Goal: Information Seeking & Learning: Learn about a topic

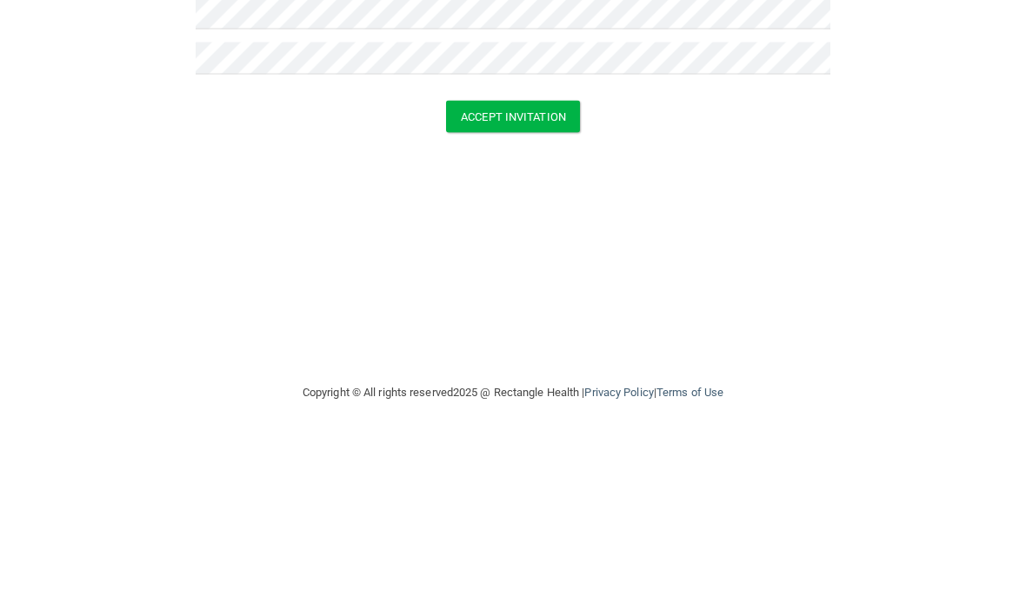
click at [503, 271] on button "Accept Invitation" at bounding box center [513, 287] width 134 height 32
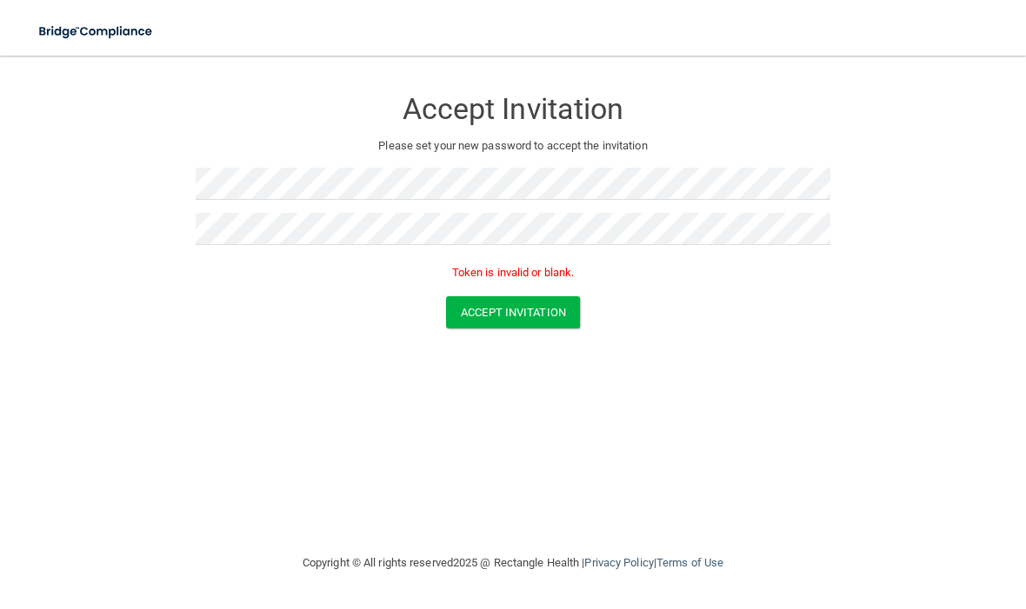
click at [513, 307] on button "Accept Invitation" at bounding box center [513, 312] width 134 height 32
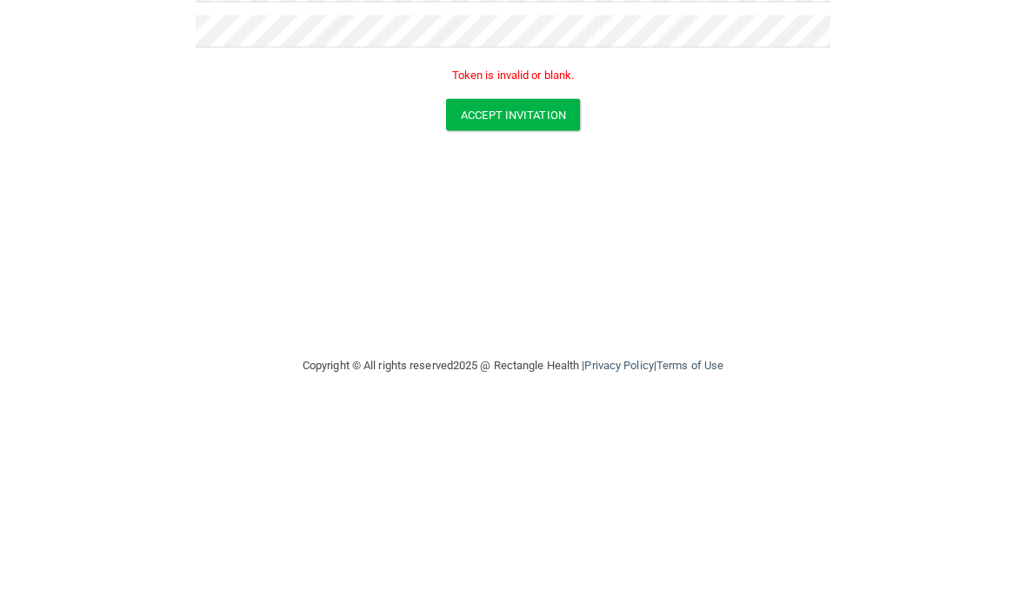
click at [513, 296] on button "Accept Invitation" at bounding box center [513, 312] width 134 height 32
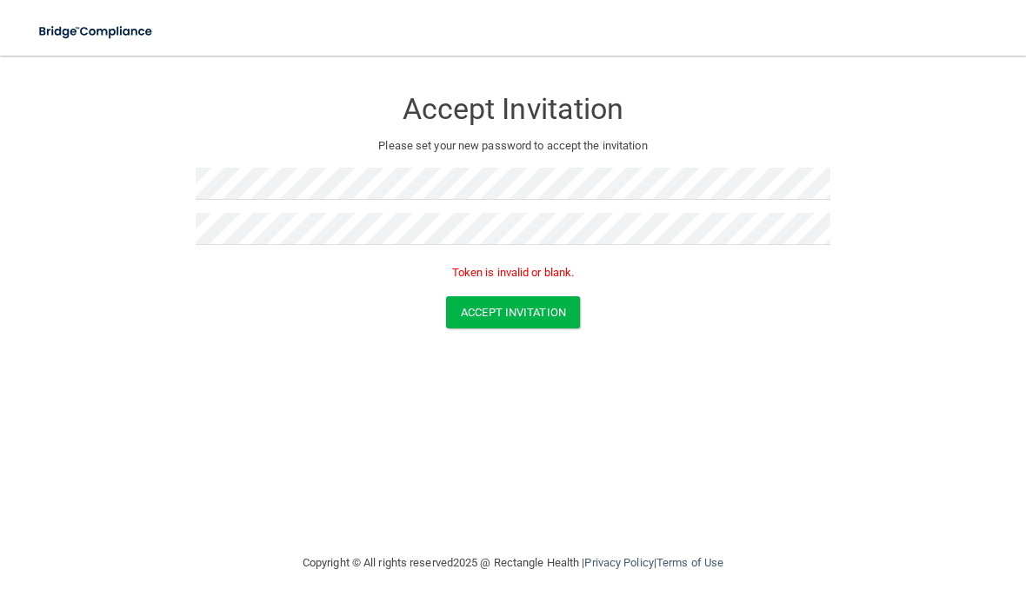
click at [516, 310] on button "Accept Invitation" at bounding box center [513, 312] width 134 height 32
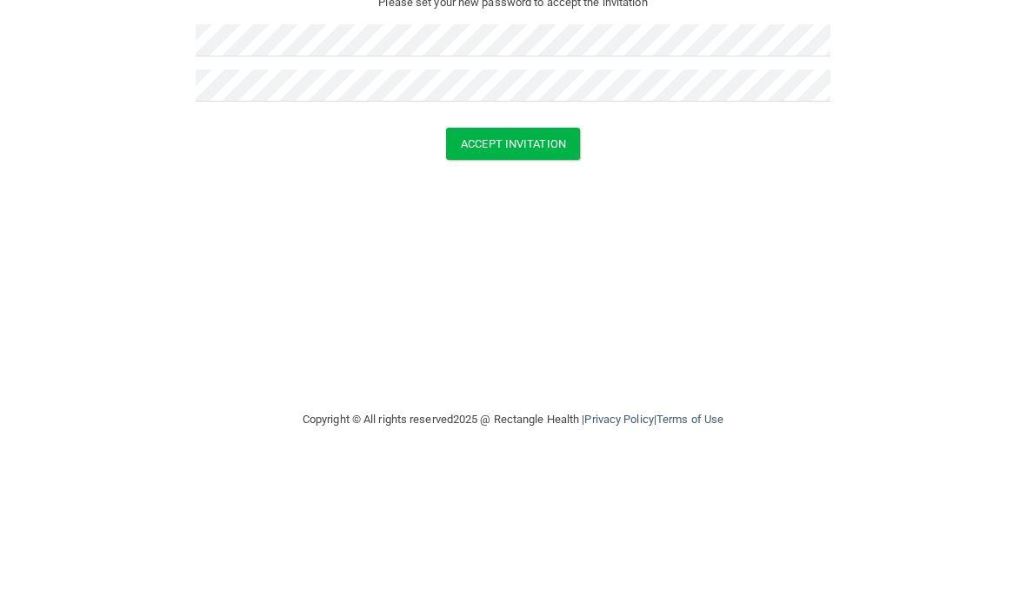
click at [517, 271] on button "Accept Invitation" at bounding box center [513, 287] width 134 height 32
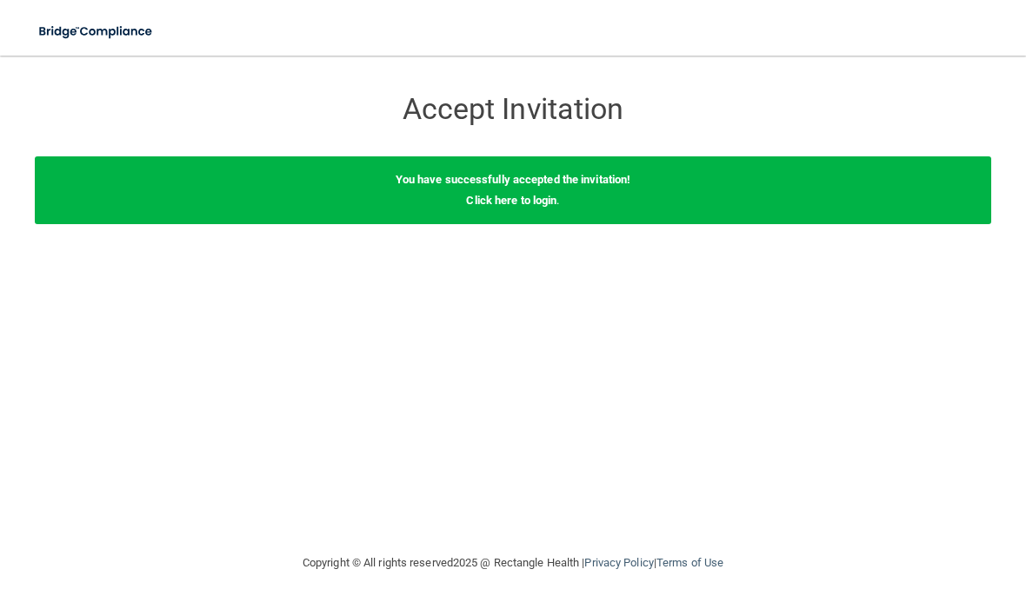
click at [550, 194] on link "Click here to login" at bounding box center [511, 200] width 90 height 13
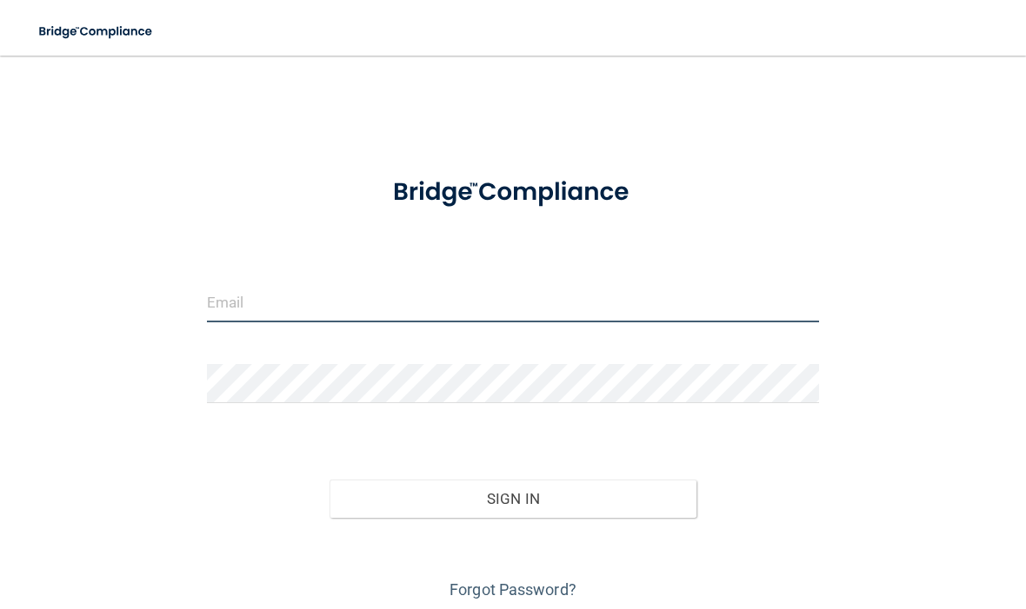
click at [319, 309] on input "email" at bounding box center [513, 302] width 612 height 39
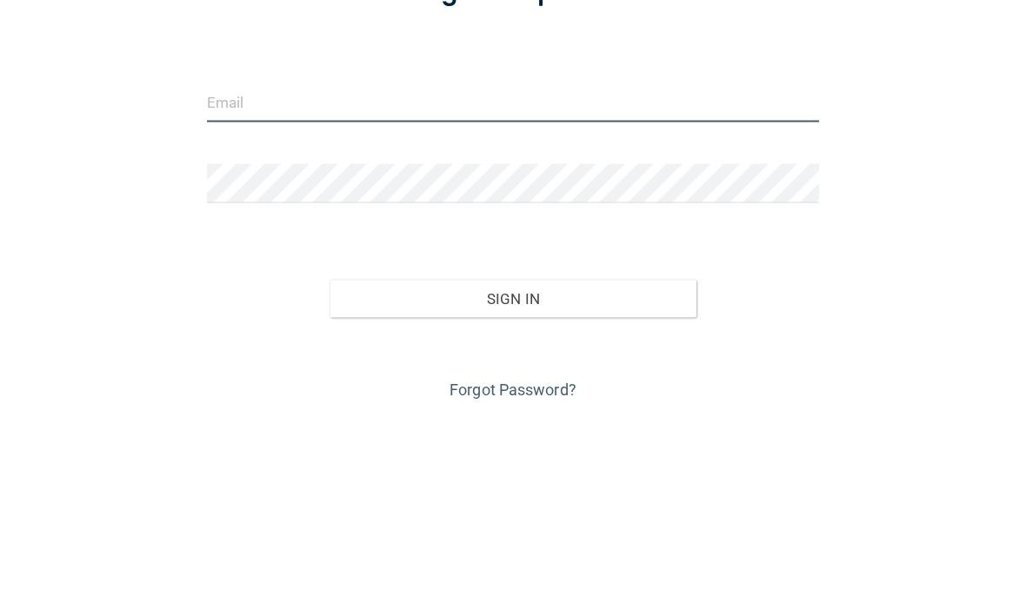
type input "[EMAIL_ADDRESS][DOMAIN_NAME]"
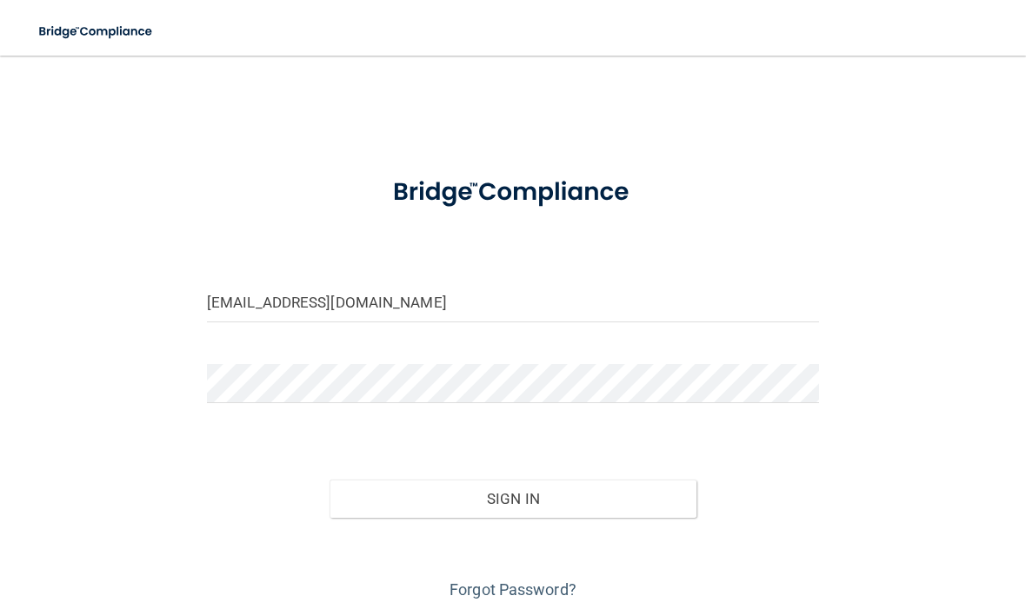
click at [548, 495] on button "Sign In" at bounding box center [513, 499] width 367 height 38
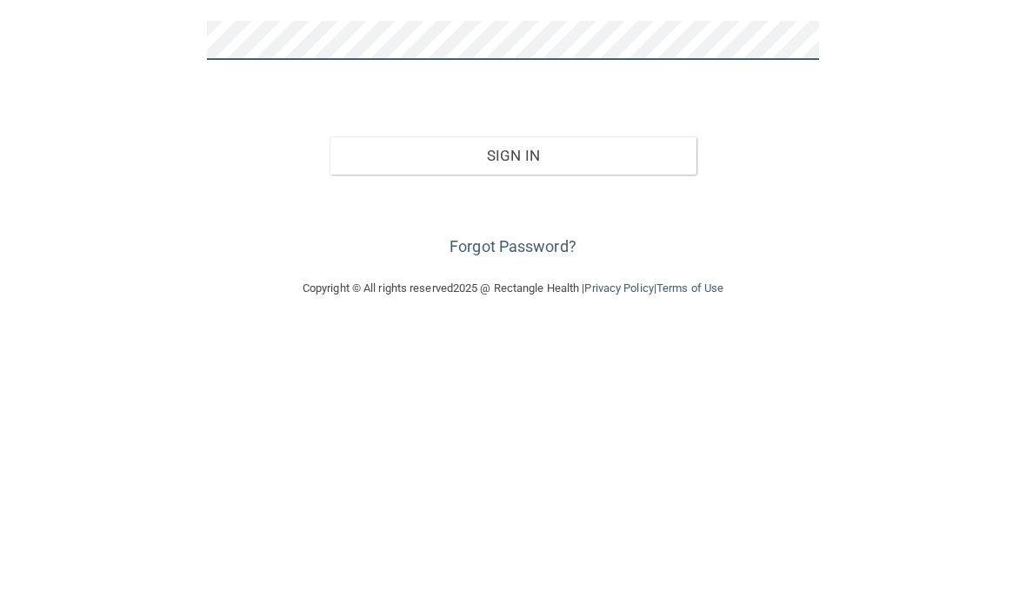
scroll to position [63, 0]
click at [906, 136] on div "dekorroth51@gmail.com Invalid email/password. You don't have permission to acce…" at bounding box center [513, 275] width 956 height 531
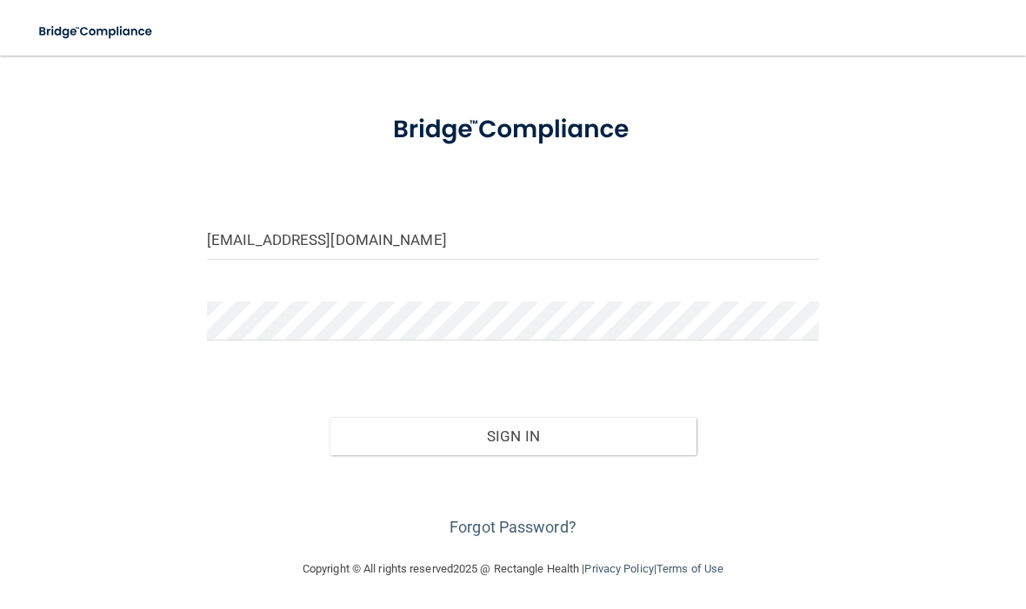
click at [536, 432] on button "Sign In" at bounding box center [513, 436] width 367 height 38
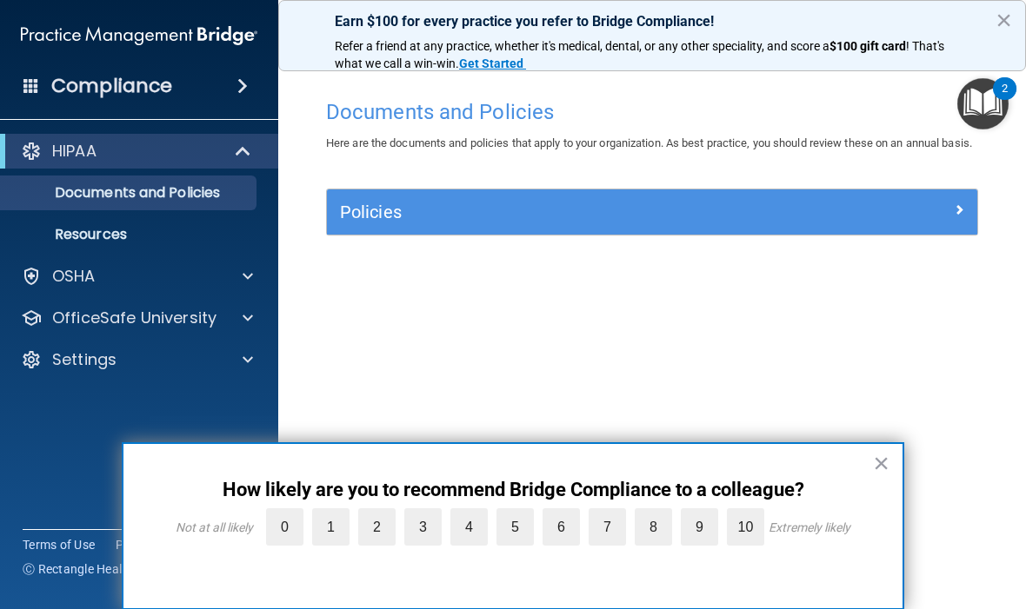
click at [880, 477] on button "×" at bounding box center [881, 464] width 17 height 28
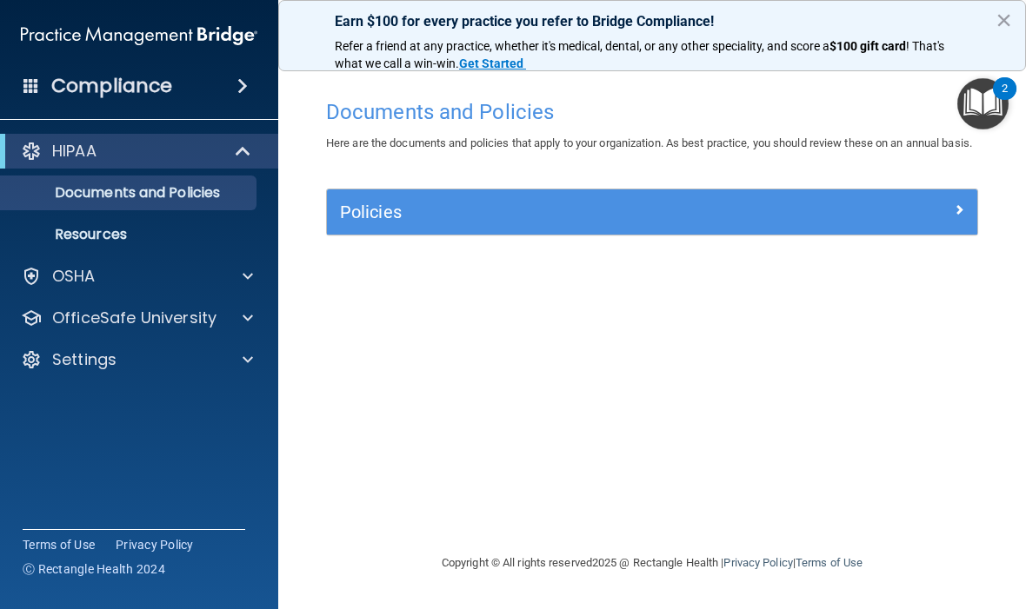
click at [254, 137] on div "HIPAA" at bounding box center [139, 151] width 278 height 35
click at [252, 144] on div at bounding box center [244, 151] width 43 height 21
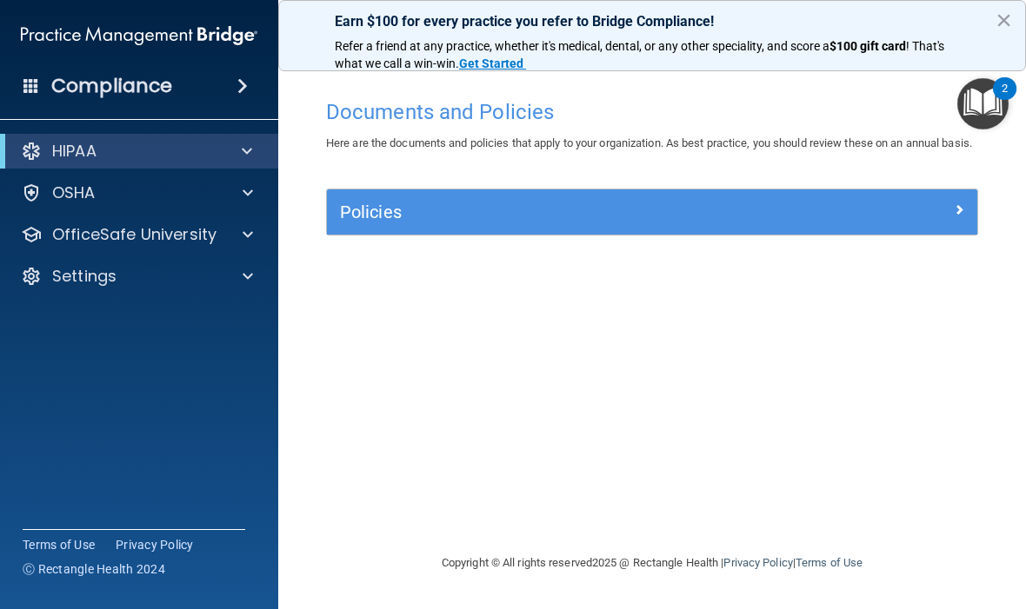
click at [102, 137] on div "HIPAA" at bounding box center [139, 151] width 278 height 35
click at [909, 213] on div "Policies" at bounding box center [652, 212] width 650 height 45
click at [956, 220] on span at bounding box center [959, 209] width 10 height 21
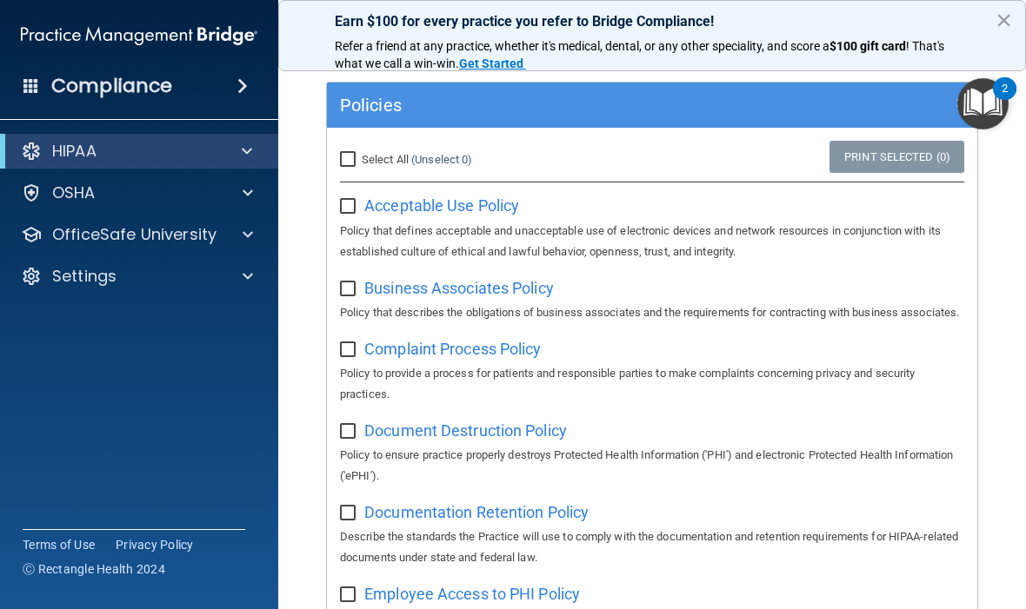
scroll to position [106, 0]
click at [248, 144] on span at bounding box center [247, 151] width 10 height 21
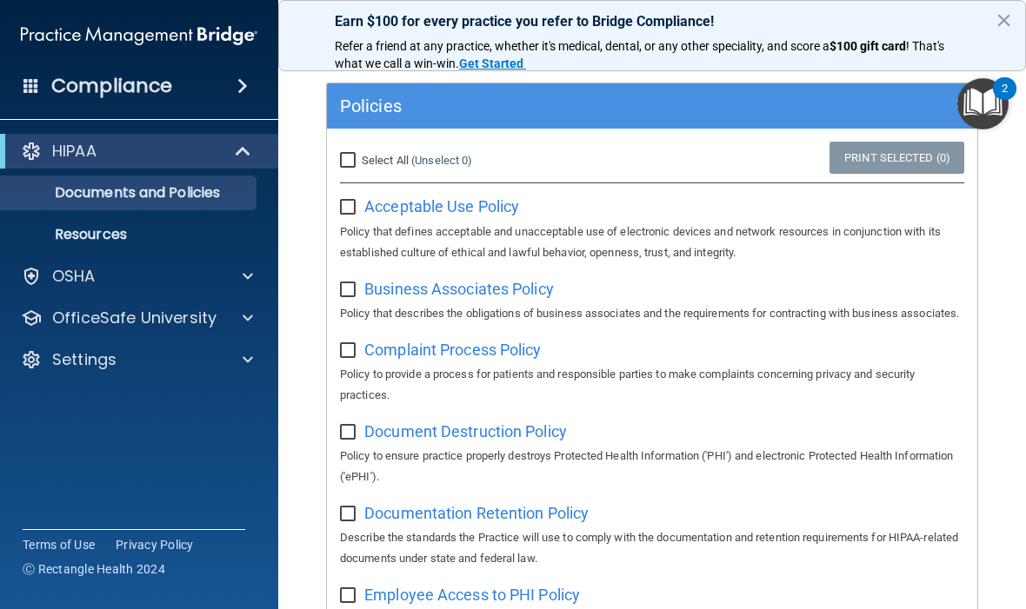
click at [168, 201] on p "Documents and Policies" at bounding box center [129, 192] width 237 height 17
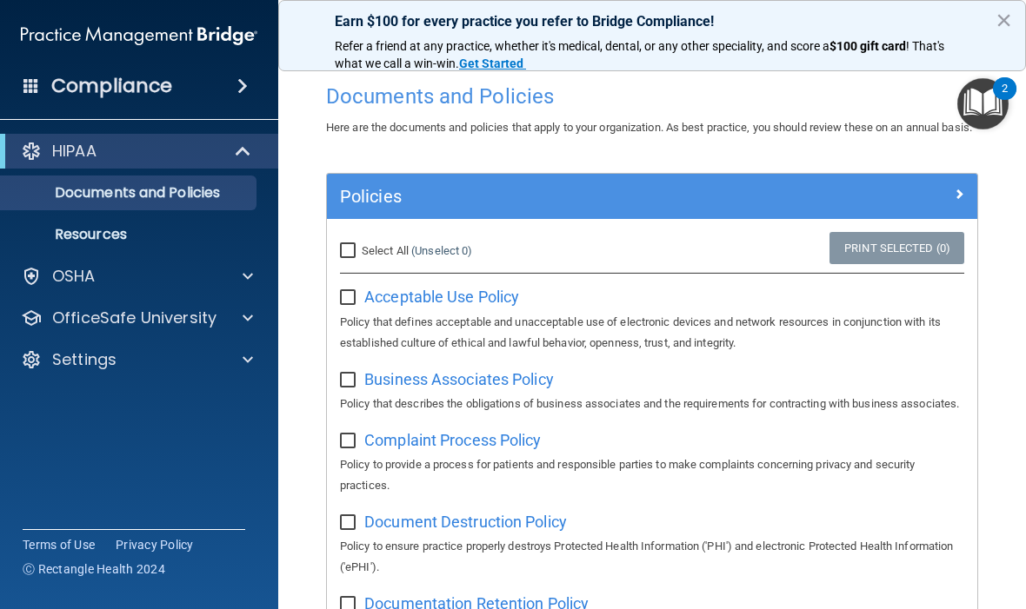
scroll to position [13, 0]
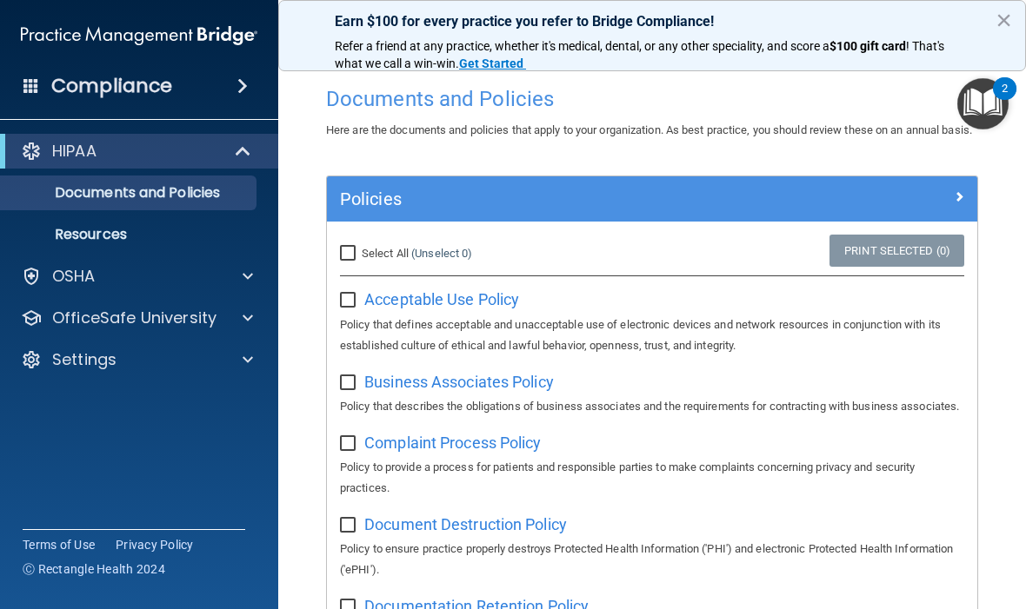
click at [255, 276] on div at bounding box center [244, 276] width 43 height 21
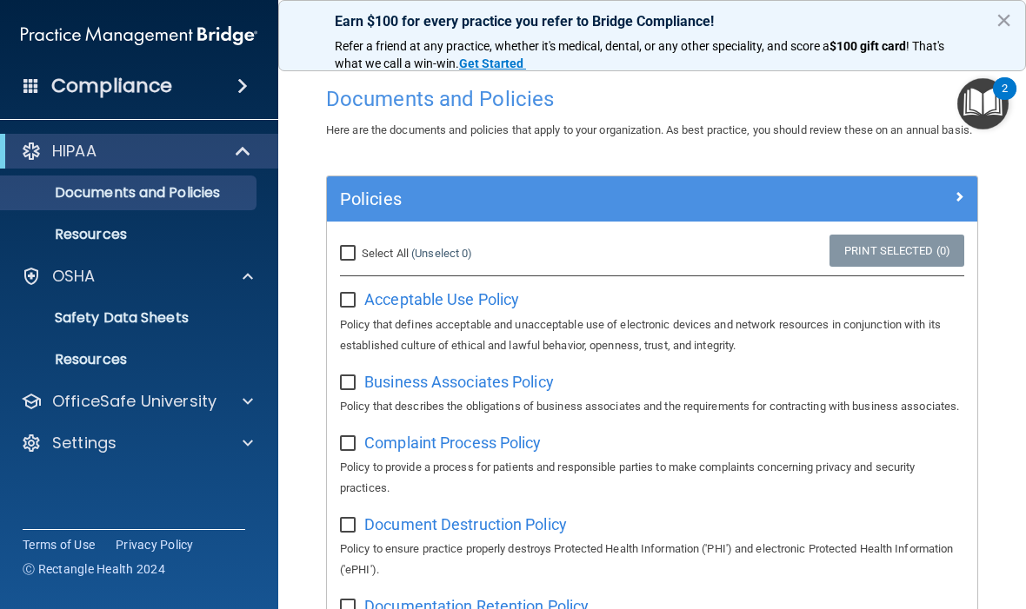
click at [156, 236] on p "Resources" at bounding box center [129, 234] width 237 height 17
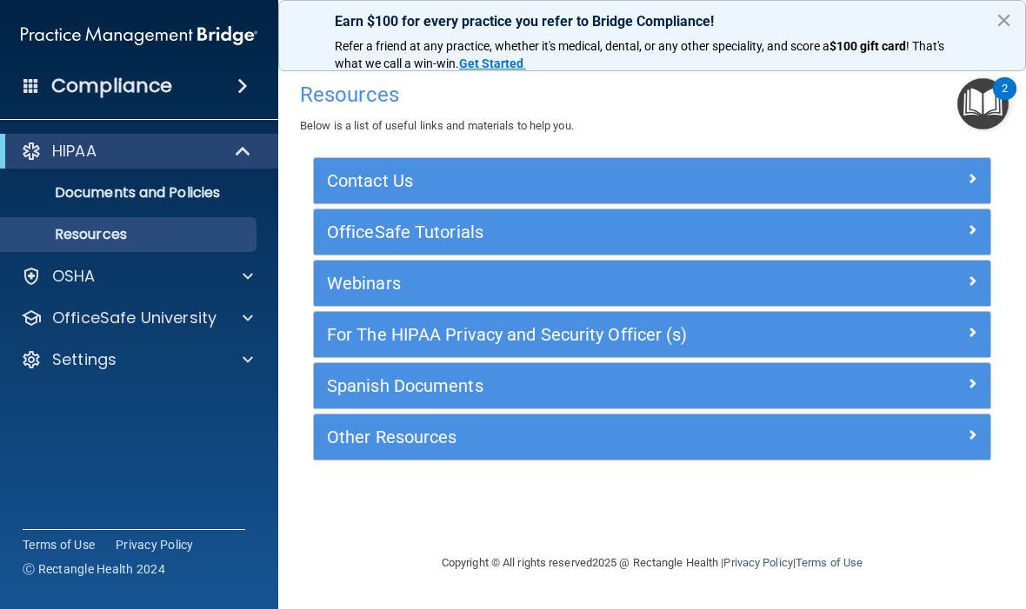
click at [495, 57] on strong "Get Started" at bounding box center [491, 64] width 64 height 14
click at [243, 144] on span at bounding box center [244, 151] width 15 height 21
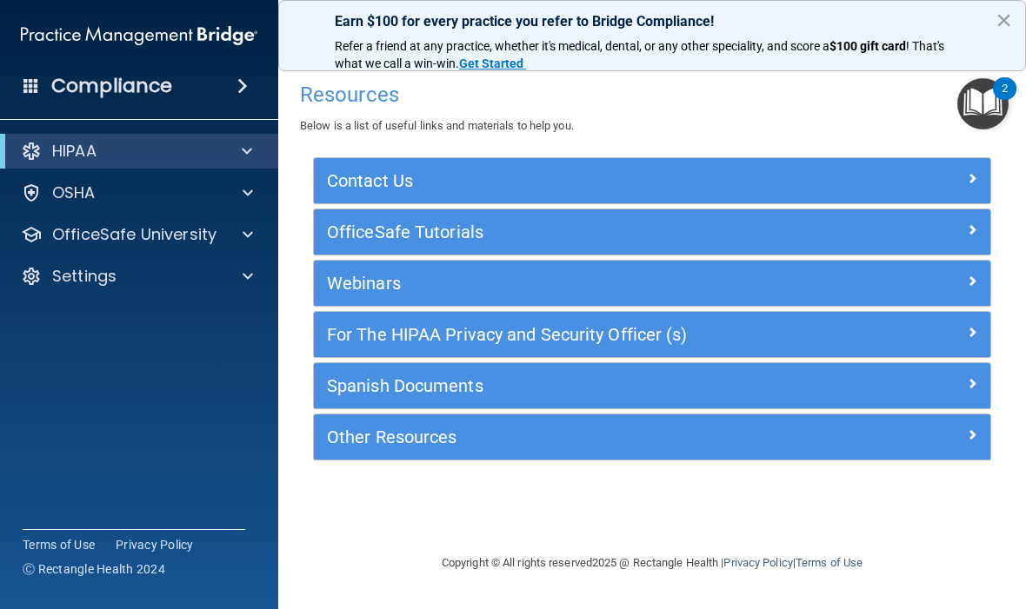
click at [83, 154] on p "HIPAA" at bounding box center [74, 151] width 44 height 21
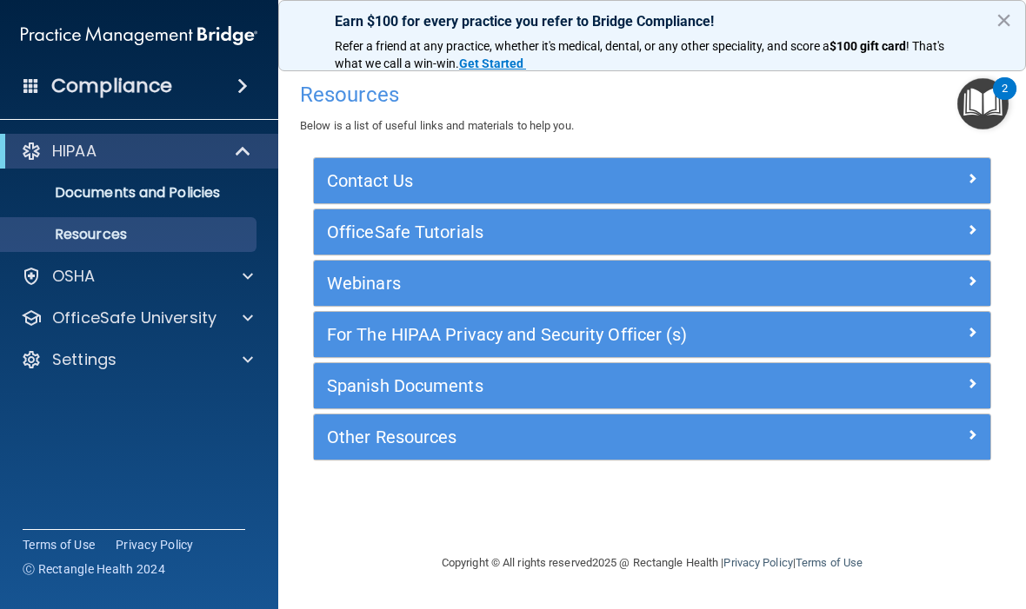
click at [190, 184] on p "Documents and Policies" at bounding box center [129, 192] width 237 height 17
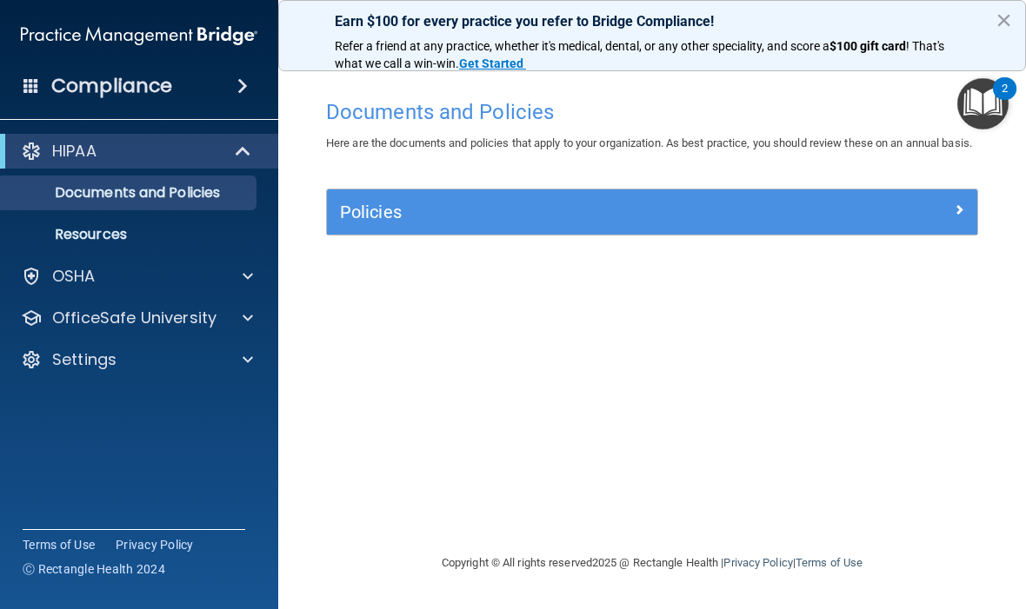
click at [957, 220] on span at bounding box center [959, 209] width 10 height 21
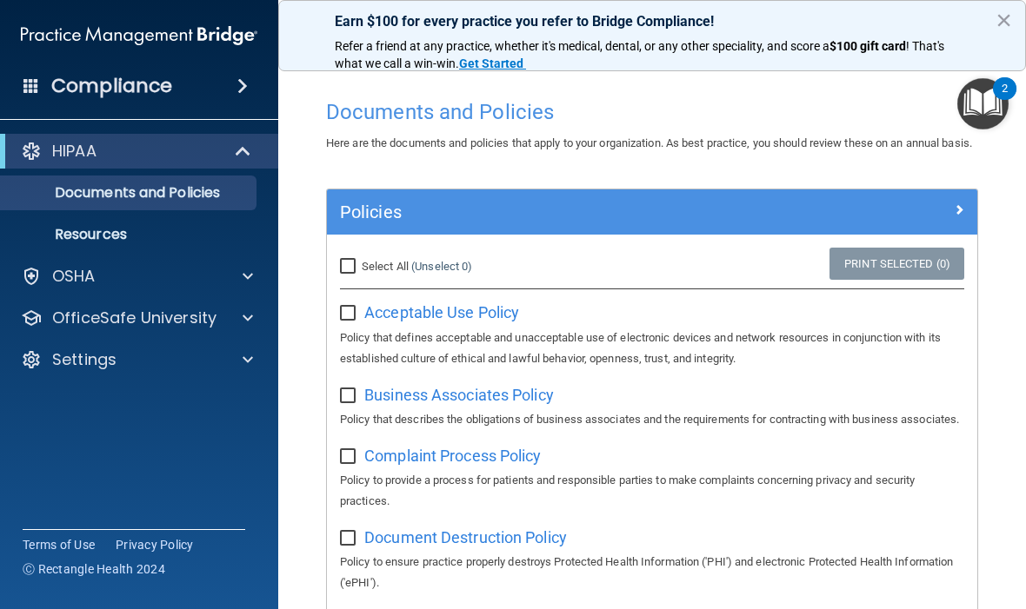
click at [360, 272] on div "Select All (Unselect 0) Unselect All" at bounding box center [435, 267] width 216 height 38
click at [354, 274] on input "Select All (Unselect 0) Unselect All" at bounding box center [350, 267] width 20 height 14
checkbox input "true"
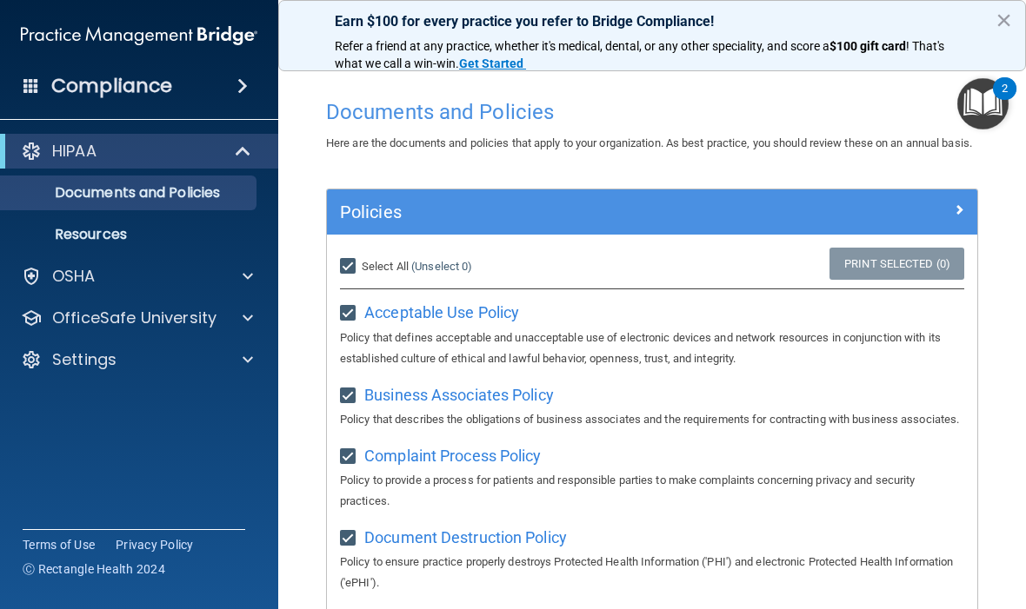
checkbox input "true"
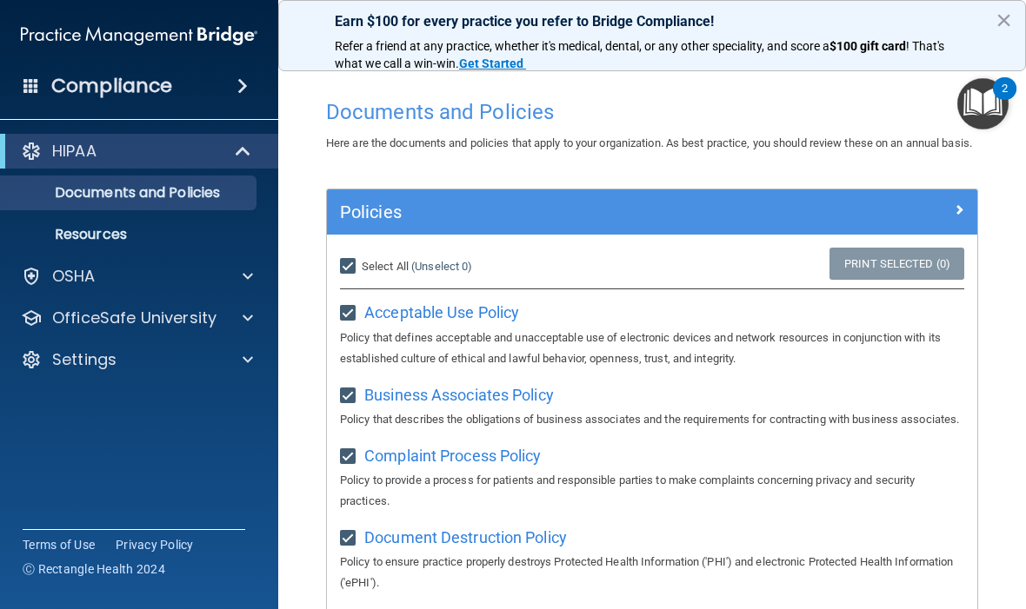
checkbox input "true"
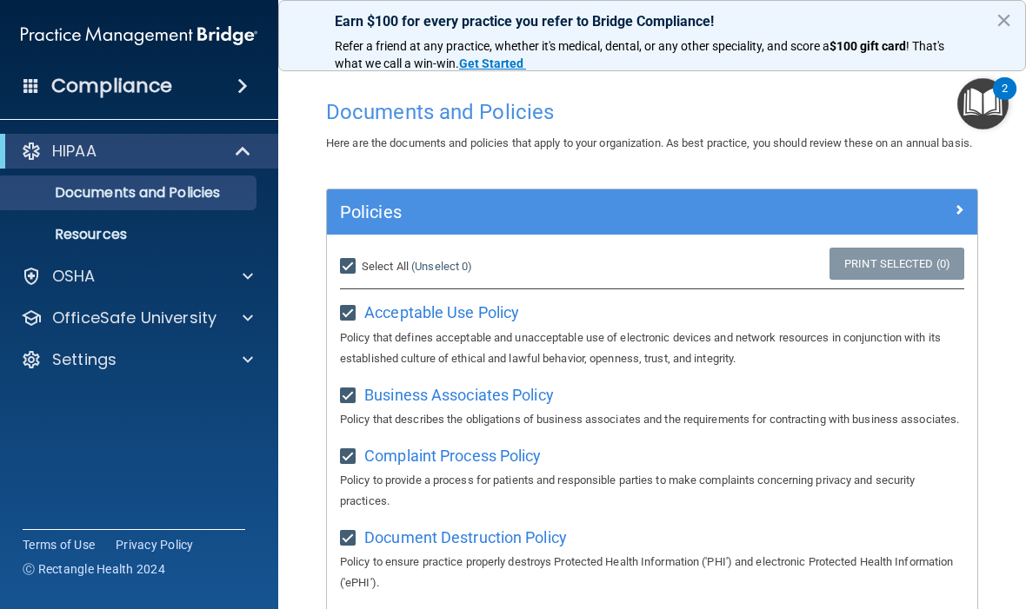
checkbox input "true"
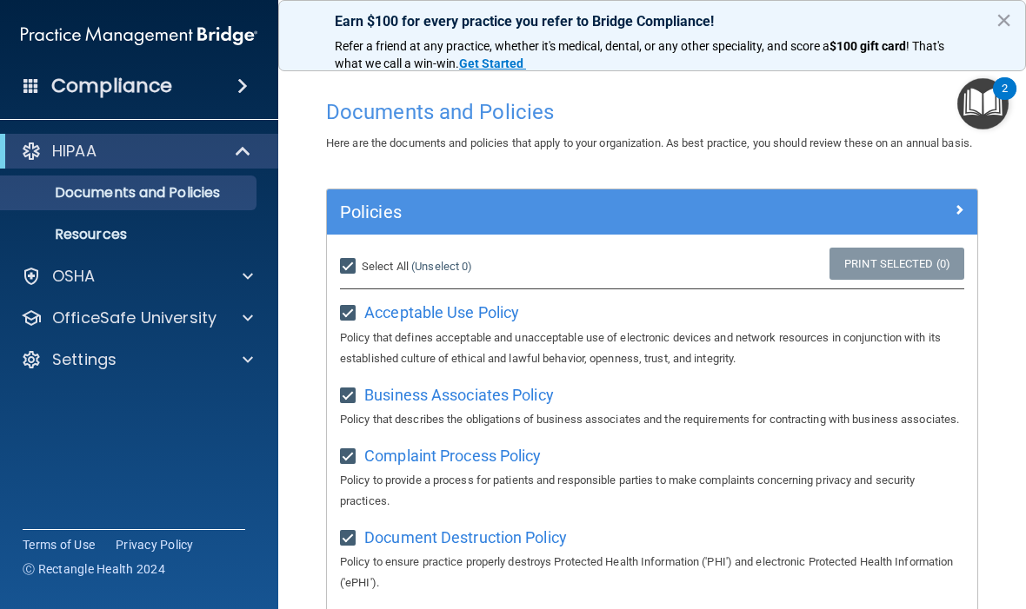
checkbox input "true"
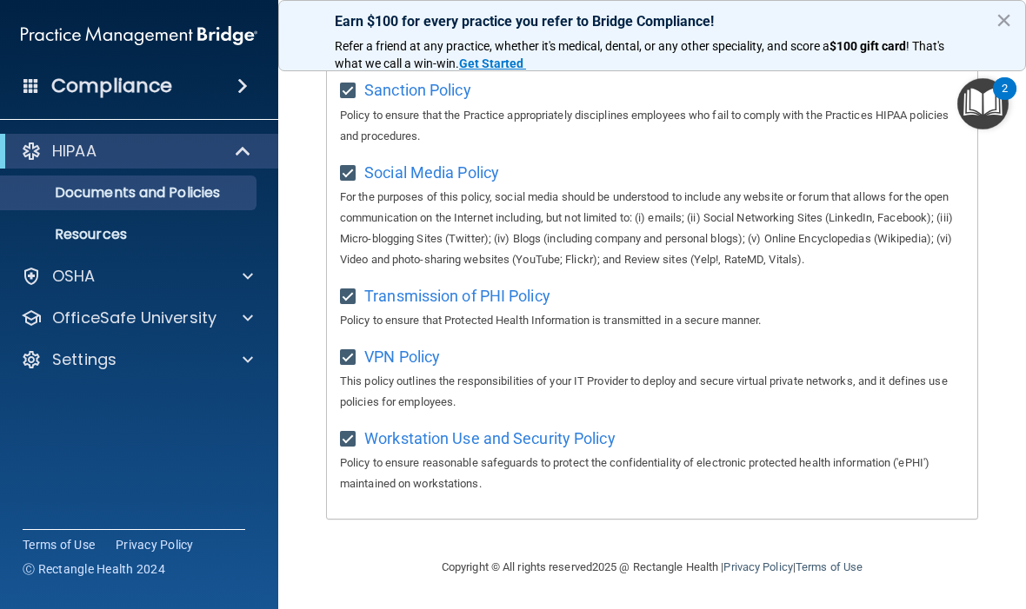
scroll to position [1488, 0]
click at [984, 98] on img "Open Resource Center, 2 new notifications" at bounding box center [982, 103] width 51 height 51
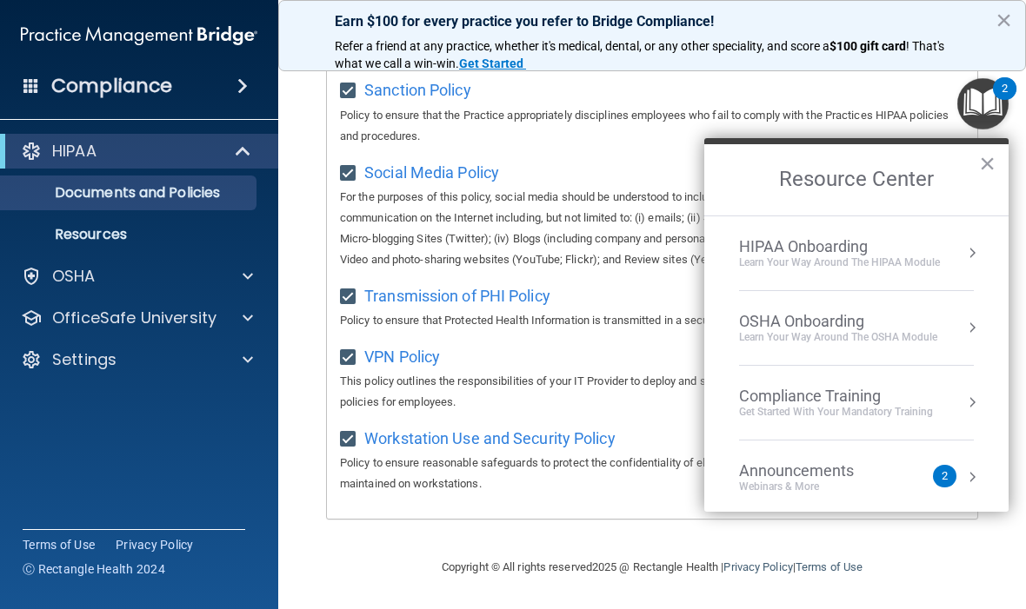
click at [866, 407] on div "Get Started with your mandatory training" at bounding box center [836, 412] width 194 height 15
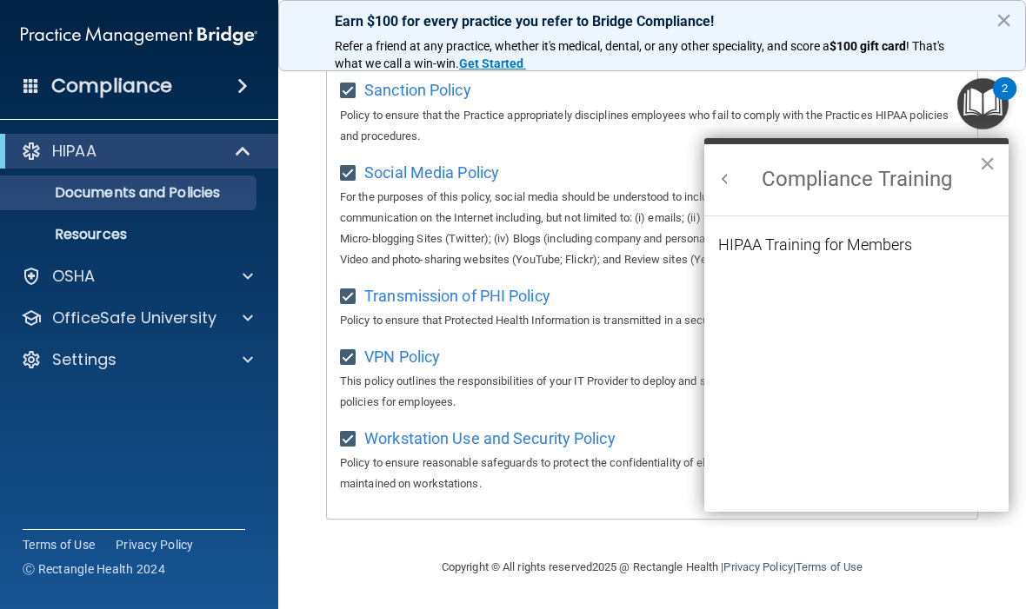
scroll to position [0, 0]
click at [856, 239] on div "HIPAA Training for Members" at bounding box center [815, 245] width 194 height 16
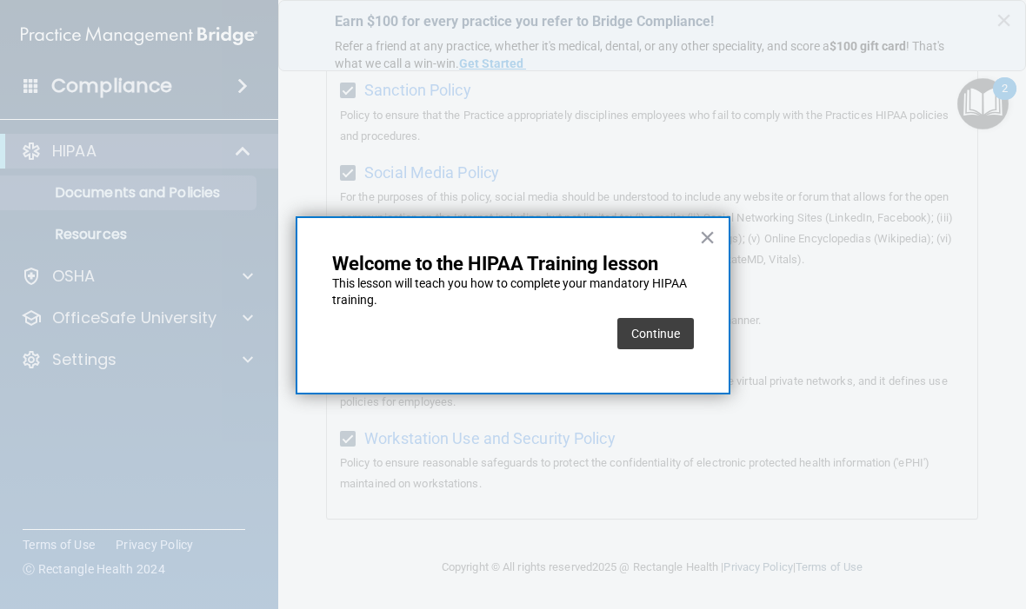
click at [658, 331] on button "Continue" at bounding box center [655, 333] width 77 height 31
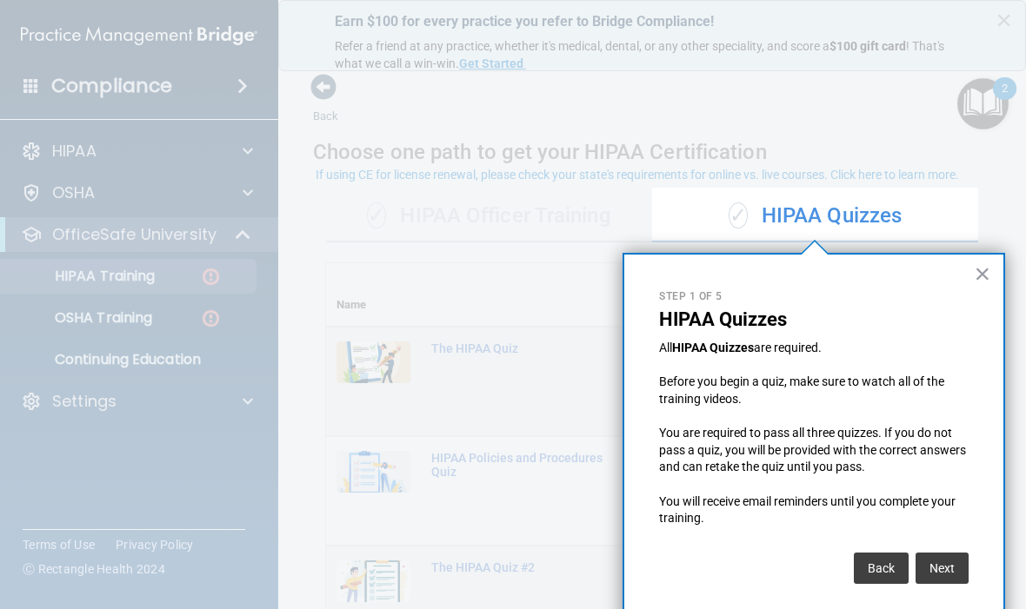
click at [948, 558] on button "Next" at bounding box center [942, 568] width 53 height 31
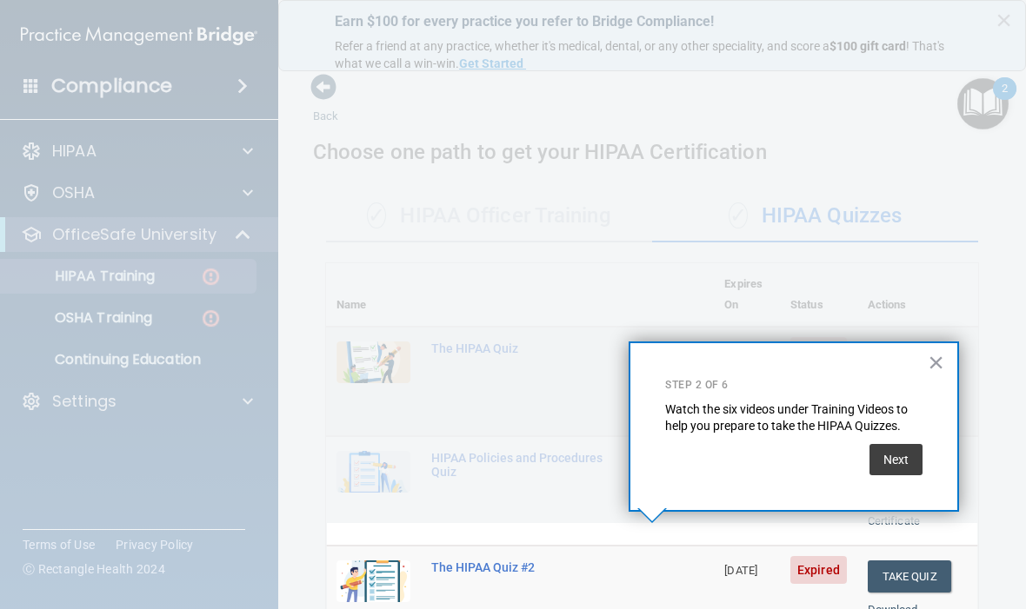
scroll to position [685, 0]
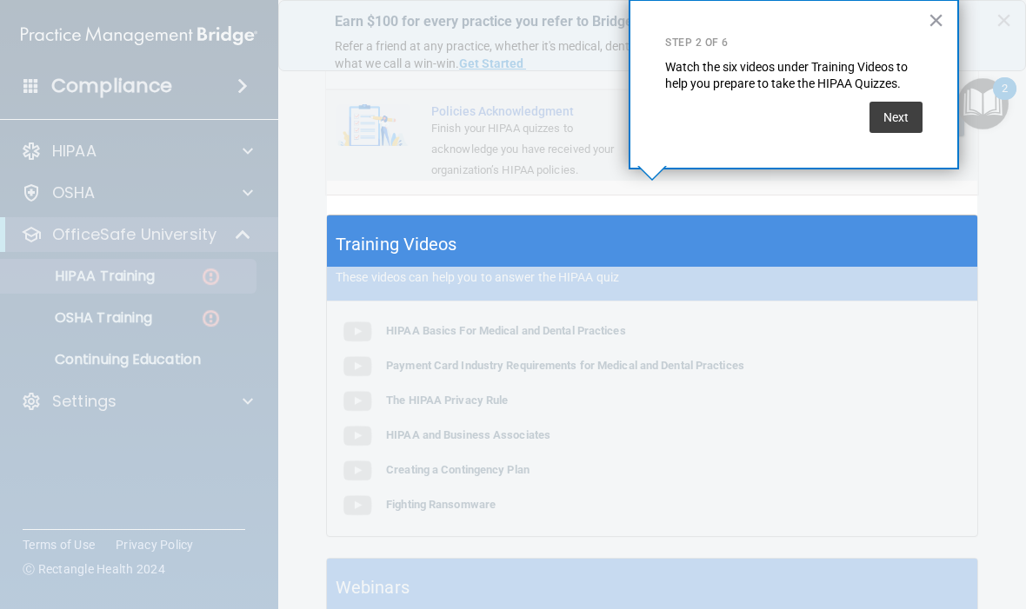
click at [898, 111] on button "Next" at bounding box center [895, 117] width 53 height 31
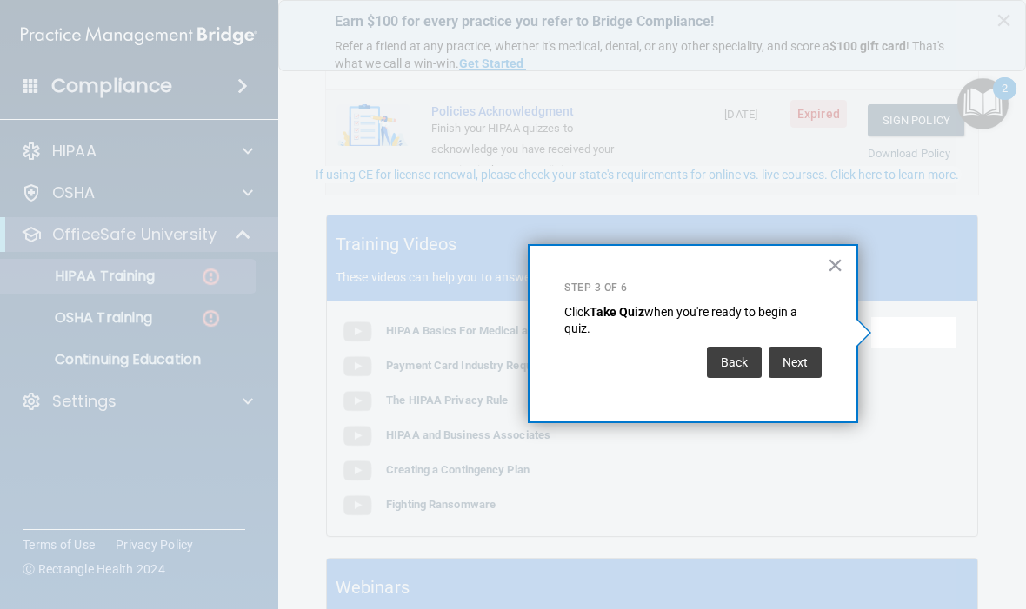
scroll to position [0, 0]
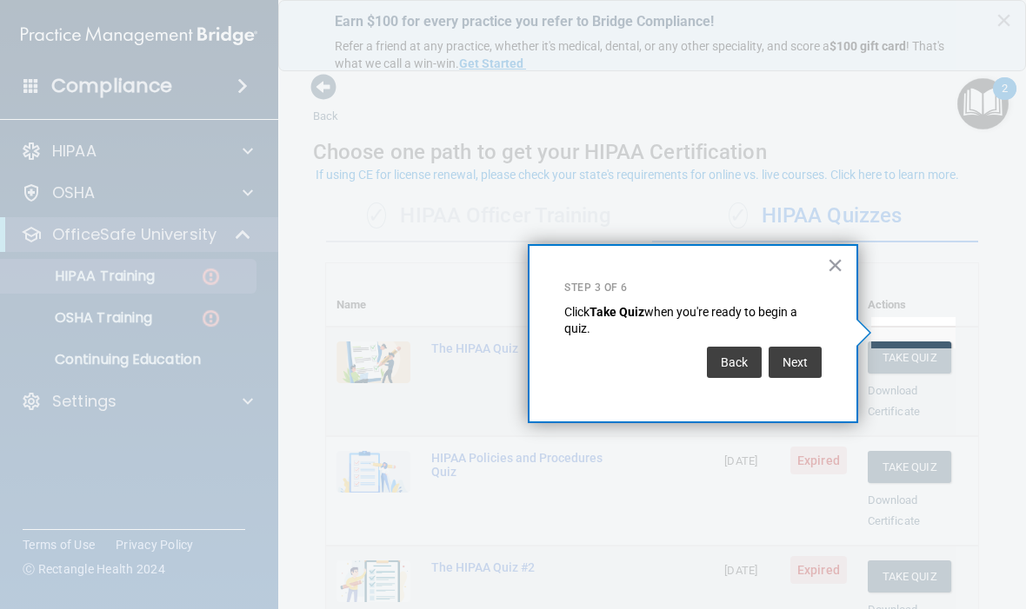
click at [794, 351] on button "Next" at bounding box center [795, 362] width 53 height 31
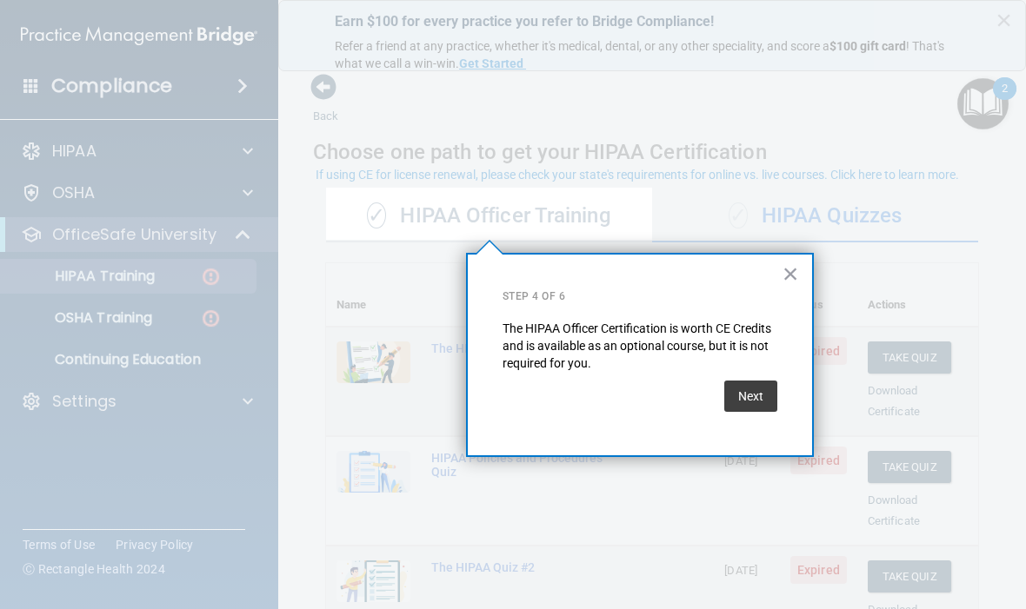
click at [750, 392] on button "Next" at bounding box center [750, 396] width 53 height 31
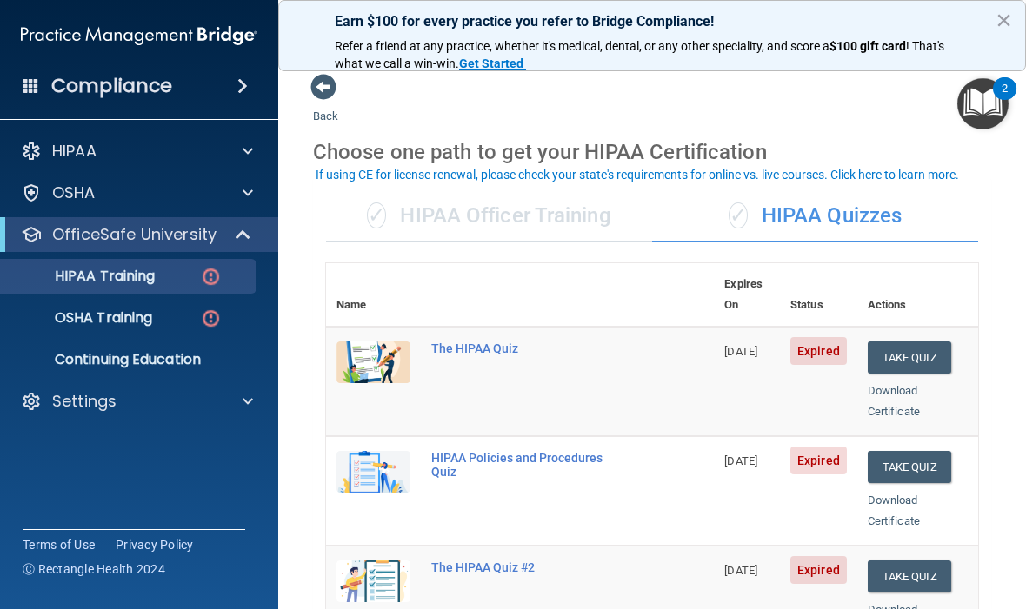
click at [916, 342] on button "Take Quiz" at bounding box center [909, 358] width 83 height 32
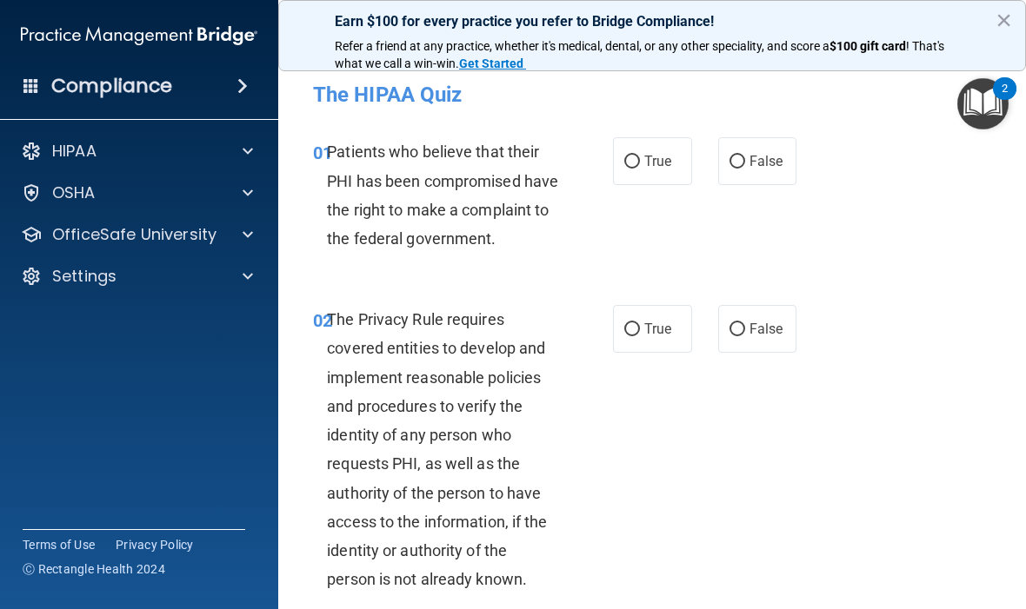
click at [637, 158] on input "True" at bounding box center [632, 162] width 16 height 13
radio input "true"
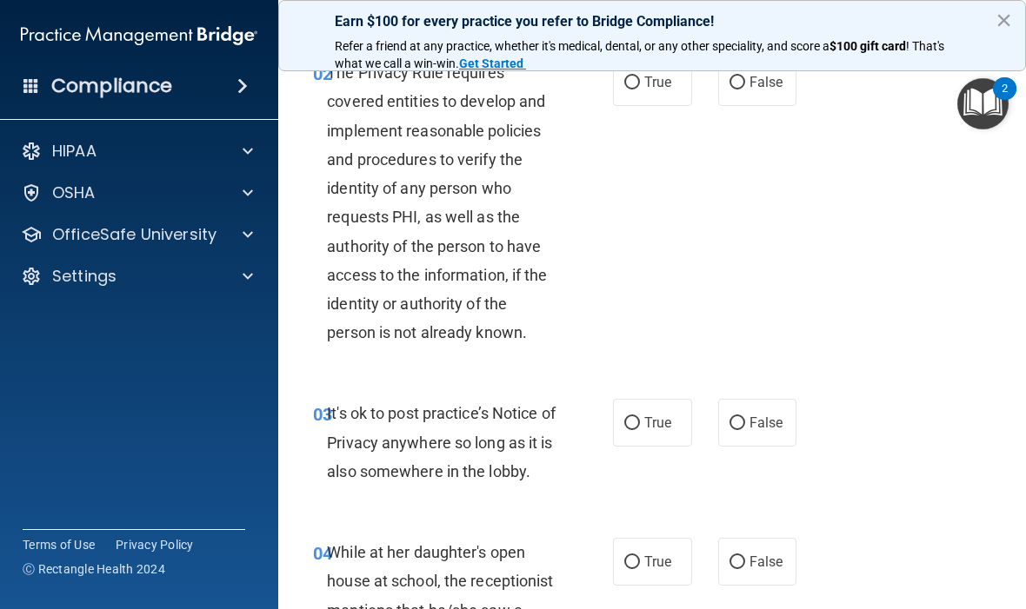
scroll to position [249, 0]
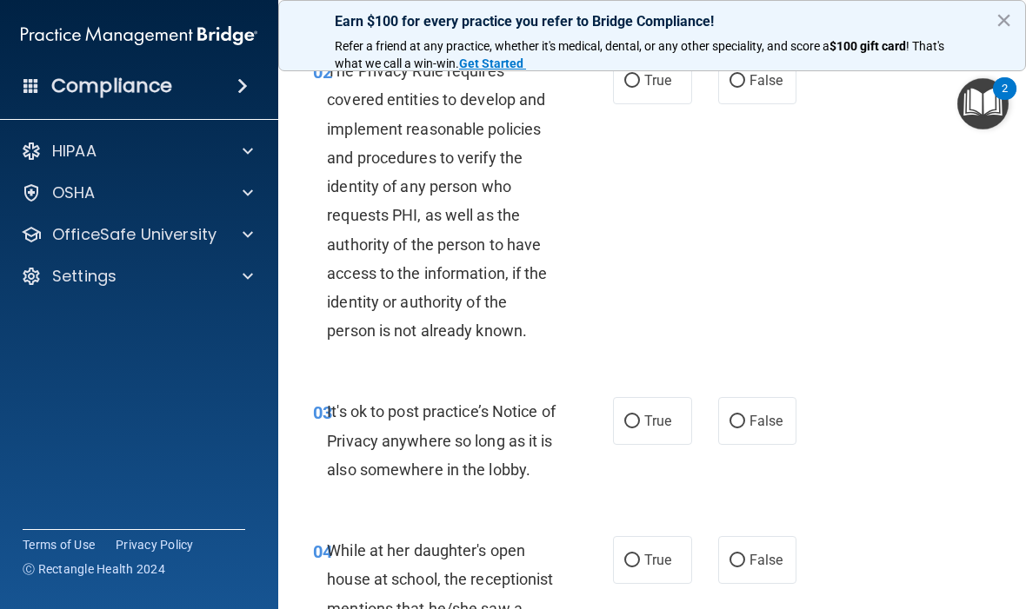
click at [643, 102] on label "True" at bounding box center [652, 81] width 79 height 48
click at [640, 88] on input "True" at bounding box center [632, 81] width 16 height 13
radio input "true"
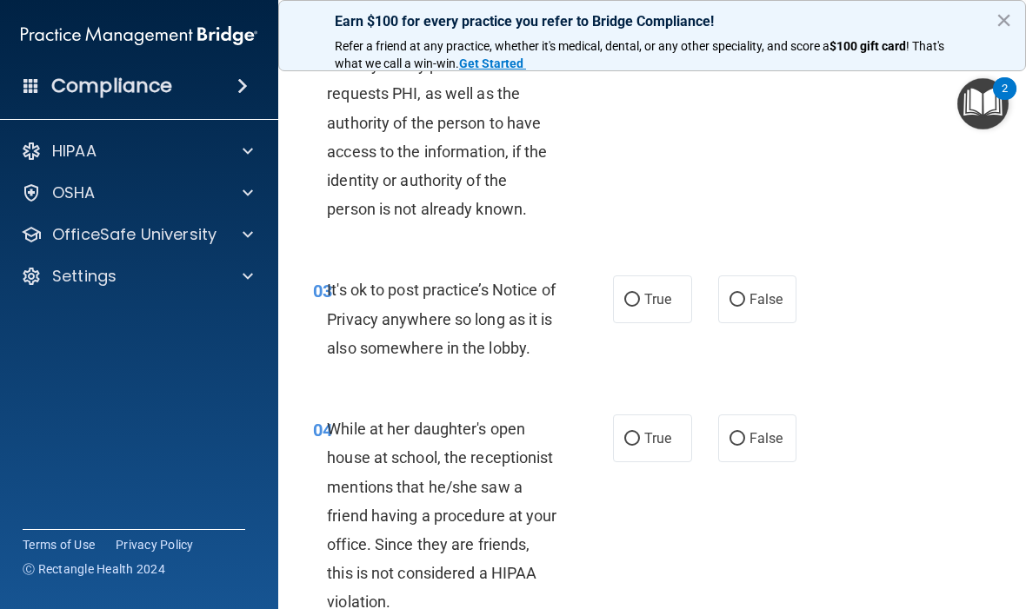
scroll to position [372, 0]
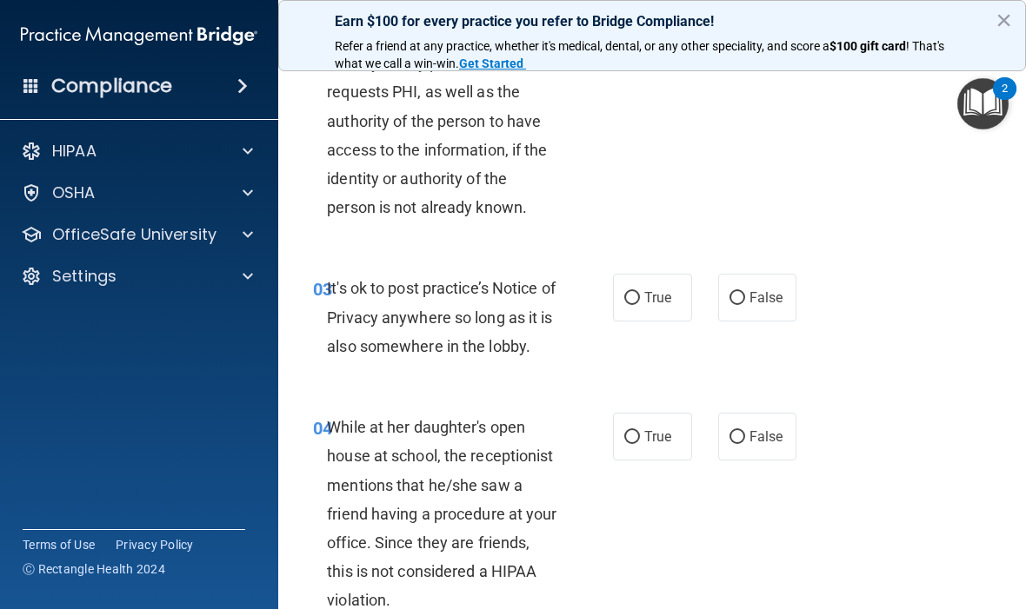
click at [752, 314] on label "False" at bounding box center [757, 298] width 79 height 48
click at [745, 305] on input "False" at bounding box center [737, 298] width 16 height 13
radio input "true"
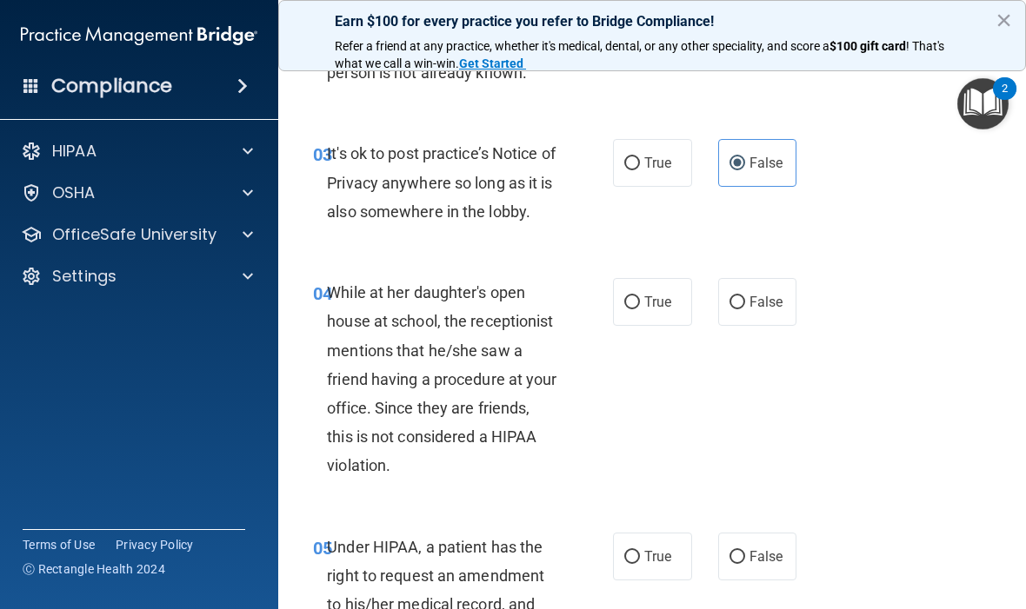
scroll to position [508, 0]
click at [748, 317] on label "False" at bounding box center [757, 301] width 79 height 48
click at [745, 309] on input "False" at bounding box center [737, 302] width 16 height 13
radio input "true"
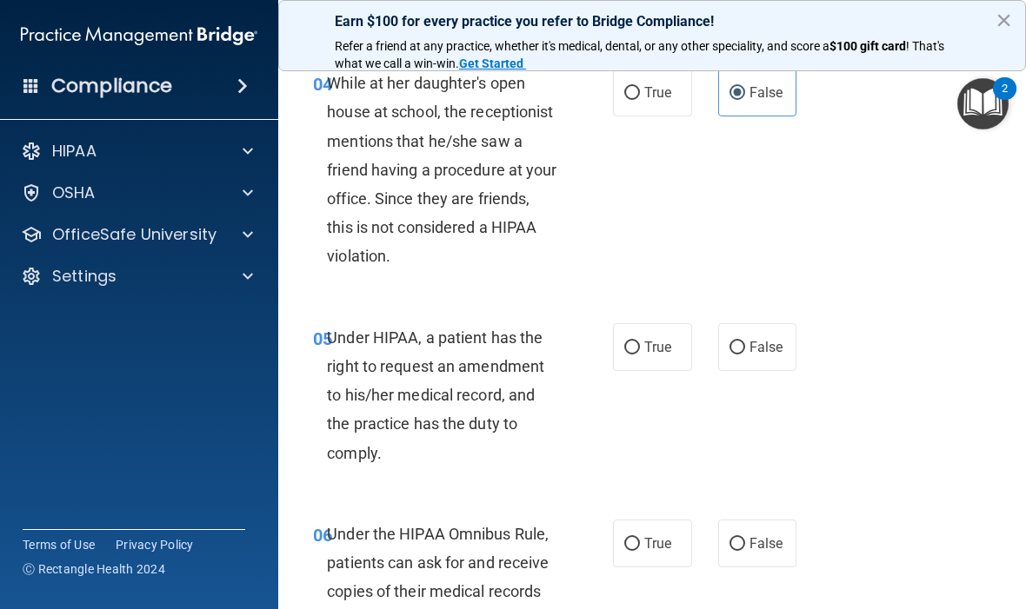
scroll to position [729, 0]
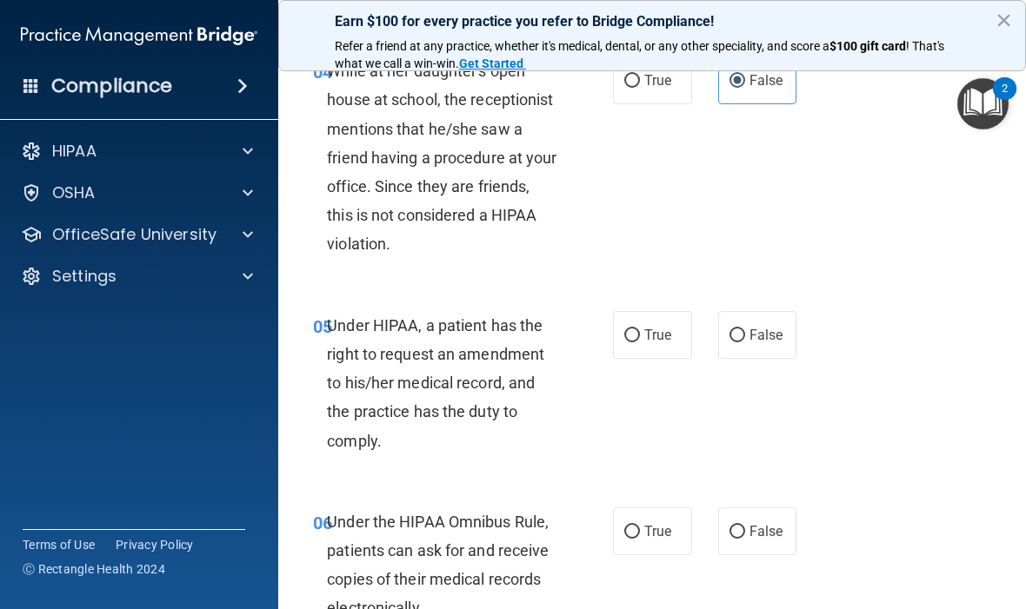
click at [646, 343] on span "True" at bounding box center [657, 335] width 27 height 17
click at [640, 343] on input "True" at bounding box center [632, 336] width 16 height 13
radio input "true"
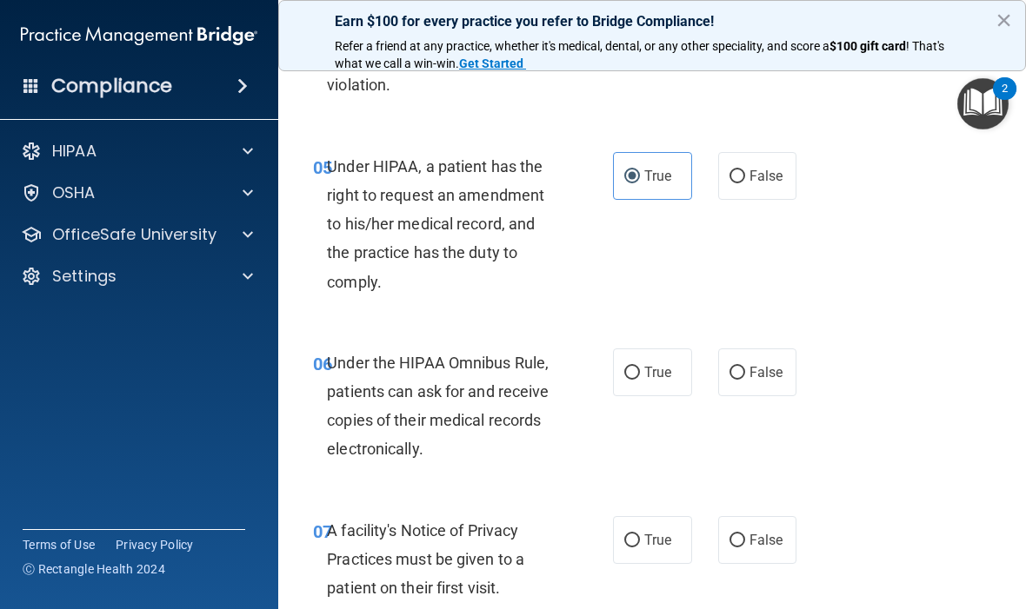
scroll to position [890, 0]
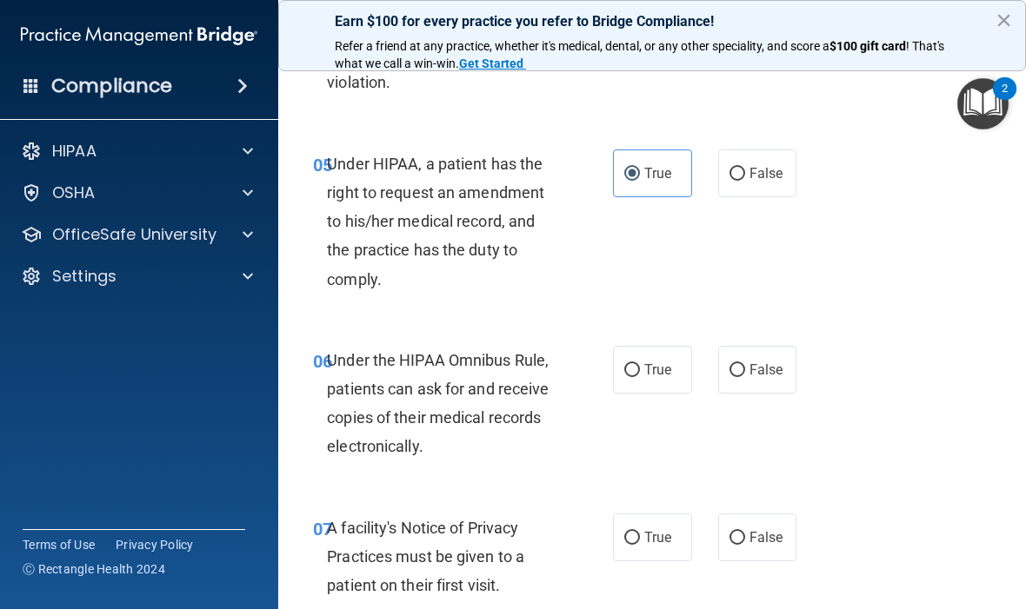
click at [639, 377] on input "True" at bounding box center [632, 370] width 16 height 13
radio input "true"
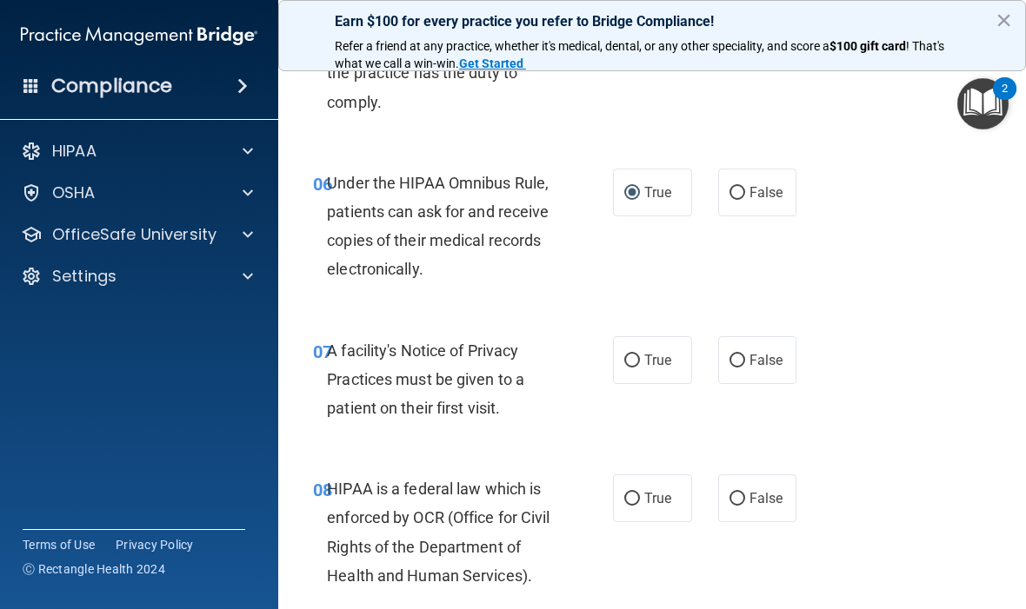
scroll to position [1069, 0]
click at [977, 314] on div "06 Under the HIPAA Omnibus Rule, patients can ask for and receive copies of the…" at bounding box center [652, 230] width 704 height 168
click at [638, 367] on input "True" at bounding box center [632, 360] width 16 height 13
radio input "true"
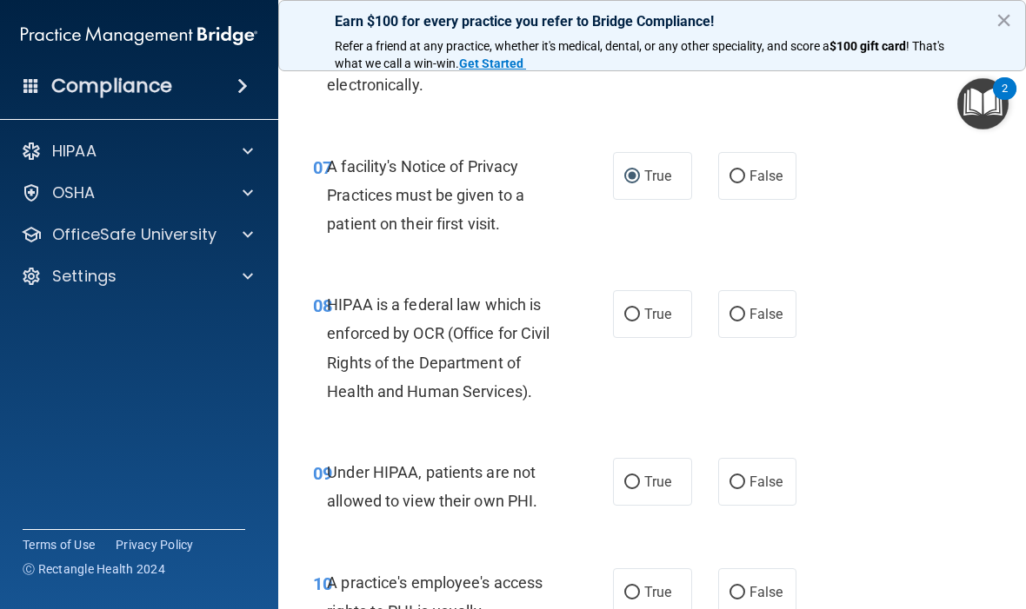
scroll to position [1255, 0]
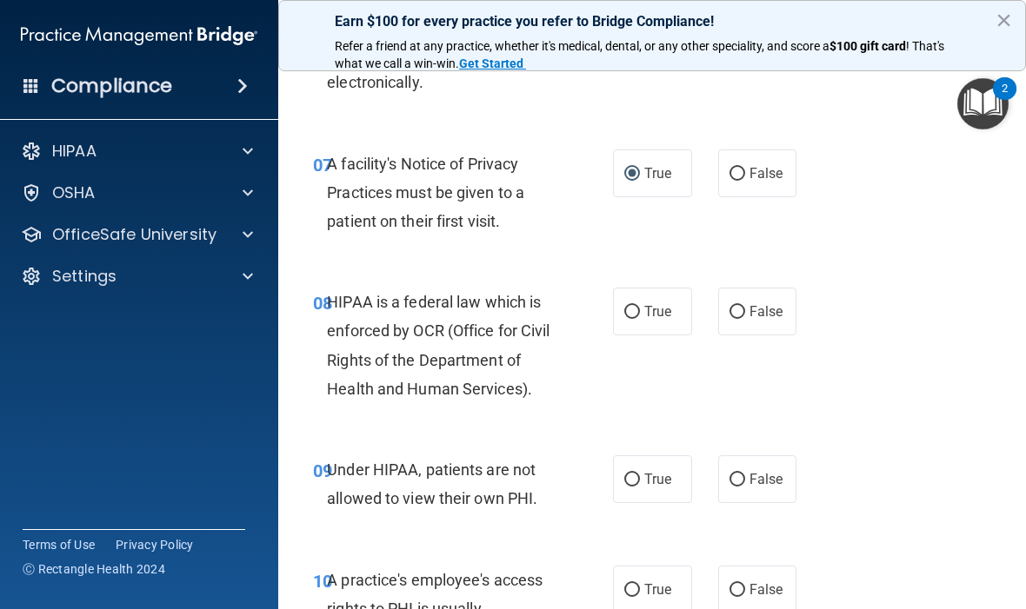
click at [647, 320] on span "True" at bounding box center [657, 311] width 27 height 17
click at [640, 319] on input "True" at bounding box center [632, 312] width 16 height 13
radio input "true"
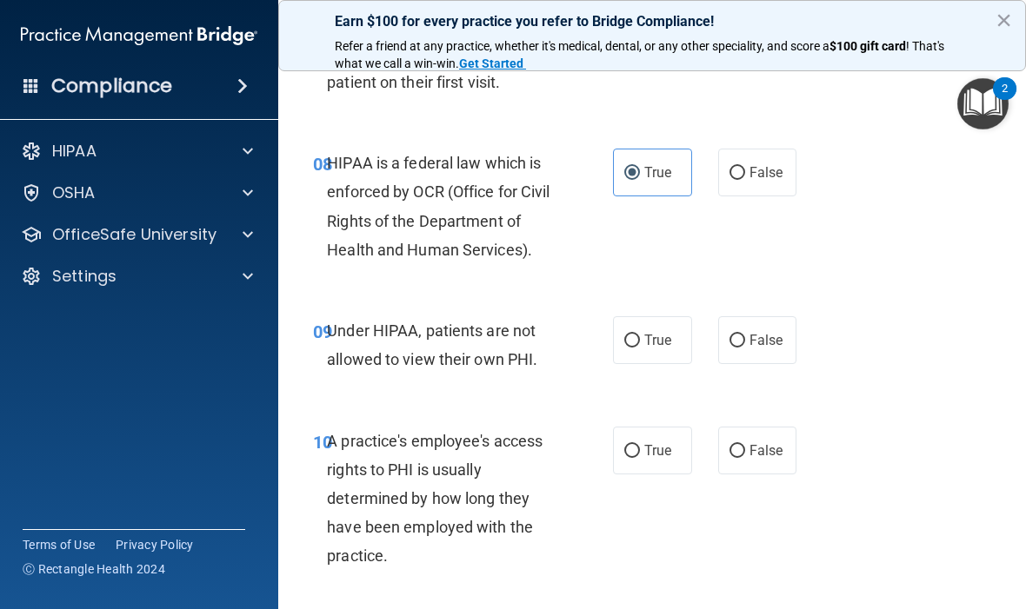
scroll to position [1400, 0]
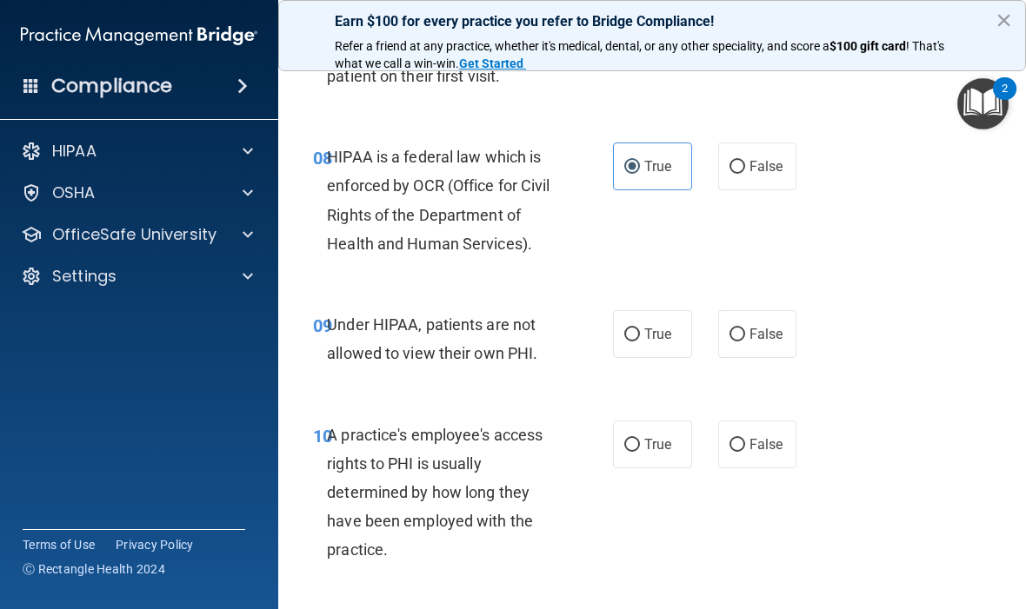
click at [744, 342] on input "False" at bounding box center [737, 335] width 16 height 13
radio input "true"
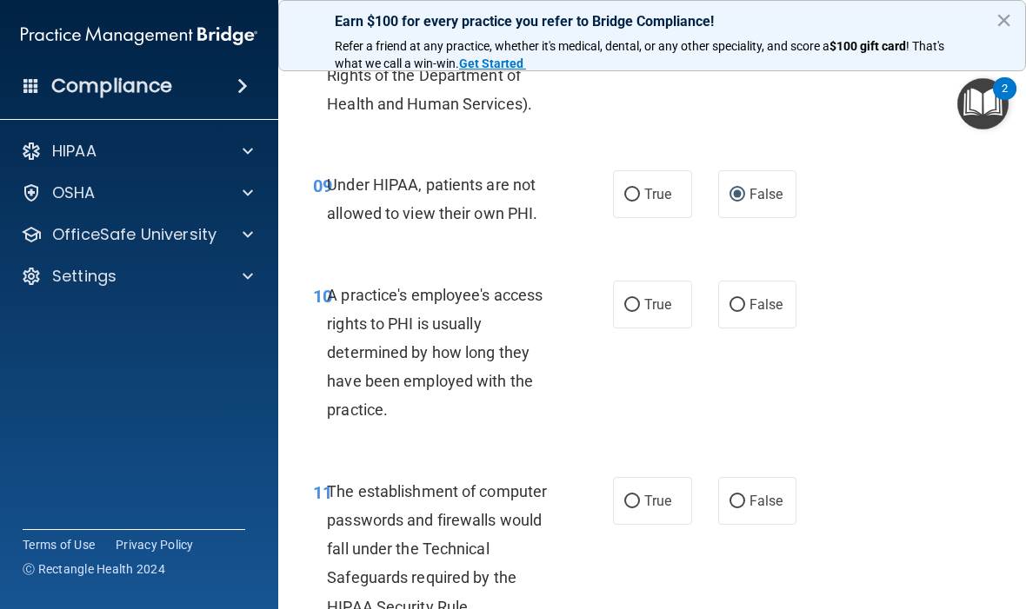
scroll to position [1550, 0]
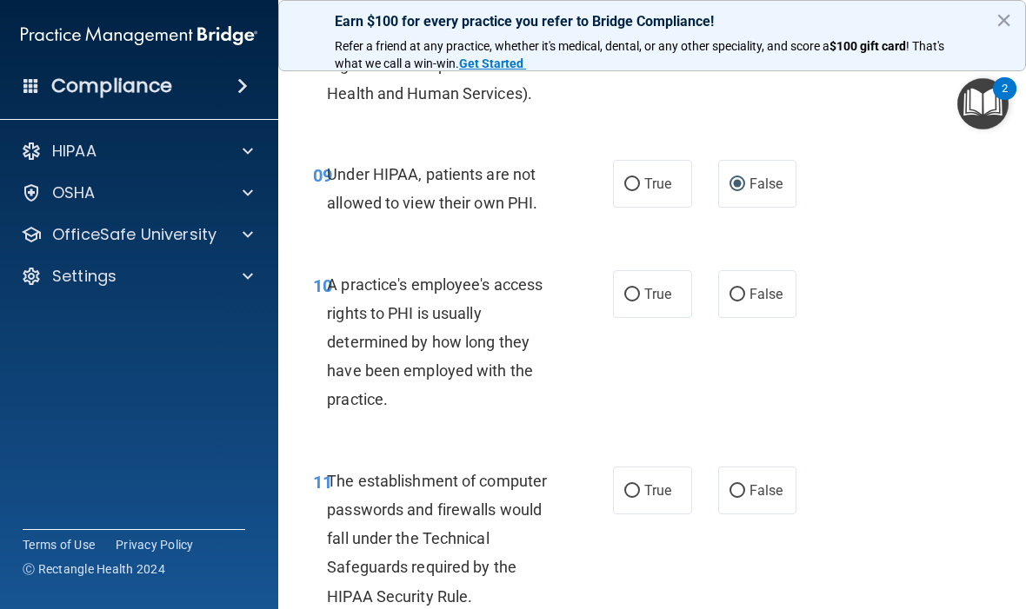
click at [738, 302] on input "False" at bounding box center [737, 295] width 16 height 13
radio input "true"
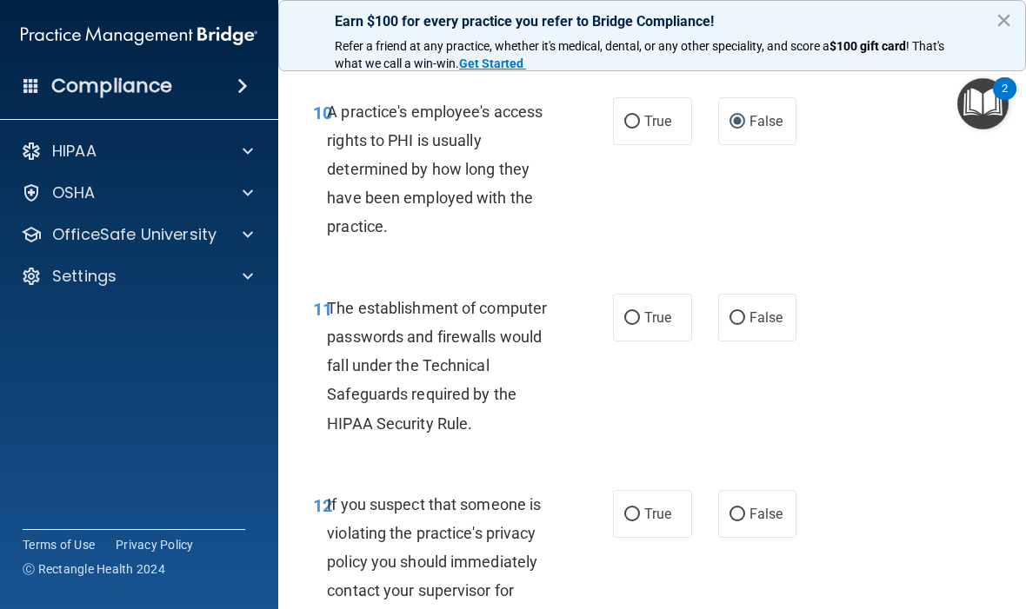
scroll to position [1726, 0]
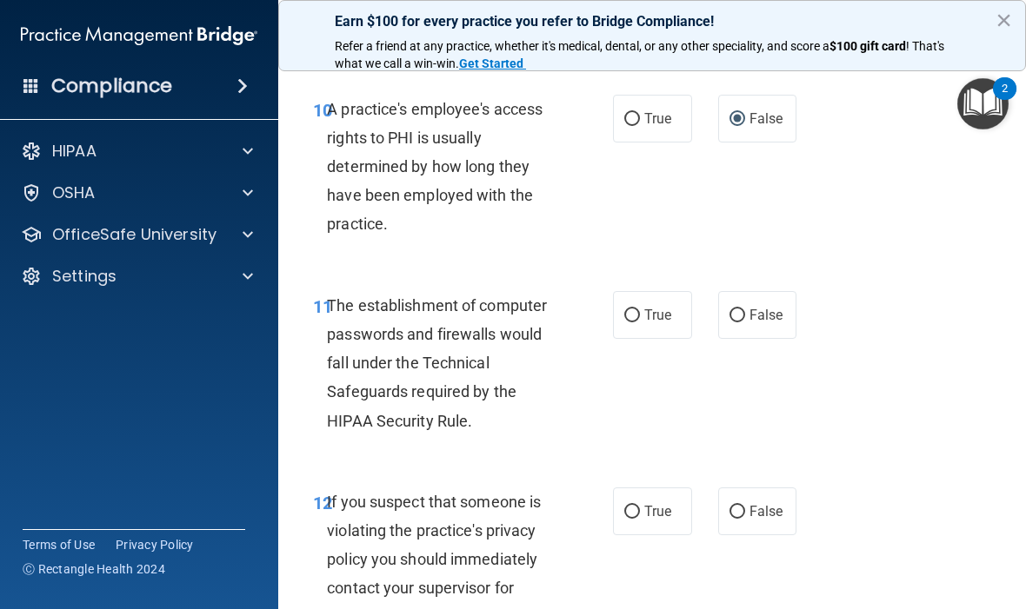
click at [649, 323] on span "True" at bounding box center [657, 315] width 27 height 17
click at [640, 323] on input "True" at bounding box center [632, 316] width 16 height 13
radio input "true"
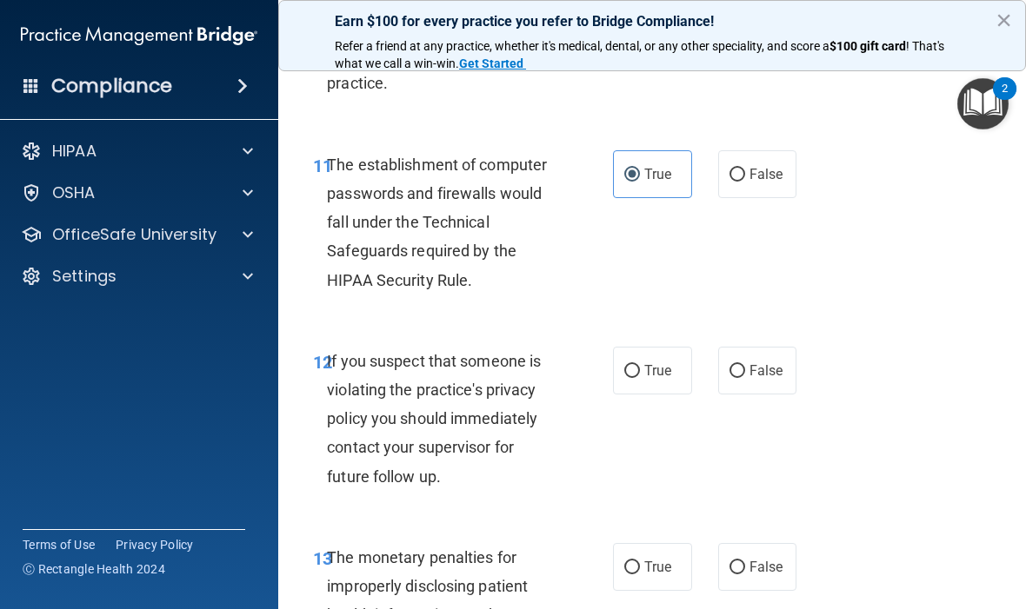
scroll to position [1877, 0]
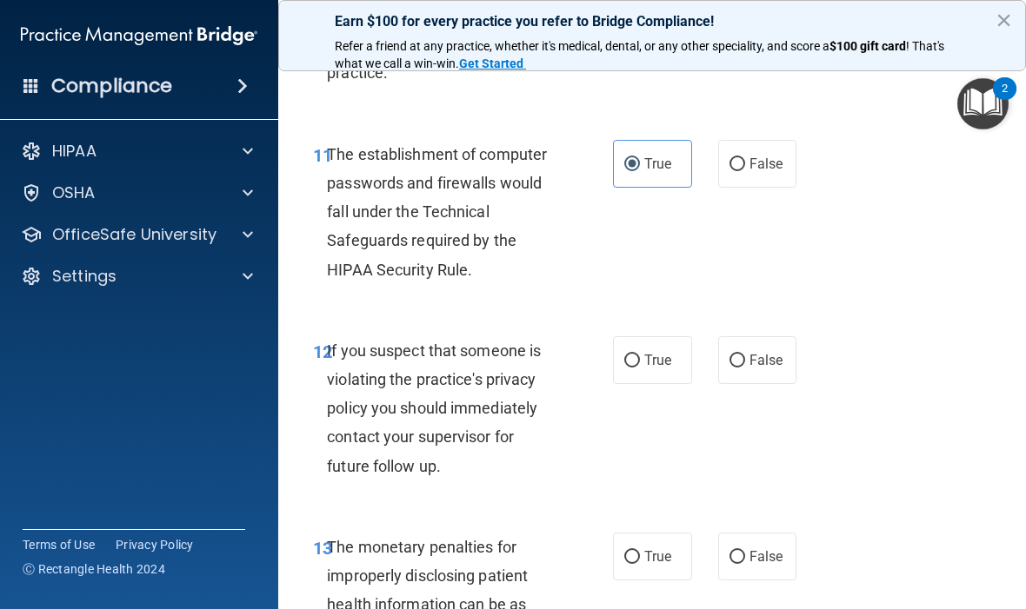
click at [646, 369] on span "True" at bounding box center [657, 360] width 27 height 17
click at [640, 368] on input "True" at bounding box center [632, 361] width 16 height 13
radio input "true"
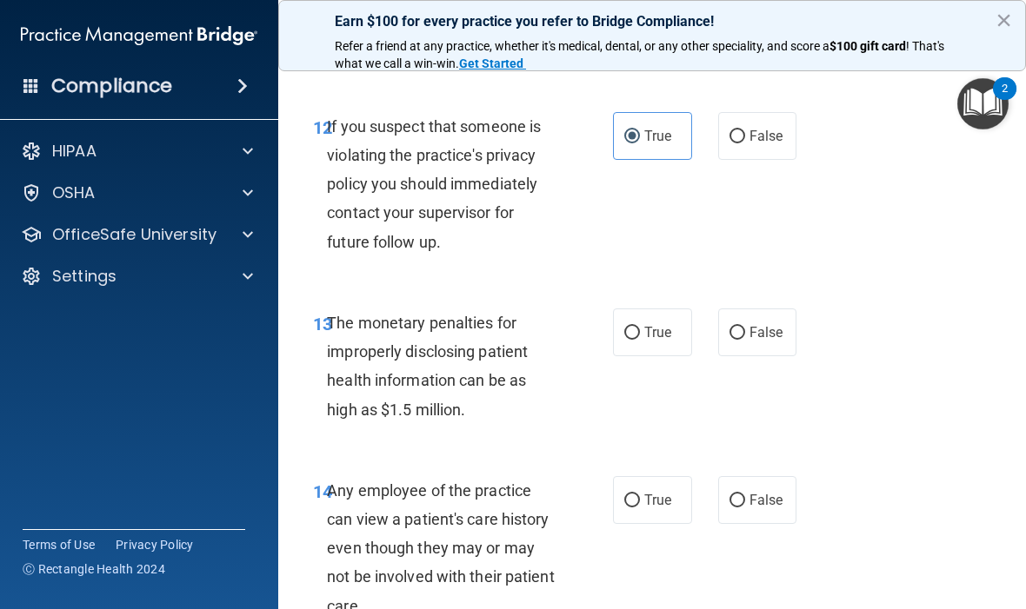
scroll to position [2104, 0]
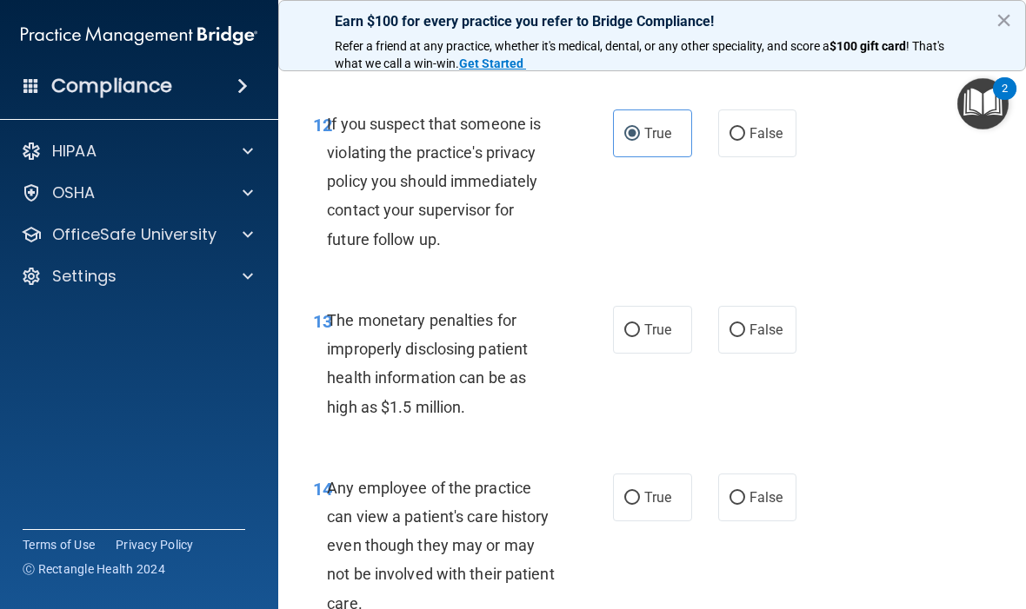
click at [644, 337] on label "True" at bounding box center [652, 330] width 79 height 48
click at [640, 337] on input "True" at bounding box center [632, 330] width 16 height 13
radio input "true"
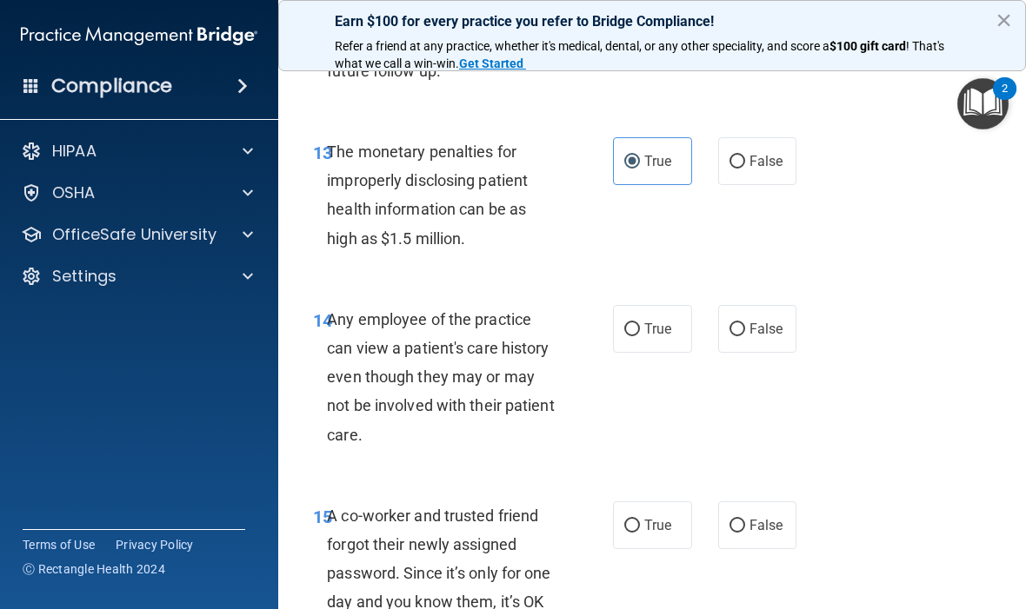
scroll to position [2274, 0]
click at [648, 336] on span "True" at bounding box center [657, 328] width 27 height 17
click at [640, 336] on input "True" at bounding box center [632, 329] width 16 height 13
radio input "true"
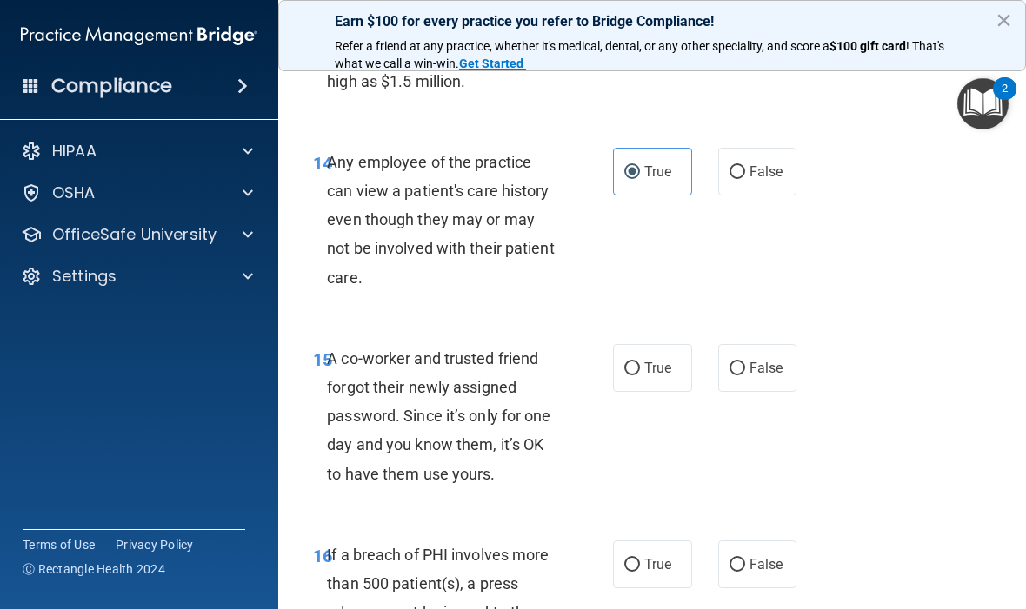
scroll to position [2432, 0]
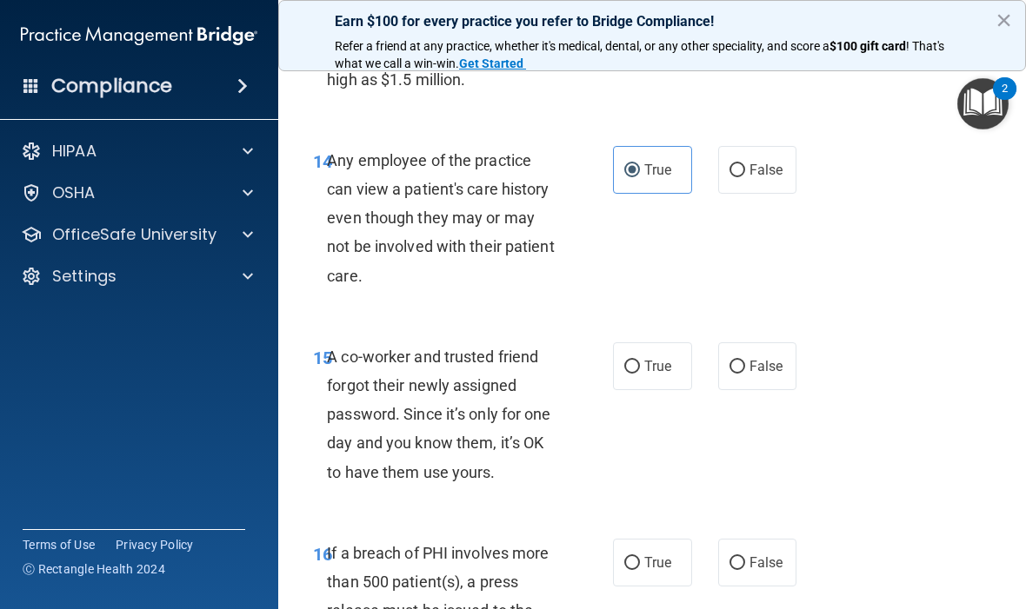
click at [753, 375] on span "False" at bounding box center [766, 366] width 34 height 17
click at [745, 374] on input "False" at bounding box center [737, 367] width 16 height 13
radio input "true"
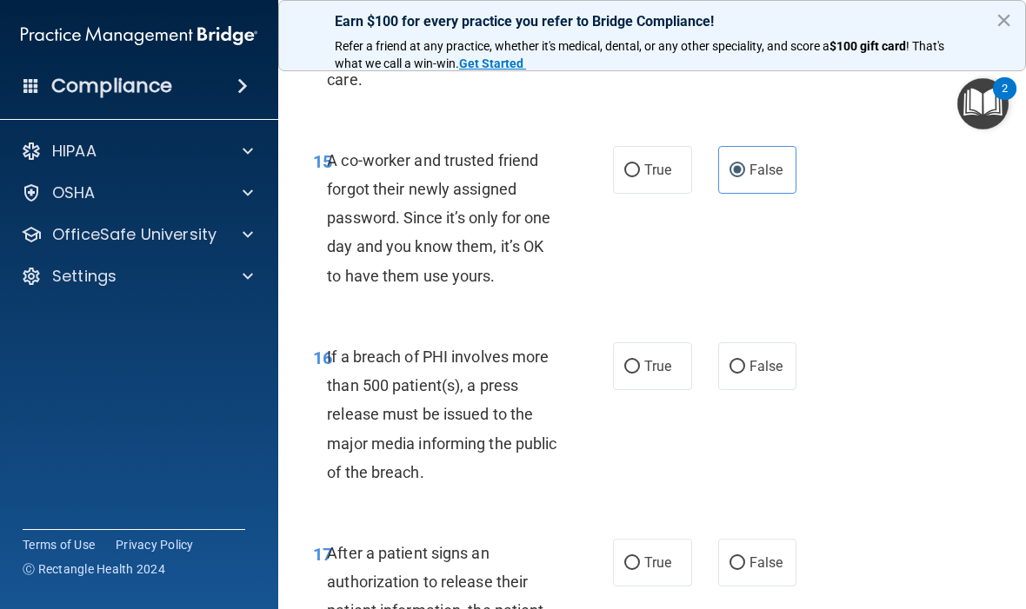
scroll to position [2641, 0]
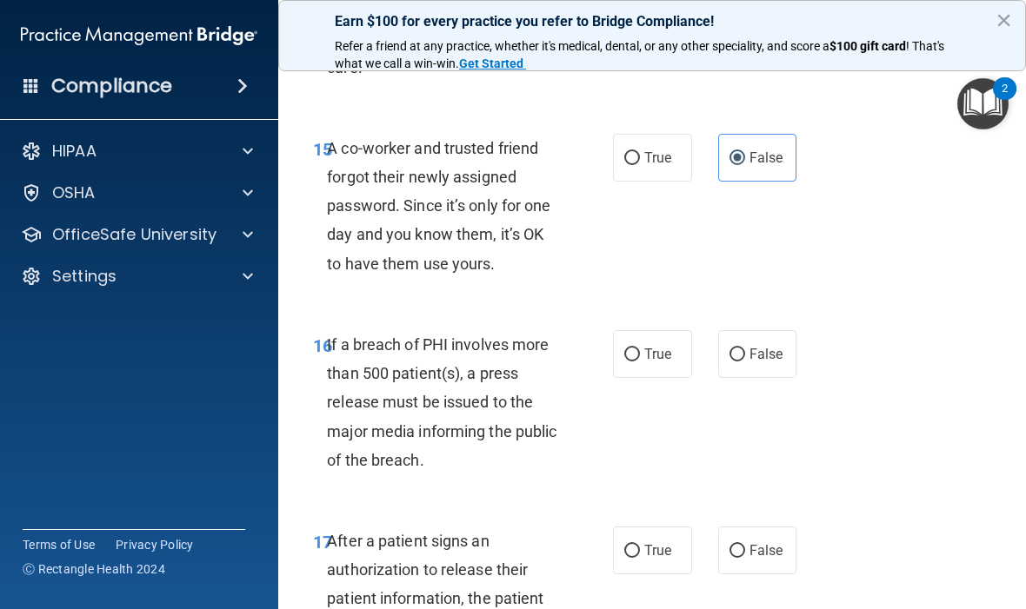
click at [631, 362] on input "True" at bounding box center [632, 355] width 16 height 13
radio input "true"
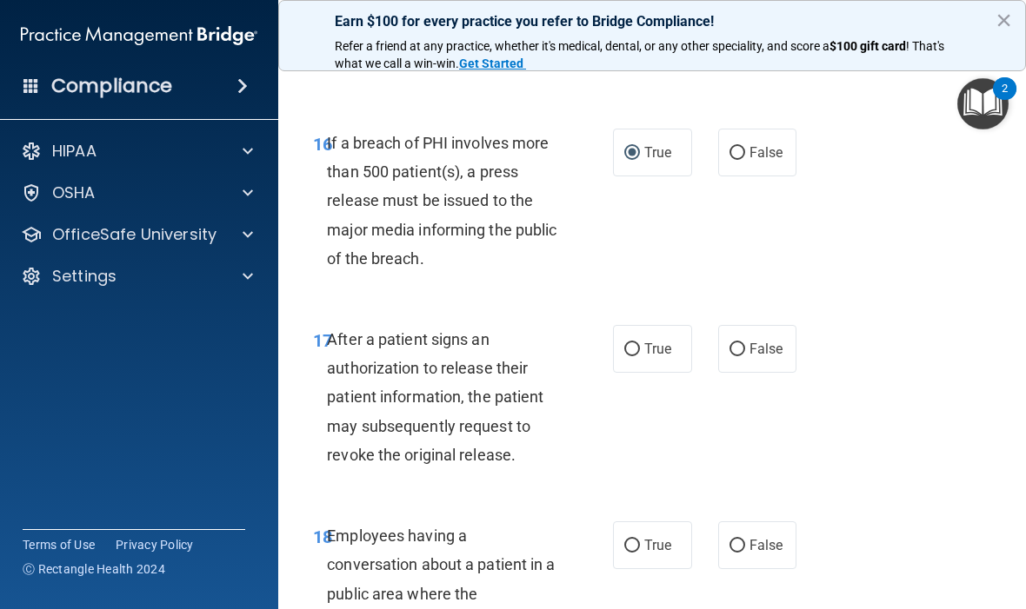
scroll to position [2847, 0]
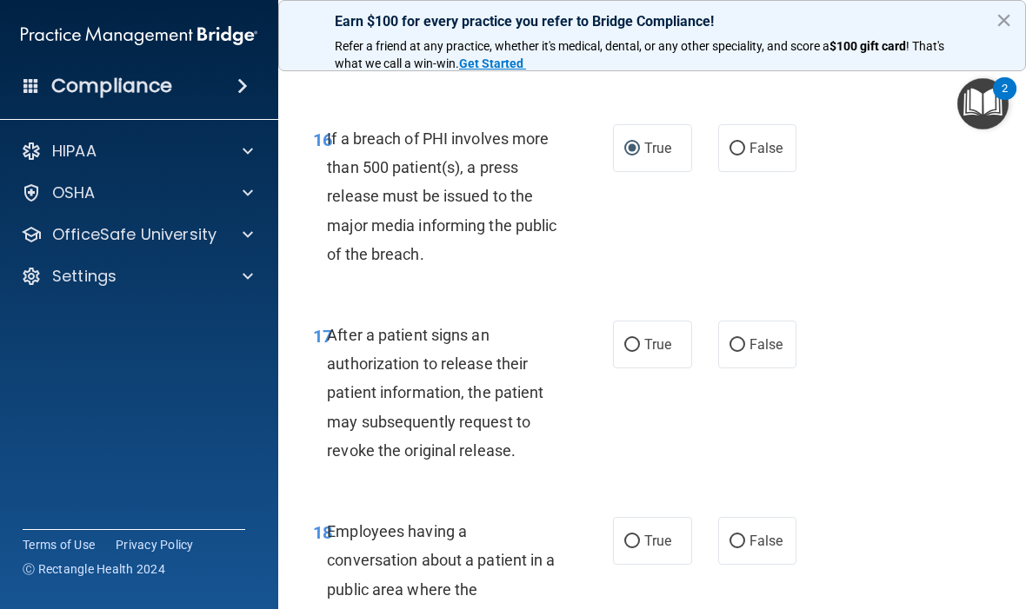
click at [639, 352] on input "True" at bounding box center [632, 345] width 16 height 13
radio input "true"
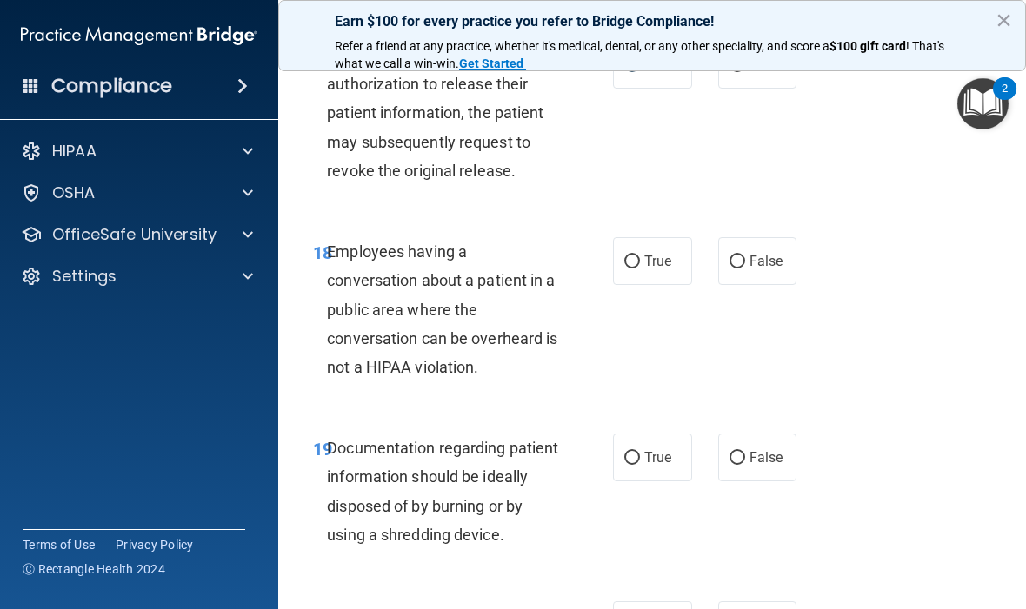
scroll to position [3127, 0]
click at [752, 266] on span "False" at bounding box center [766, 260] width 34 height 17
click at [745, 266] on input "False" at bounding box center [737, 261] width 16 height 13
radio input "true"
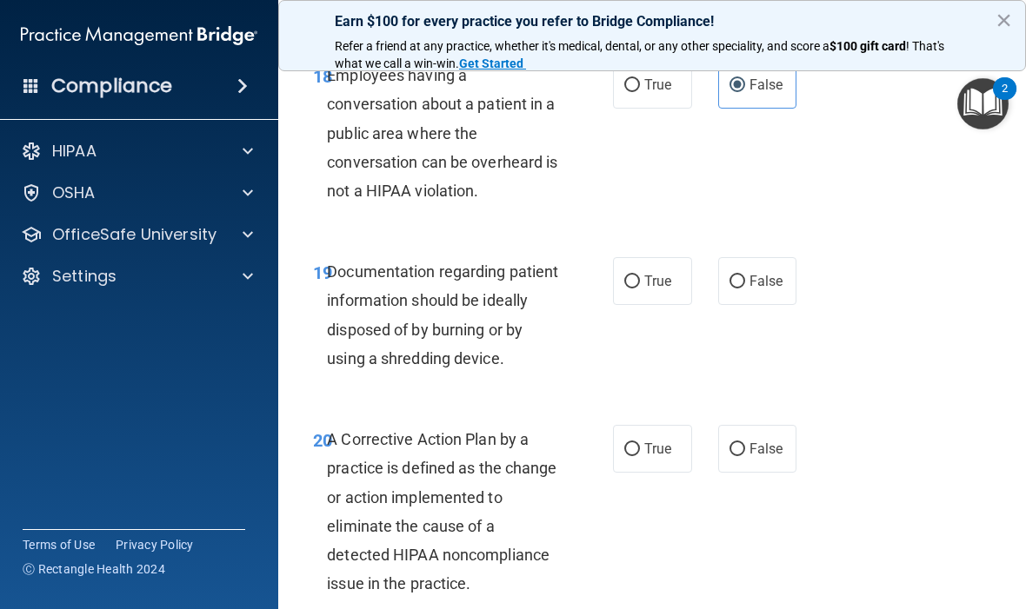
scroll to position [3305, 0]
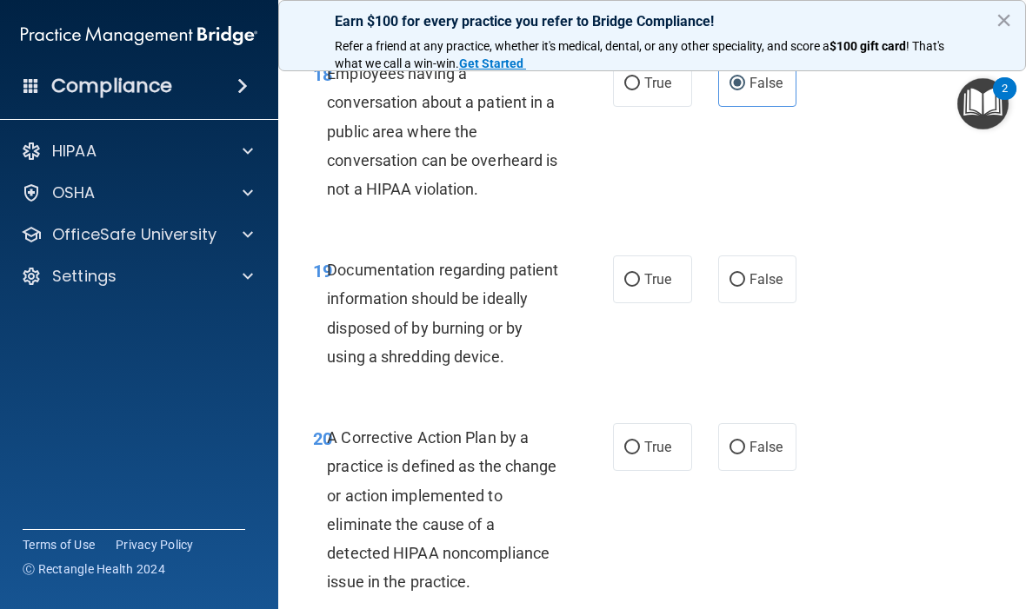
click at [643, 283] on label "True" at bounding box center [652, 280] width 79 height 48
click at [640, 283] on input "True" at bounding box center [632, 280] width 16 height 13
radio input "true"
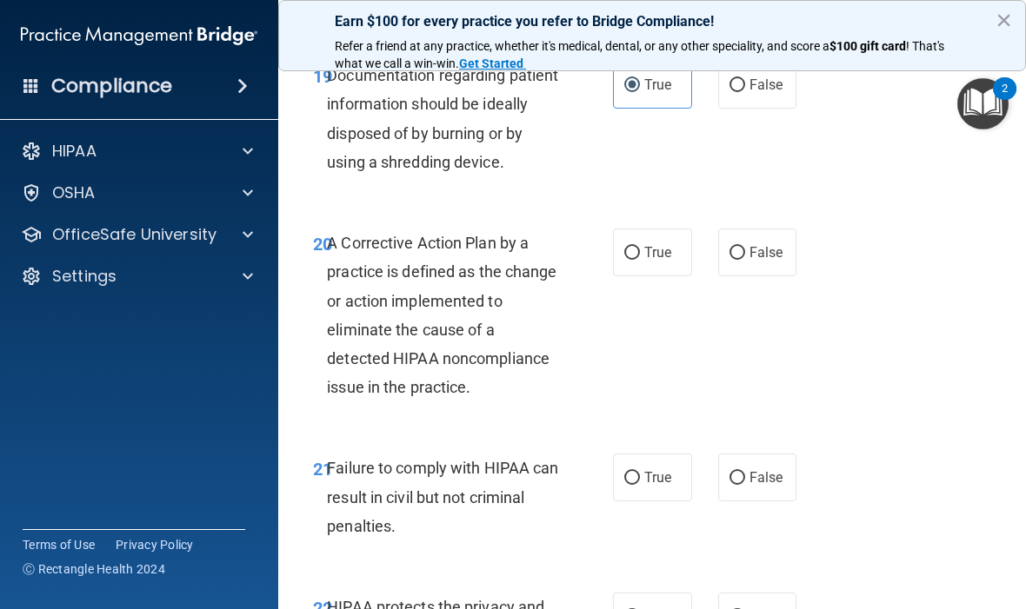
scroll to position [3500, 0]
click at [632, 256] on input "True" at bounding box center [632, 252] width 16 height 13
radio input "true"
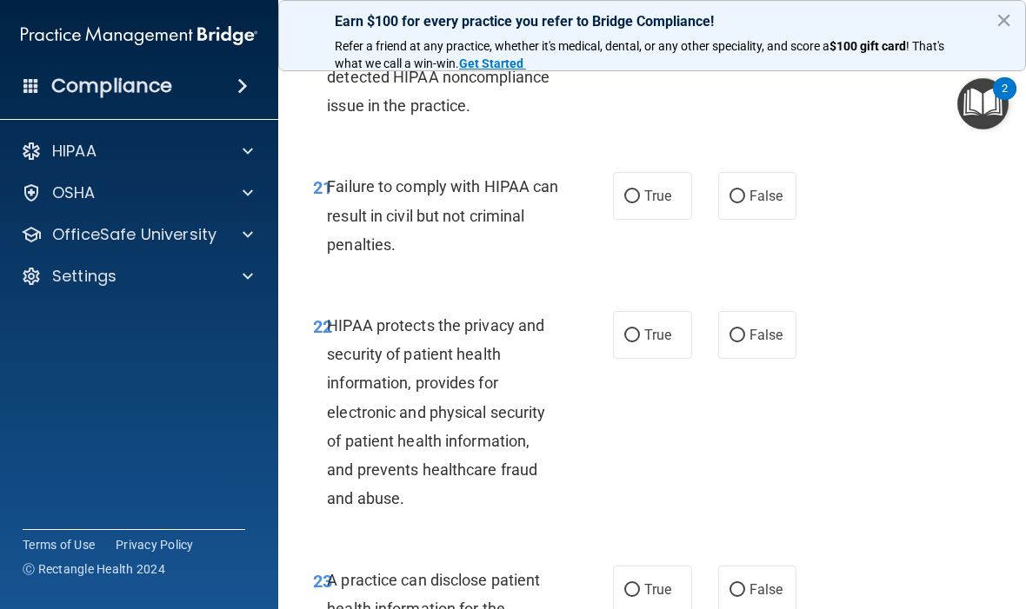
scroll to position [3783, 0]
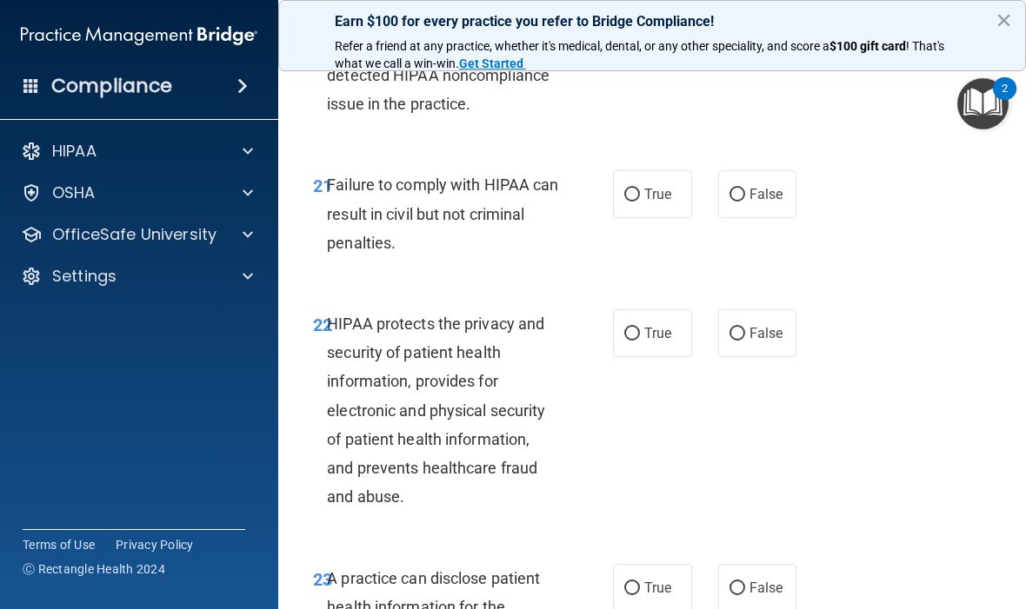
click at [752, 203] on span "False" at bounding box center [766, 194] width 34 height 17
click at [745, 202] on input "False" at bounding box center [737, 195] width 16 height 13
radio input "true"
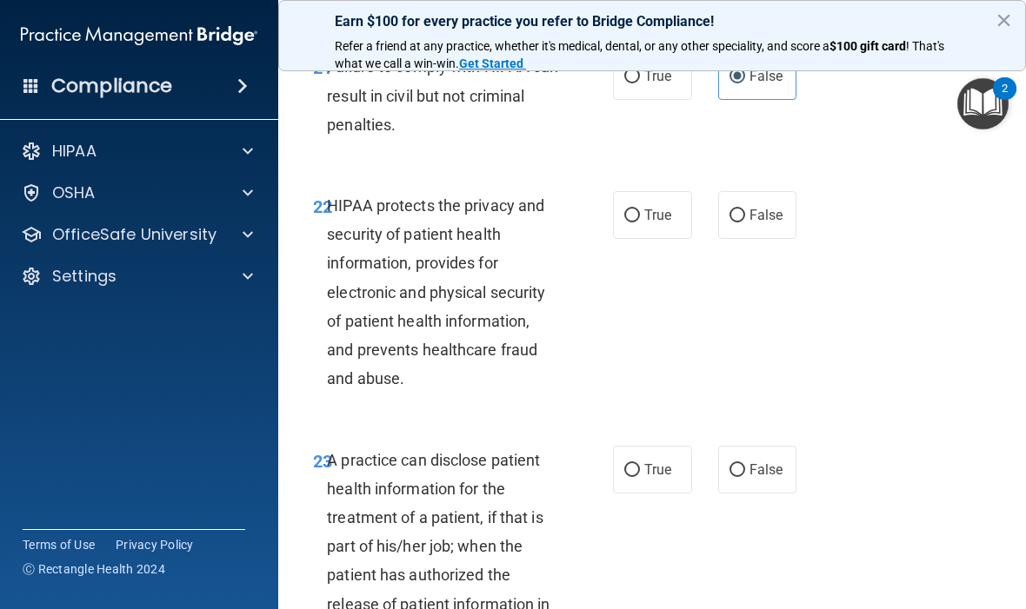
scroll to position [3904, 0]
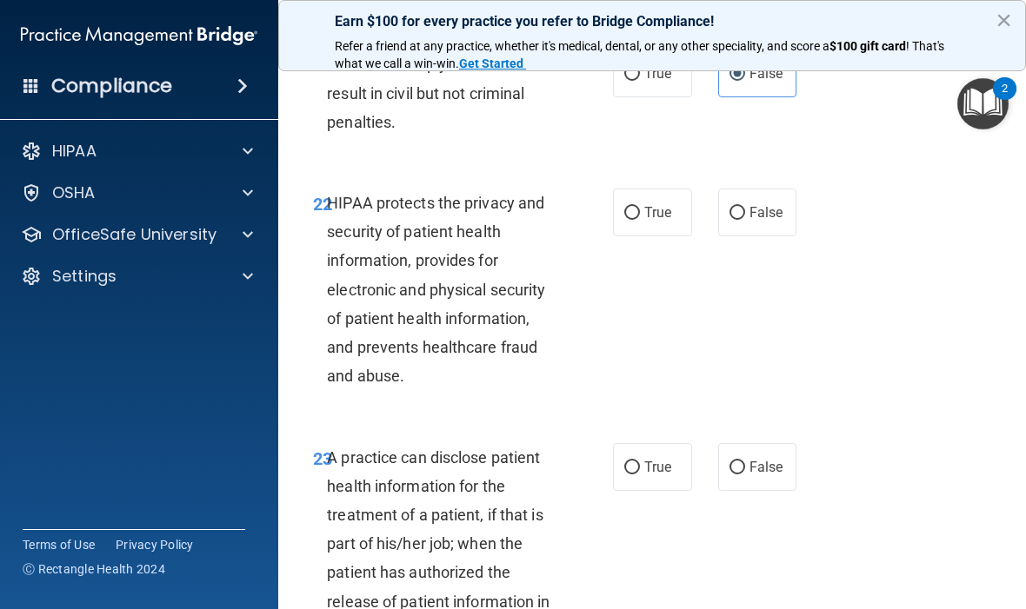
click at [646, 215] on span "True" at bounding box center [657, 212] width 27 height 17
click at [640, 215] on input "True" at bounding box center [632, 213] width 16 height 13
radio input "true"
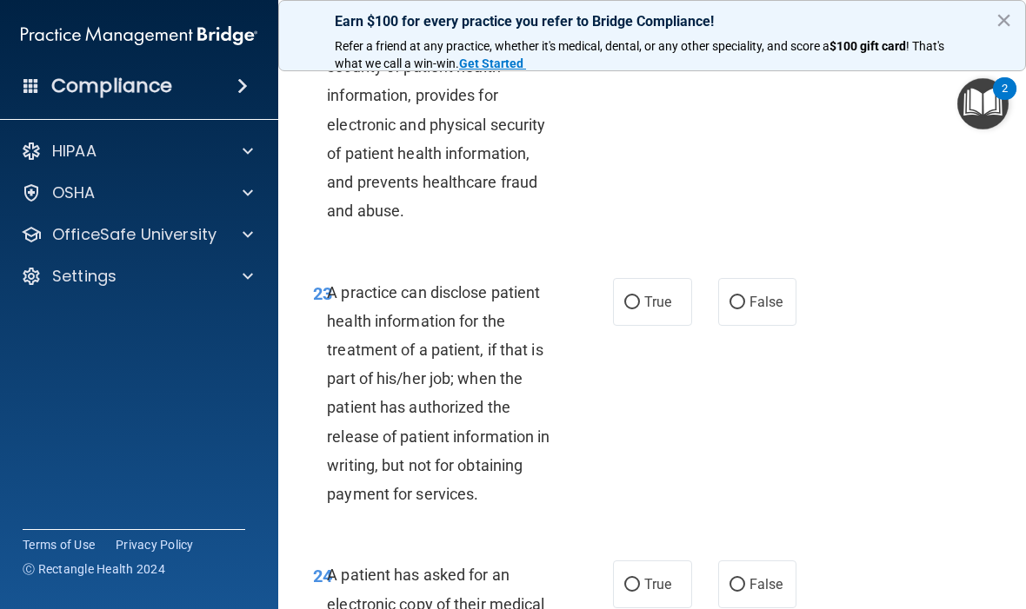
scroll to position [4066, 0]
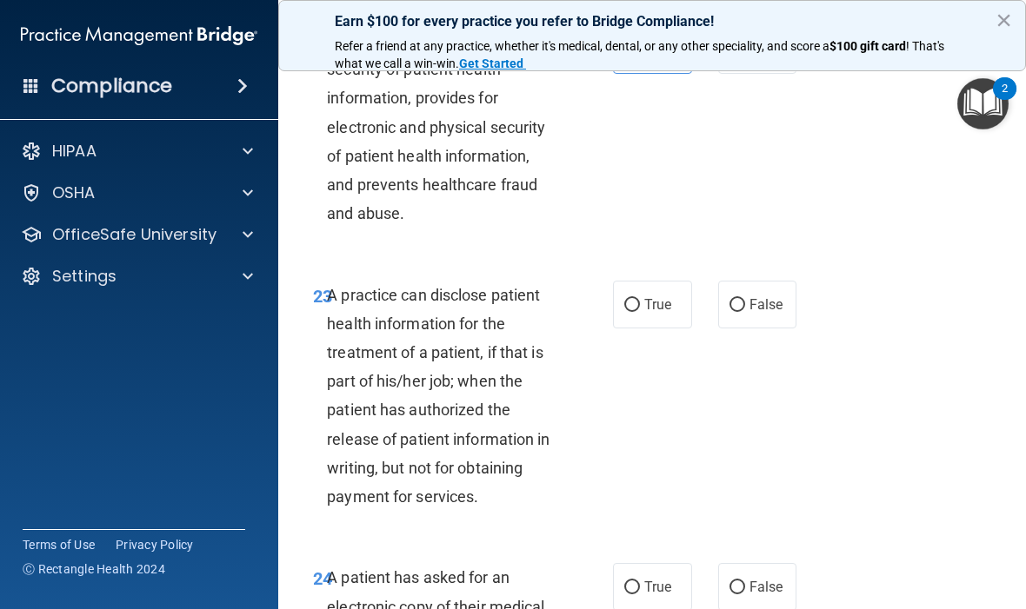
click at [741, 307] on input "False" at bounding box center [737, 305] width 16 height 13
radio input "true"
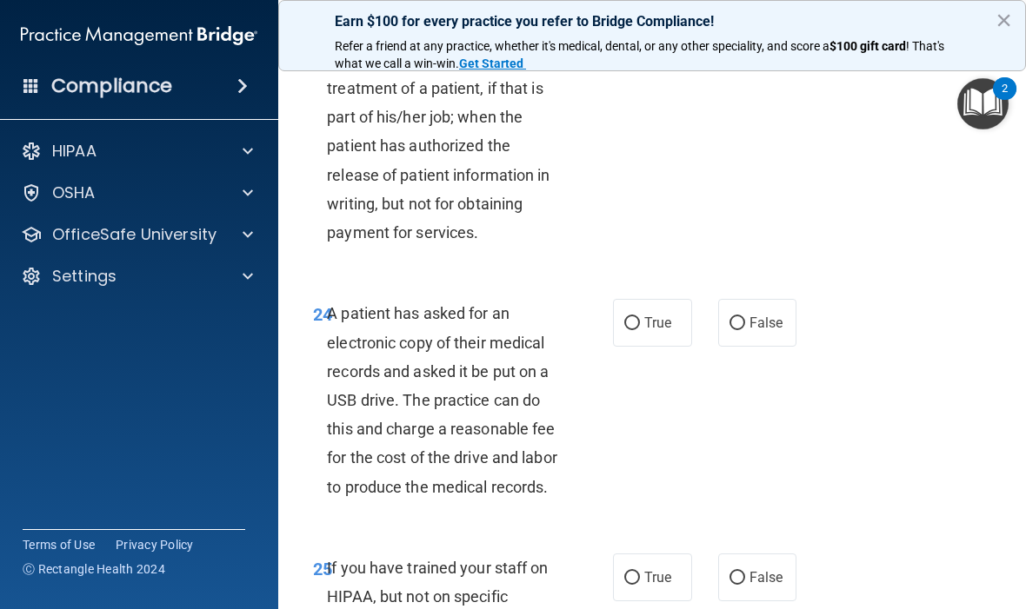
scroll to position [4330, 0]
click at [653, 321] on label "True" at bounding box center [652, 324] width 79 height 48
click at [640, 321] on input "True" at bounding box center [632, 324] width 16 height 13
radio input "true"
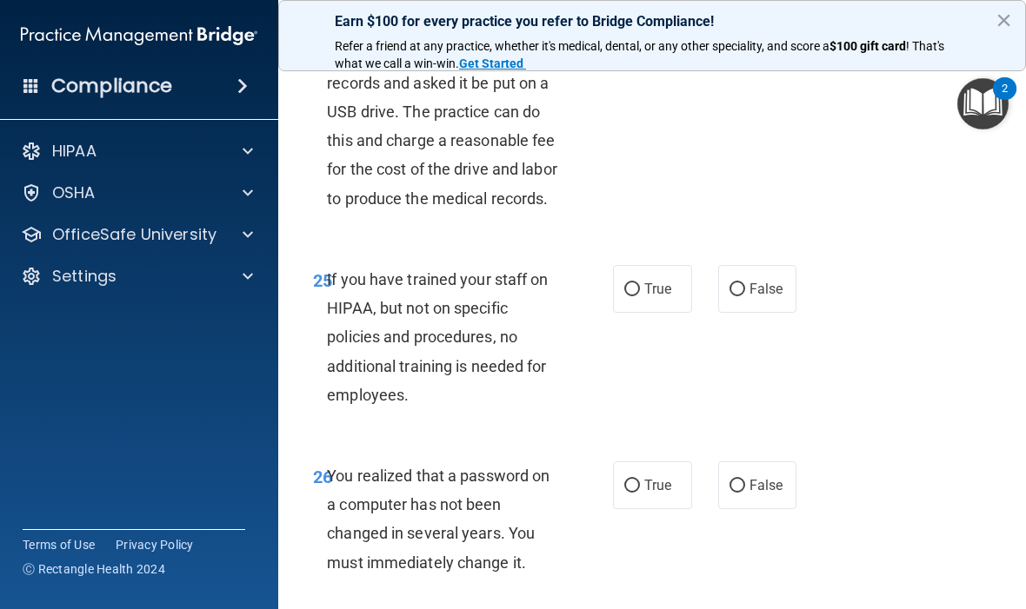
scroll to position [4625, 0]
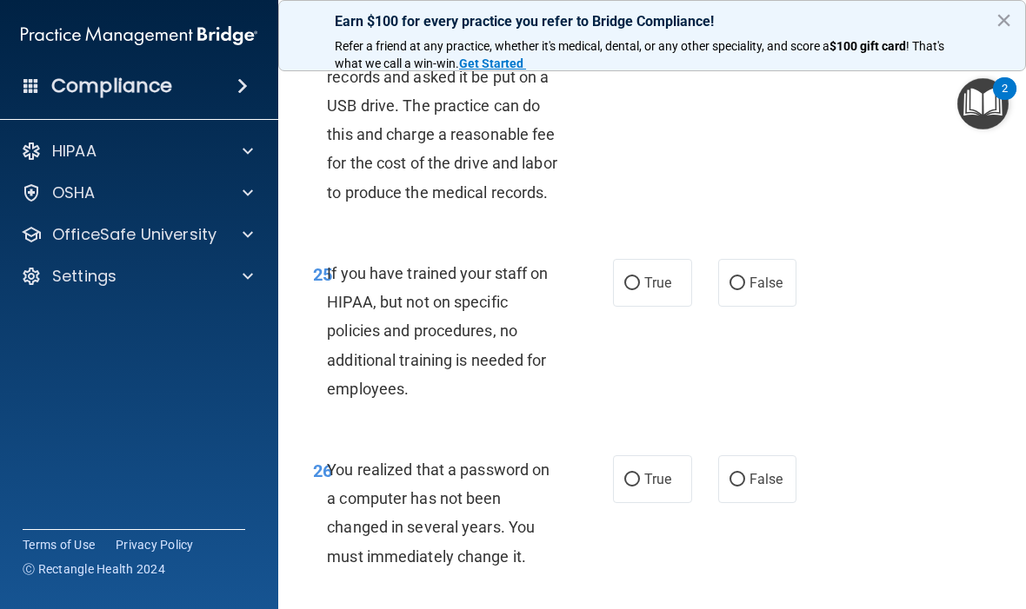
click at [759, 291] on span "False" at bounding box center [766, 283] width 34 height 17
click at [745, 290] on input "False" at bounding box center [737, 283] width 16 height 13
radio input "true"
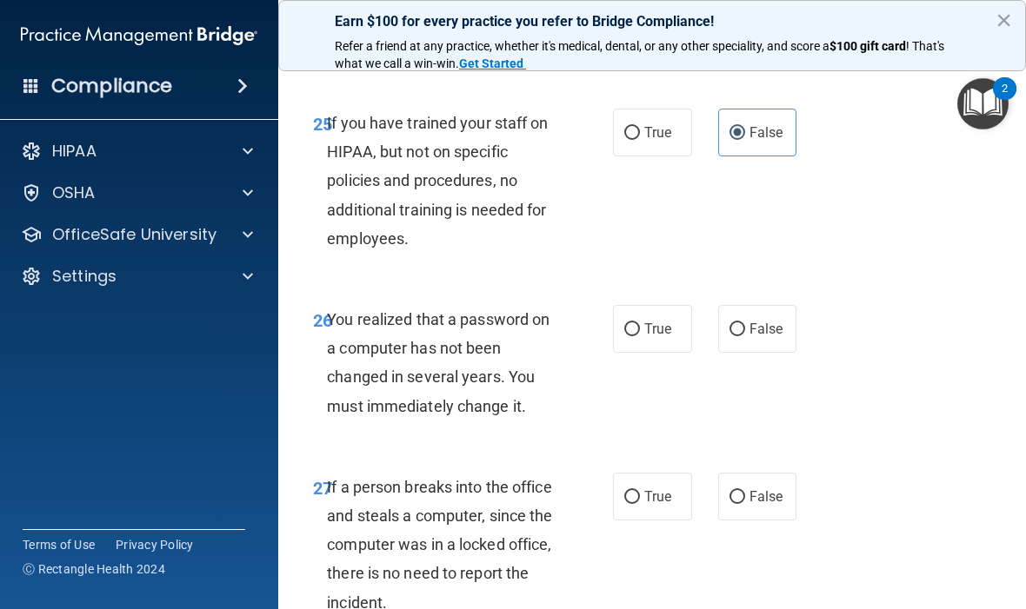
scroll to position [4778, 0]
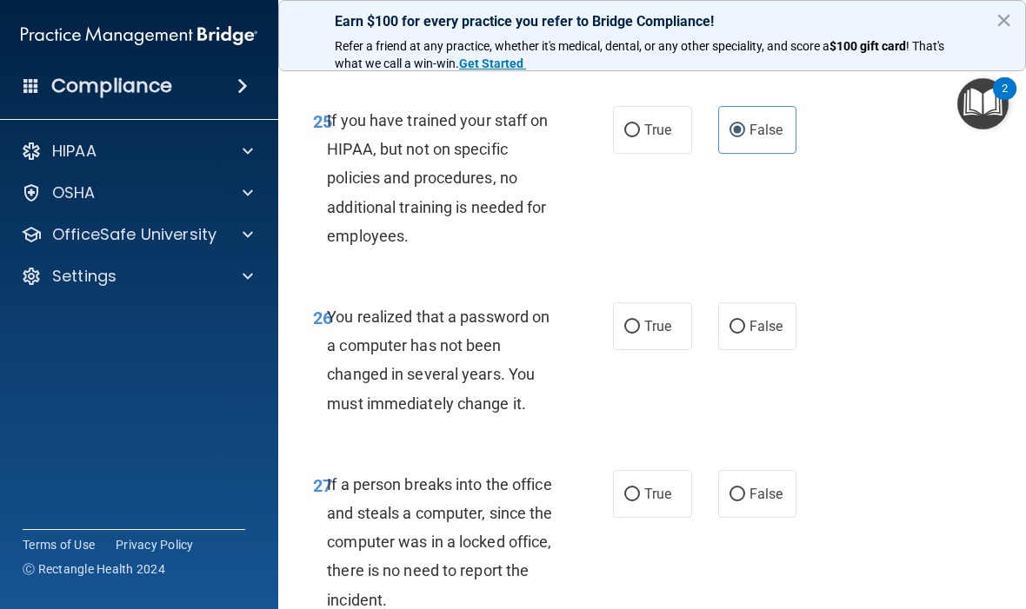
click at [641, 350] on label "True" at bounding box center [652, 327] width 79 height 48
click at [640, 334] on input "True" at bounding box center [632, 327] width 16 height 13
radio input "true"
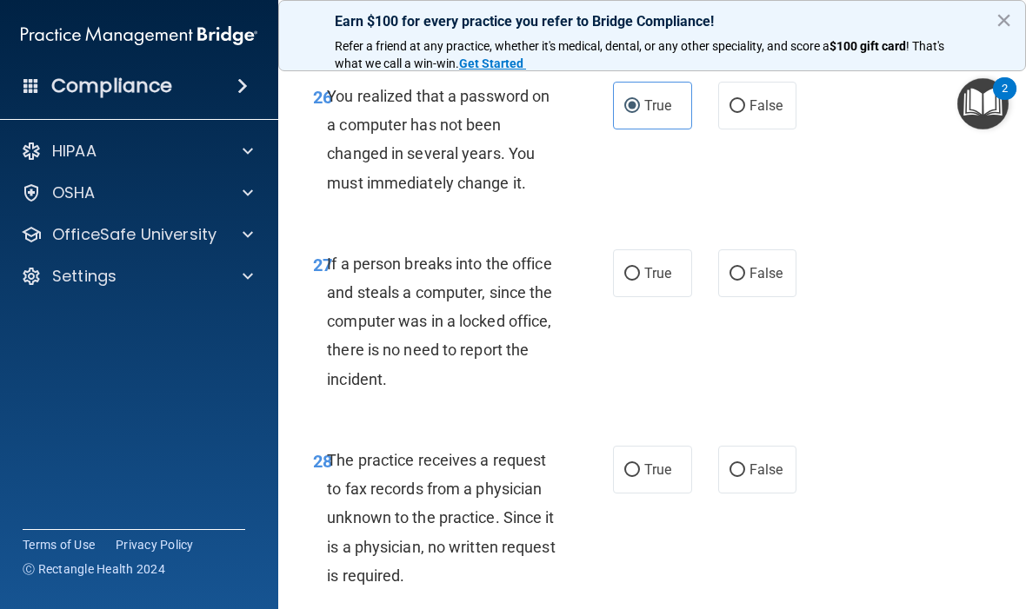
scroll to position [5000, 0]
click at [752, 292] on label "False" at bounding box center [757, 273] width 79 height 48
click at [745, 280] on input "False" at bounding box center [737, 273] width 16 height 13
radio input "true"
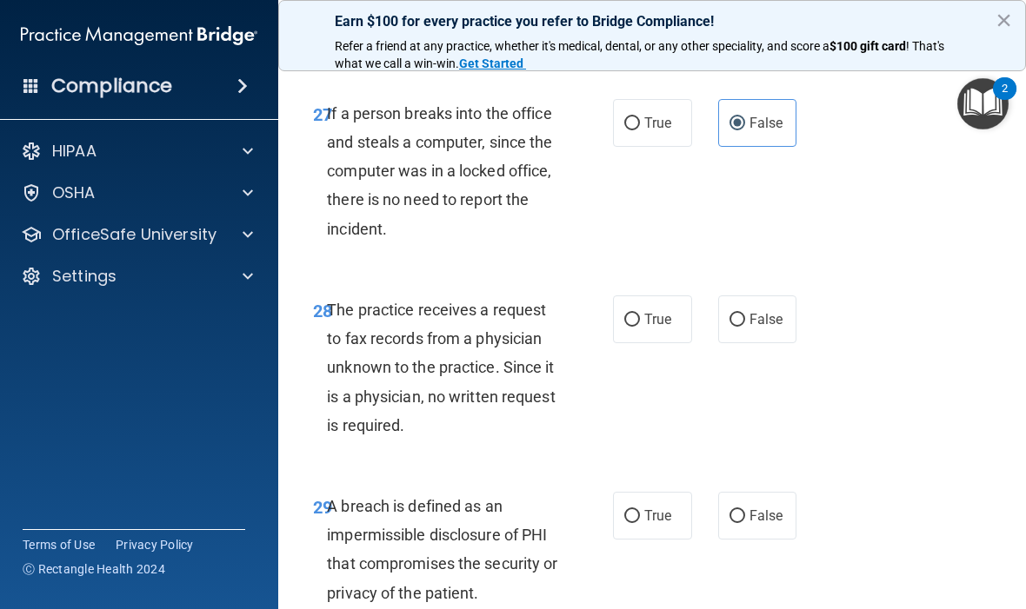
scroll to position [5151, 0]
click at [743, 326] on input "False" at bounding box center [737, 319] width 16 height 13
radio input "true"
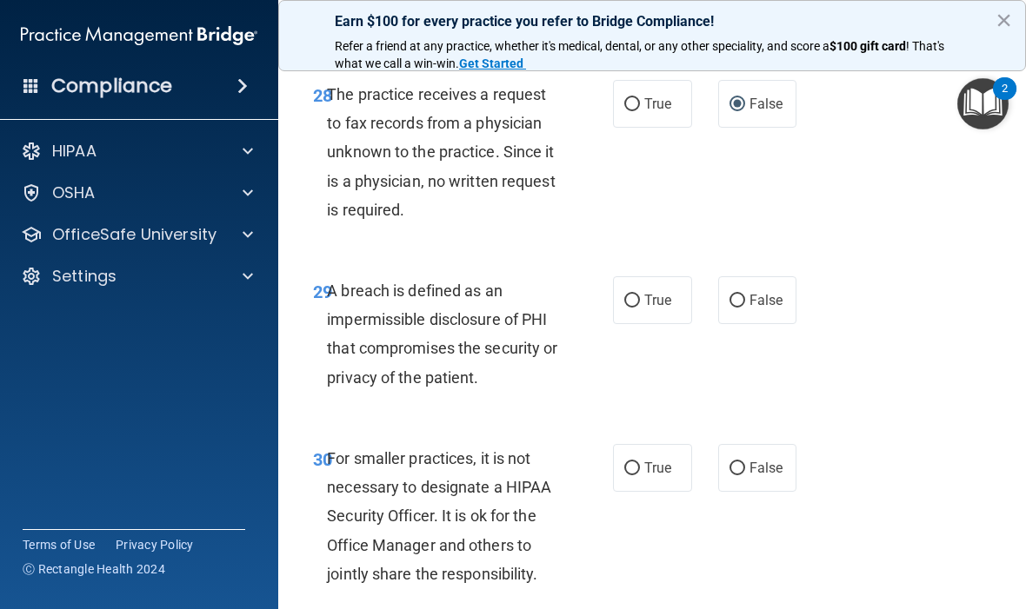
scroll to position [5366, 0]
click at [648, 318] on label "True" at bounding box center [652, 300] width 79 height 48
click at [640, 307] on input "True" at bounding box center [632, 300] width 16 height 13
radio input "true"
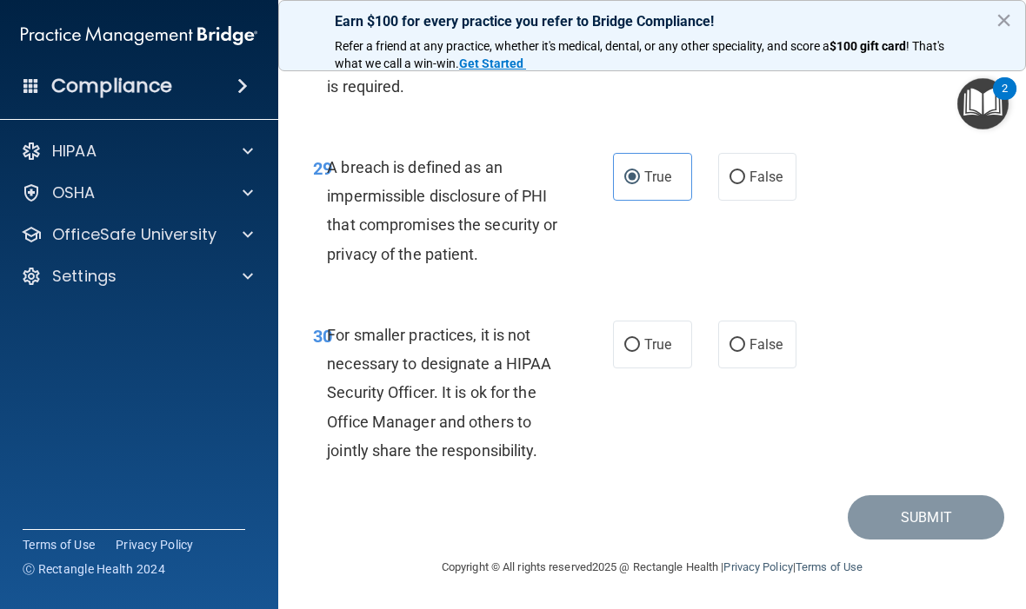
scroll to position [5517, 0]
click at [650, 340] on span "True" at bounding box center [657, 344] width 27 height 17
click at [640, 340] on input "True" at bounding box center [632, 345] width 16 height 13
radio input "true"
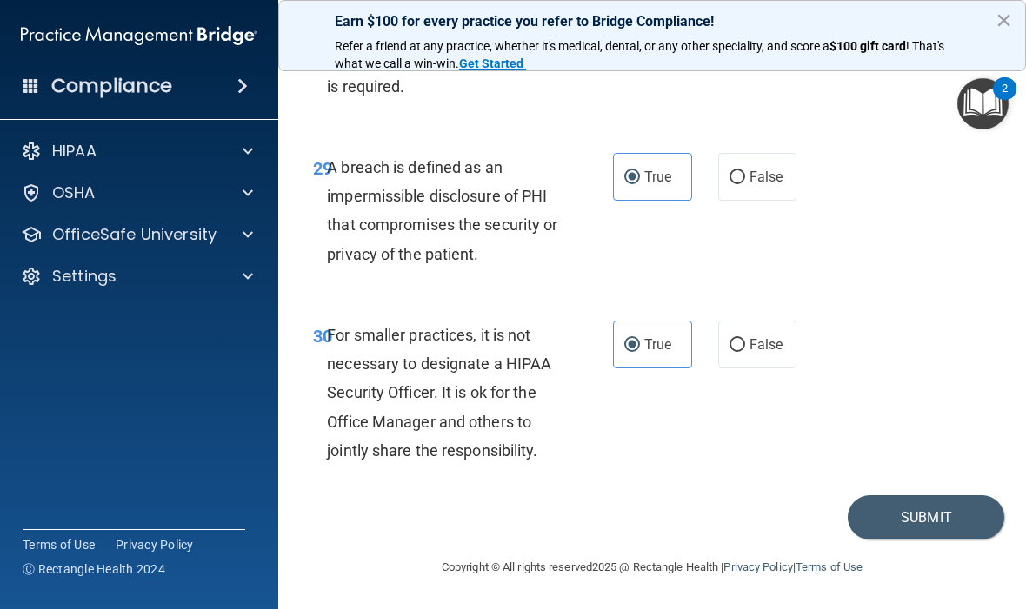
click at [936, 525] on button "Submit" at bounding box center [926, 518] width 156 height 44
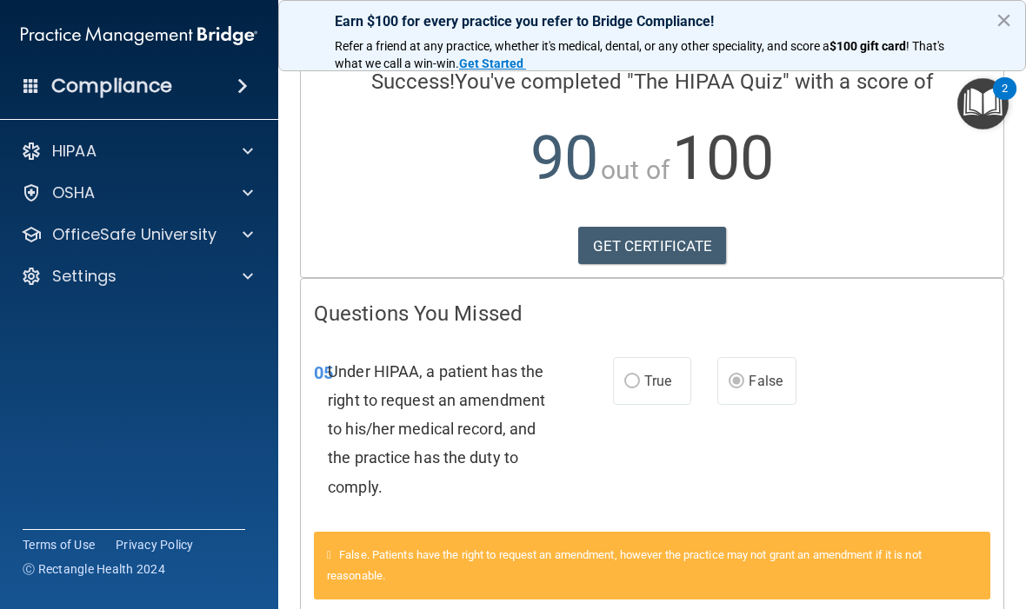
scroll to position [132, 0]
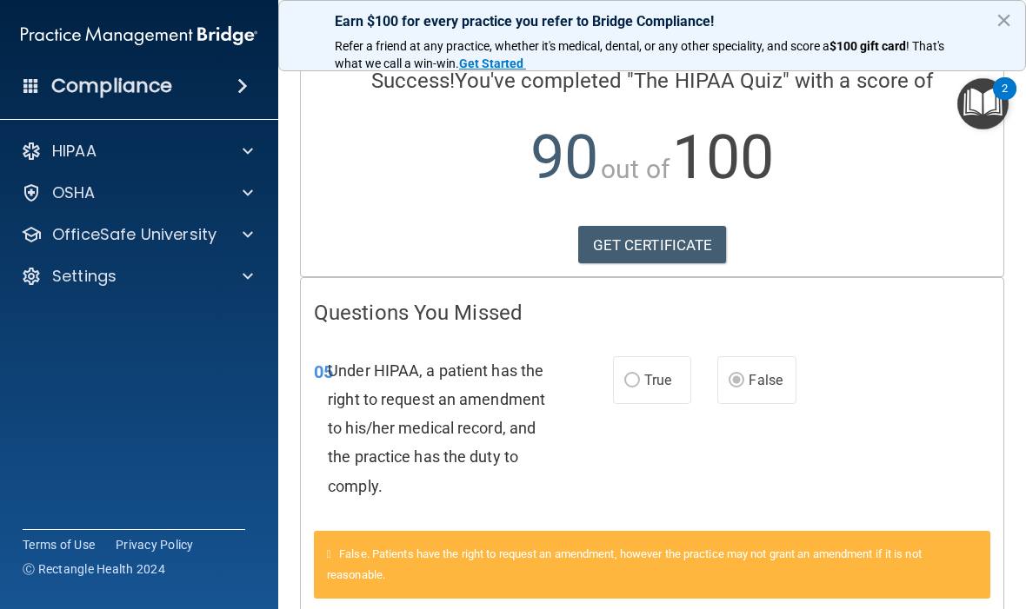
click at [638, 365] on label "True" at bounding box center [652, 380] width 78 height 48
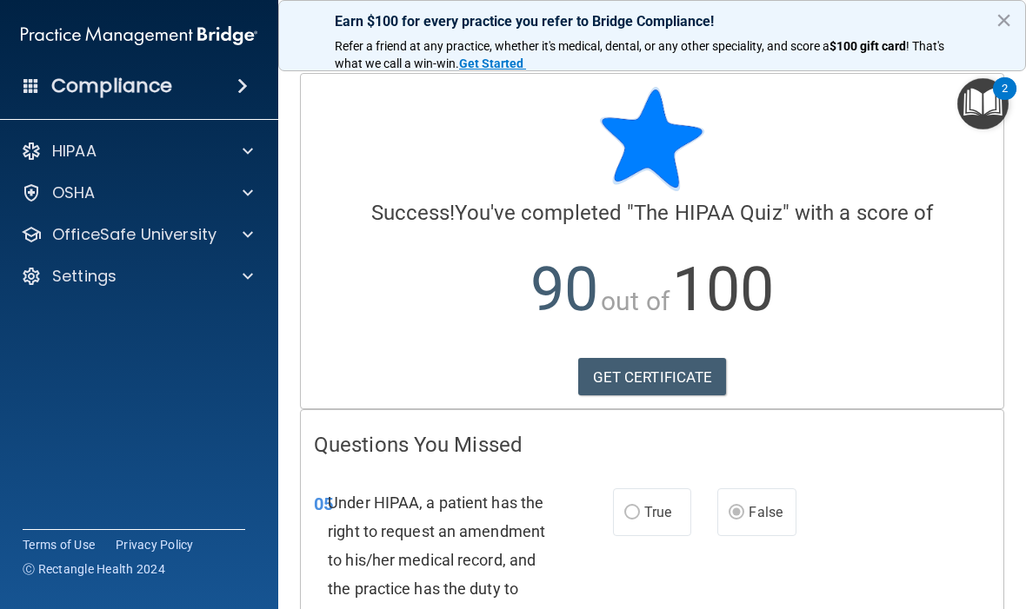
scroll to position [0, 0]
click at [984, 96] on img "Open Resource Center, 2 new notifications" at bounding box center [982, 103] width 51 height 51
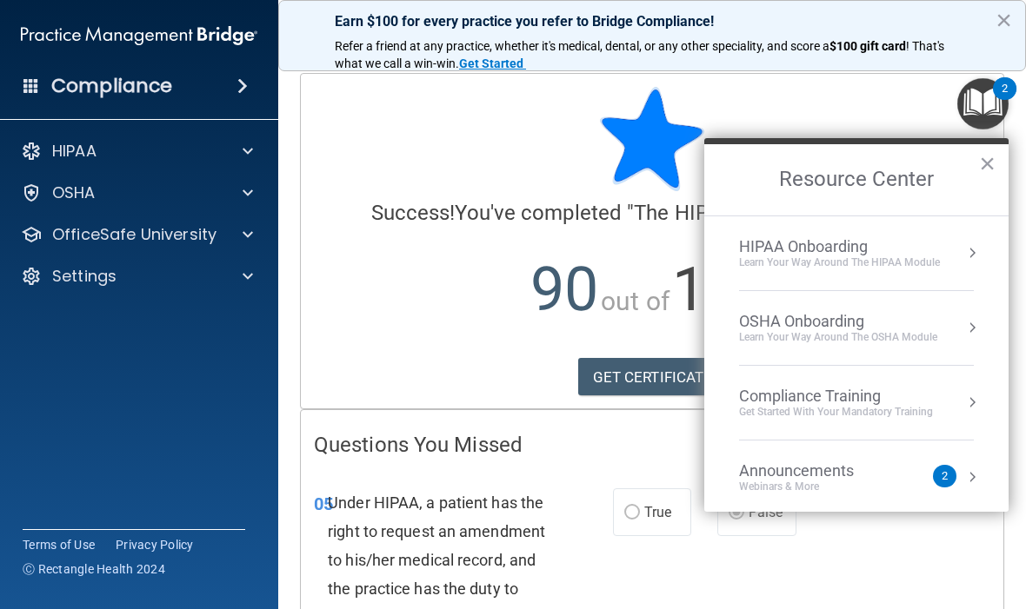
click at [993, 163] on button "×" at bounding box center [987, 164] width 17 height 28
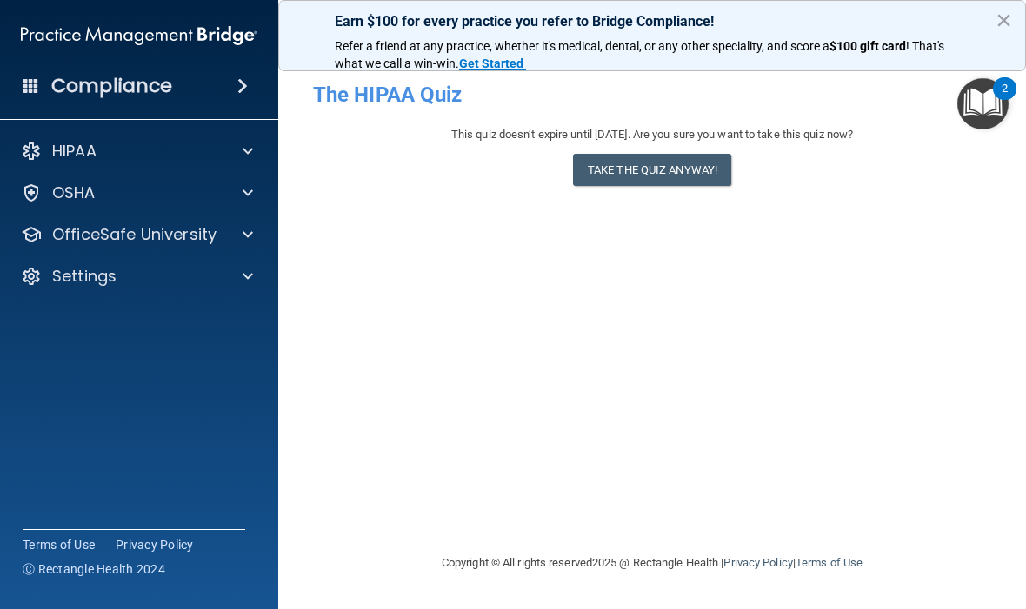
click at [650, 163] on button "Take the quiz anyway!" at bounding box center [652, 170] width 158 height 32
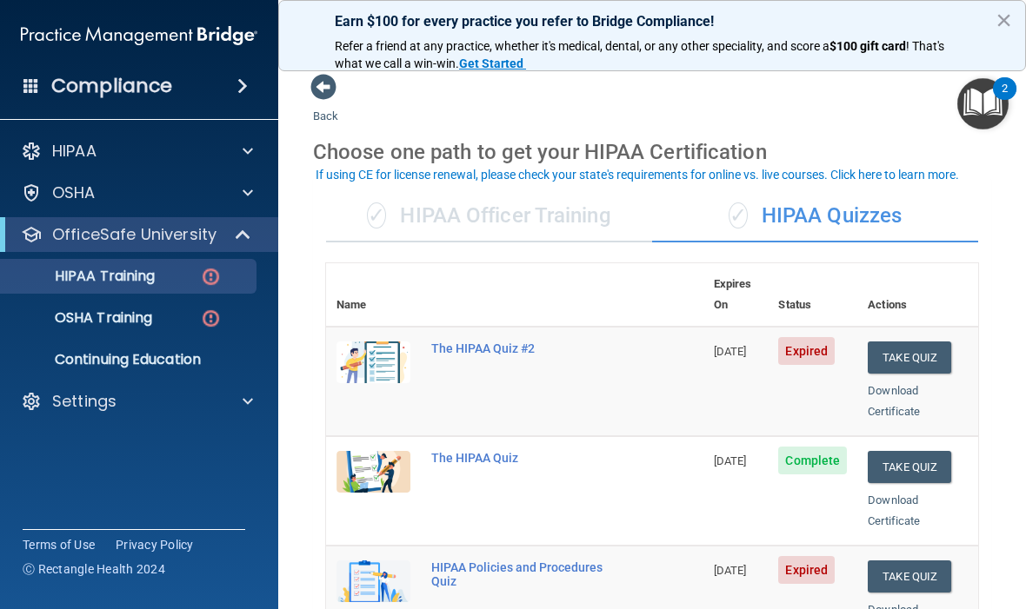
click at [912, 342] on button "Take Quiz" at bounding box center [909, 358] width 83 height 32
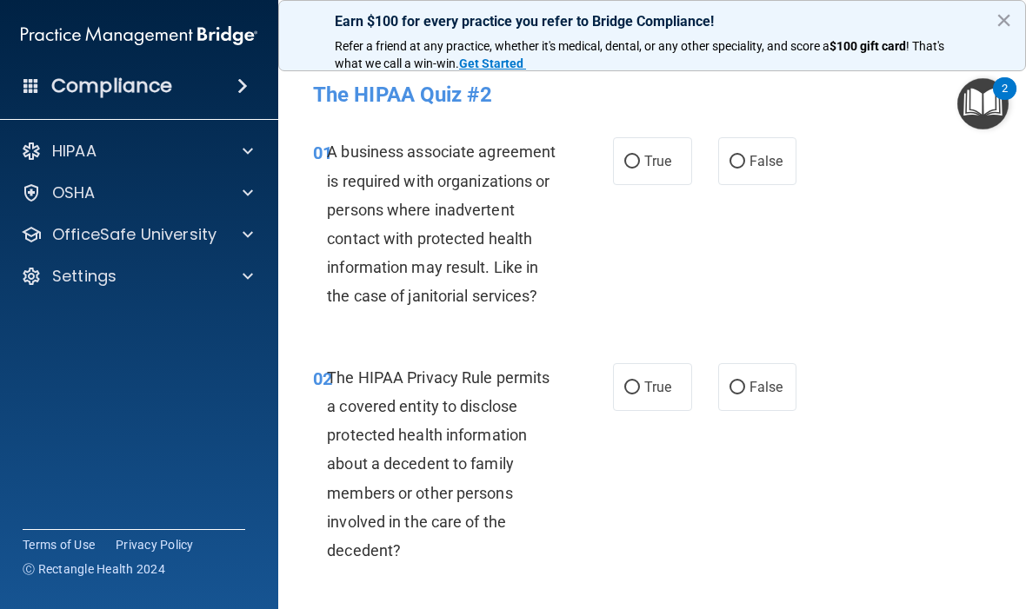
click at [649, 149] on label "True" at bounding box center [652, 161] width 79 height 48
click at [640, 156] on input "True" at bounding box center [632, 162] width 16 height 13
radio input "true"
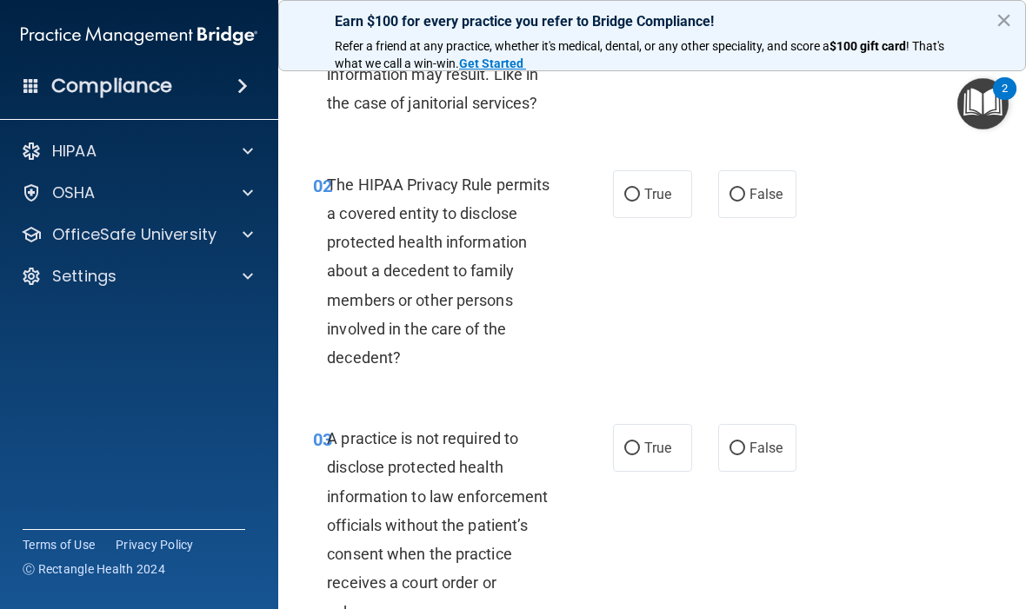
scroll to position [191, 0]
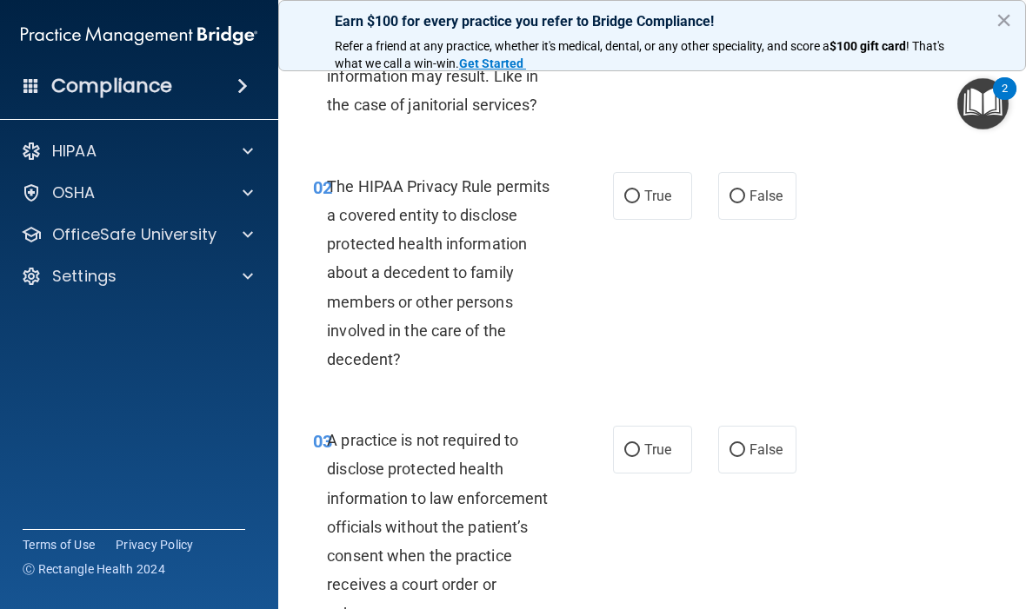
click at [639, 192] on input "True" at bounding box center [632, 196] width 16 height 13
radio input "true"
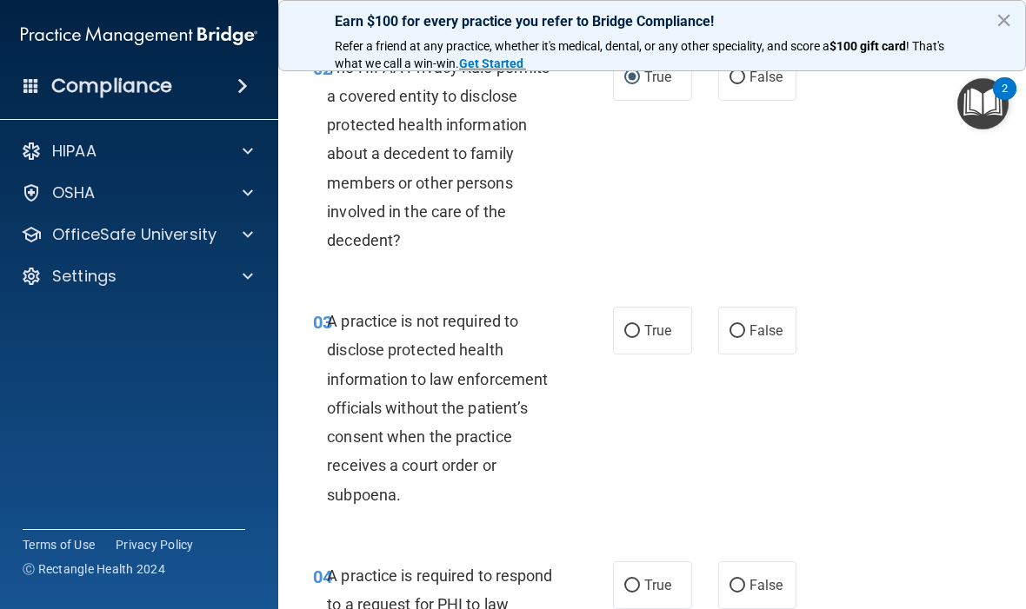
scroll to position [311, 0]
click at [743, 327] on input "False" at bounding box center [737, 330] width 16 height 13
radio input "true"
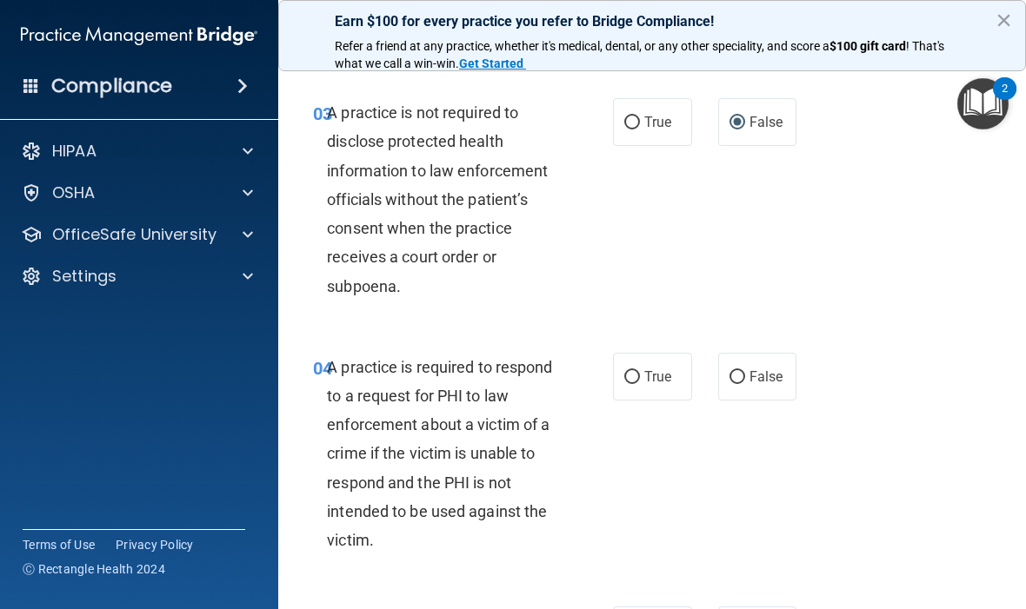
scroll to position [521, 0]
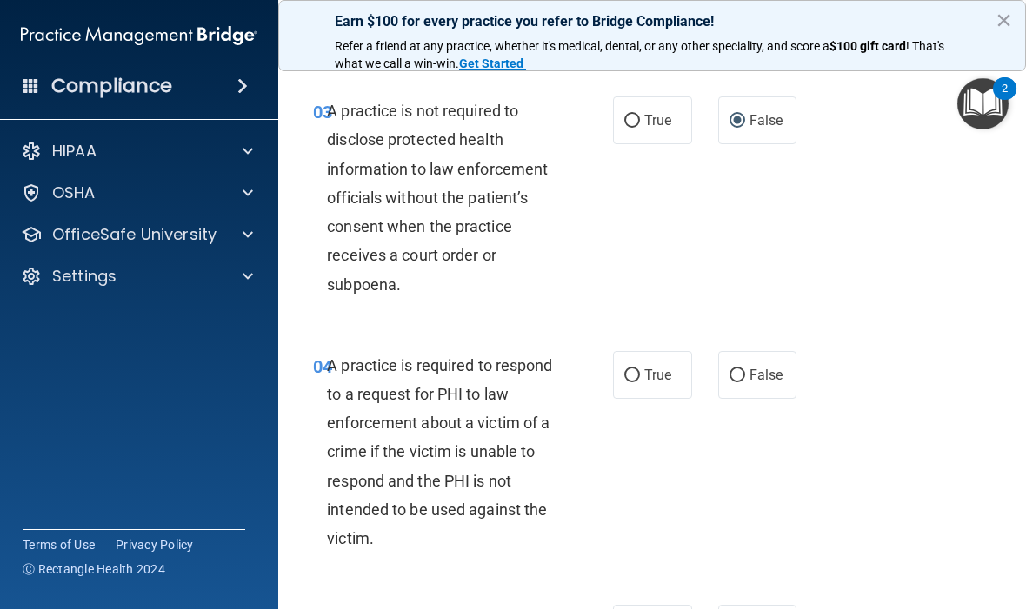
click at [739, 370] on input "False" at bounding box center [737, 376] width 16 height 13
radio input "true"
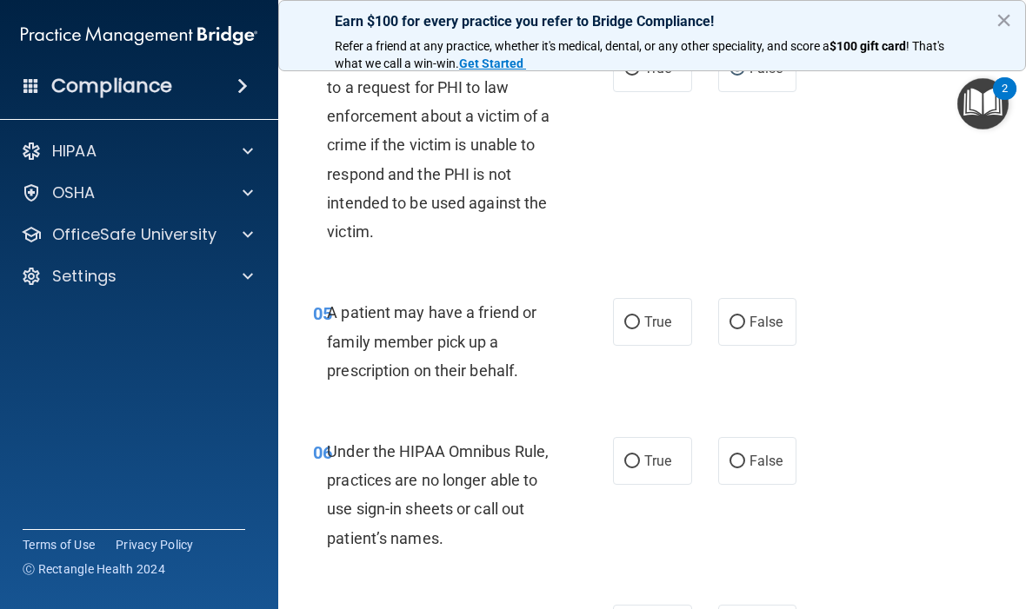
scroll to position [831, 0]
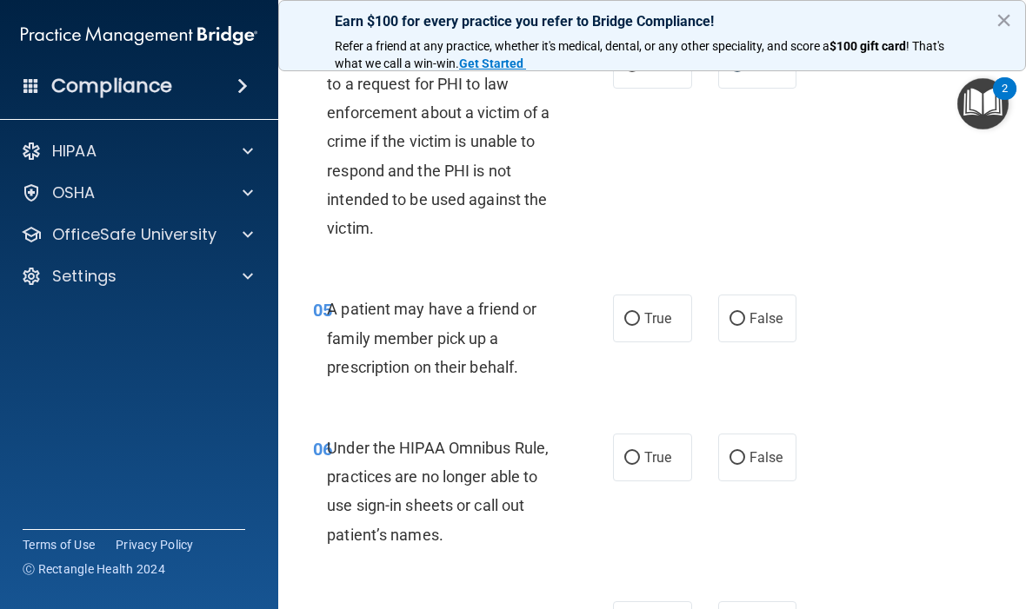
click at [640, 296] on label "True" at bounding box center [652, 319] width 79 height 48
click at [640, 313] on input "True" at bounding box center [632, 319] width 16 height 13
radio input "true"
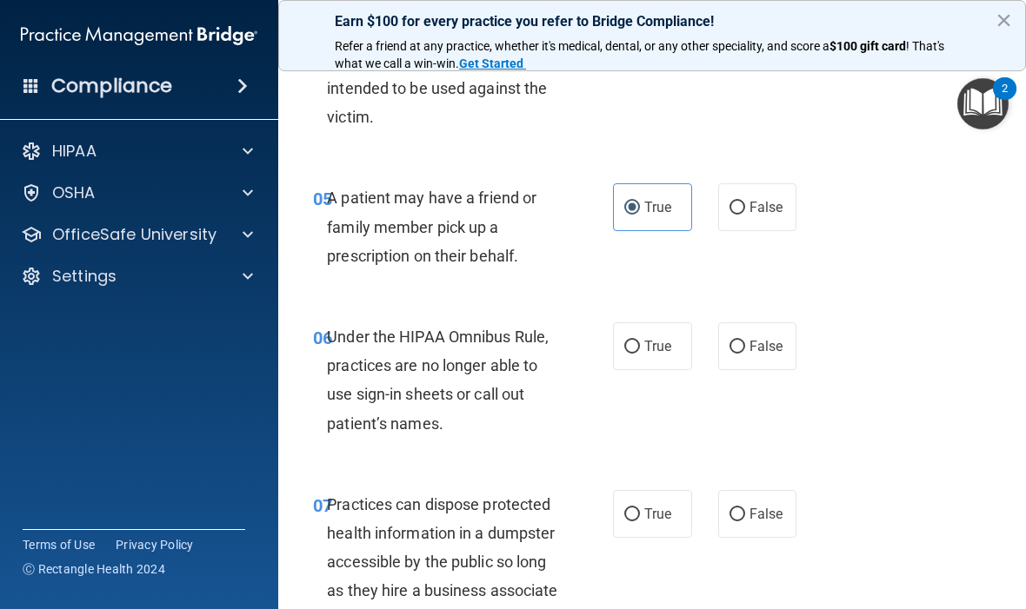
scroll to position [952, 0]
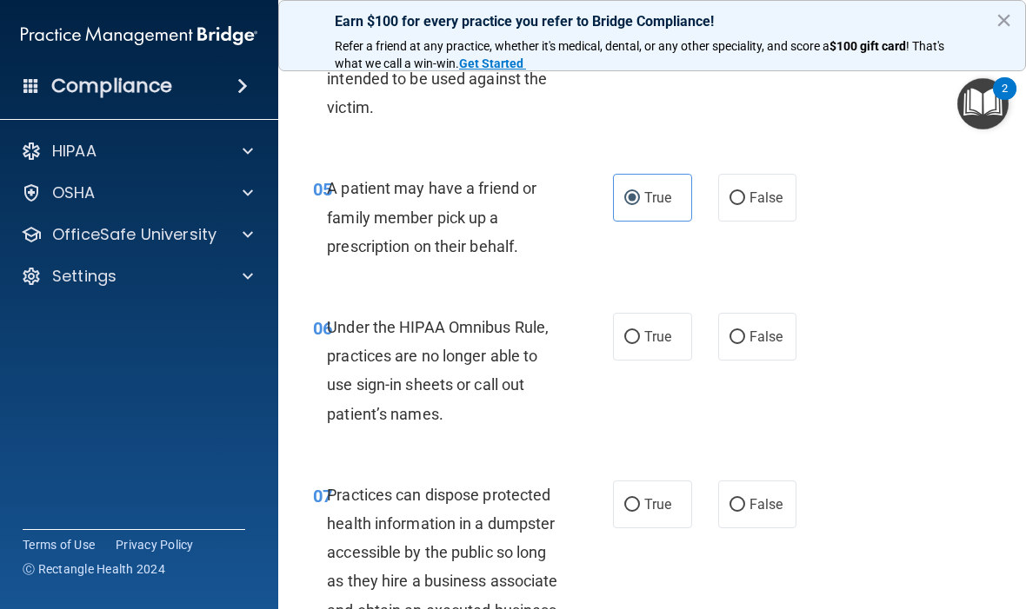
click at [663, 329] on span "True" at bounding box center [657, 337] width 27 height 17
click at [640, 331] on input "True" at bounding box center [632, 337] width 16 height 13
radio input "true"
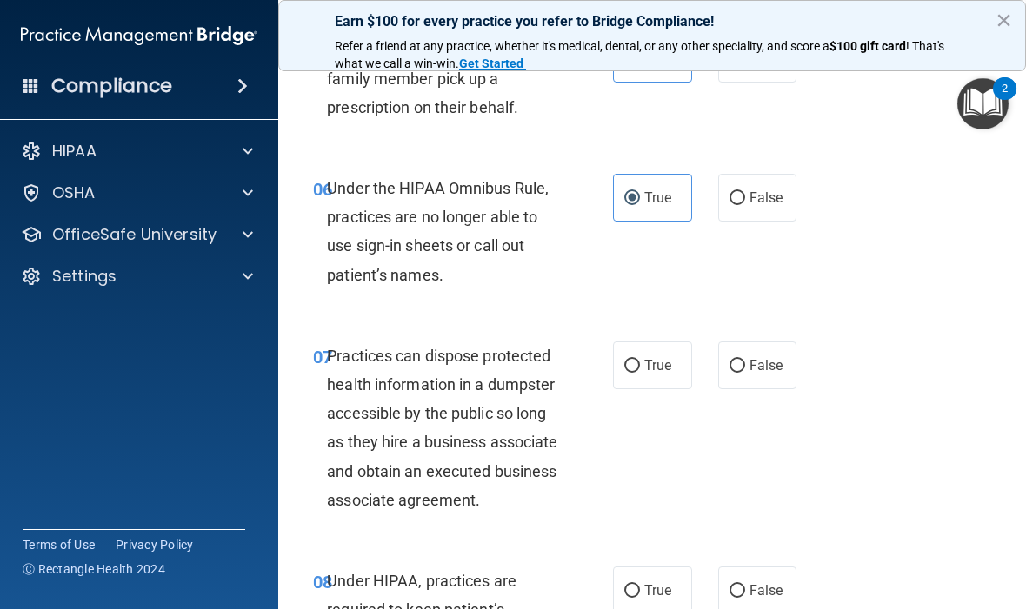
scroll to position [1107, 0]
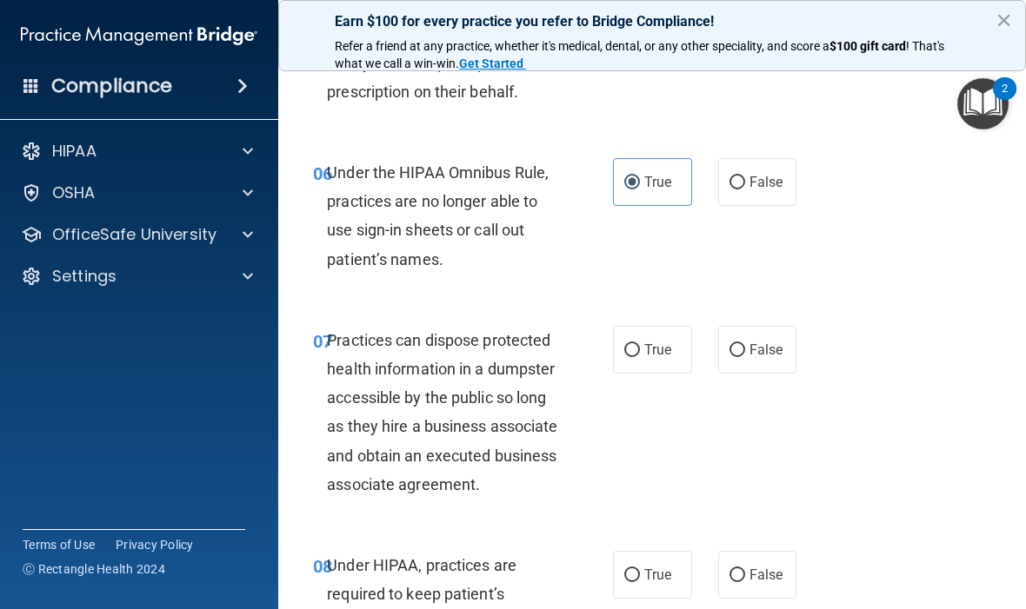
click at [754, 326] on label "False" at bounding box center [757, 350] width 79 height 48
click at [745, 344] on input "False" at bounding box center [737, 350] width 16 height 13
radio input "true"
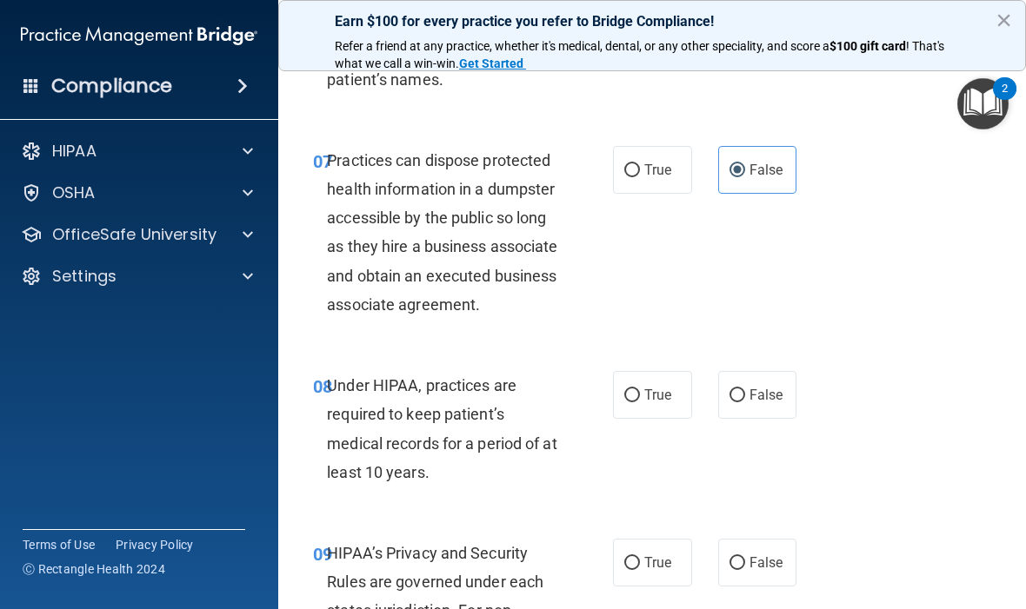
scroll to position [1328, 0]
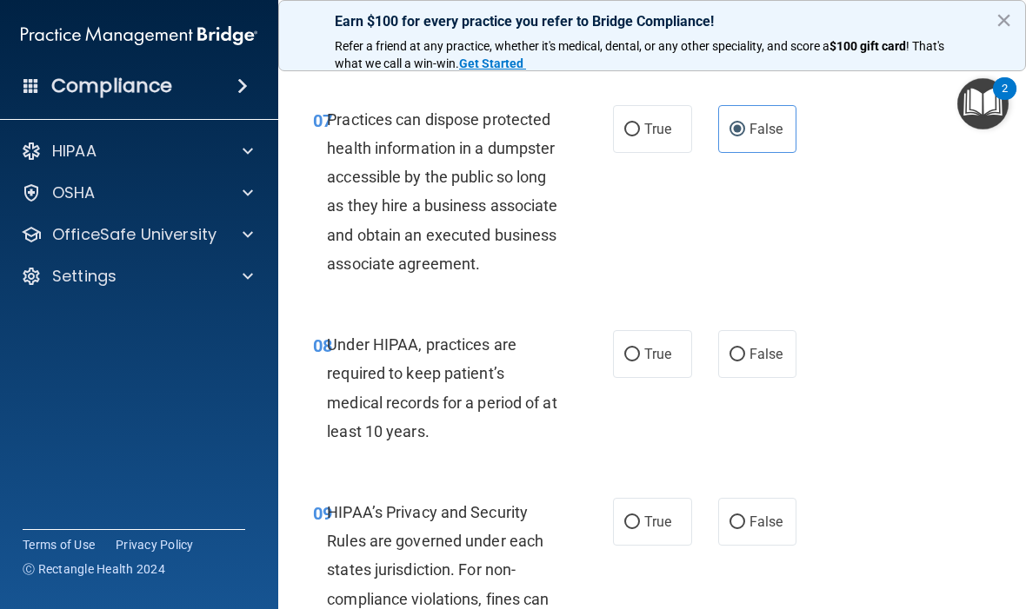
click at [643, 367] on label "True" at bounding box center [652, 354] width 79 height 48
click at [640, 362] on input "True" at bounding box center [632, 355] width 16 height 13
radio input "true"
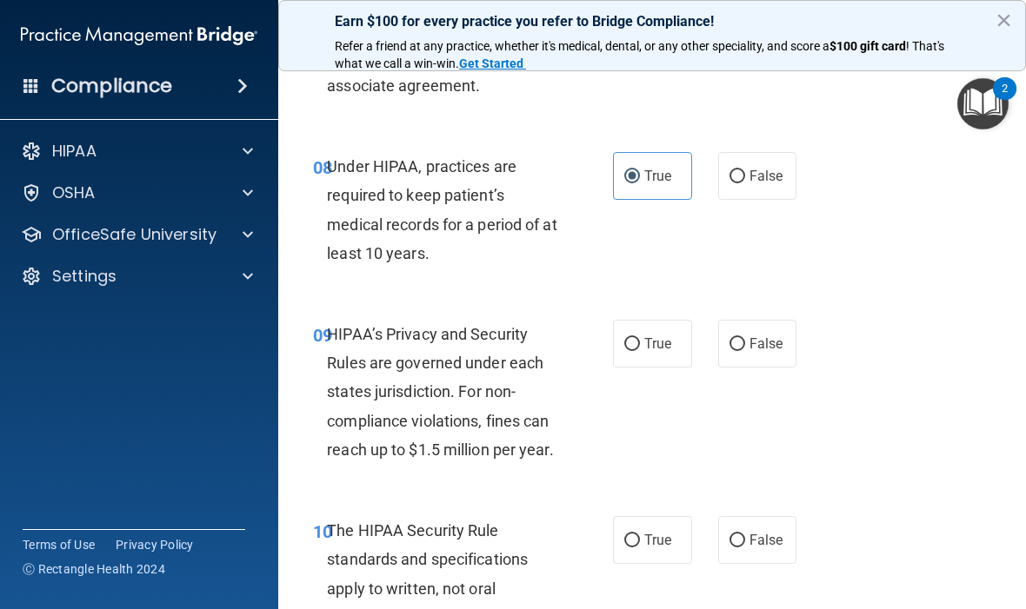
scroll to position [1509, 0]
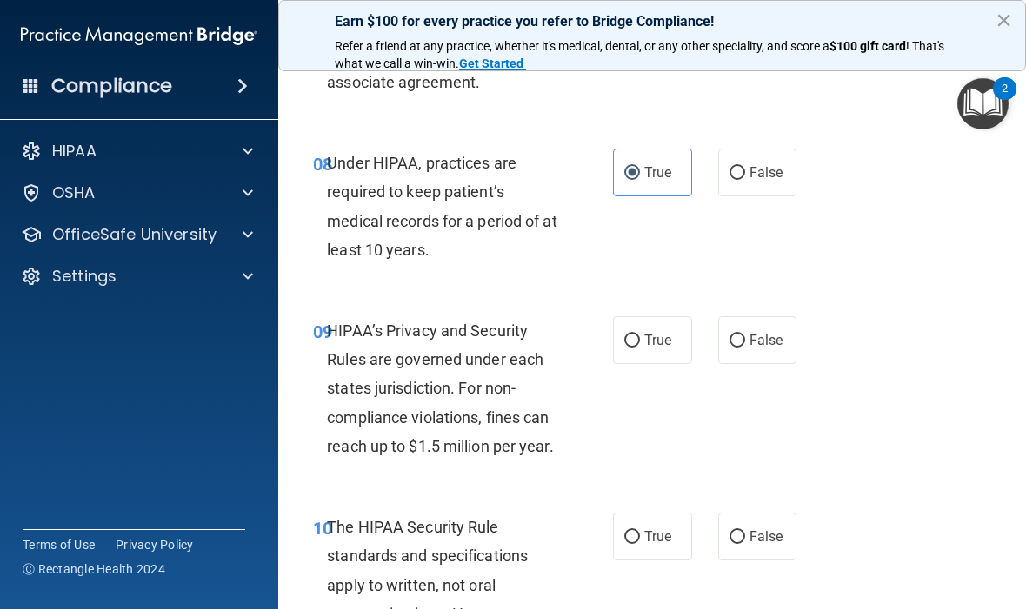
click at [640, 350] on label "True" at bounding box center [652, 340] width 79 height 48
click at [640, 348] on input "True" at bounding box center [632, 341] width 16 height 13
radio input "true"
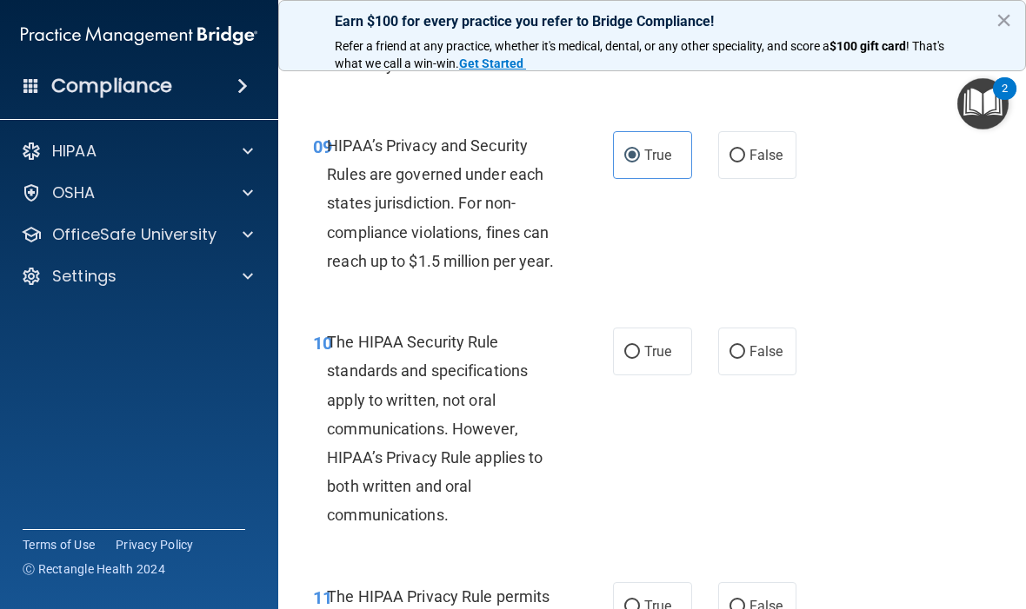
scroll to position [1698, 0]
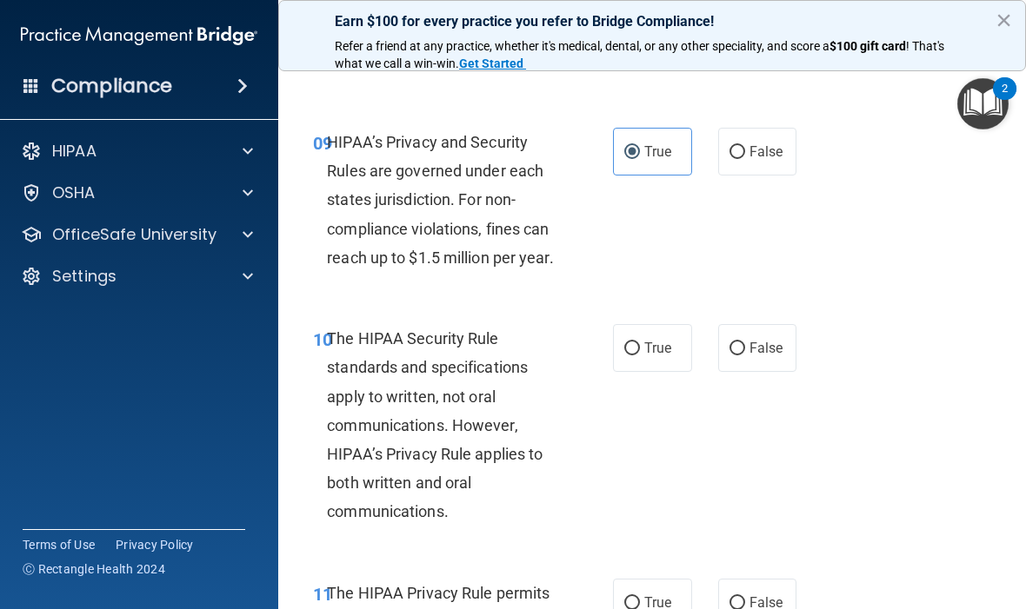
click at [641, 357] on label "True" at bounding box center [652, 348] width 79 height 48
click at [640, 356] on input "True" at bounding box center [632, 349] width 16 height 13
radio input "true"
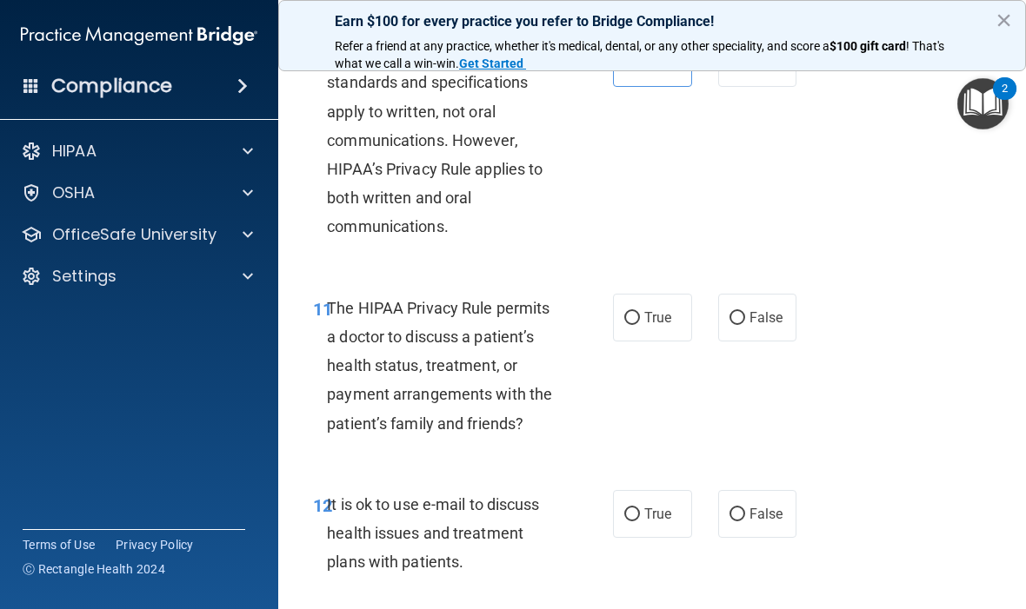
scroll to position [1986, 0]
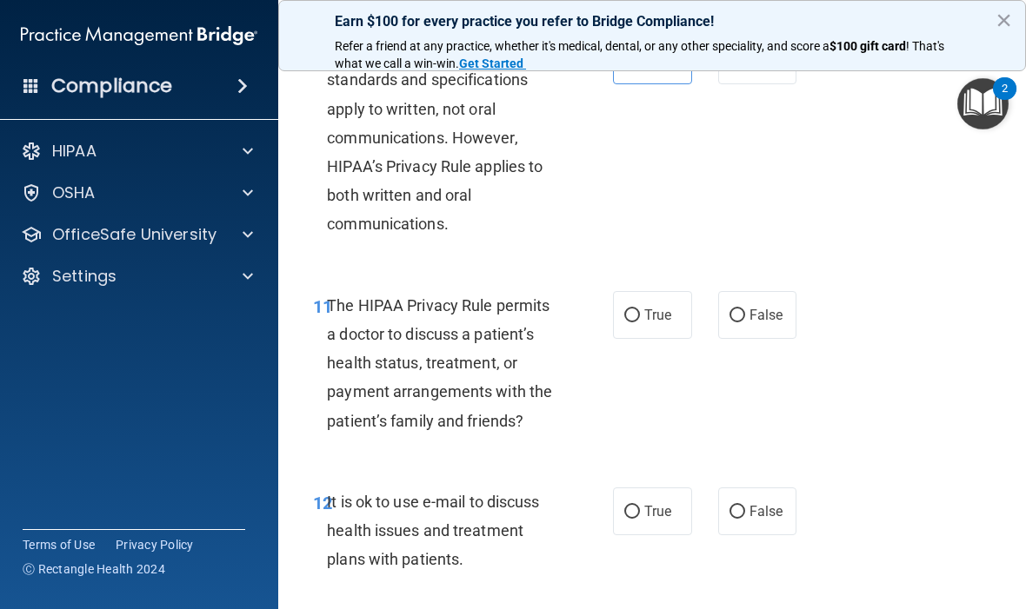
click at [741, 323] on input "False" at bounding box center [737, 316] width 16 height 13
radio input "true"
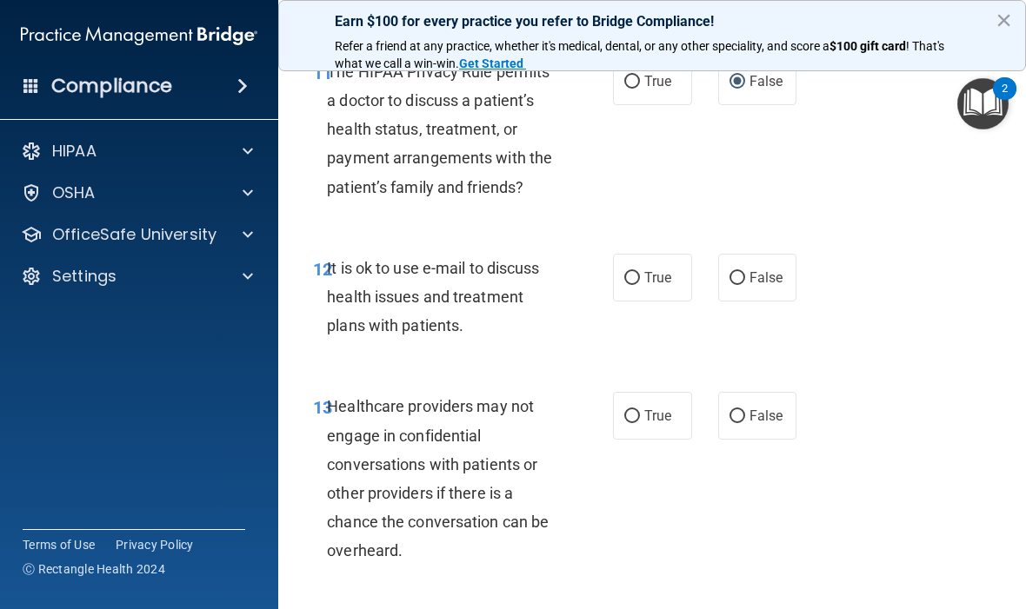
scroll to position [2221, 0]
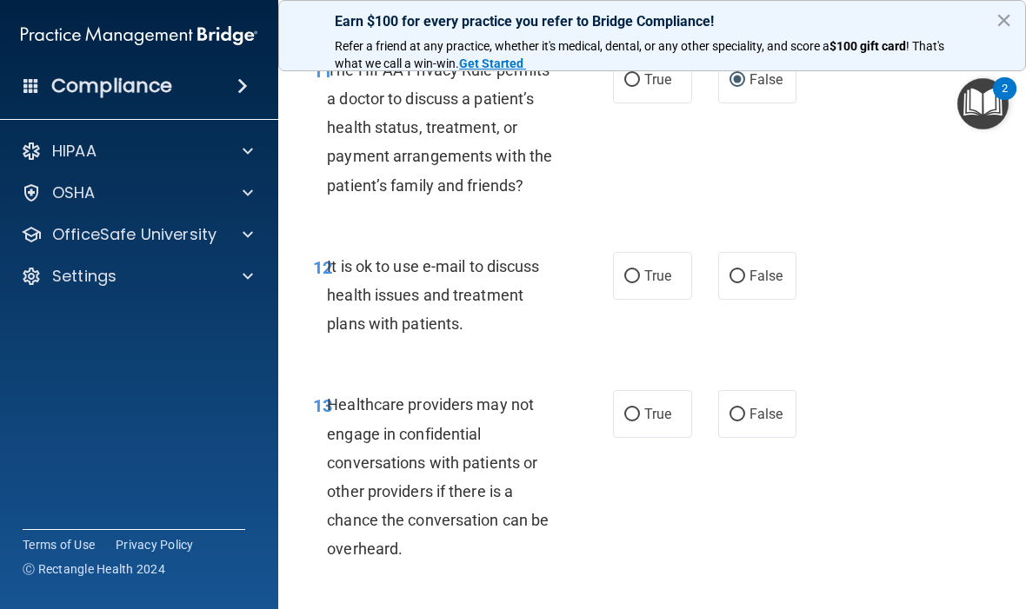
click at [747, 284] on label "False" at bounding box center [757, 276] width 79 height 48
click at [745, 283] on input "False" at bounding box center [737, 276] width 16 height 13
radio input "true"
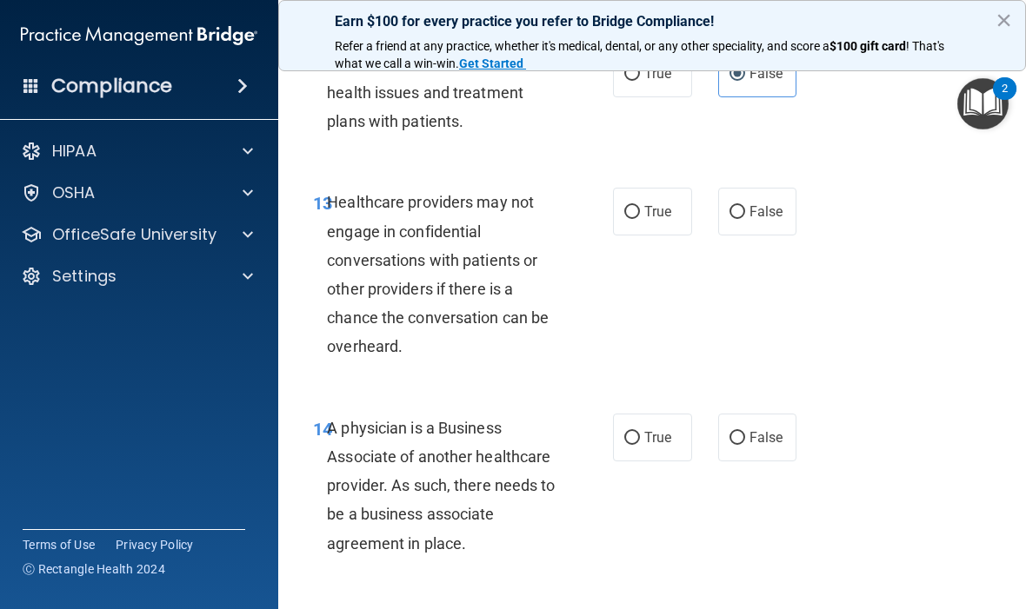
scroll to position [2422, 0]
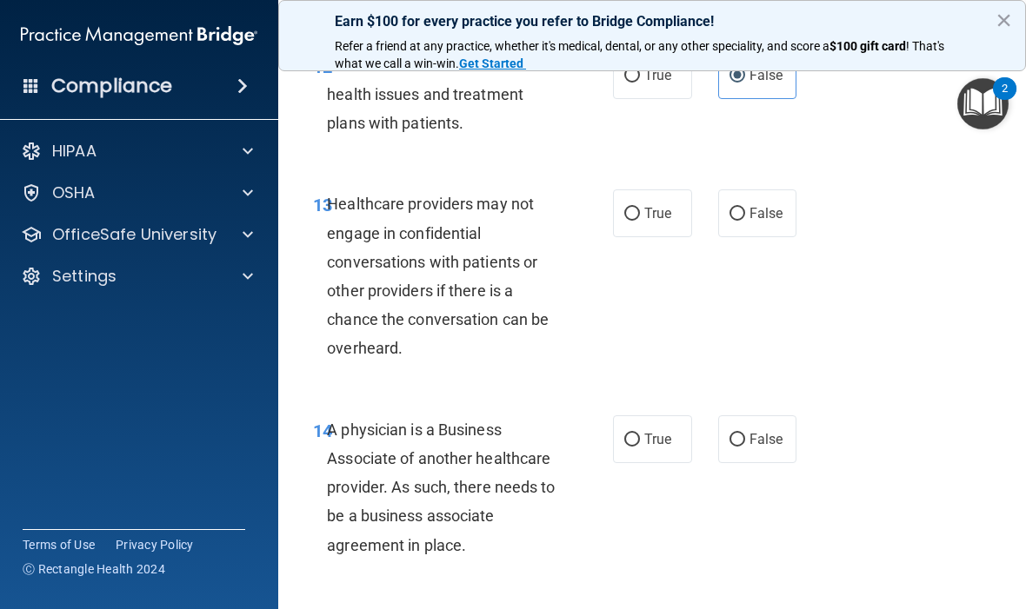
click at [631, 221] on input "True" at bounding box center [632, 214] width 16 height 13
radio input "true"
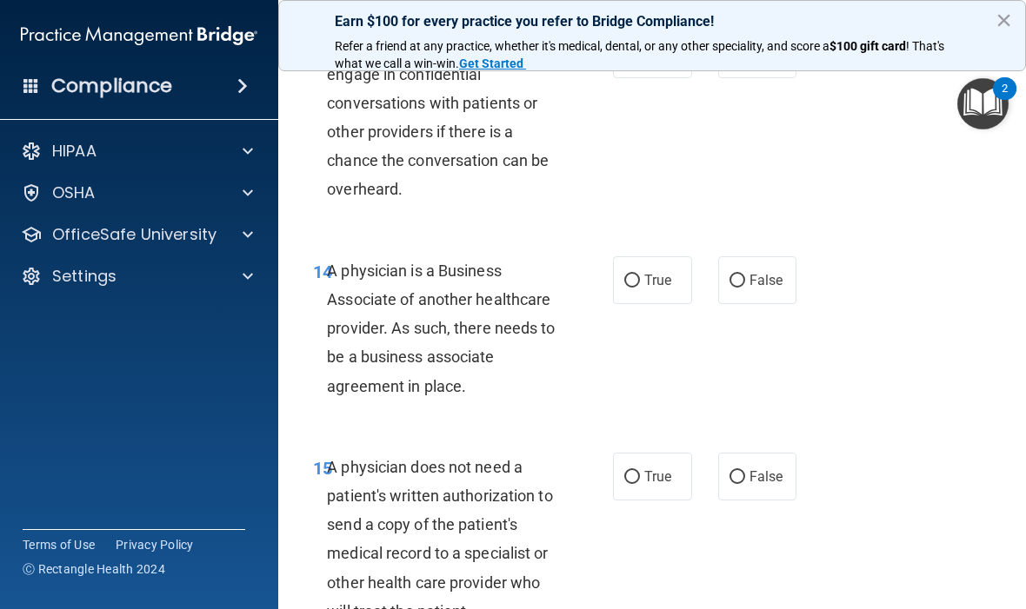
scroll to position [2587, 0]
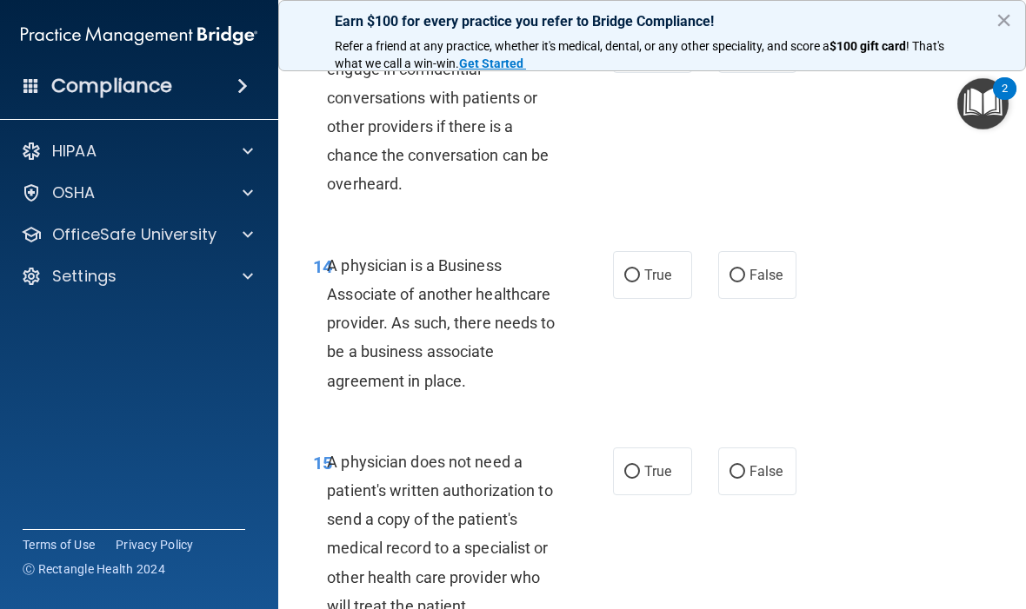
click at [745, 279] on label "False" at bounding box center [757, 275] width 79 height 48
click at [745, 279] on input "False" at bounding box center [737, 276] width 16 height 13
radio input "true"
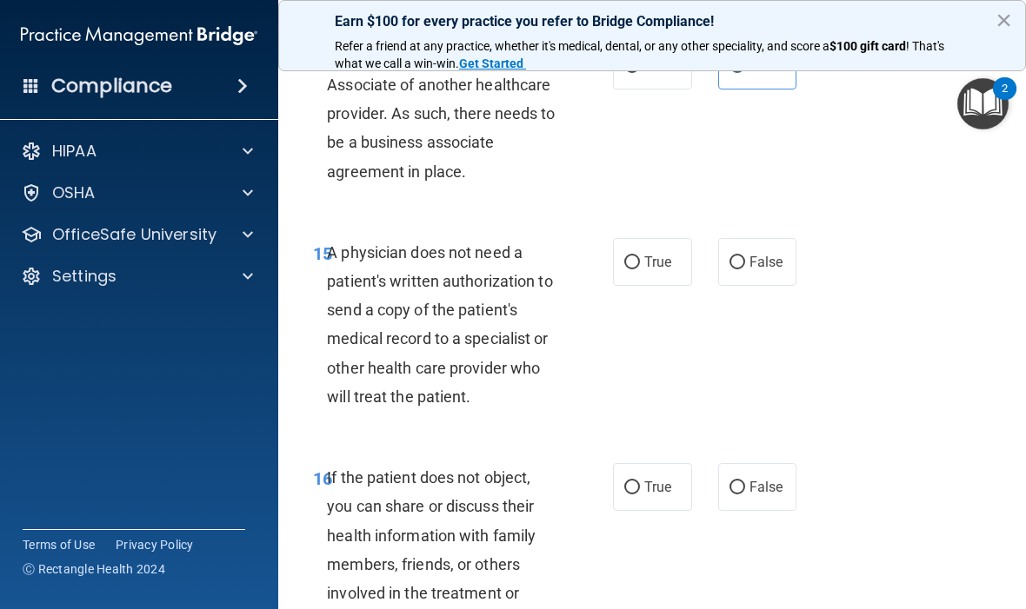
scroll to position [2800, 0]
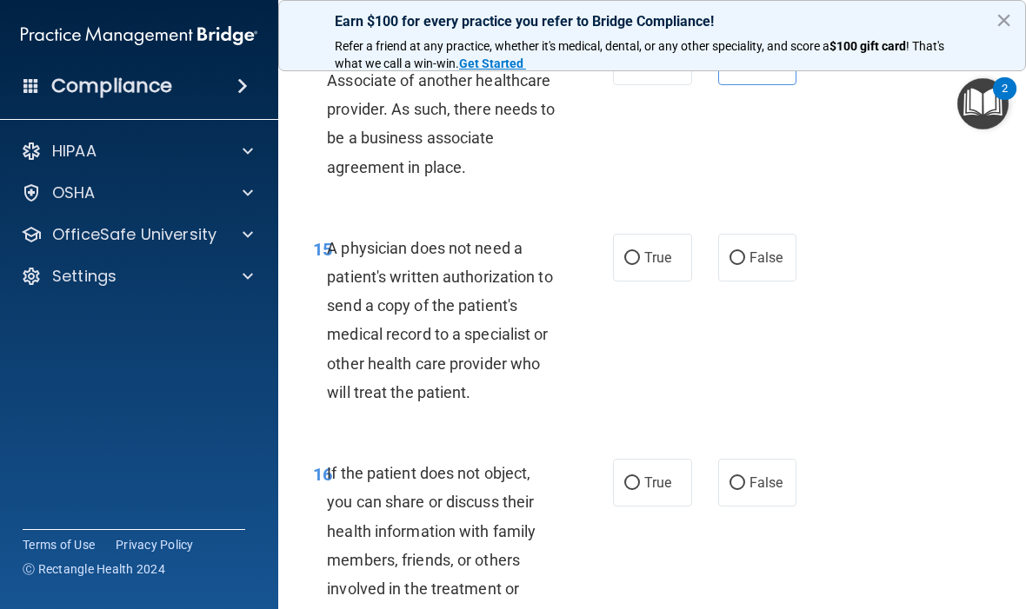
click at [649, 255] on label "True" at bounding box center [652, 258] width 79 height 48
click at [640, 255] on input "True" at bounding box center [632, 258] width 16 height 13
radio input "true"
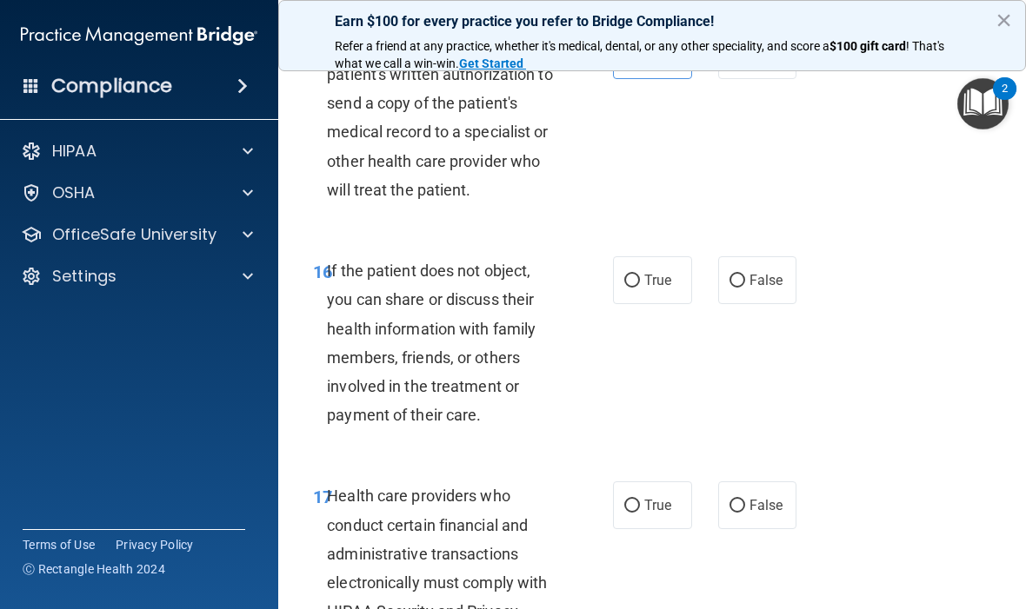
scroll to position [3005, 0]
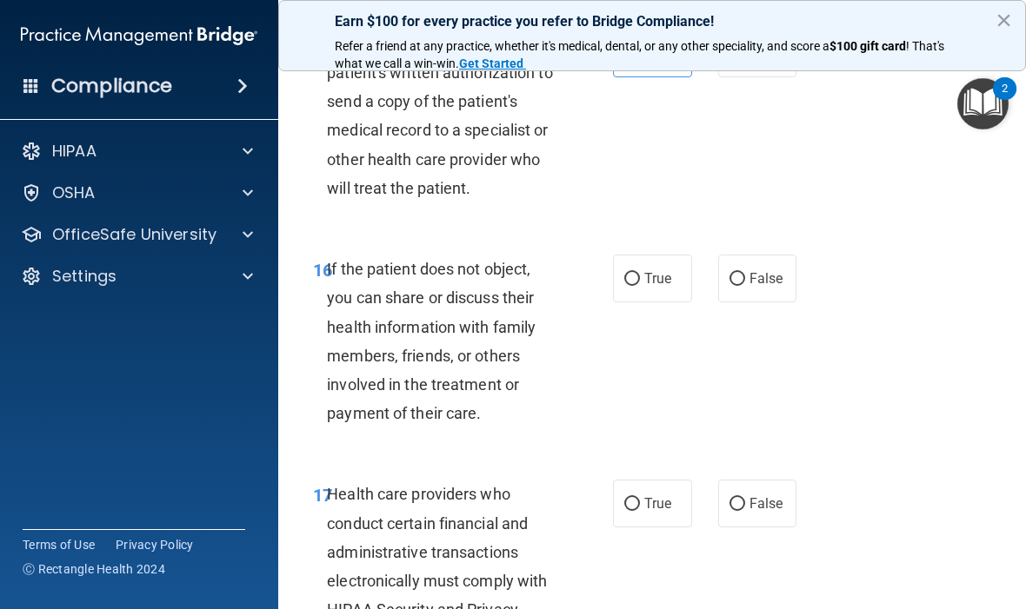
click at [642, 283] on label "True" at bounding box center [652, 279] width 79 height 48
click at [640, 283] on input "True" at bounding box center [632, 279] width 16 height 13
radio input "true"
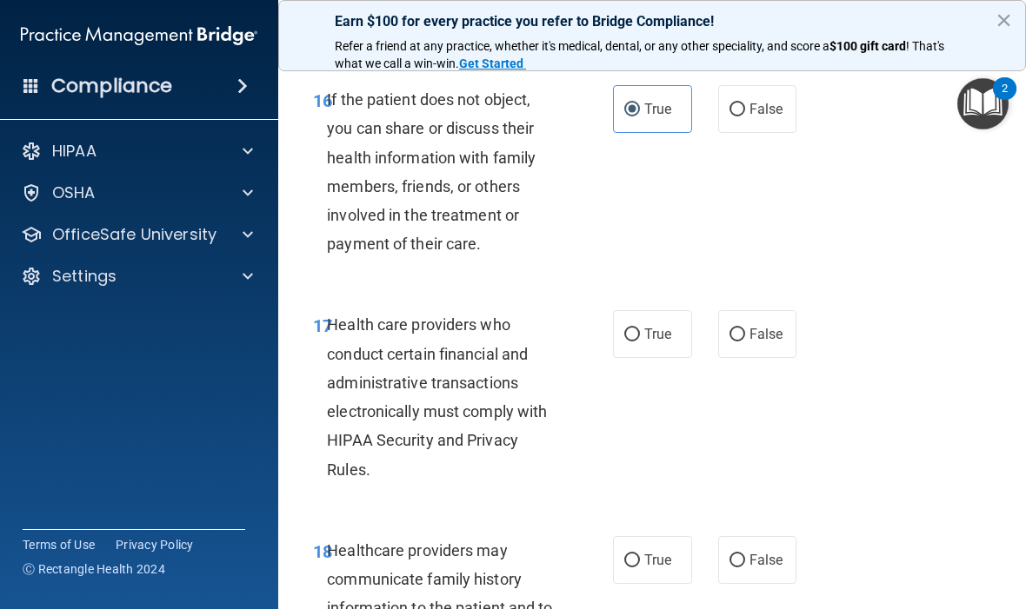
scroll to position [3175, 0]
click at [647, 330] on label "True" at bounding box center [652, 334] width 79 height 48
click at [640, 330] on input "True" at bounding box center [632, 334] width 16 height 13
radio input "true"
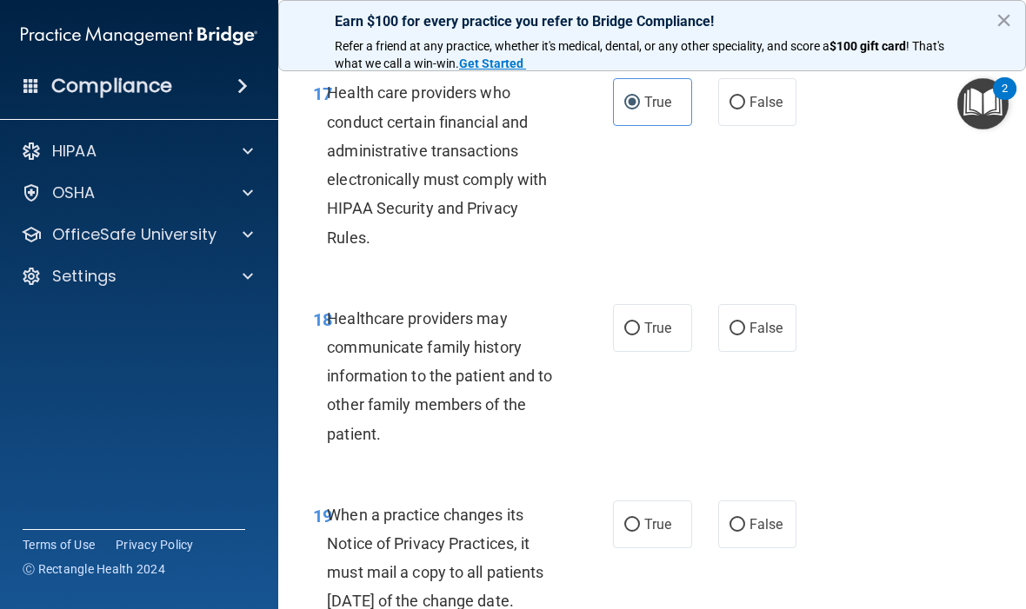
scroll to position [3407, 0]
click at [746, 323] on label "False" at bounding box center [757, 327] width 79 height 48
click at [745, 323] on input "False" at bounding box center [737, 328] width 16 height 13
radio input "true"
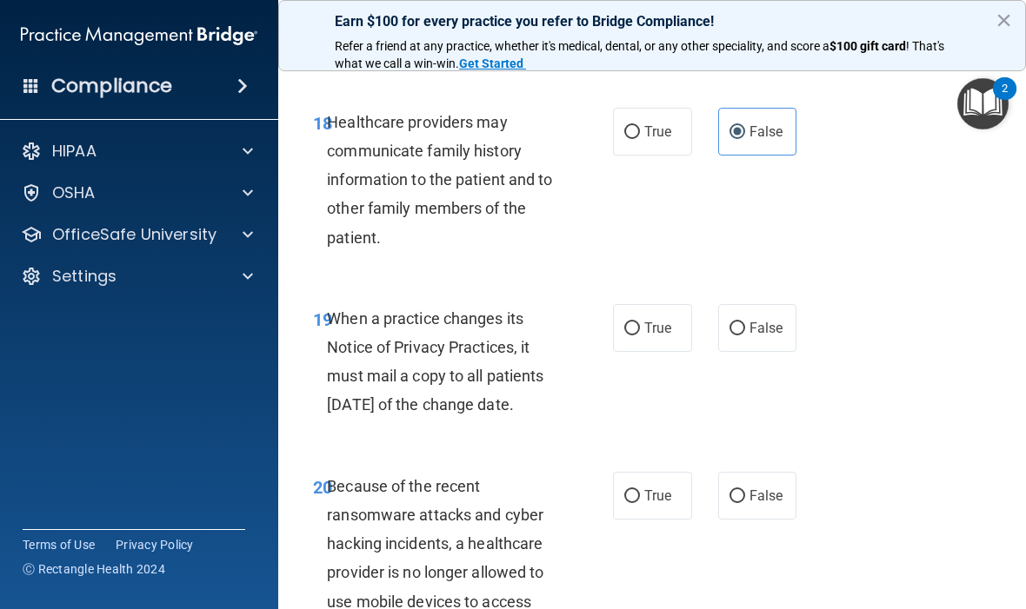
scroll to position [3604, 0]
click at [748, 330] on label "False" at bounding box center [757, 327] width 79 height 48
click at [745, 330] on input "False" at bounding box center [737, 328] width 16 height 13
radio input "true"
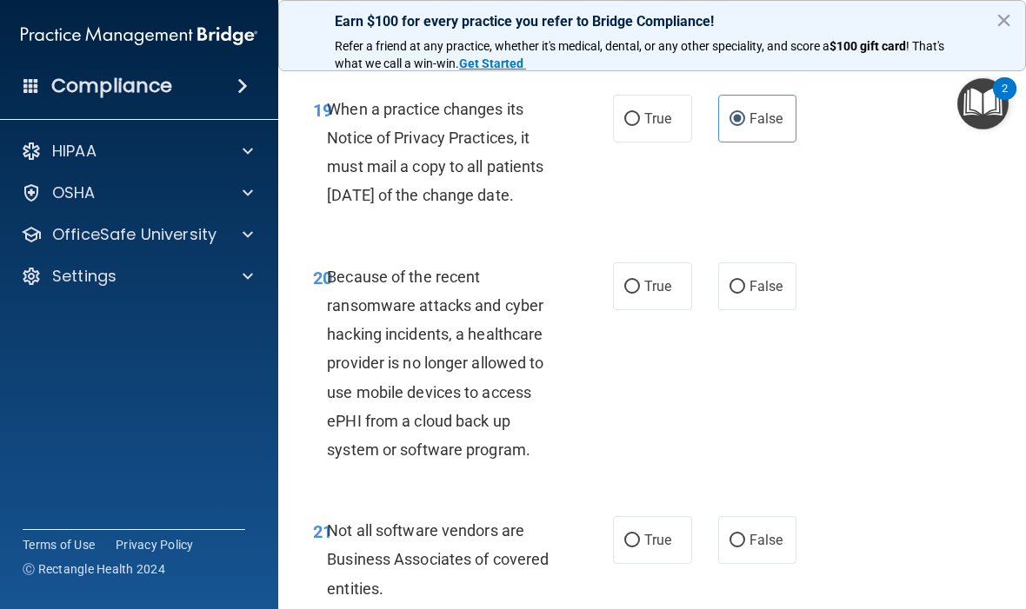
scroll to position [3815, 0]
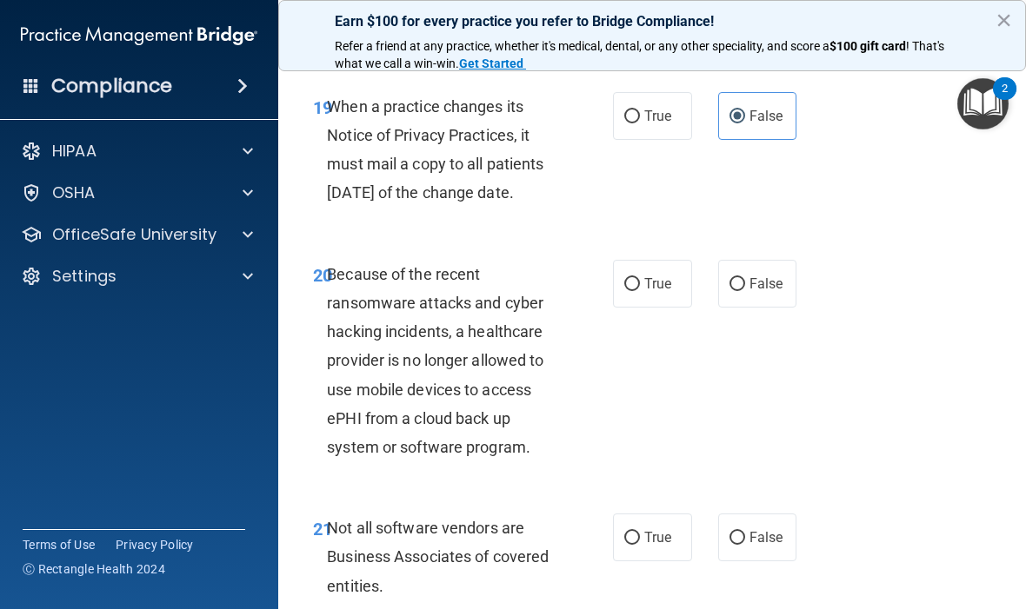
click at [645, 292] on span "True" at bounding box center [657, 284] width 27 height 17
click at [640, 291] on input "True" at bounding box center [632, 284] width 16 height 13
radio input "true"
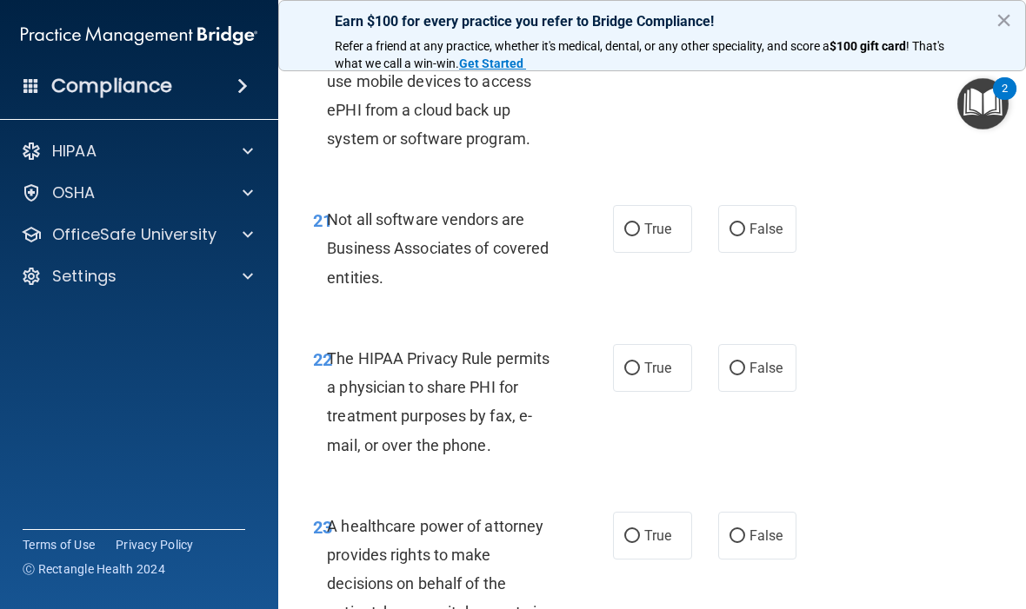
scroll to position [4125, 0]
click at [637, 236] on input "True" at bounding box center [632, 229] width 16 height 13
radio input "true"
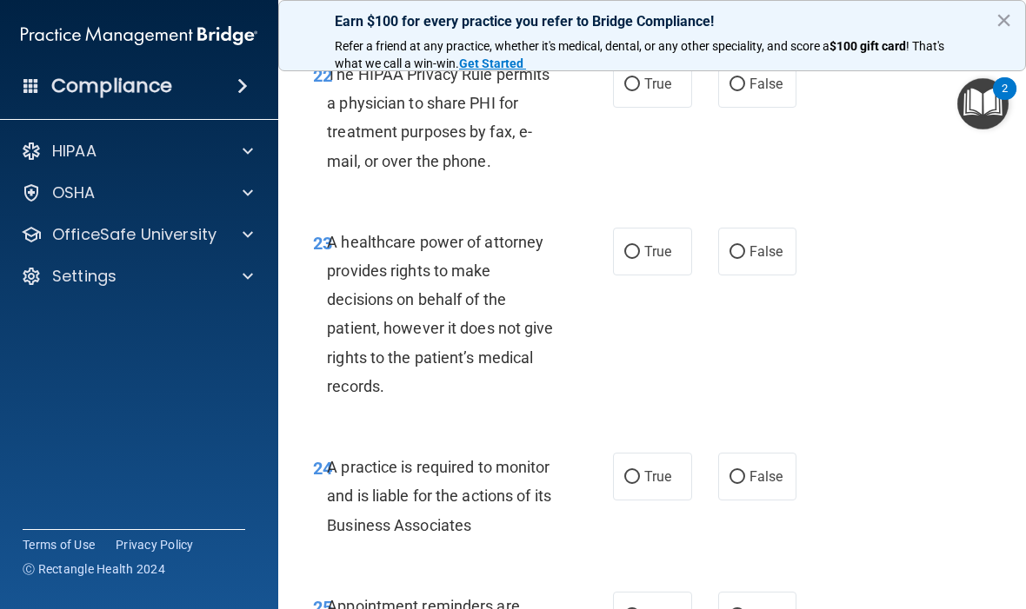
scroll to position [4409, 0]
click at [746, 275] on label "False" at bounding box center [757, 251] width 79 height 48
click at [745, 258] on input "False" at bounding box center [737, 251] width 16 height 13
radio input "true"
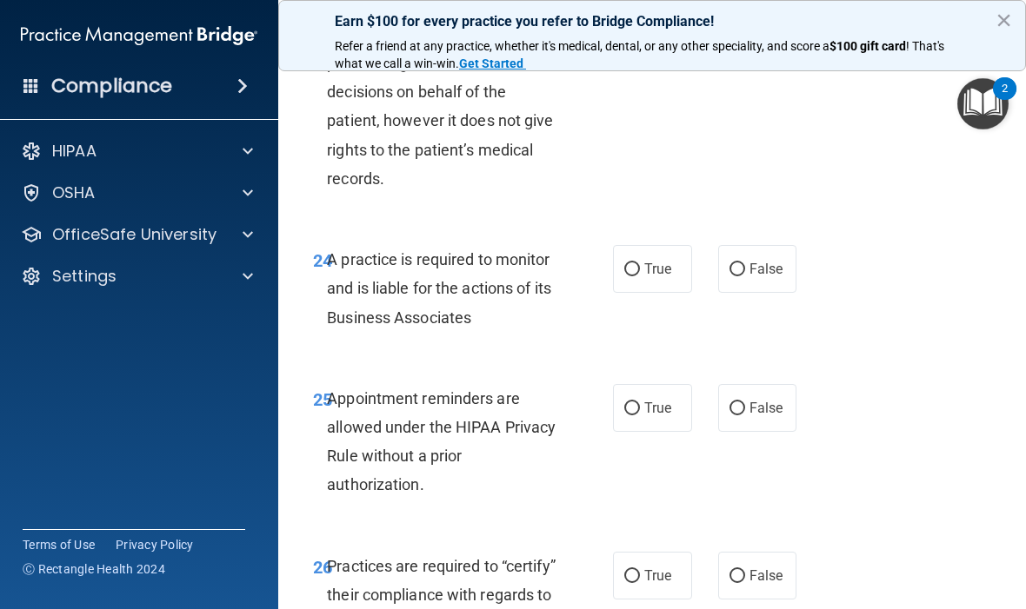
scroll to position [4617, 0]
click at [653, 276] on span "True" at bounding box center [657, 268] width 27 height 17
click at [640, 276] on input "True" at bounding box center [632, 269] width 16 height 13
radio input "true"
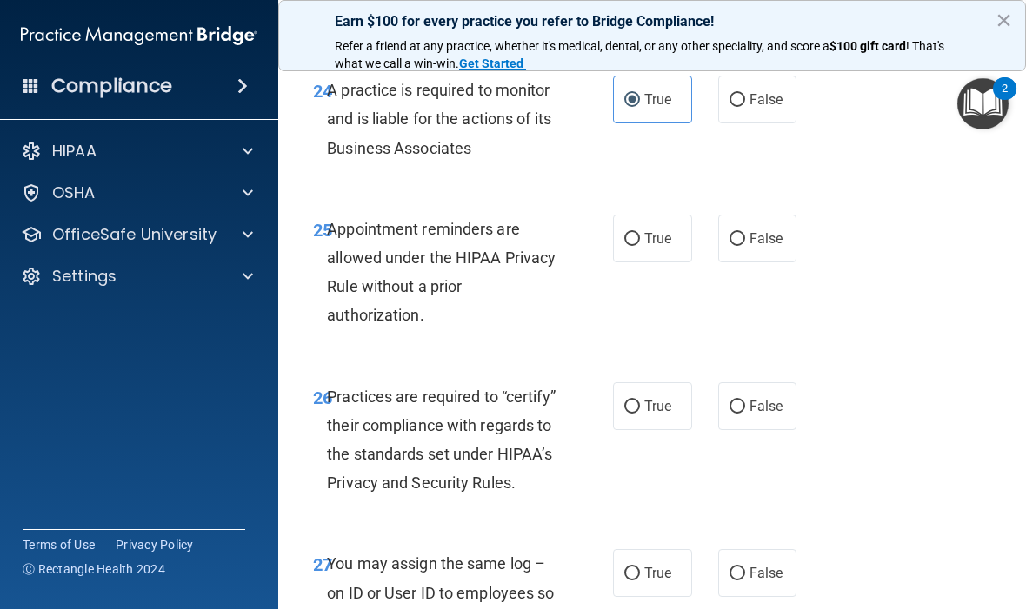
scroll to position [4800, 0]
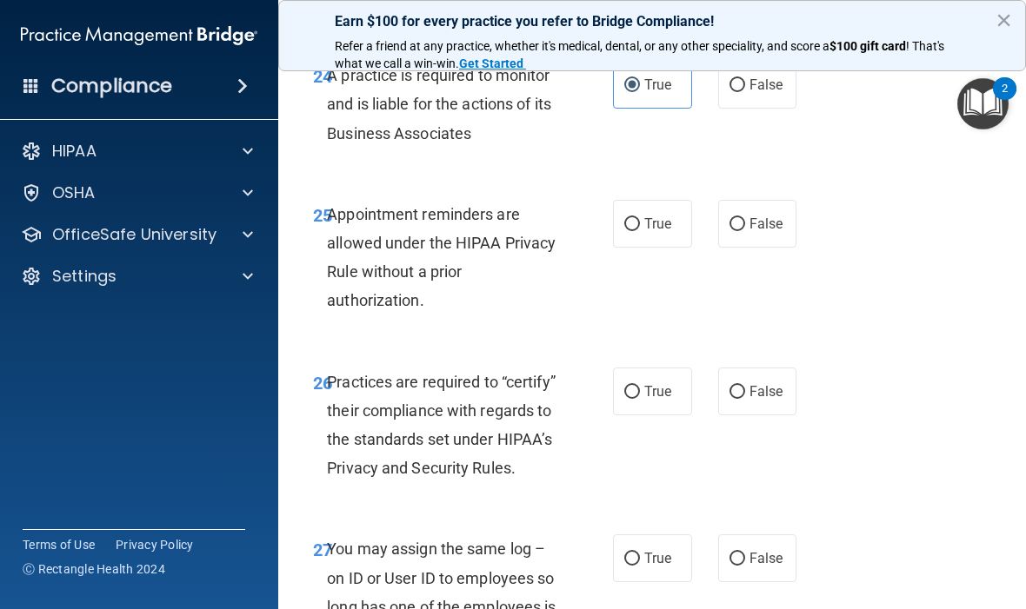
click at [637, 231] on input "True" at bounding box center [632, 224] width 16 height 13
radio input "true"
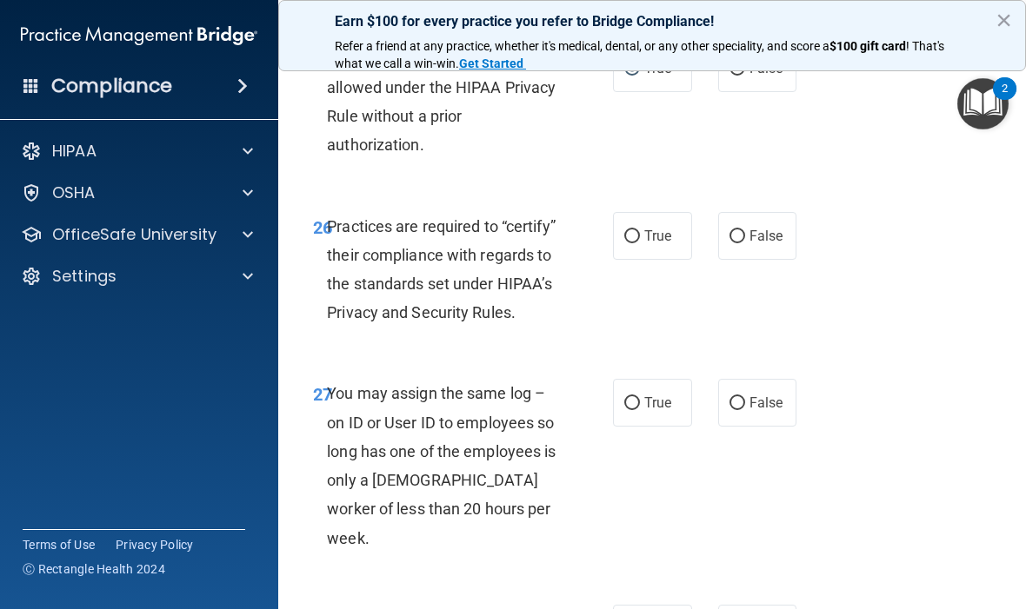
scroll to position [4957, 0]
click at [629, 243] on input "True" at bounding box center [632, 236] width 16 height 13
radio input "true"
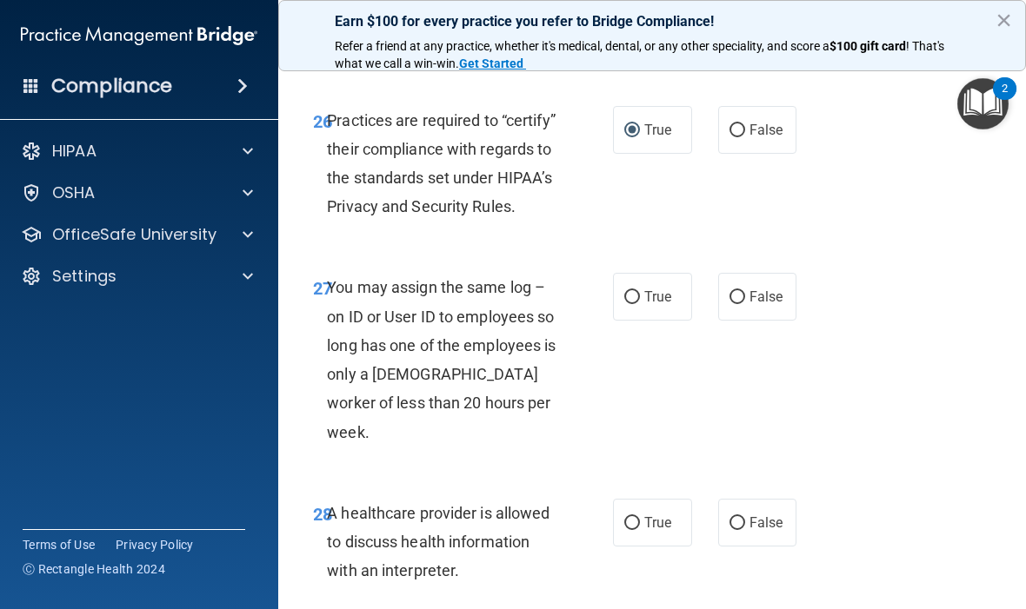
scroll to position [5064, 0]
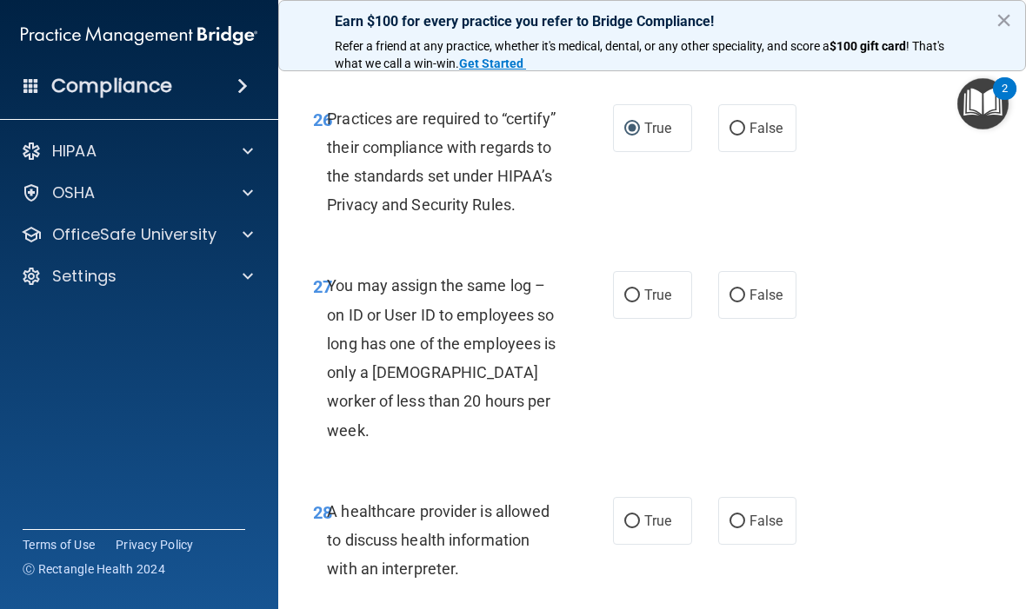
click at [749, 318] on label "False" at bounding box center [757, 295] width 79 height 48
click at [745, 303] on input "False" at bounding box center [737, 296] width 16 height 13
radio input "true"
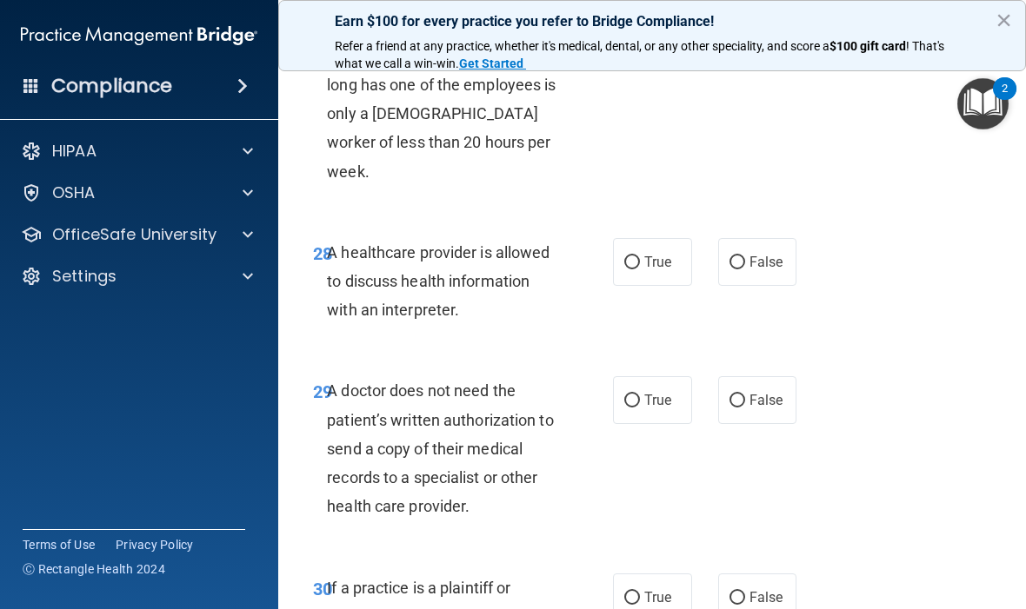
scroll to position [5324, 0]
click at [749, 256] on span "False" at bounding box center [766, 261] width 34 height 17
click at [745, 256] on input "False" at bounding box center [737, 262] width 16 height 13
radio input "true"
click at [643, 259] on label "True" at bounding box center [652, 261] width 79 height 48
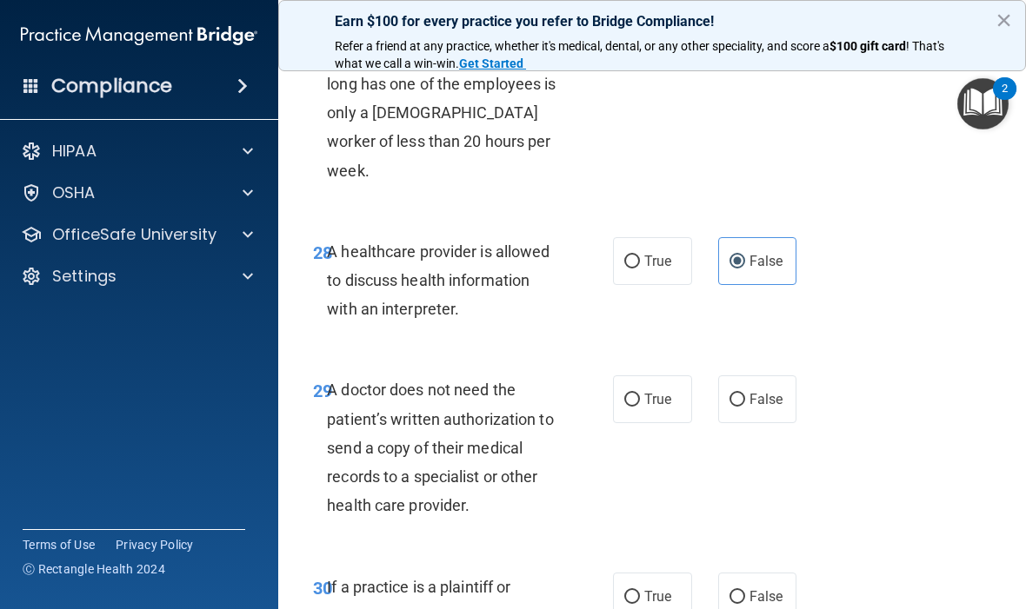
click at [640, 259] on input "True" at bounding box center [632, 262] width 16 height 13
radio input "true"
radio input "false"
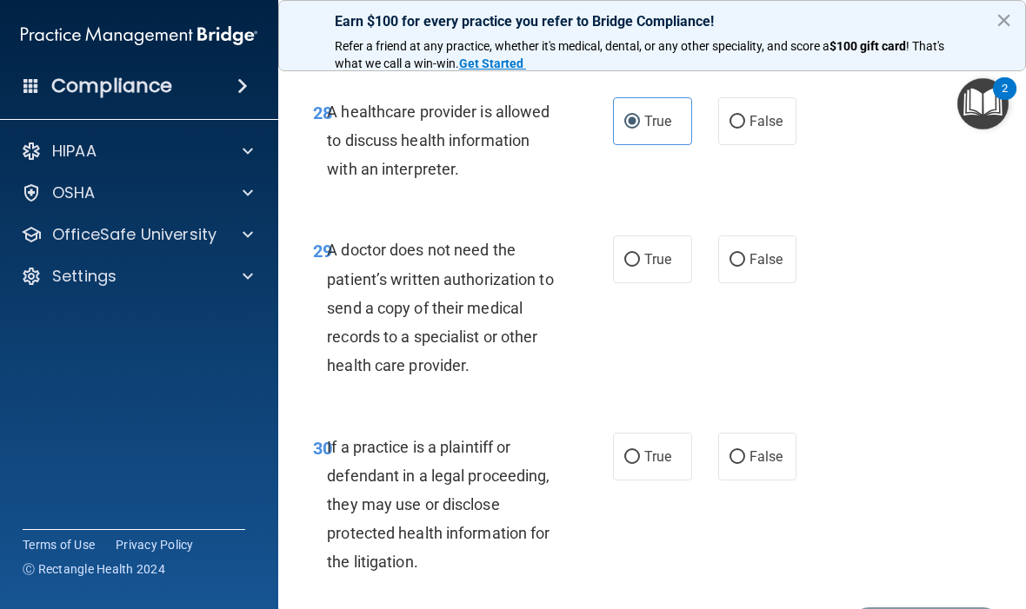
scroll to position [5468, 0]
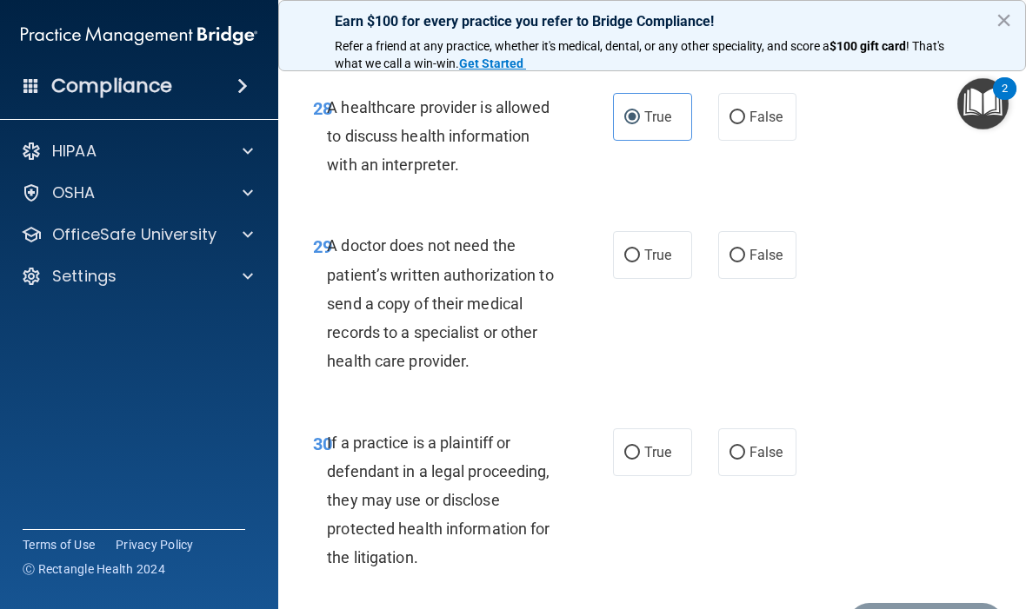
click at [644, 249] on span "True" at bounding box center [657, 255] width 27 height 17
click at [640, 250] on input "True" at bounding box center [632, 256] width 16 height 13
radio input "true"
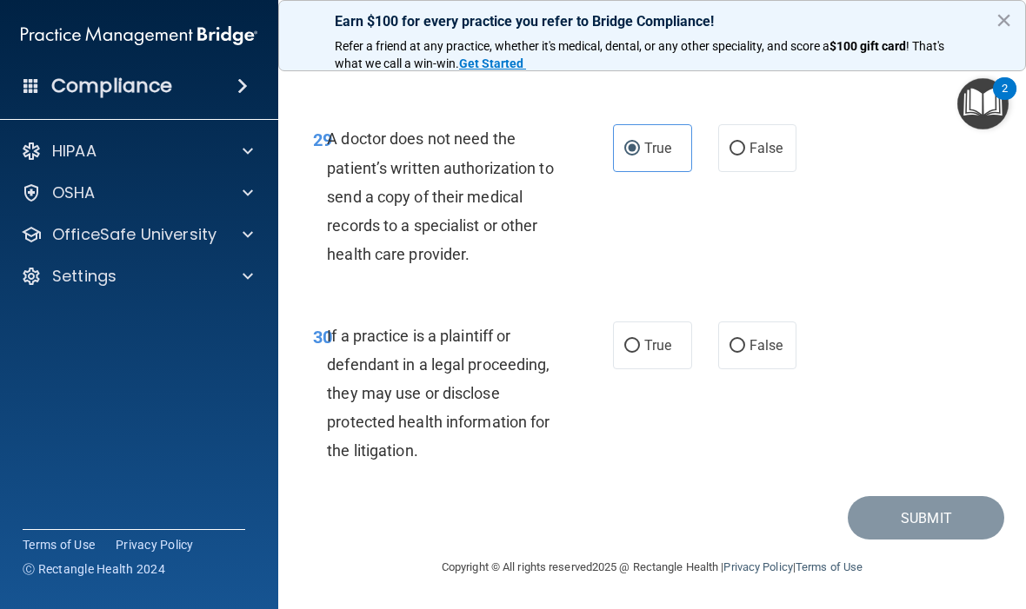
scroll to position [5574, 0]
click at [637, 341] on input "True" at bounding box center [632, 347] width 16 height 13
radio input "true"
click at [649, 351] on span "True" at bounding box center [657, 346] width 27 height 17
click at [640, 351] on input "True" at bounding box center [632, 347] width 16 height 13
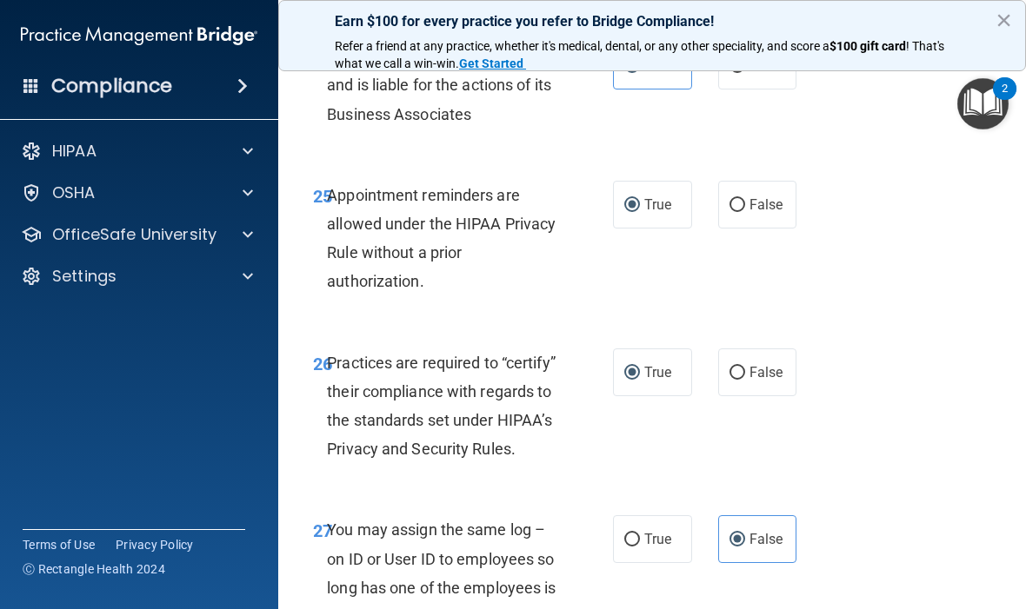
scroll to position [4821, 0]
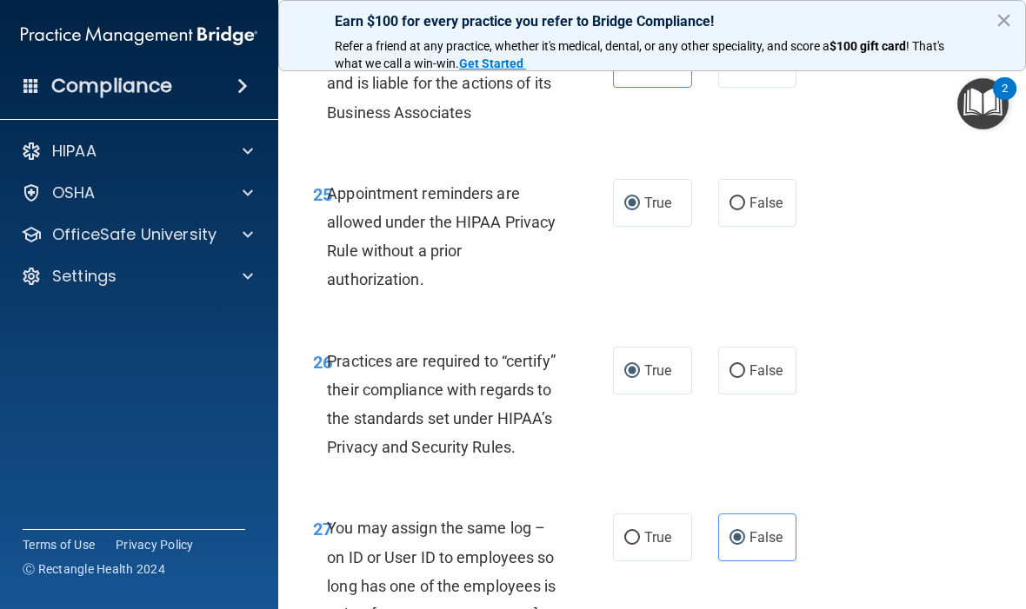
click at [651, 211] on span "True" at bounding box center [657, 203] width 27 height 17
click at [640, 210] on input "True" at bounding box center [632, 203] width 16 height 13
click at [668, 379] on span "True" at bounding box center [657, 371] width 27 height 17
click at [640, 378] on input "True" at bounding box center [632, 371] width 16 height 13
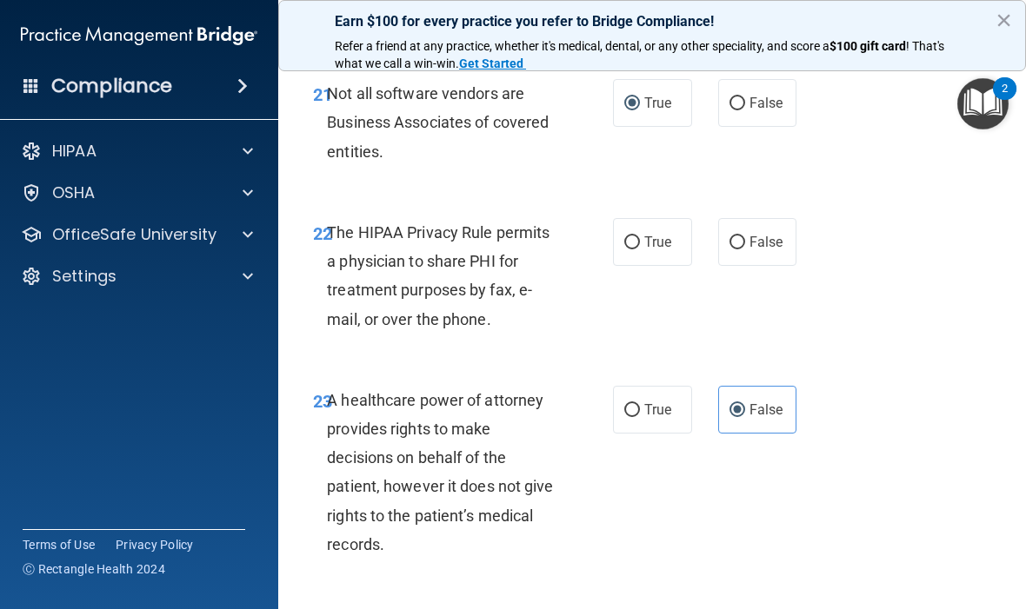
scroll to position [4248, 0]
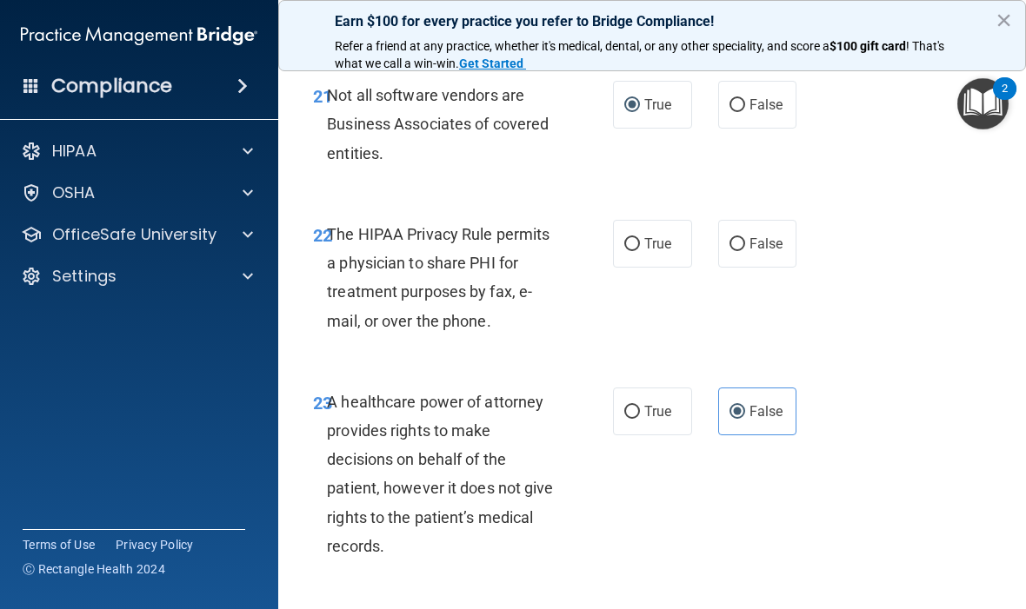
click at [649, 268] on label "True" at bounding box center [652, 244] width 79 height 48
click at [640, 251] on input "True" at bounding box center [632, 244] width 16 height 13
radio input "true"
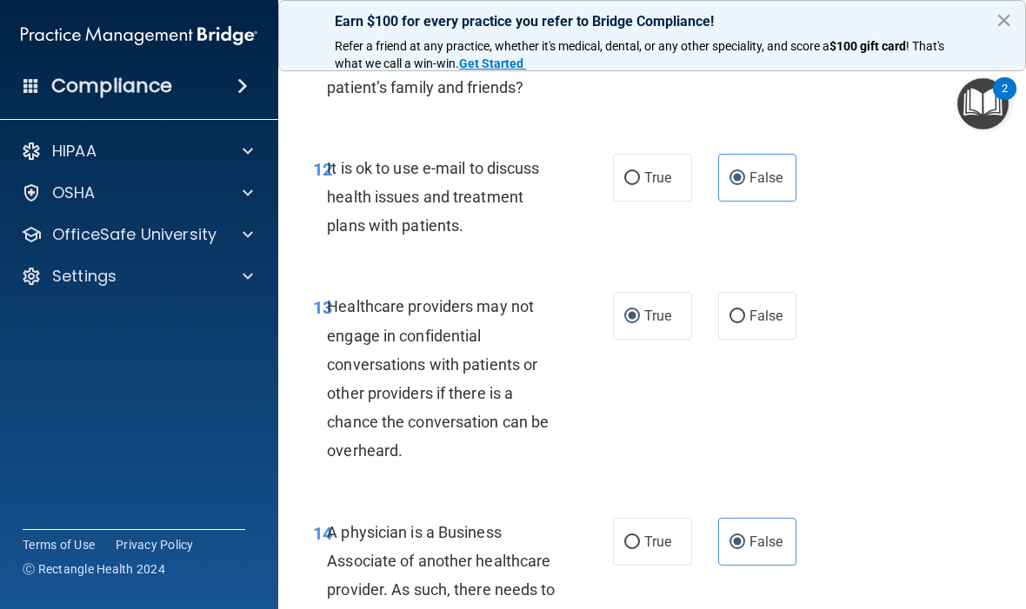
scroll to position [2326, 0]
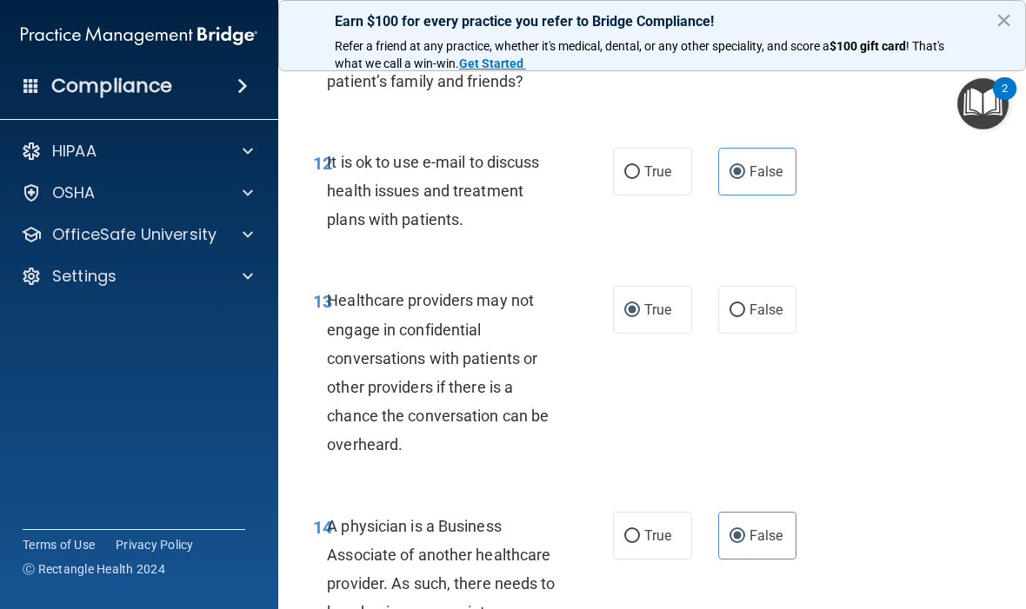
click at [662, 318] on span "True" at bounding box center [657, 310] width 27 height 17
click at [640, 317] on input "True" at bounding box center [632, 310] width 16 height 13
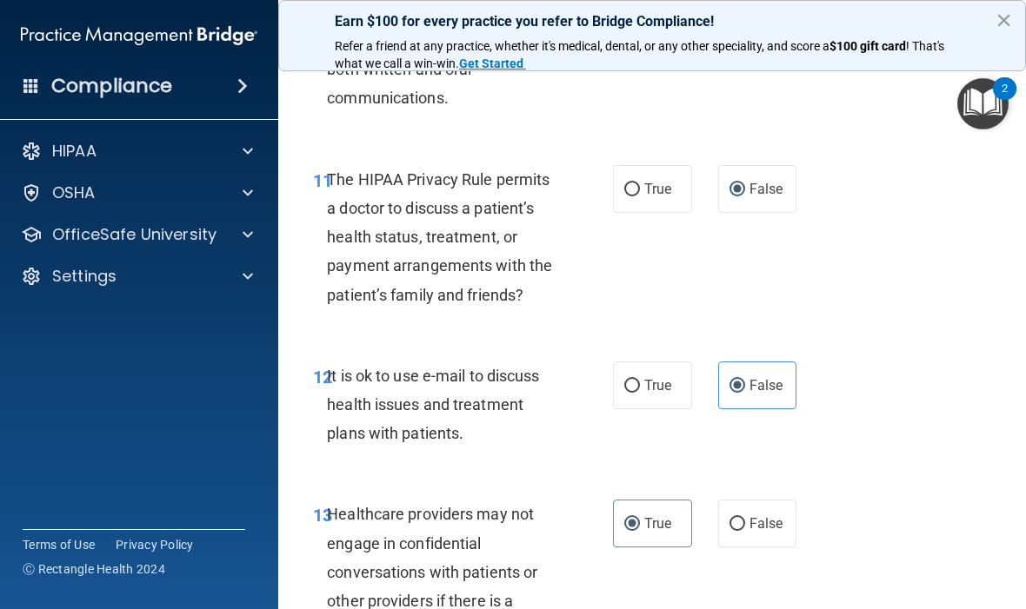
scroll to position [2109, 0]
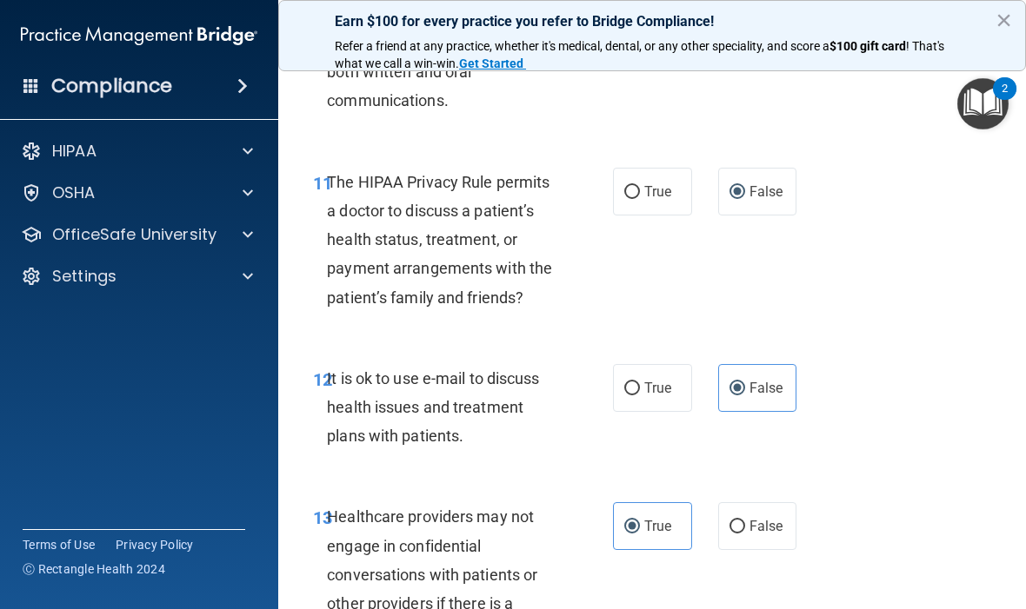
click at [768, 200] on span "False" at bounding box center [766, 191] width 34 height 17
click at [745, 199] on input "False" at bounding box center [737, 192] width 16 height 13
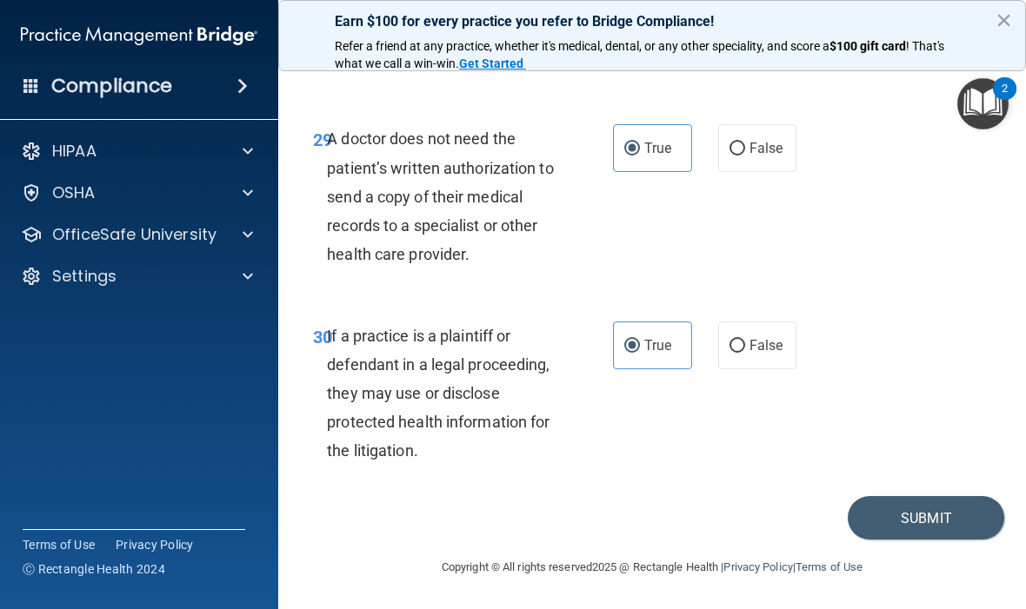
scroll to position [5574, 0]
click at [935, 516] on button "Submit" at bounding box center [926, 519] width 156 height 44
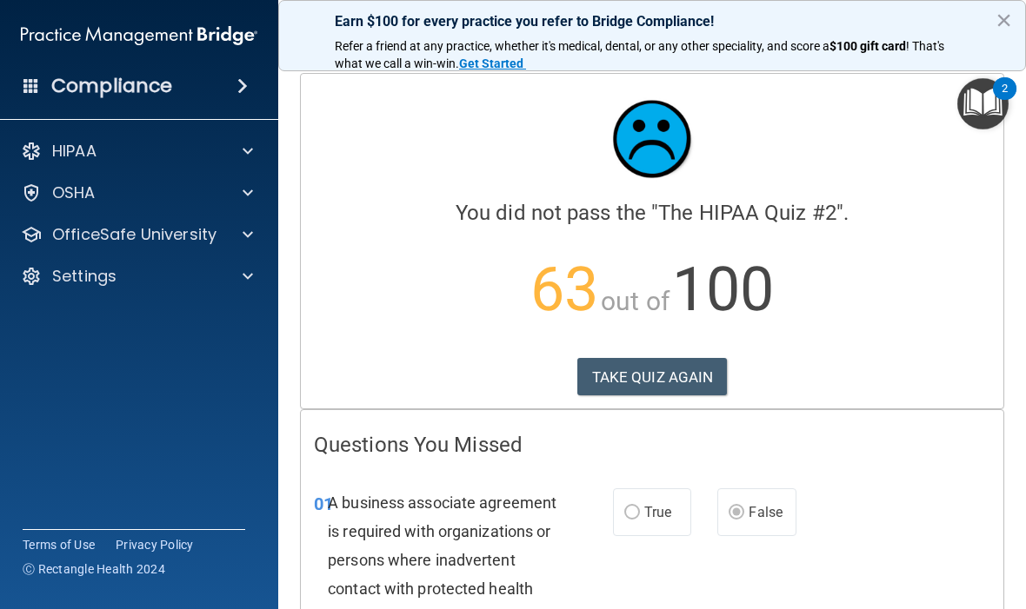
click at [659, 365] on button "TAKE QUIZ AGAIN" at bounding box center [652, 377] width 150 height 38
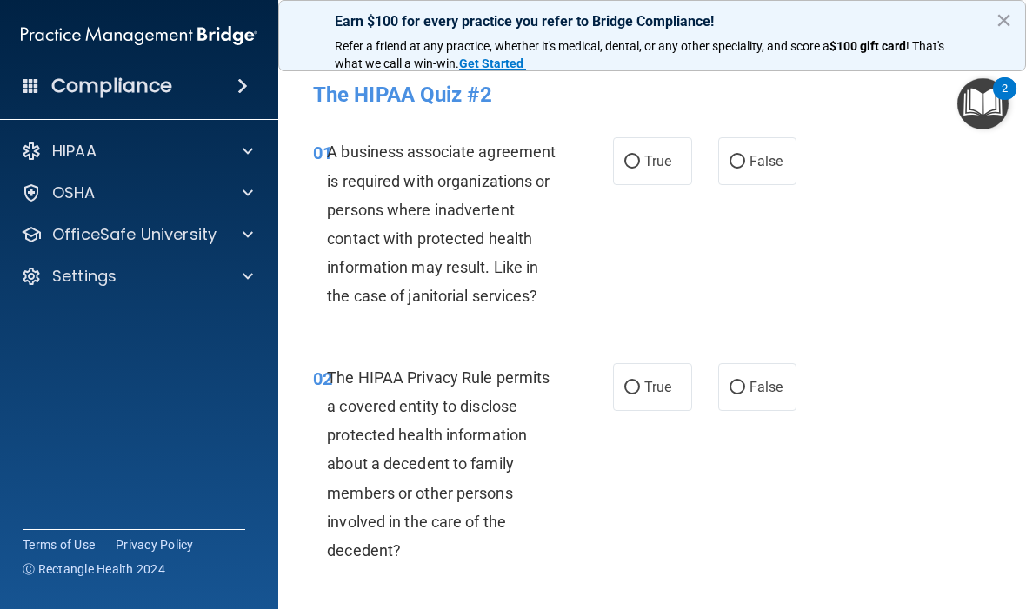
click at [764, 156] on span "False" at bounding box center [766, 161] width 34 height 17
click at [745, 156] on input "False" at bounding box center [737, 162] width 16 height 13
radio input "true"
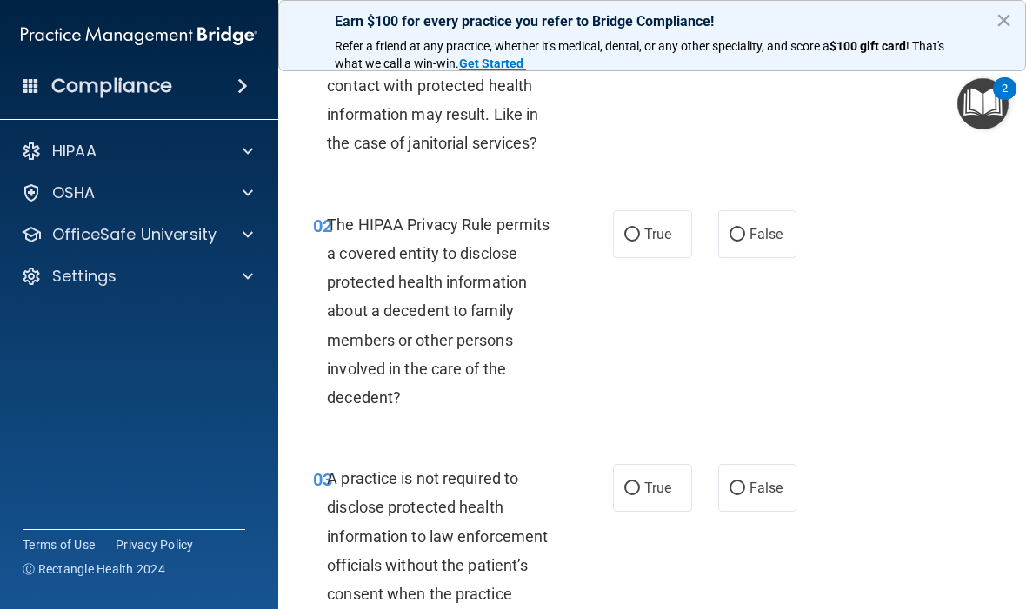
scroll to position [163, 0]
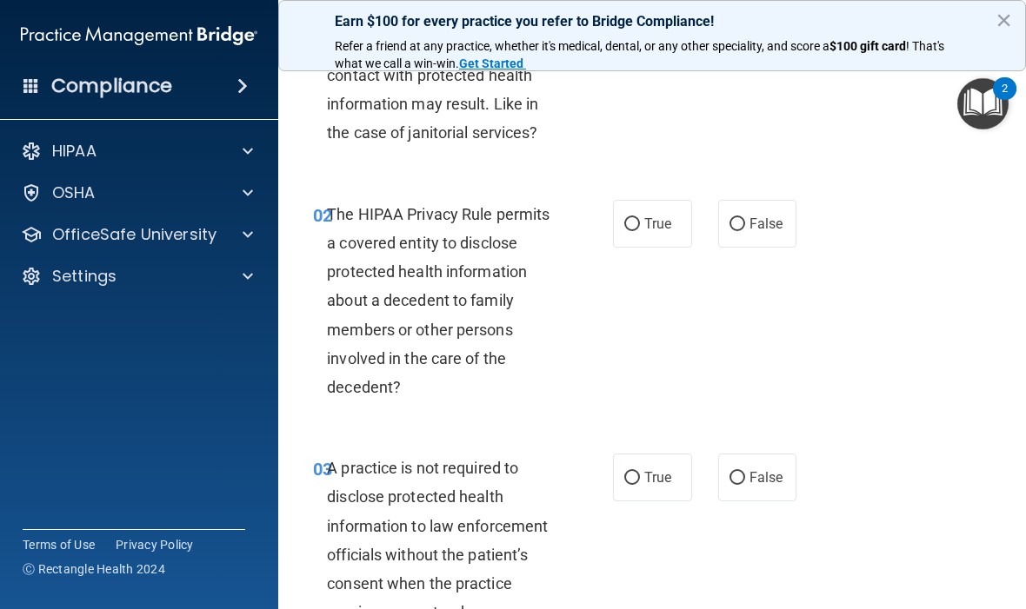
click at [637, 219] on input "True" at bounding box center [632, 224] width 16 height 13
radio input "true"
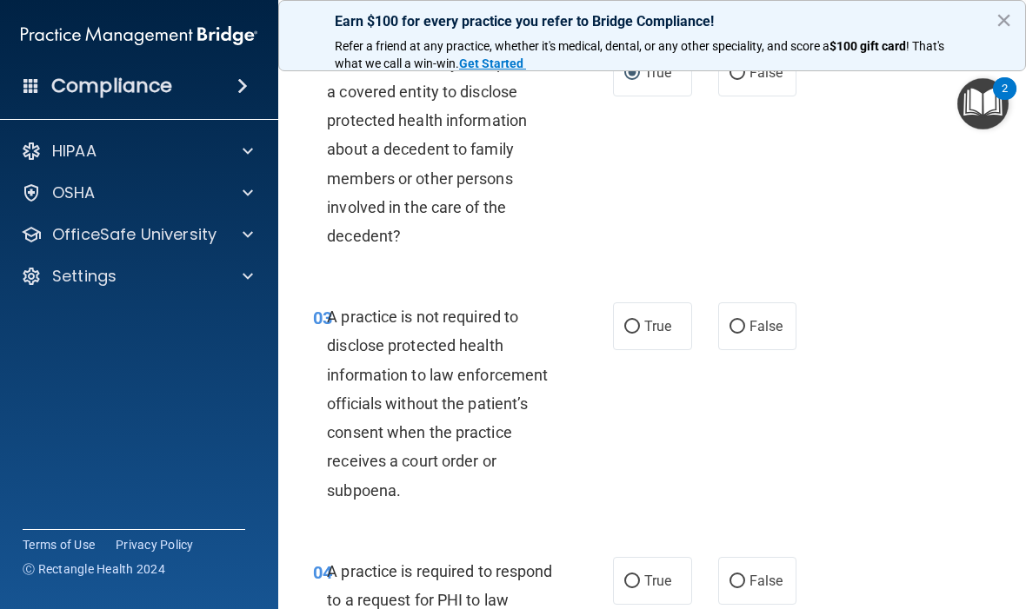
scroll to position [323, 0]
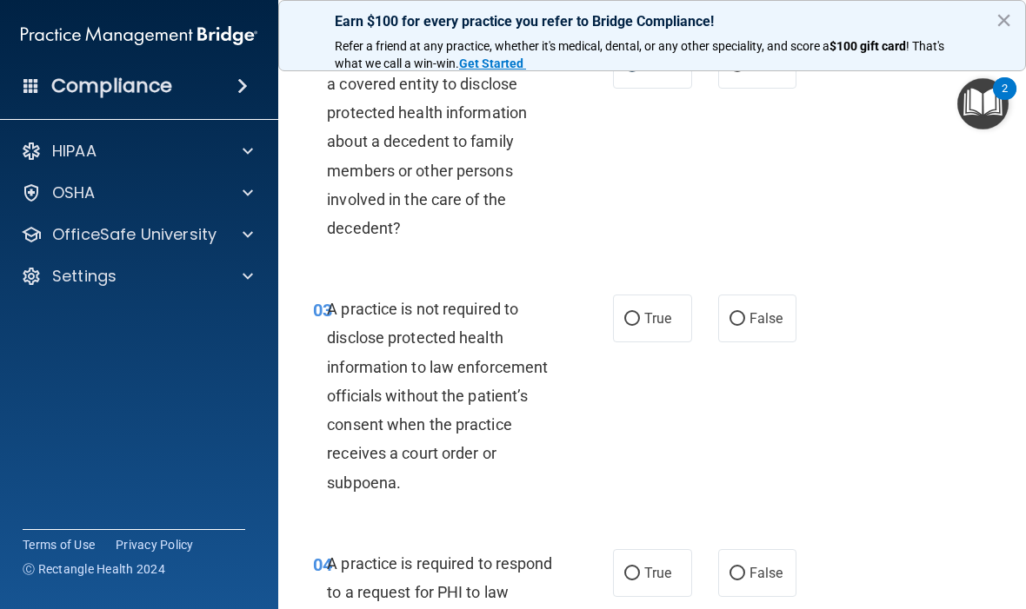
click at [743, 313] on input "False" at bounding box center [737, 319] width 16 height 13
radio input "true"
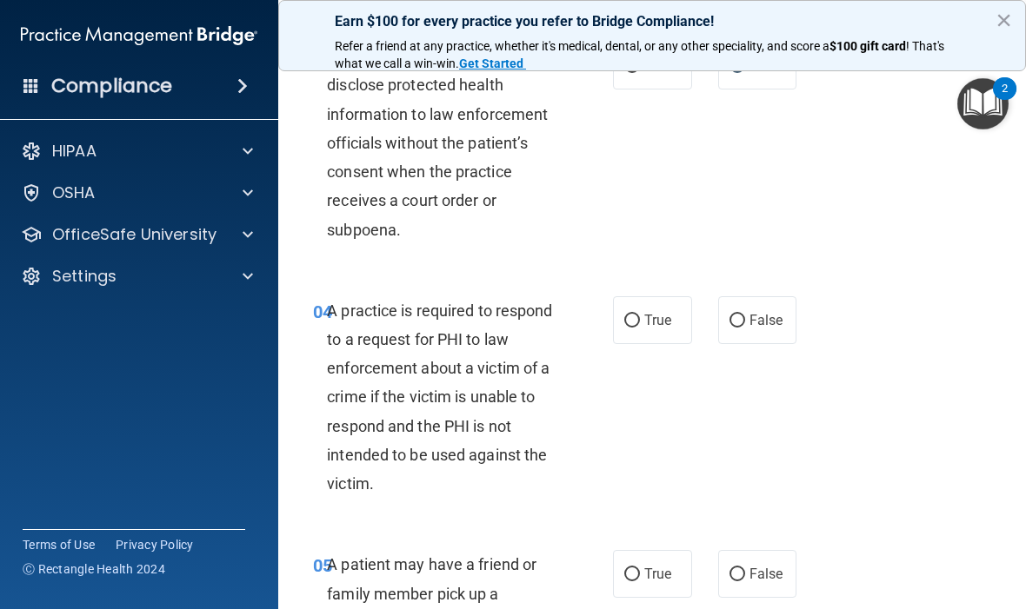
scroll to position [578, 0]
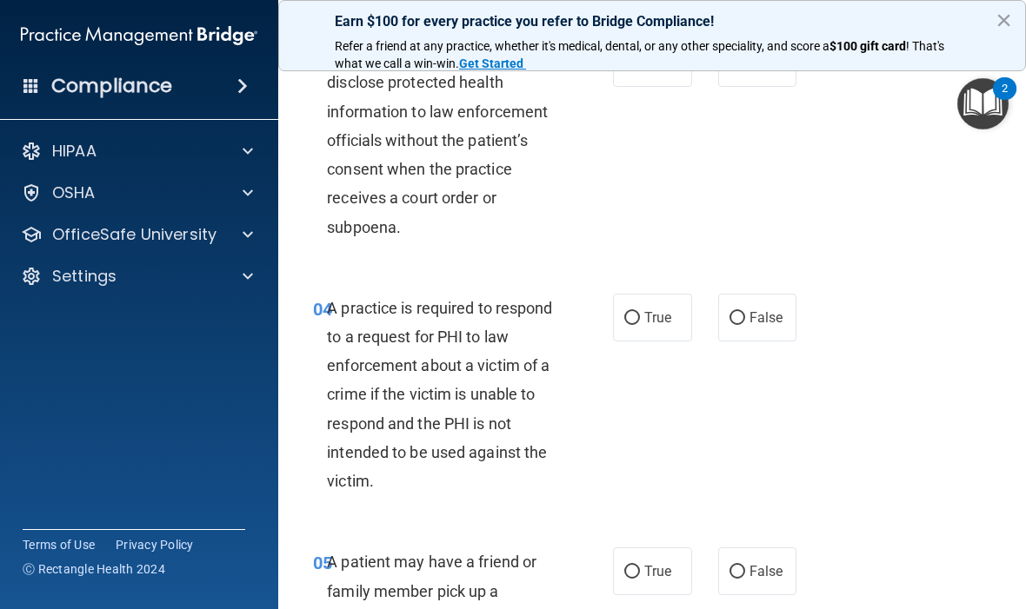
click at [643, 310] on label "True" at bounding box center [652, 318] width 79 height 48
click at [640, 312] on input "True" at bounding box center [632, 318] width 16 height 13
radio input "true"
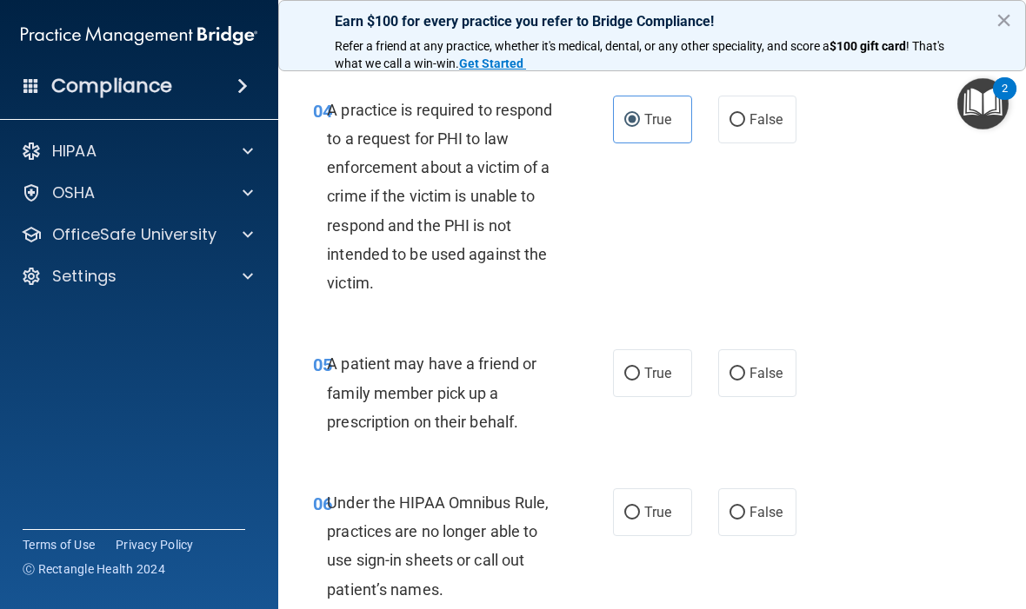
scroll to position [787, 0]
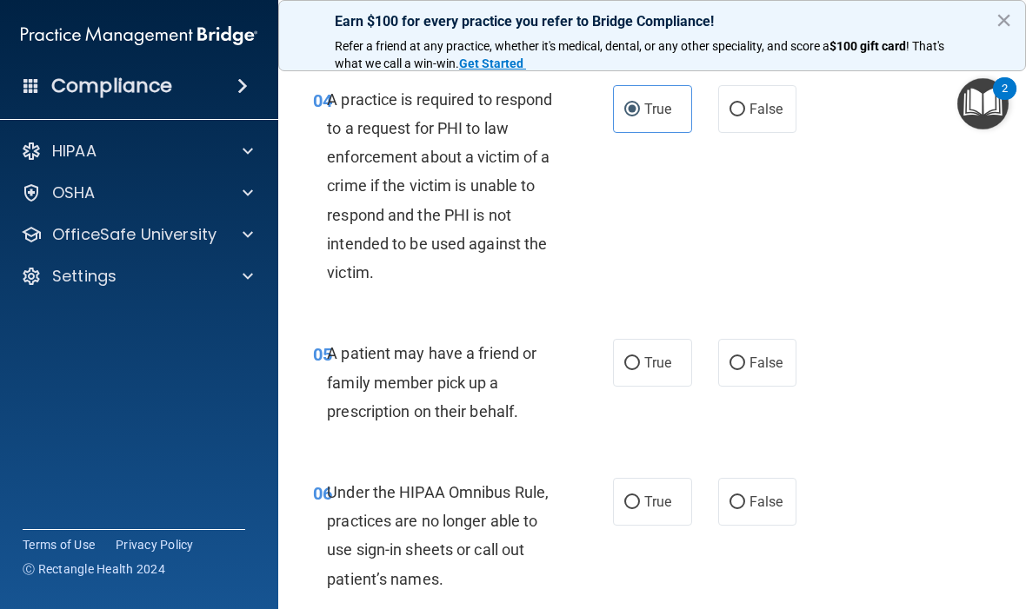
click at [646, 359] on span "True" at bounding box center [657, 363] width 27 height 17
click at [640, 359] on input "True" at bounding box center [632, 363] width 16 height 13
radio input "true"
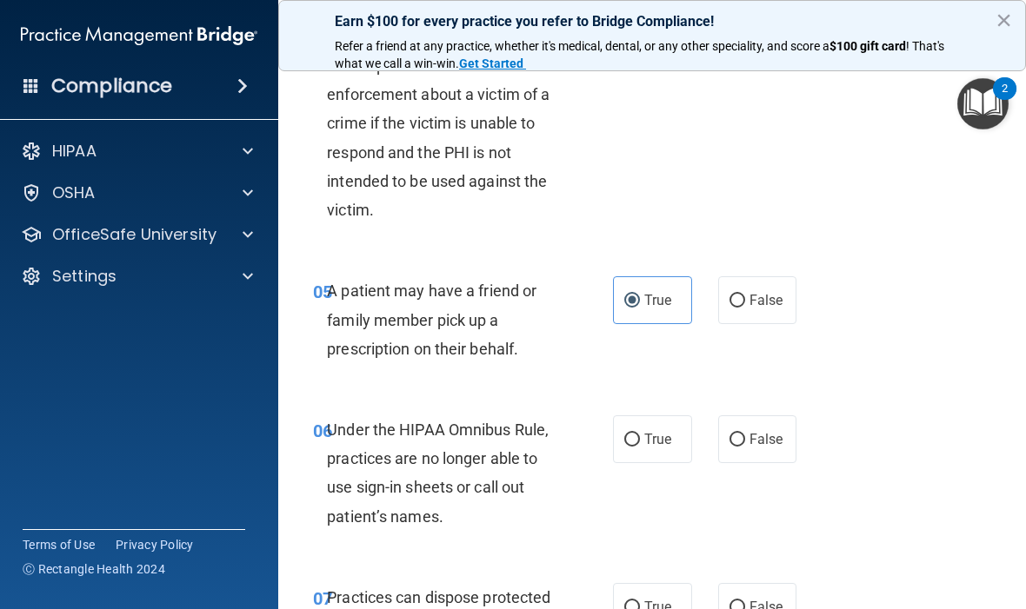
scroll to position [994, 0]
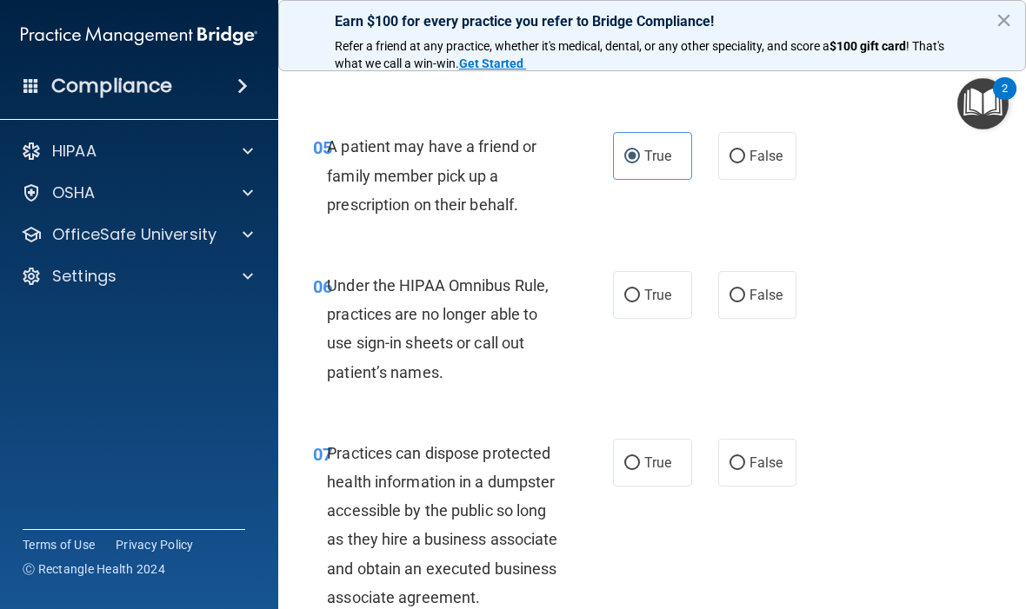
click at [747, 280] on label "False" at bounding box center [757, 295] width 79 height 48
click at [745, 290] on input "False" at bounding box center [737, 296] width 16 height 13
radio input "true"
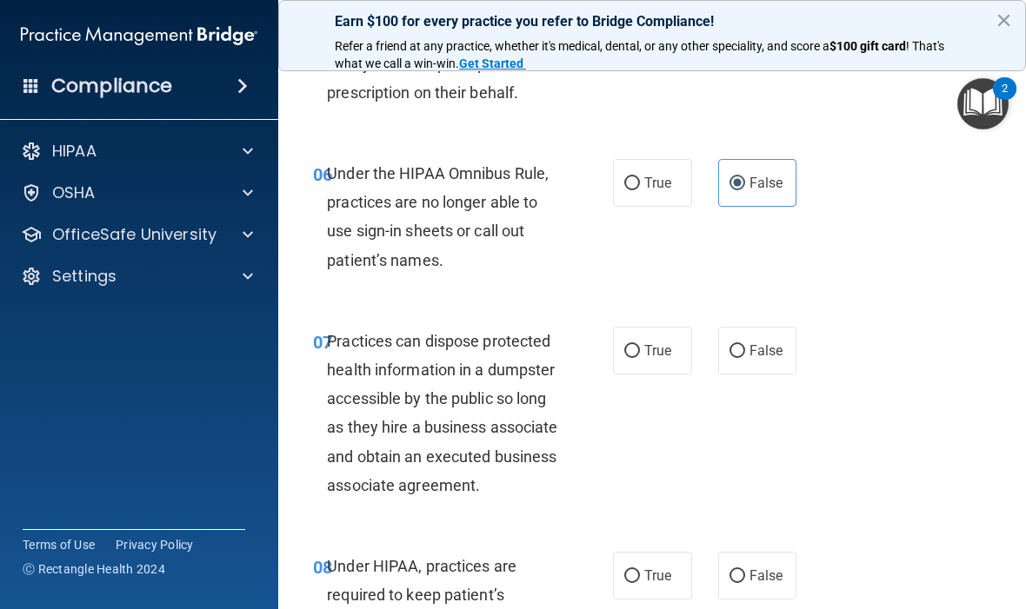
scroll to position [1109, 0]
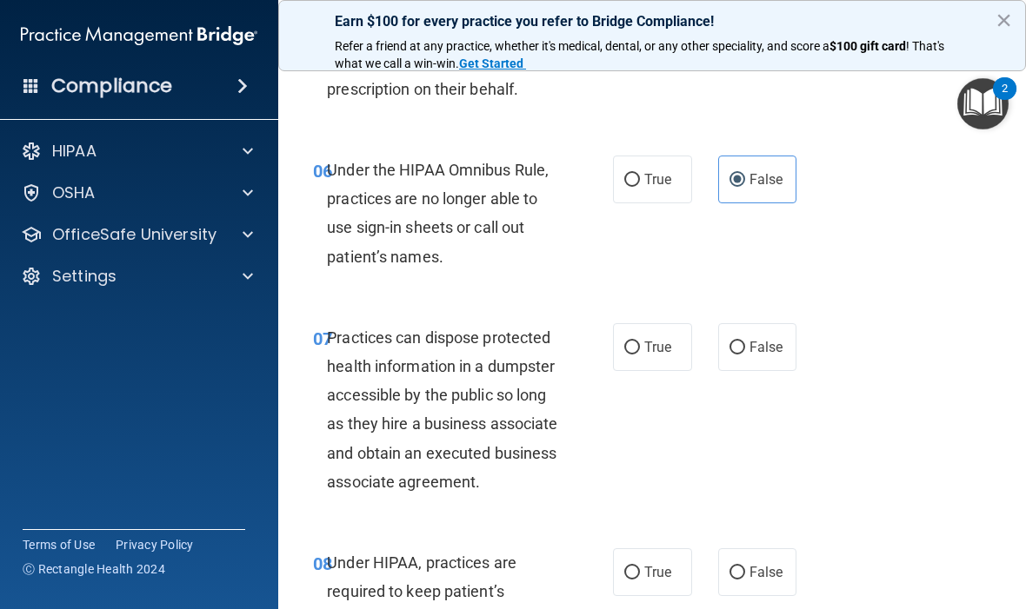
click at [744, 342] on input "False" at bounding box center [737, 348] width 16 height 13
radio input "true"
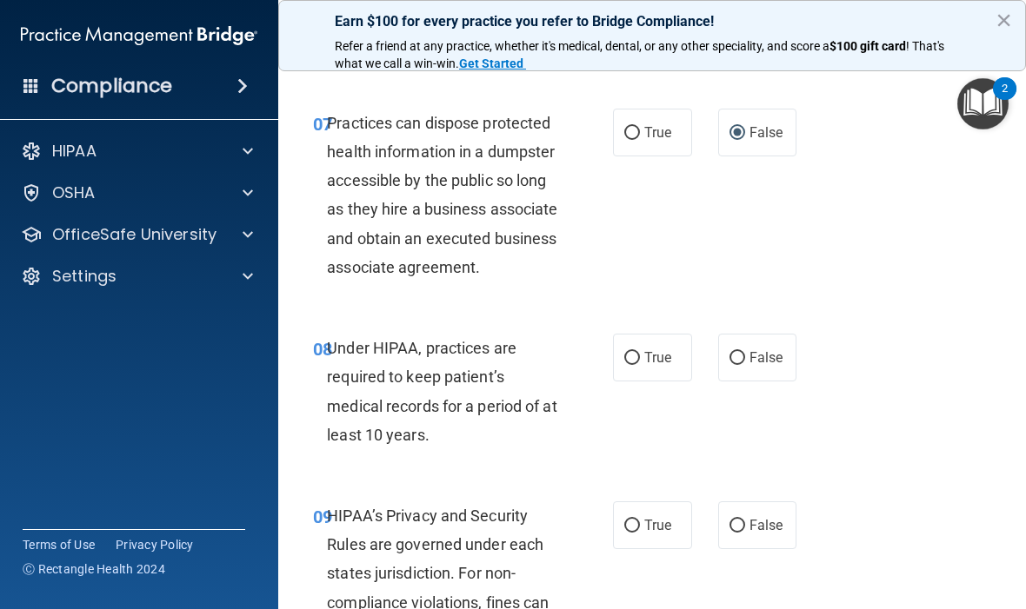
scroll to position [1326, 0]
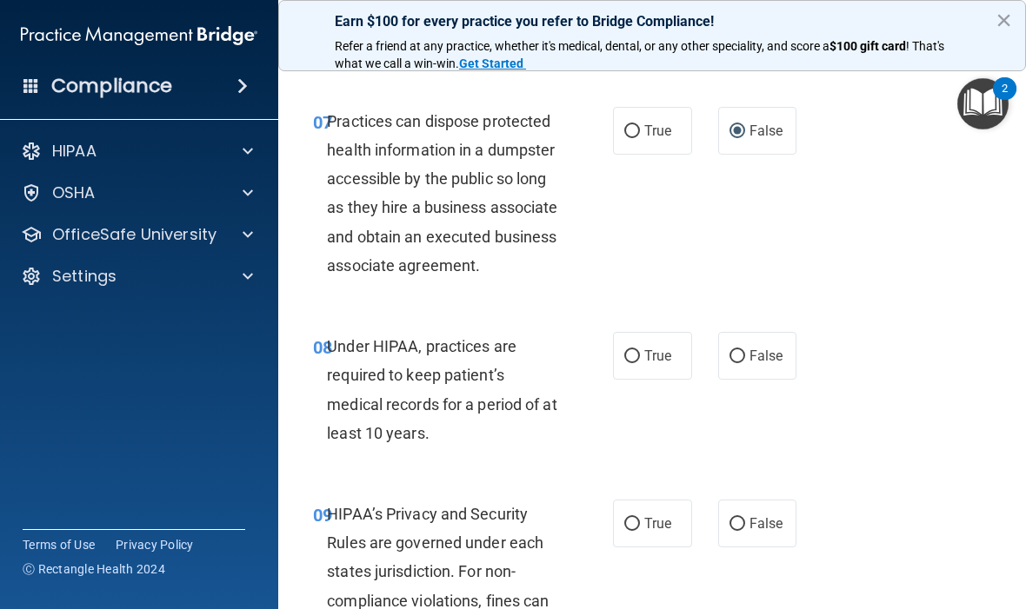
click at [741, 363] on input "False" at bounding box center [737, 356] width 16 height 13
radio input "true"
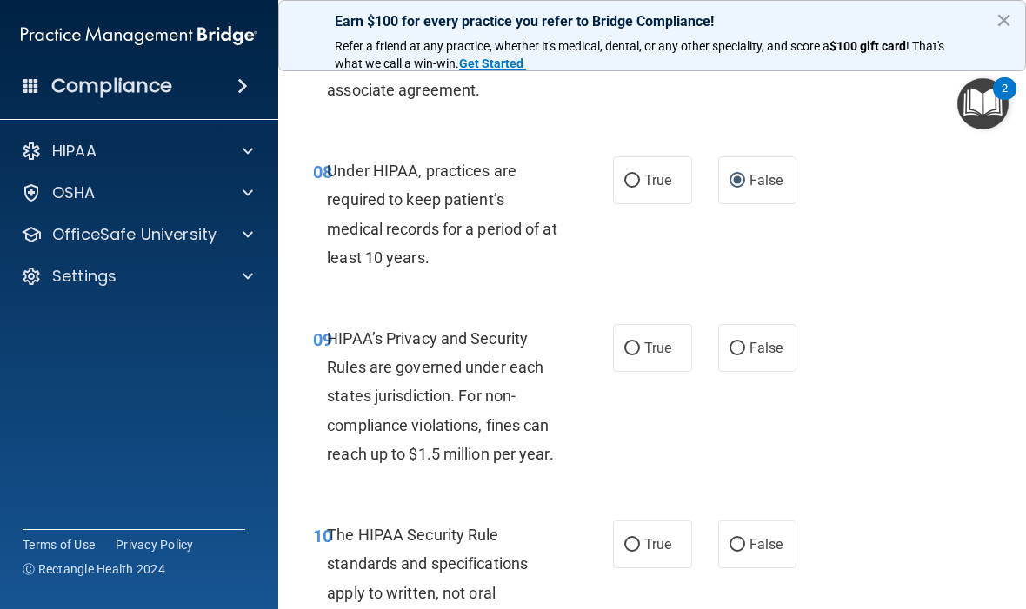
scroll to position [1502, 0]
click at [652, 357] on label "True" at bounding box center [652, 347] width 79 height 48
click at [640, 355] on input "True" at bounding box center [632, 348] width 16 height 13
radio input "true"
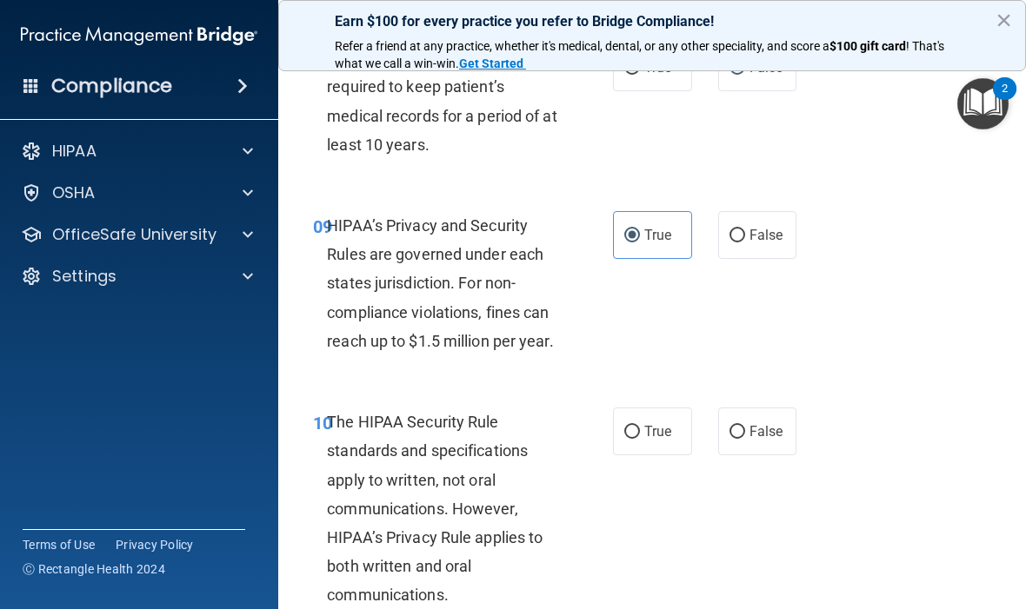
scroll to position [1665, 0]
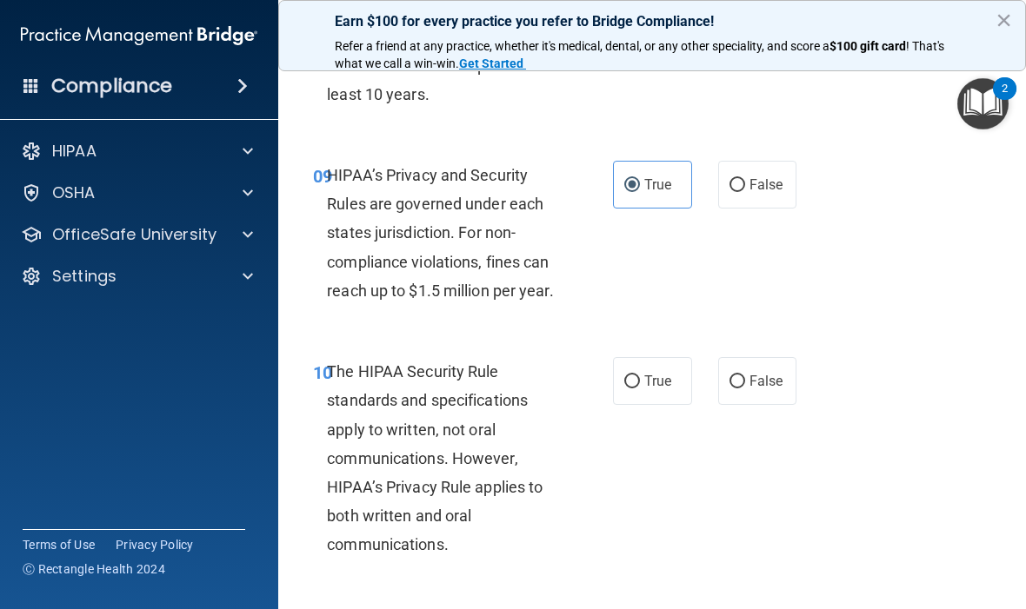
click at [639, 389] on input "True" at bounding box center [632, 382] width 16 height 13
radio input "true"
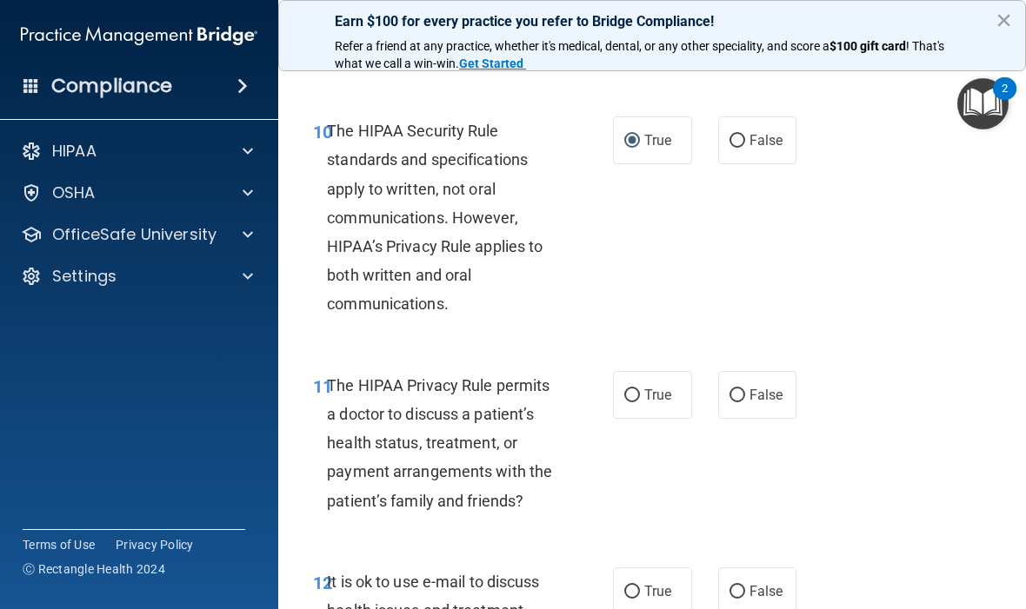
scroll to position [1907, 0]
click at [655, 403] on label "True" at bounding box center [652, 394] width 79 height 48
click at [640, 402] on input "True" at bounding box center [632, 395] width 16 height 13
radio input "true"
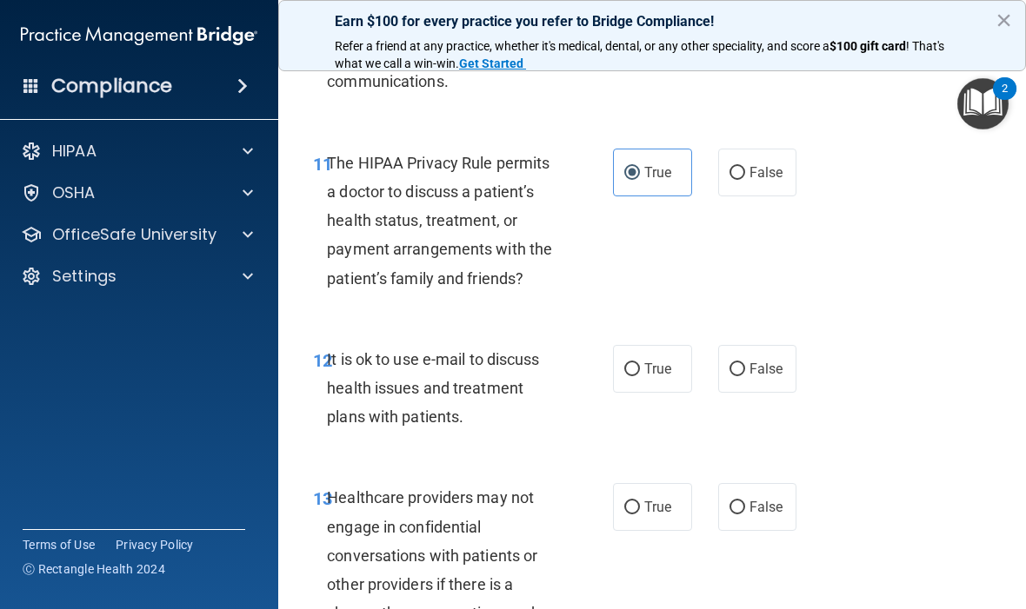
scroll to position [2129, 0]
click at [636, 376] on input "True" at bounding box center [632, 369] width 16 height 13
radio input "true"
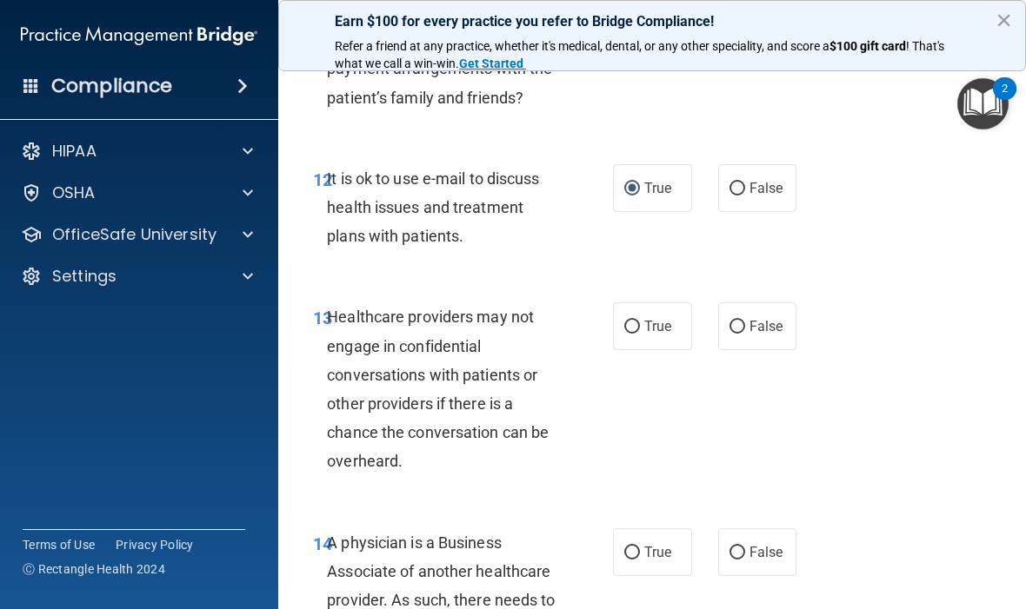
scroll to position [2309, 0]
click at [743, 334] on input "False" at bounding box center [737, 327] width 16 height 13
radio input "true"
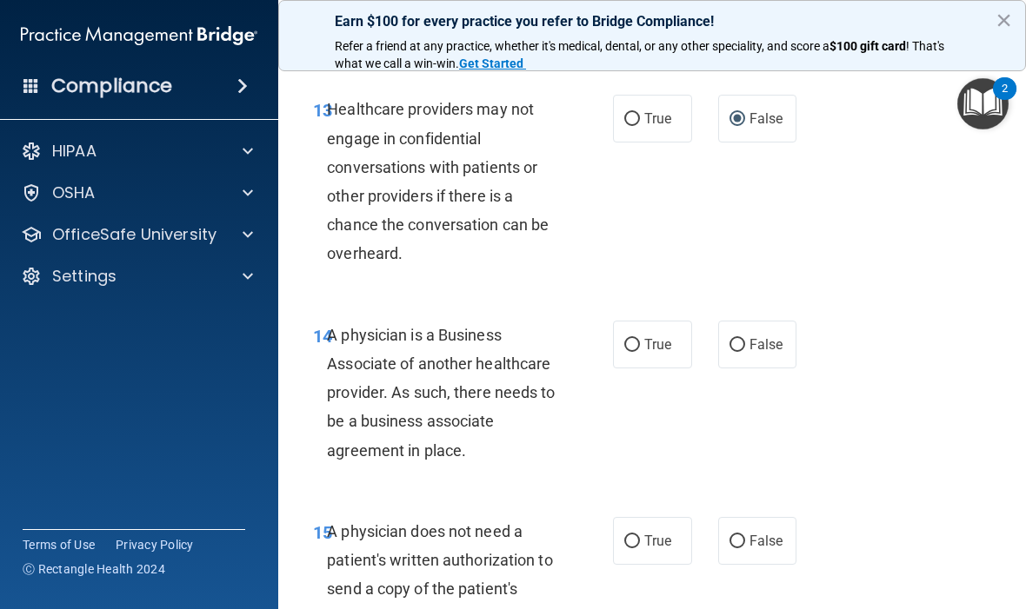
scroll to position [2519, 0]
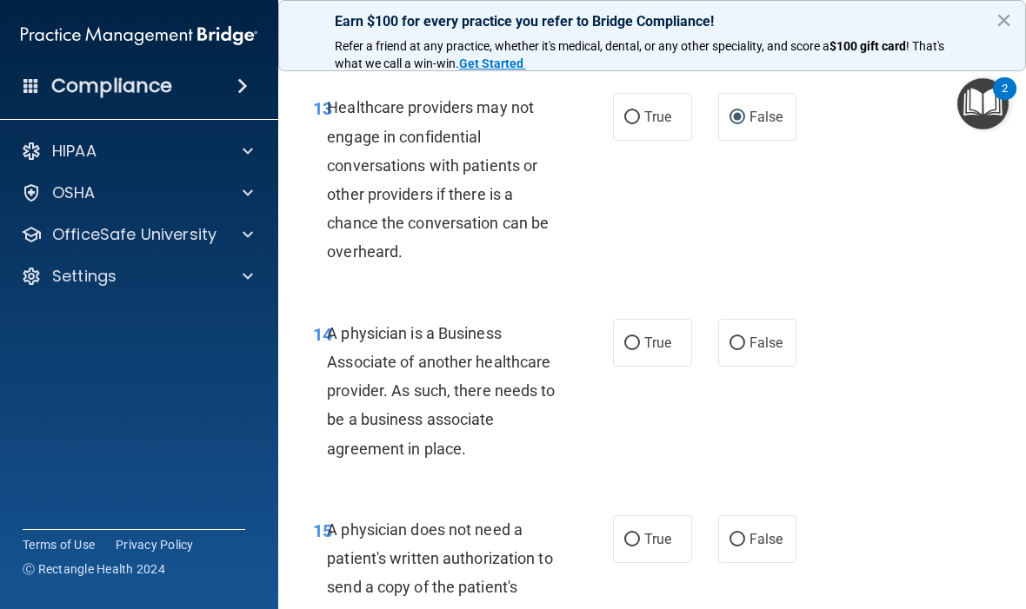
click at [638, 350] on input "True" at bounding box center [632, 343] width 16 height 13
radio input "true"
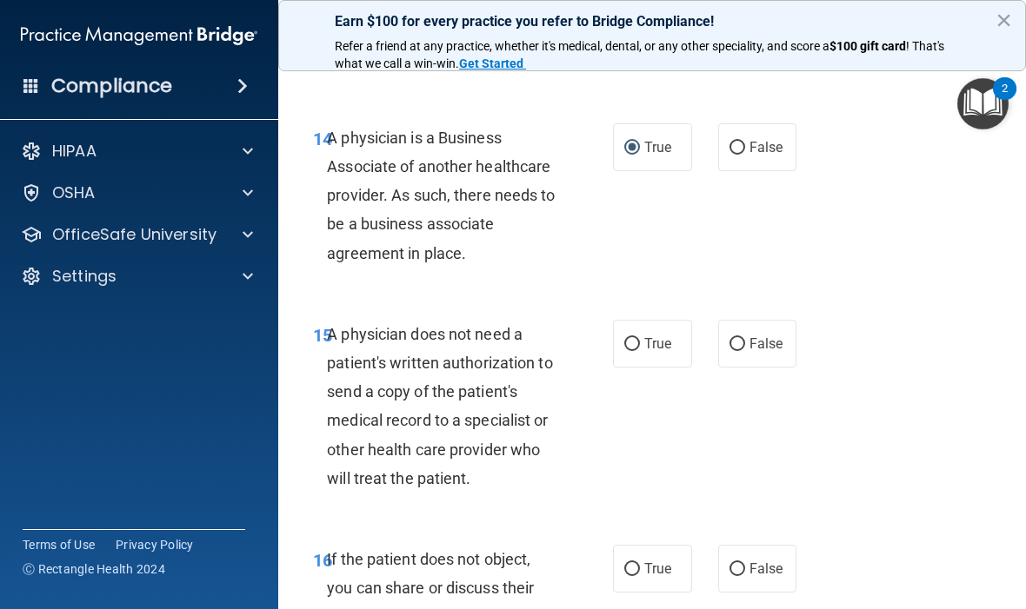
scroll to position [2740, 0]
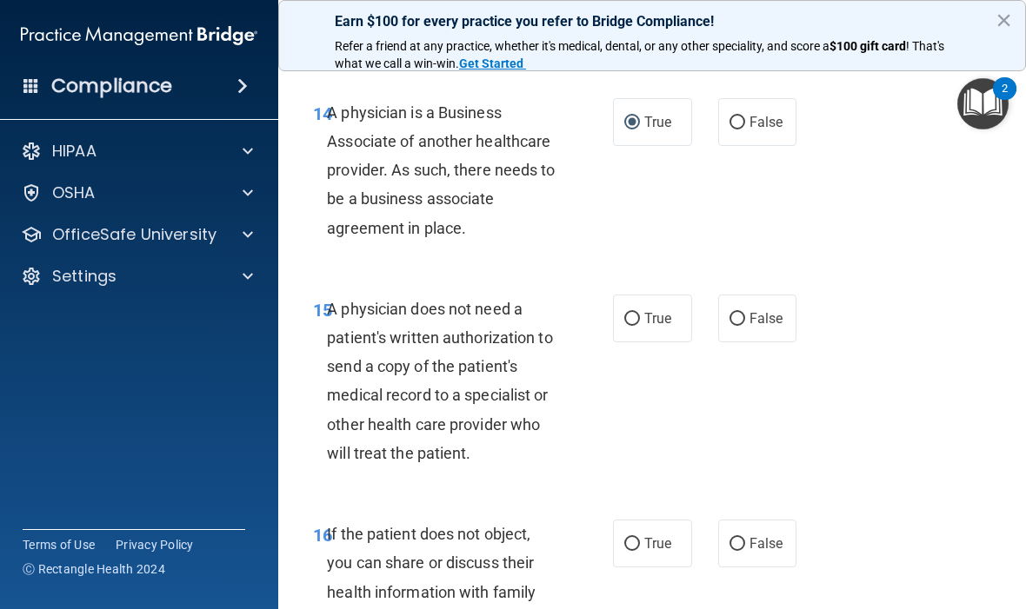
click at [638, 326] on input "True" at bounding box center [632, 319] width 16 height 13
radio input "true"
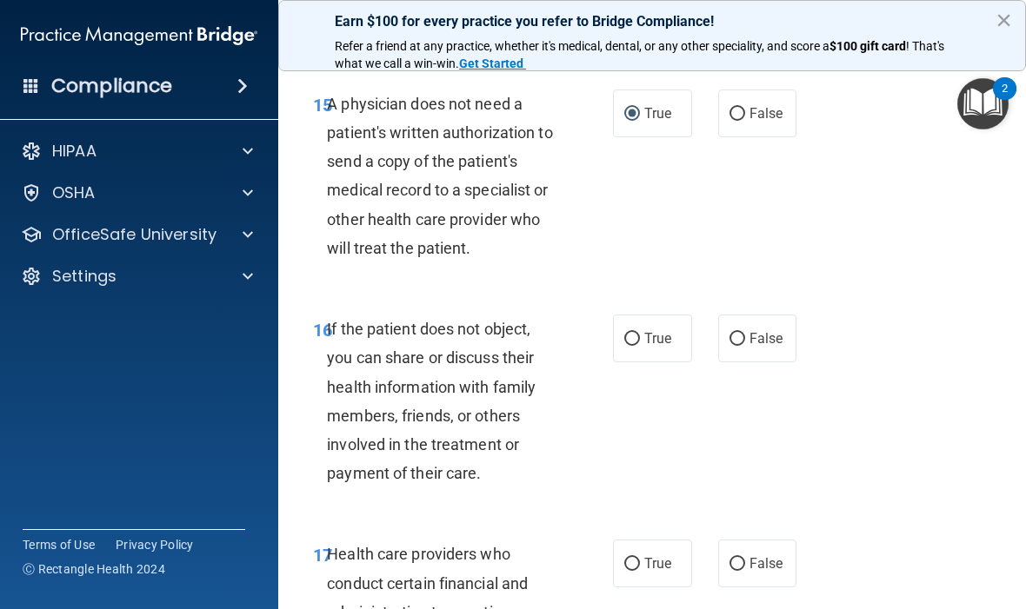
scroll to position [2946, 0]
click at [649, 346] on span "True" at bounding box center [657, 338] width 27 height 17
click at [640, 345] on input "True" at bounding box center [632, 338] width 16 height 13
radio input "true"
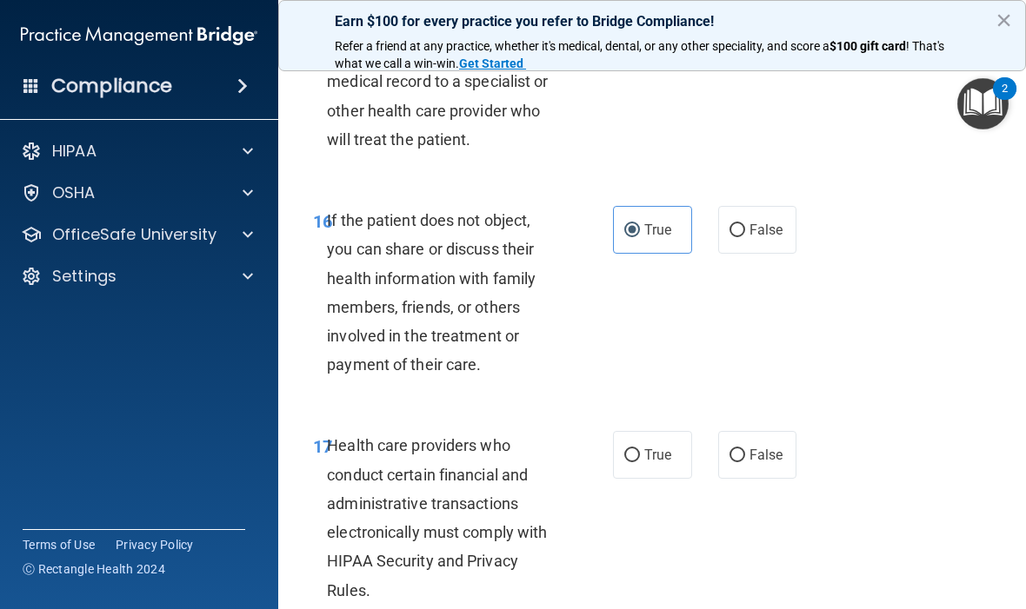
scroll to position [3195, 0]
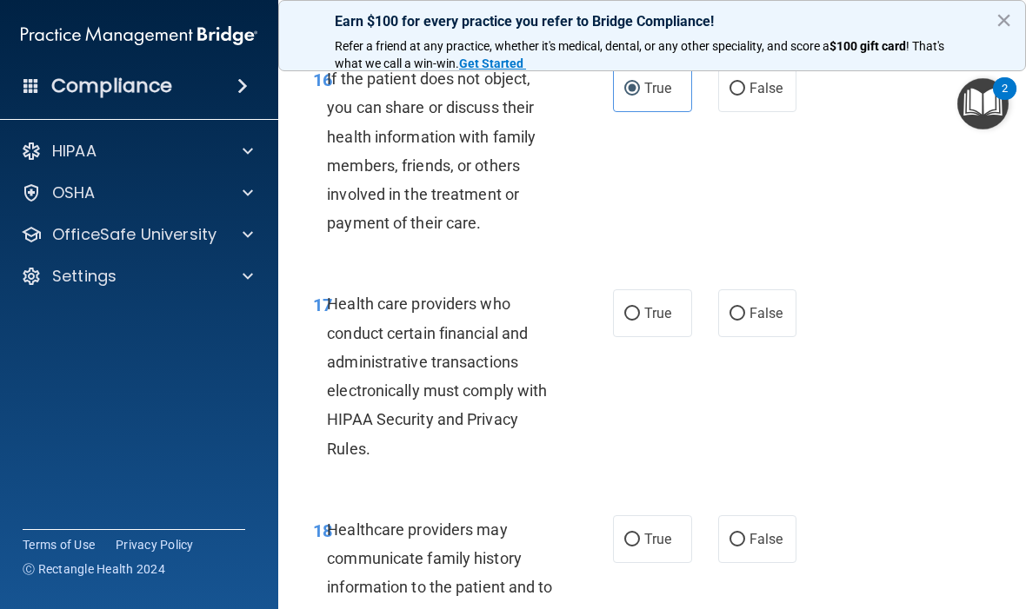
click at [642, 319] on label "True" at bounding box center [652, 314] width 79 height 48
click at [640, 319] on input "True" at bounding box center [632, 314] width 16 height 13
radio input "true"
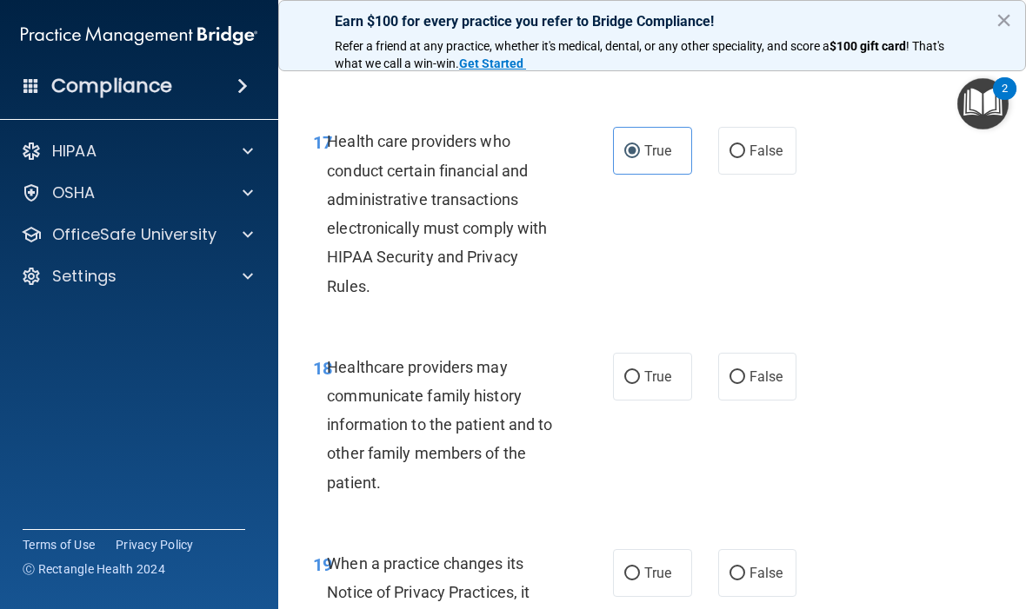
scroll to position [3359, 0]
click at [751, 382] on span "False" at bounding box center [766, 376] width 34 height 17
click at [745, 382] on input "False" at bounding box center [737, 376] width 16 height 13
radio input "true"
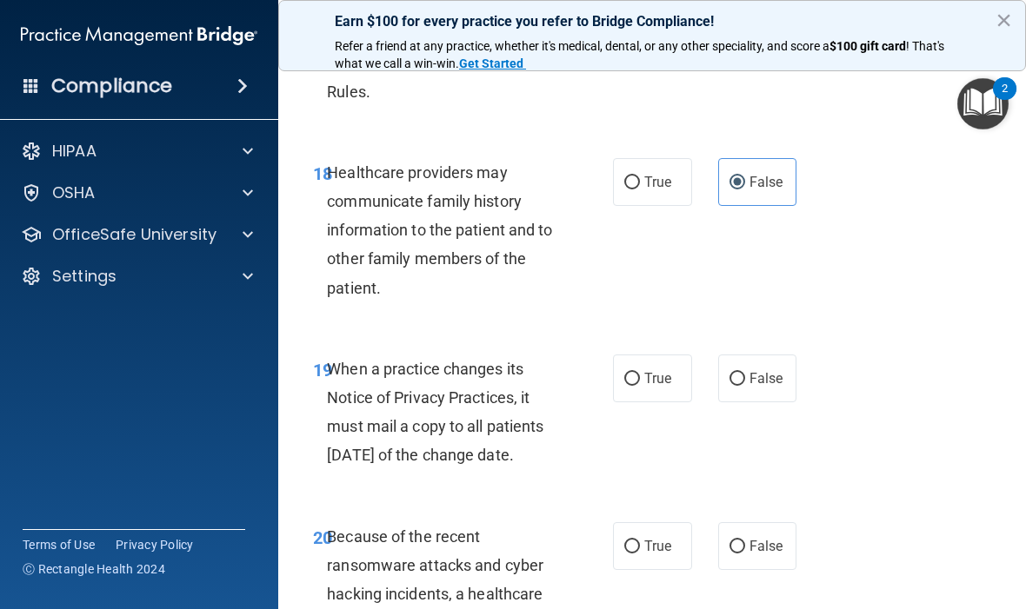
scroll to position [3567, 0]
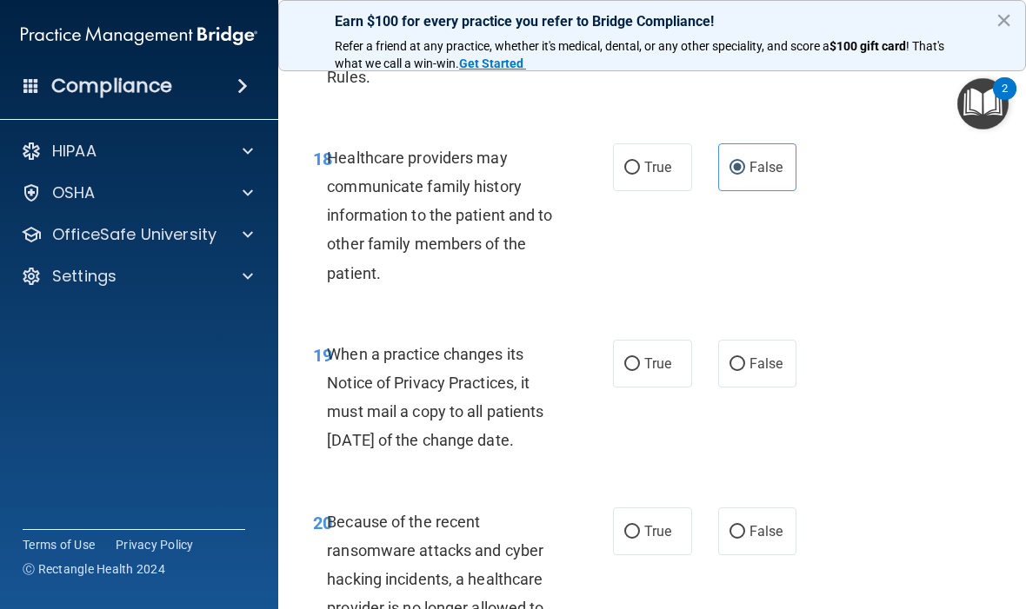
click at [752, 363] on label "False" at bounding box center [757, 364] width 79 height 48
click at [745, 363] on input "False" at bounding box center [737, 364] width 16 height 13
radio input "true"
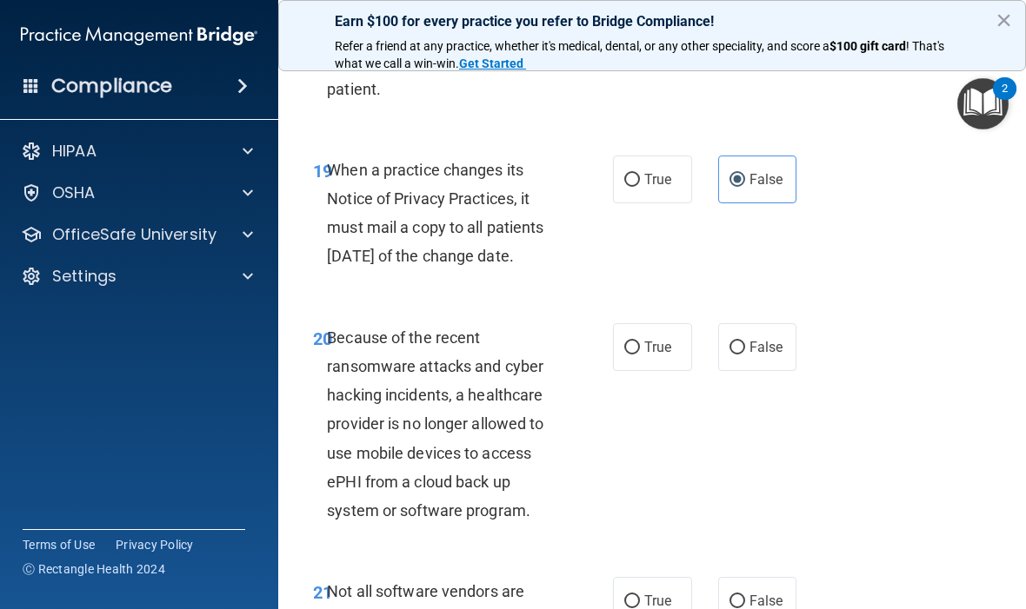
scroll to position [3753, 0]
click at [743, 354] on input "False" at bounding box center [737, 347] width 16 height 13
radio input "true"
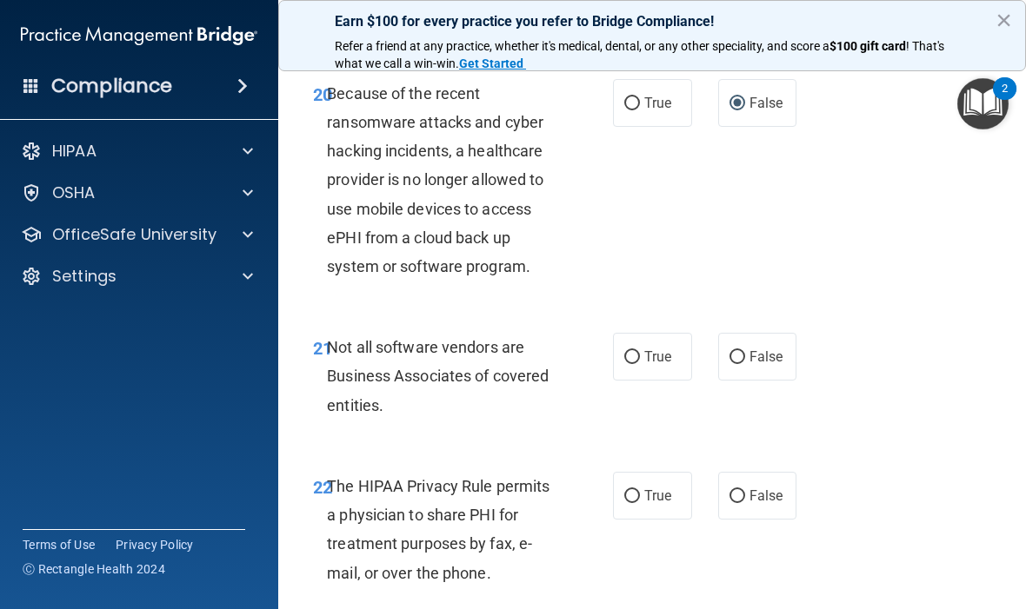
scroll to position [3997, 0]
click at [650, 364] on span "True" at bounding box center [657, 356] width 27 height 17
click at [640, 363] on input "True" at bounding box center [632, 356] width 16 height 13
radio input "true"
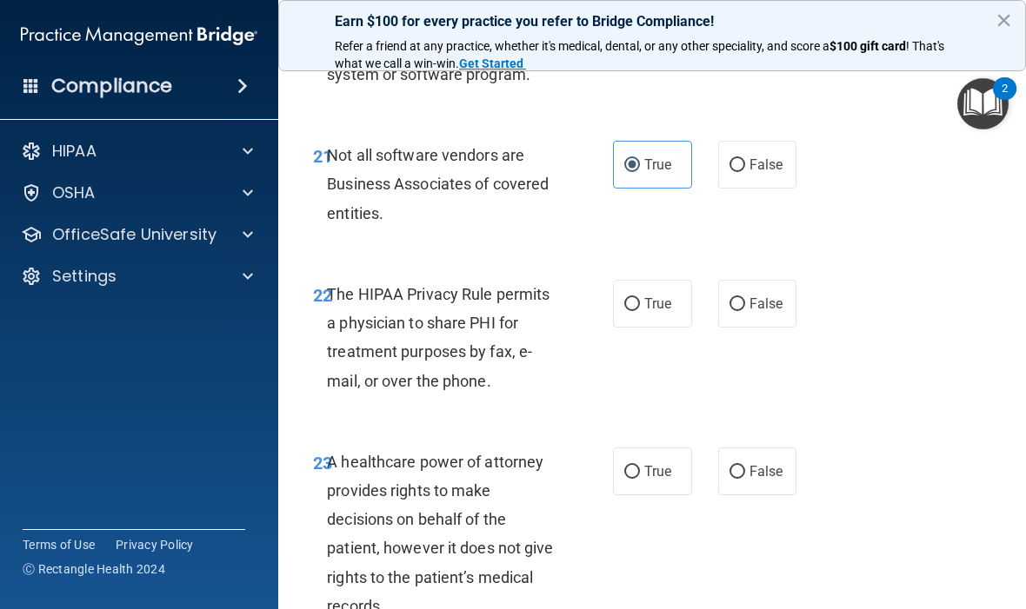
scroll to position [4191, 0]
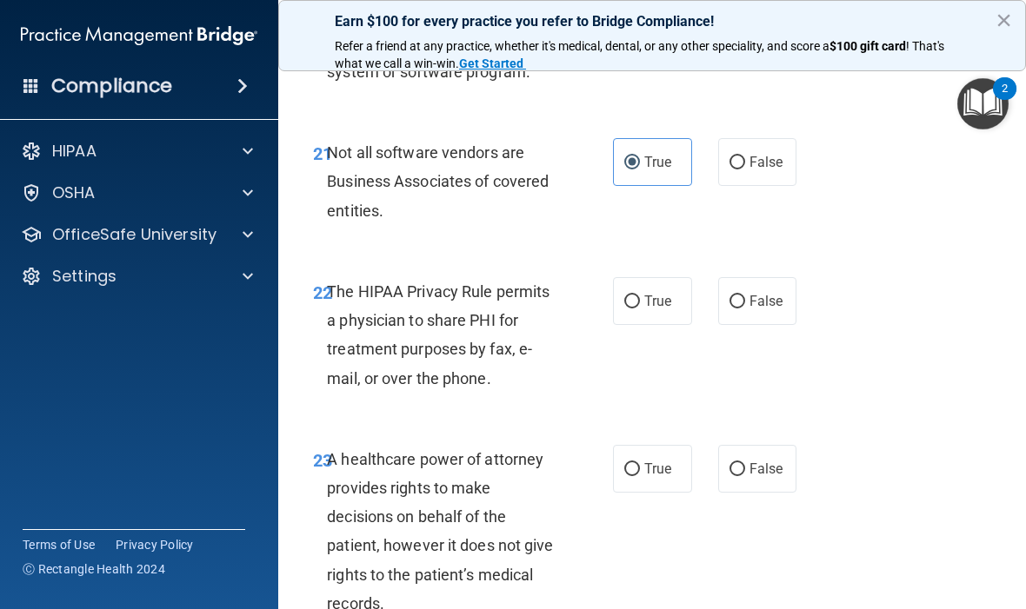
click at [648, 310] on span "True" at bounding box center [657, 301] width 27 height 17
click at [640, 309] on input "True" at bounding box center [632, 302] width 16 height 13
radio input "true"
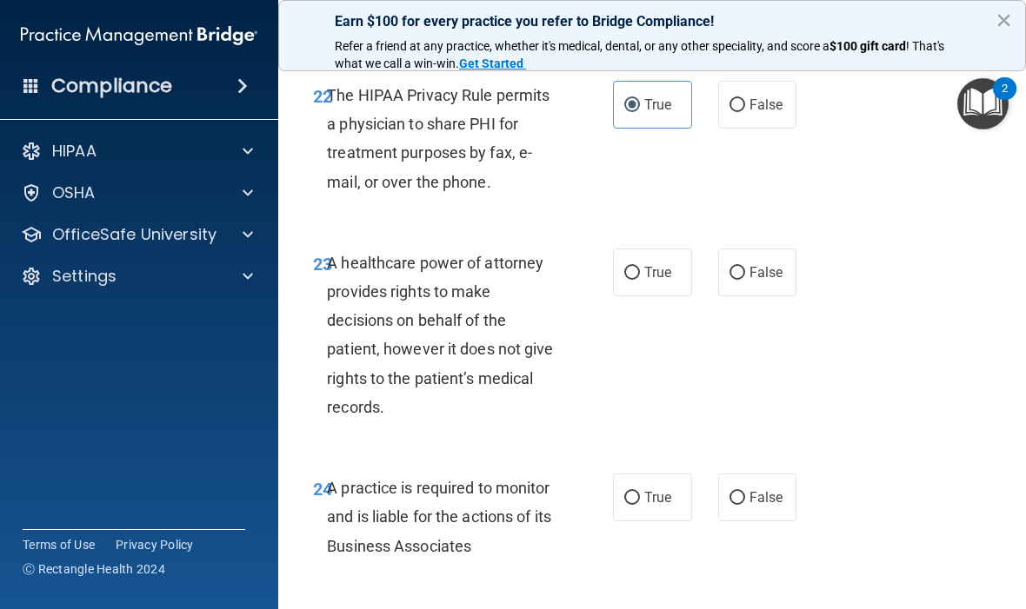
scroll to position [4386, 0]
click at [765, 282] on span "False" at bounding box center [766, 273] width 34 height 17
click at [745, 281] on input "False" at bounding box center [737, 274] width 16 height 13
radio input "true"
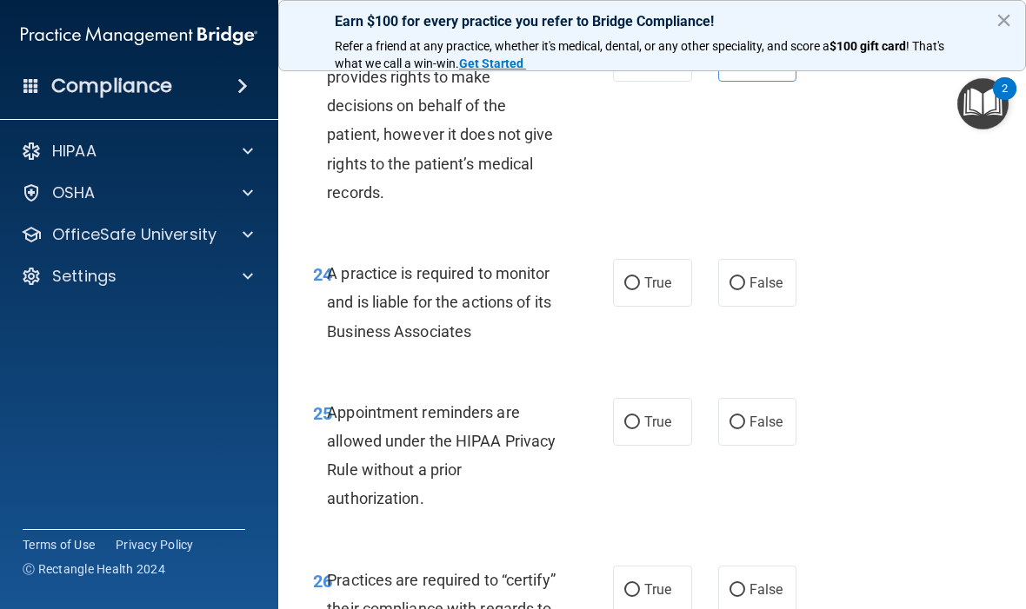
scroll to position [4610, 0]
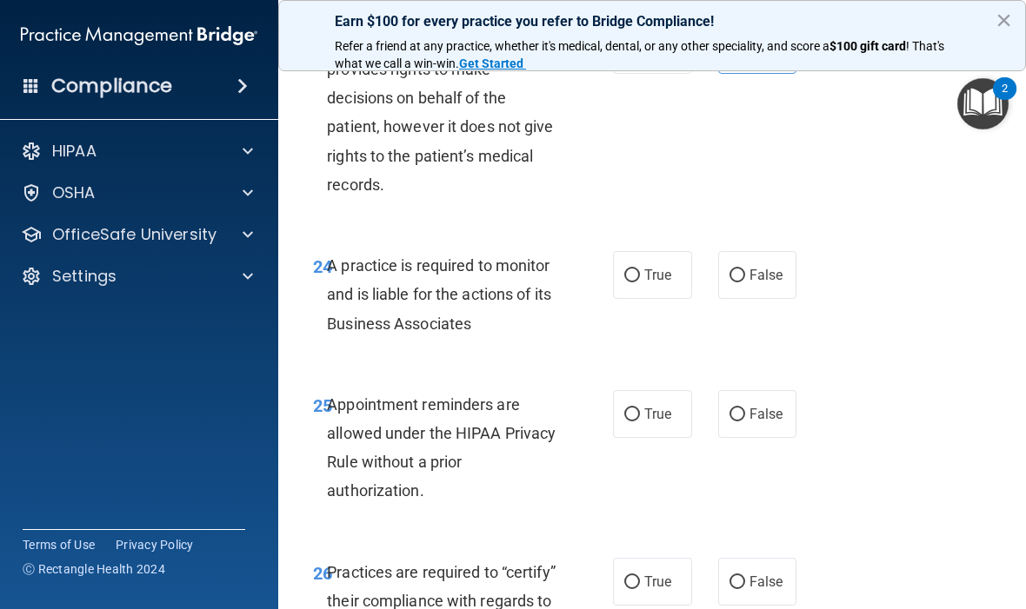
click at [769, 296] on label "False" at bounding box center [757, 275] width 79 height 48
click at [745, 283] on input "False" at bounding box center [737, 276] width 16 height 13
radio input "true"
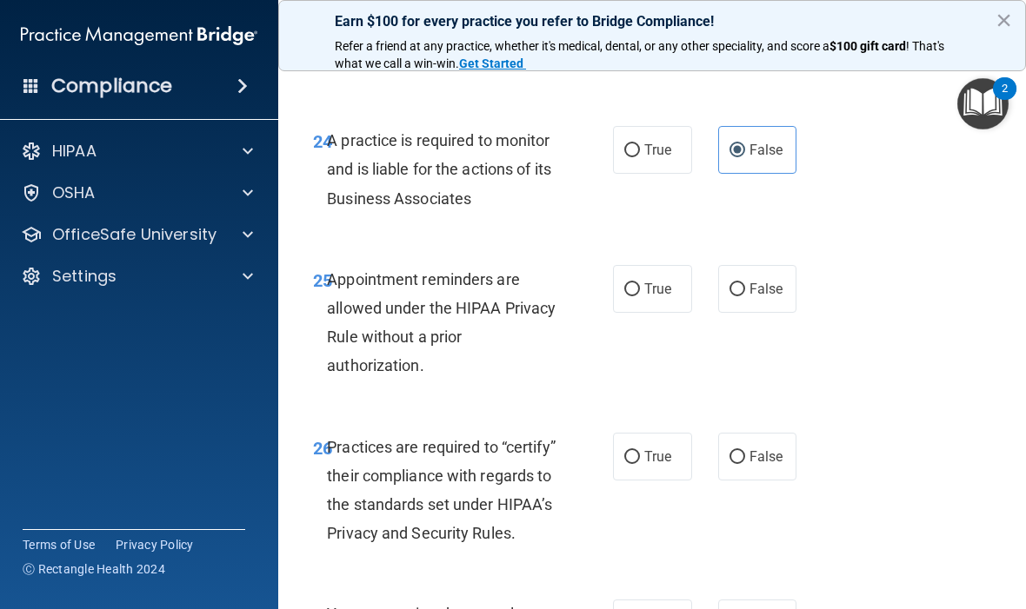
scroll to position [4738, 0]
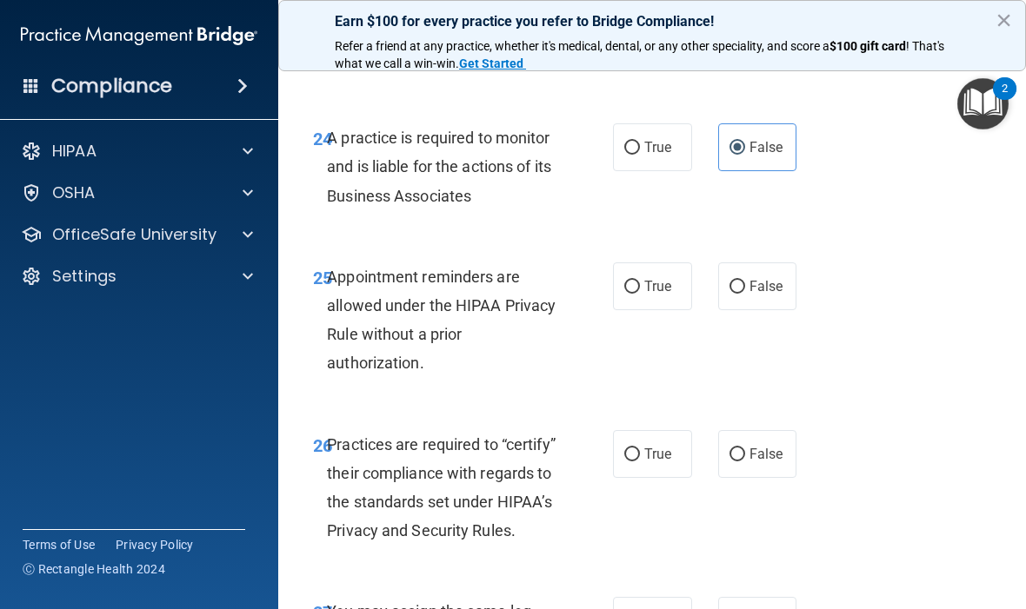
click at [658, 295] on span "True" at bounding box center [657, 286] width 27 height 17
click at [640, 294] on input "True" at bounding box center [632, 287] width 16 height 13
radio input "true"
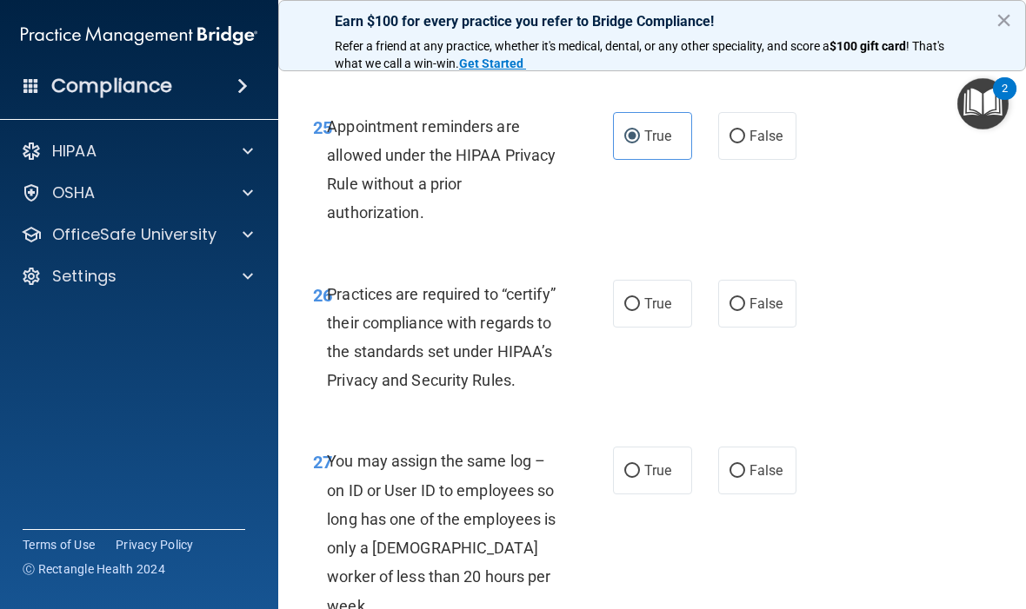
scroll to position [4895, 0]
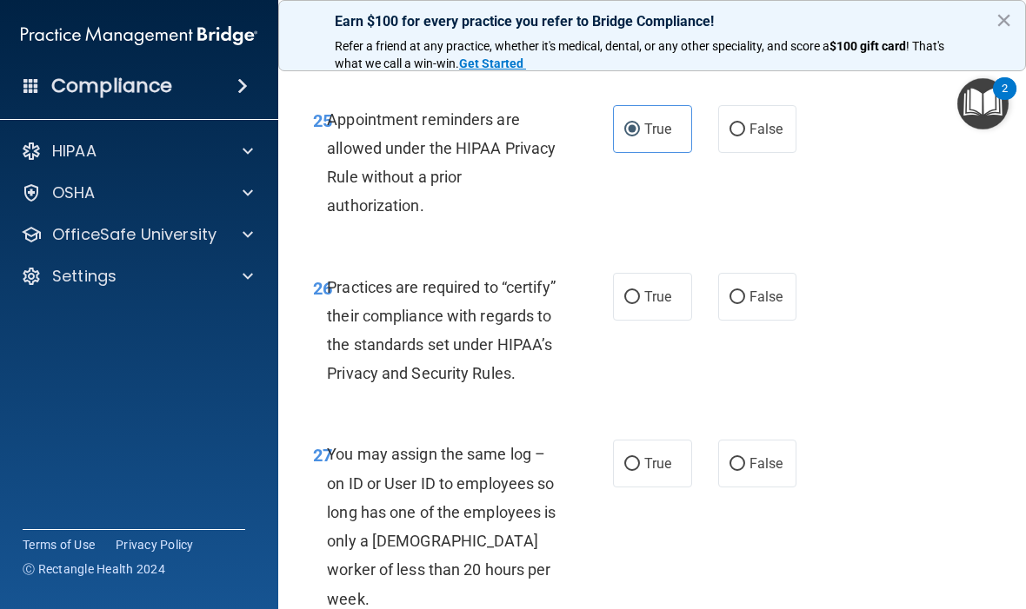
click at [659, 305] on span "True" at bounding box center [657, 297] width 27 height 17
click at [640, 304] on input "True" at bounding box center [632, 297] width 16 height 13
radio input "true"
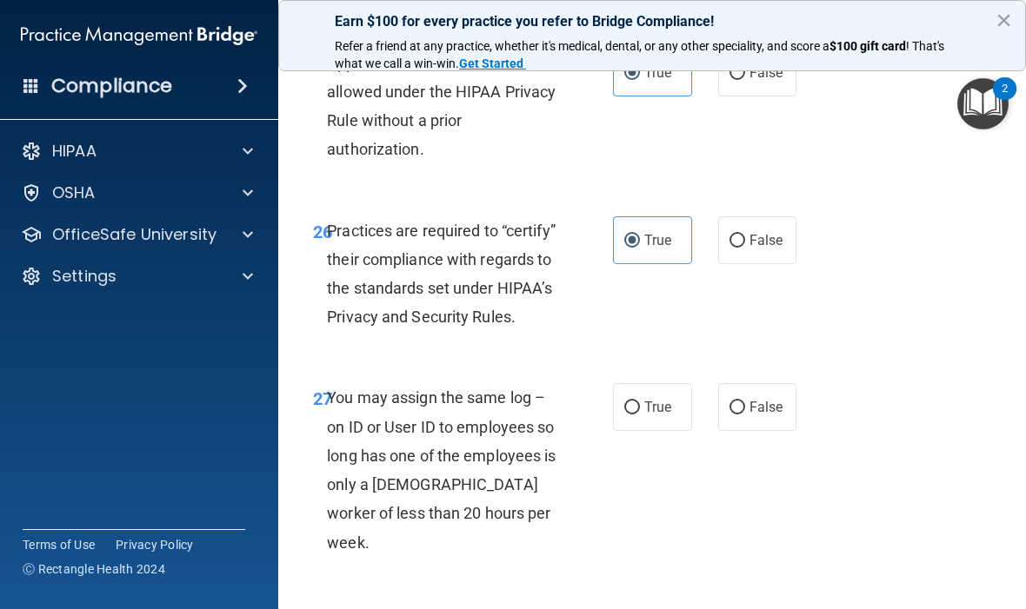
scroll to position [4920, 0]
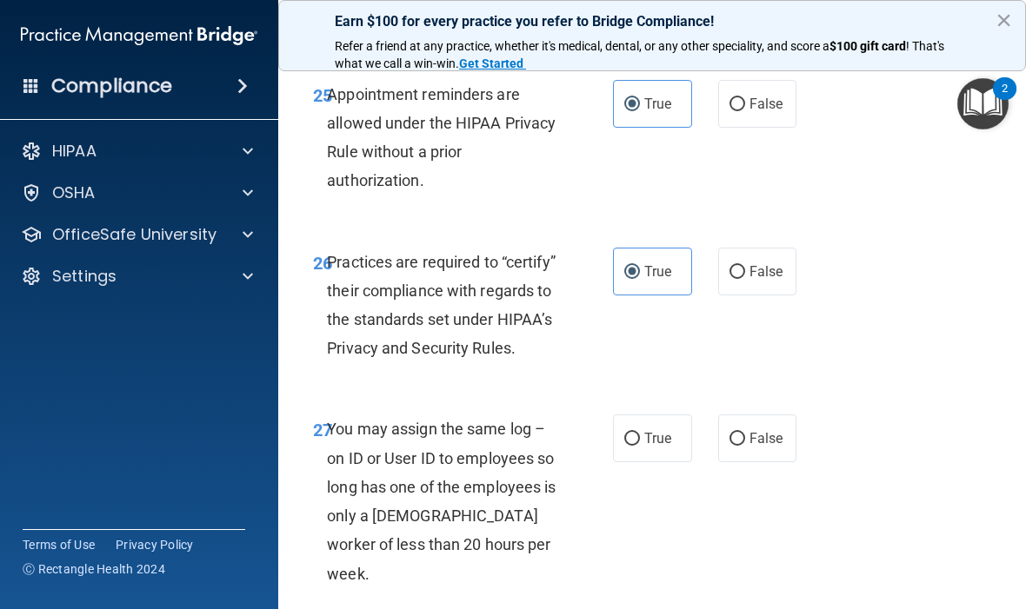
click at [754, 280] on span "False" at bounding box center [766, 271] width 34 height 17
click at [745, 279] on input "False" at bounding box center [737, 272] width 16 height 13
radio input "true"
radio input "false"
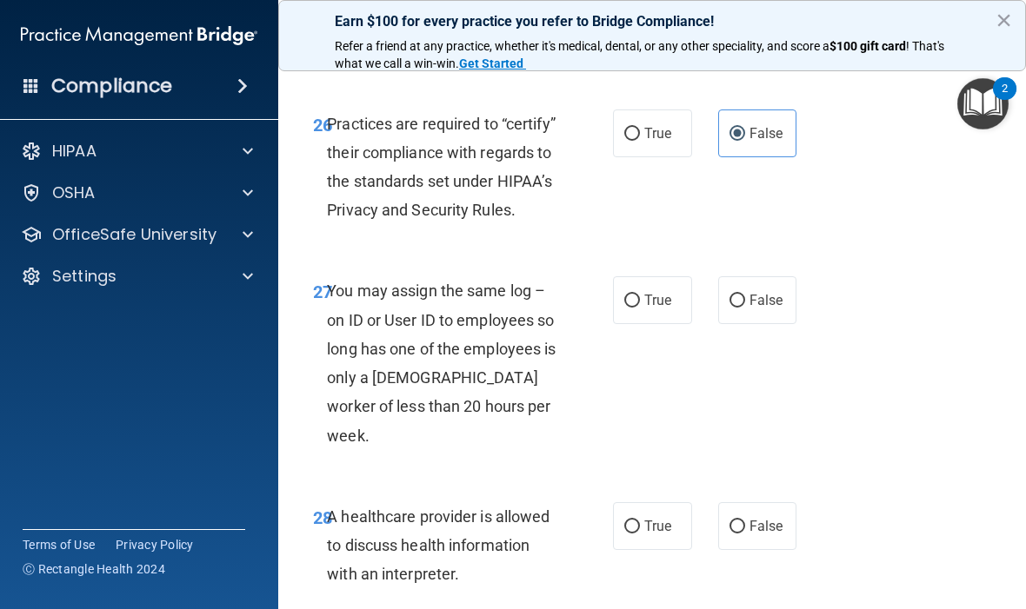
scroll to position [5062, 0]
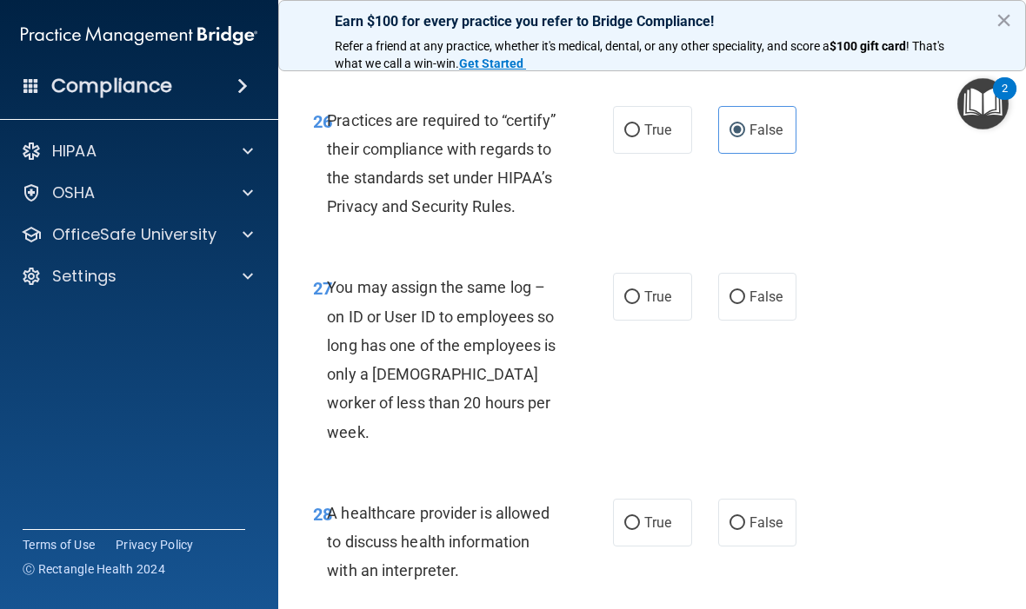
click at [782, 316] on label "False" at bounding box center [757, 297] width 79 height 48
click at [745, 304] on input "False" at bounding box center [737, 297] width 16 height 13
radio input "true"
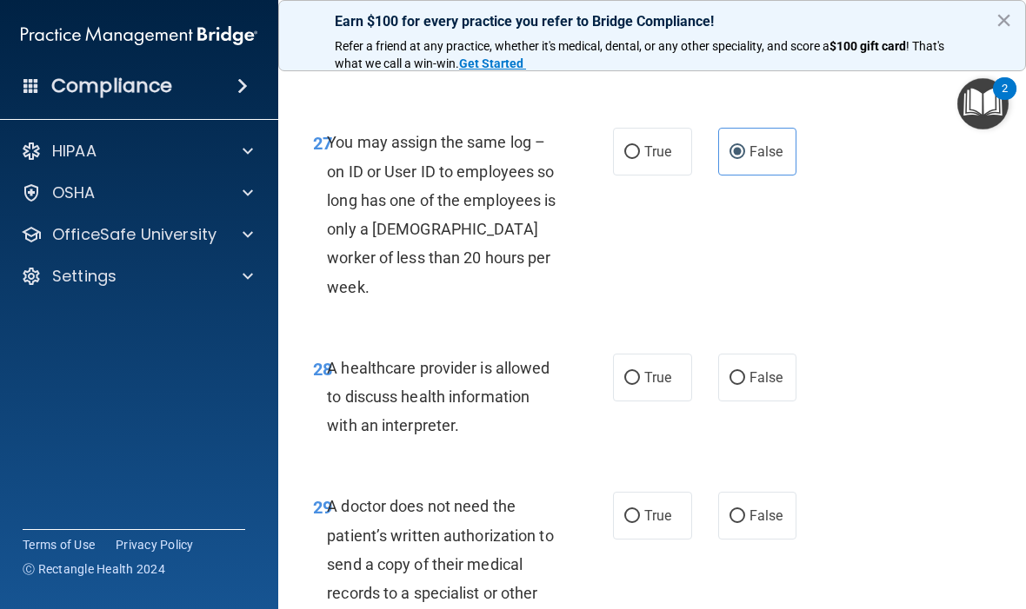
scroll to position [5208, 0]
click at [649, 379] on span "True" at bounding box center [657, 377] width 27 height 17
click at [640, 379] on input "True" at bounding box center [632, 377] width 16 height 13
radio input "true"
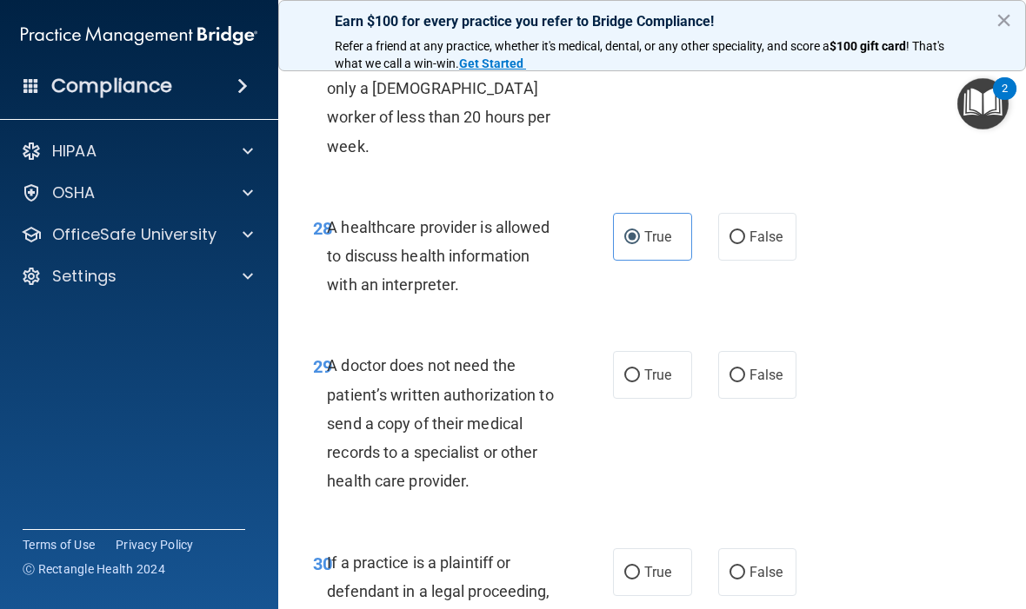
scroll to position [5350, 0]
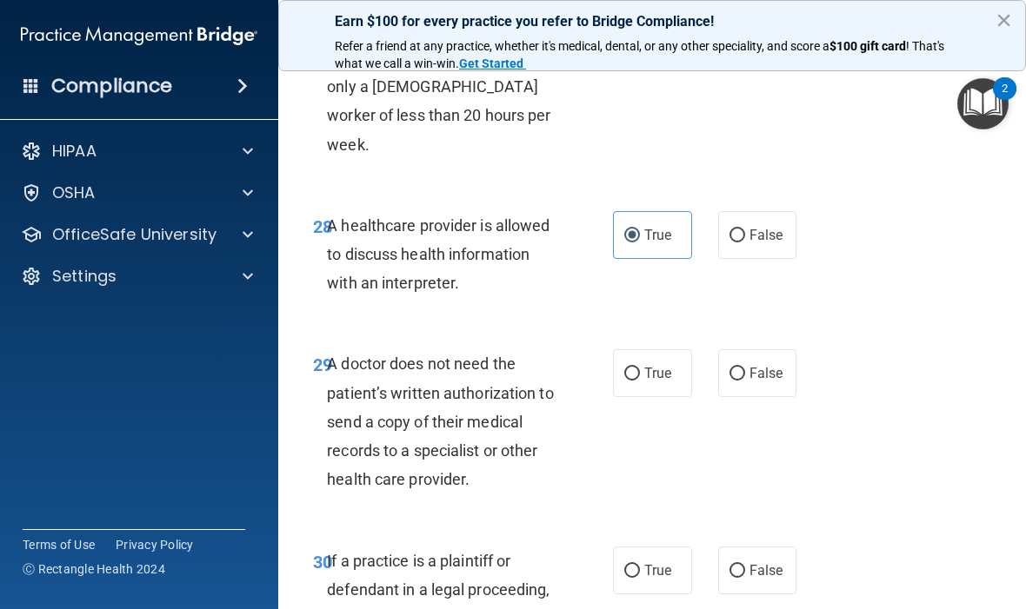
click at [666, 370] on span "True" at bounding box center [657, 373] width 27 height 17
click at [640, 370] on input "True" at bounding box center [632, 374] width 16 height 13
radio input "true"
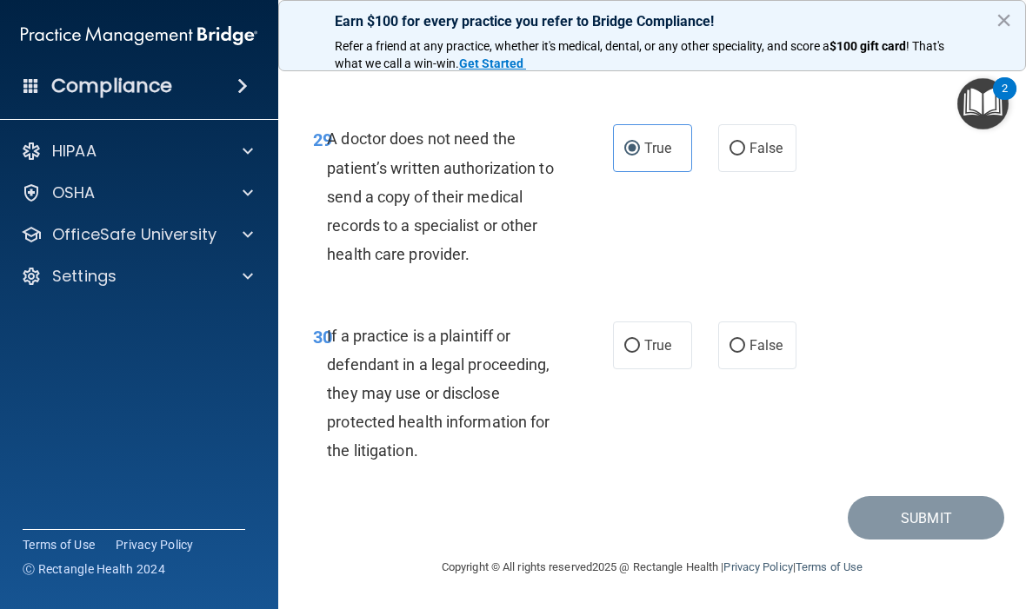
scroll to position [5574, 0]
click at [657, 330] on label "True" at bounding box center [652, 347] width 79 height 48
click at [640, 341] on input "True" at bounding box center [632, 347] width 16 height 13
radio input "true"
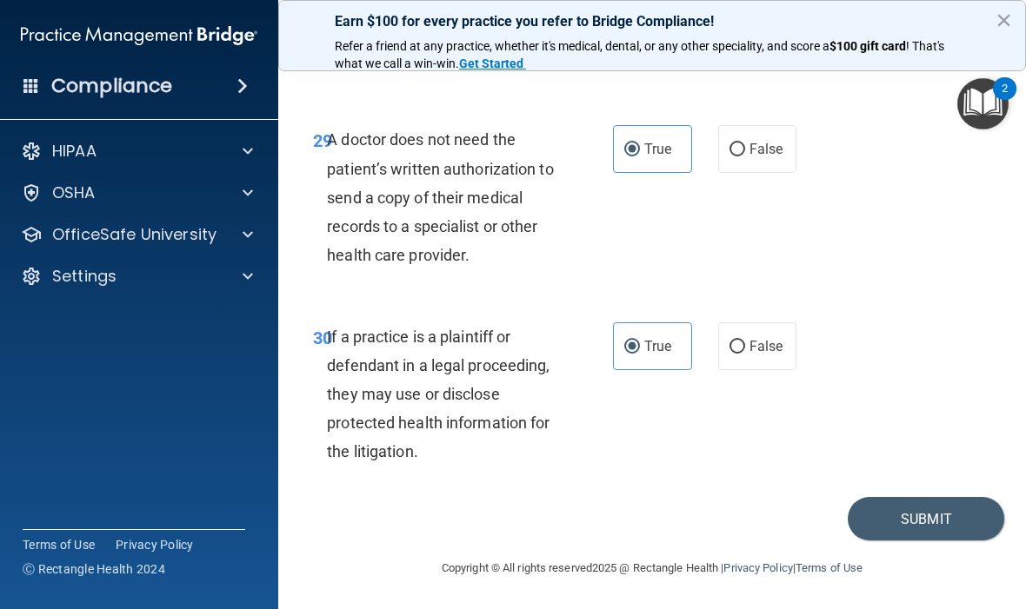
click at [933, 515] on button "Submit" at bounding box center [926, 519] width 156 height 44
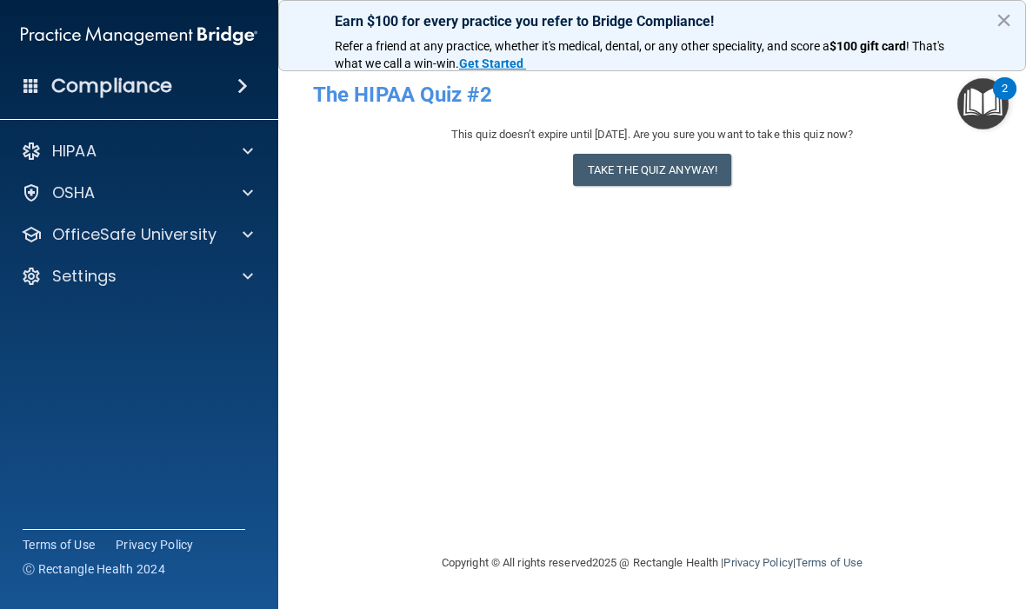
click at [256, 153] on div at bounding box center [244, 151] width 43 height 21
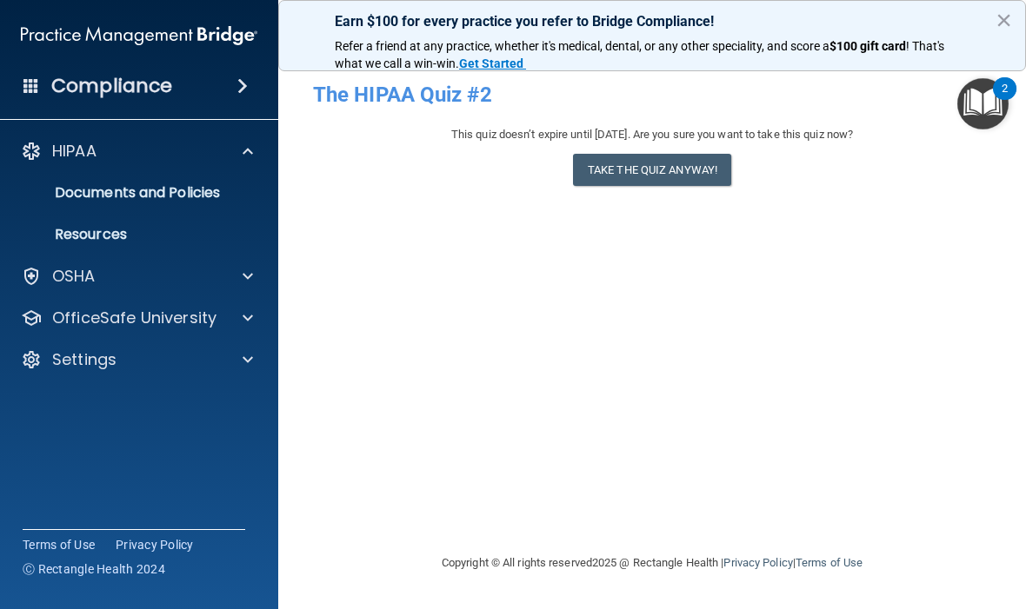
click at [154, 186] on p "Documents and Policies" at bounding box center [129, 192] width 237 height 17
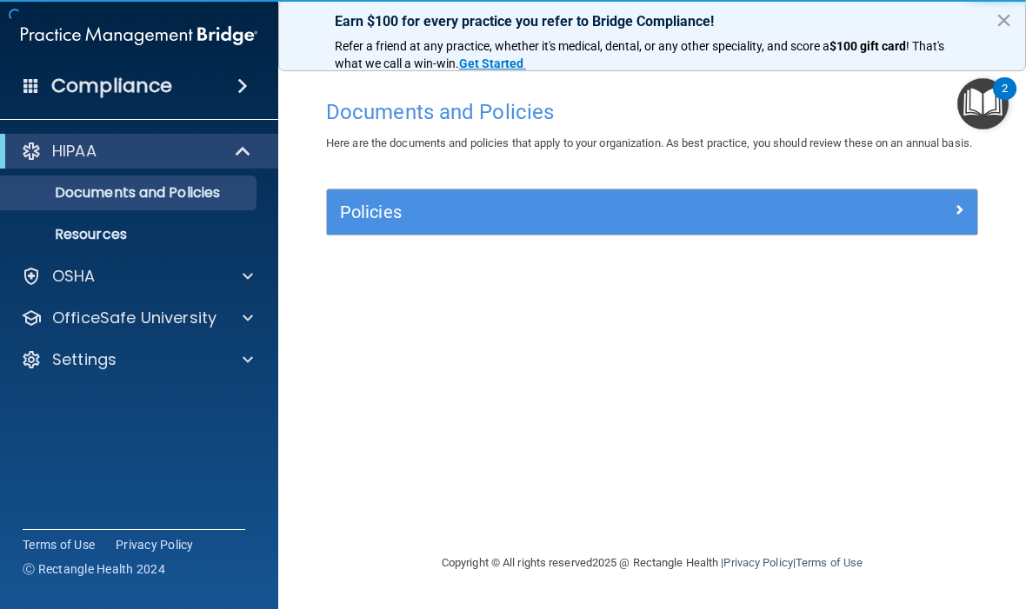
click at [128, 241] on p "Resources" at bounding box center [129, 234] width 237 height 17
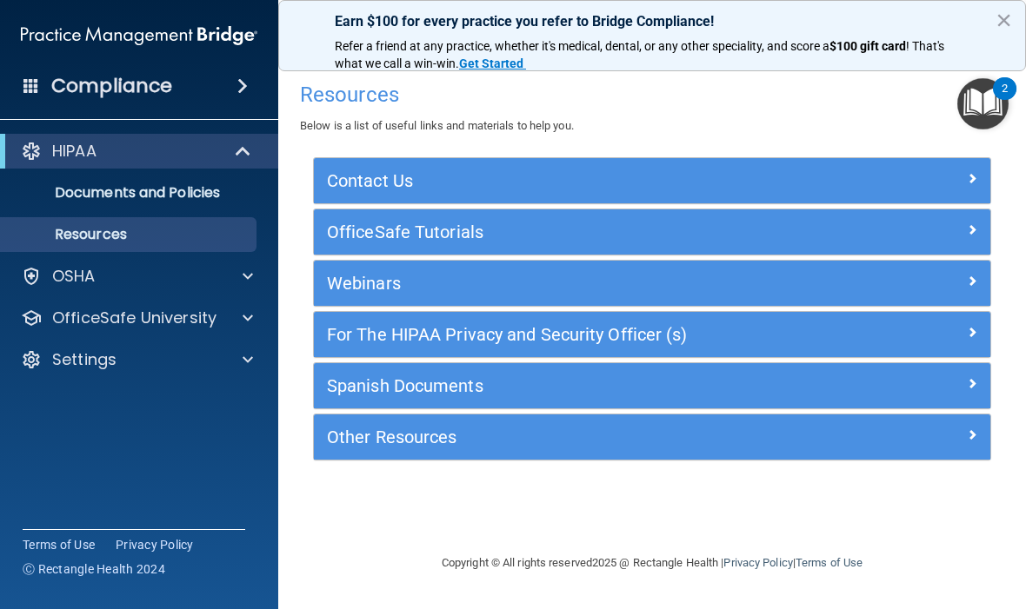
click at [176, 137] on div "HIPAA" at bounding box center [139, 151] width 278 height 35
click at [248, 152] on span at bounding box center [244, 151] width 15 height 21
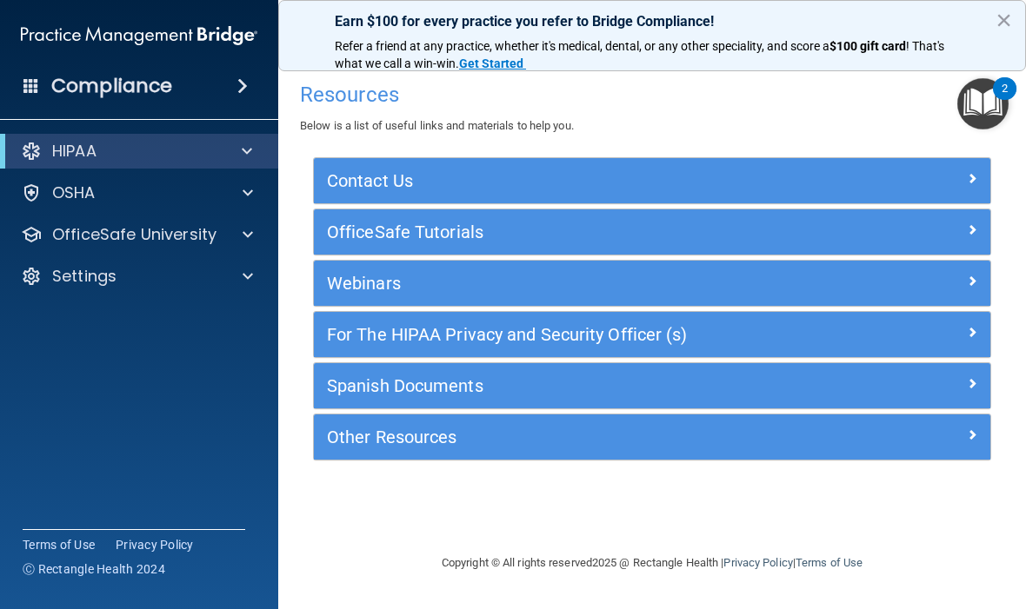
click at [113, 157] on div "HIPAA" at bounding box center [115, 151] width 215 height 21
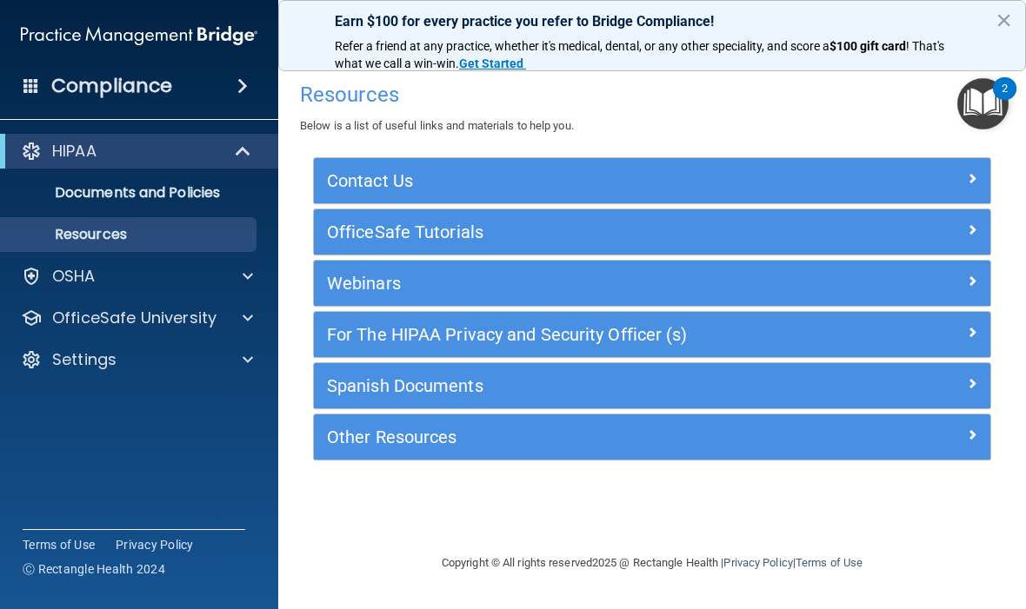
click at [172, 75] on h4 "Compliance" at bounding box center [111, 86] width 121 height 24
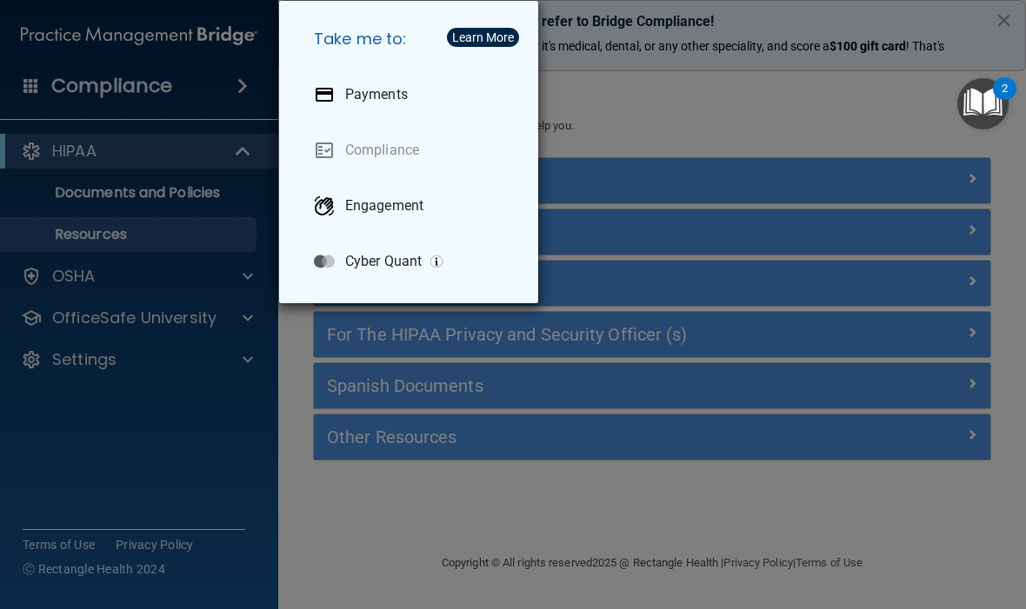
click at [226, 438] on div "Take me to: Payments Compliance Engagement Cyber Quant" at bounding box center [513, 304] width 1026 height 609
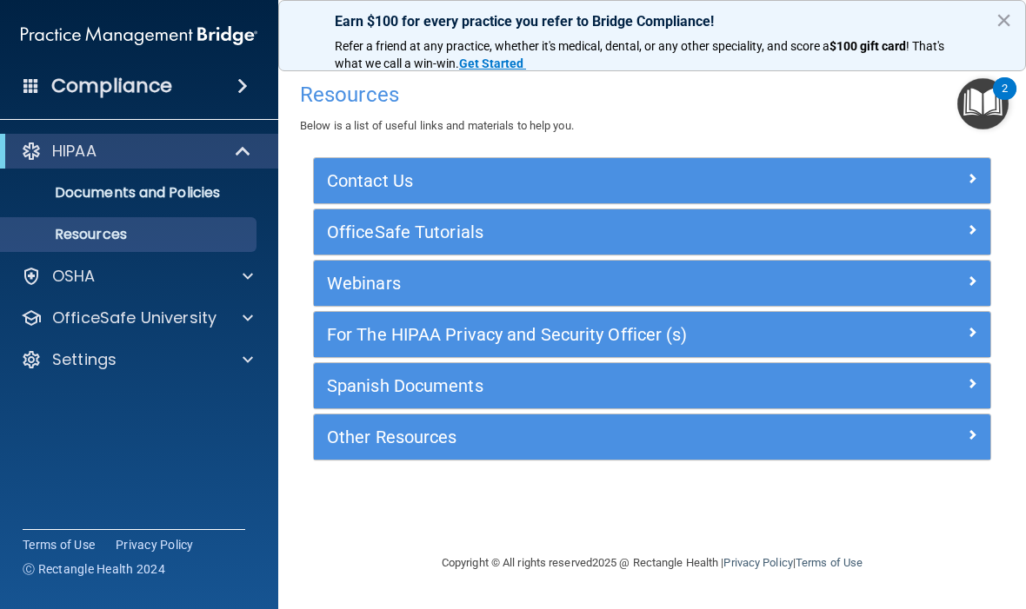
click at [184, 224] on link "Resources" at bounding box center [120, 234] width 274 height 35
click at [177, 158] on div "HIPAA" at bounding box center [115, 151] width 215 height 21
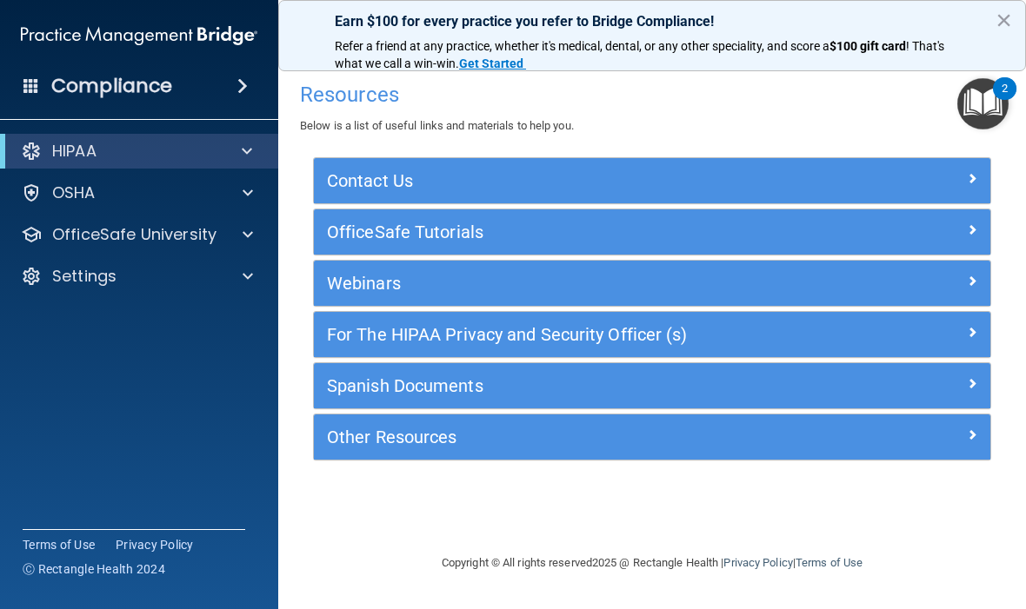
click at [117, 148] on div "HIPAA" at bounding box center [115, 151] width 215 height 21
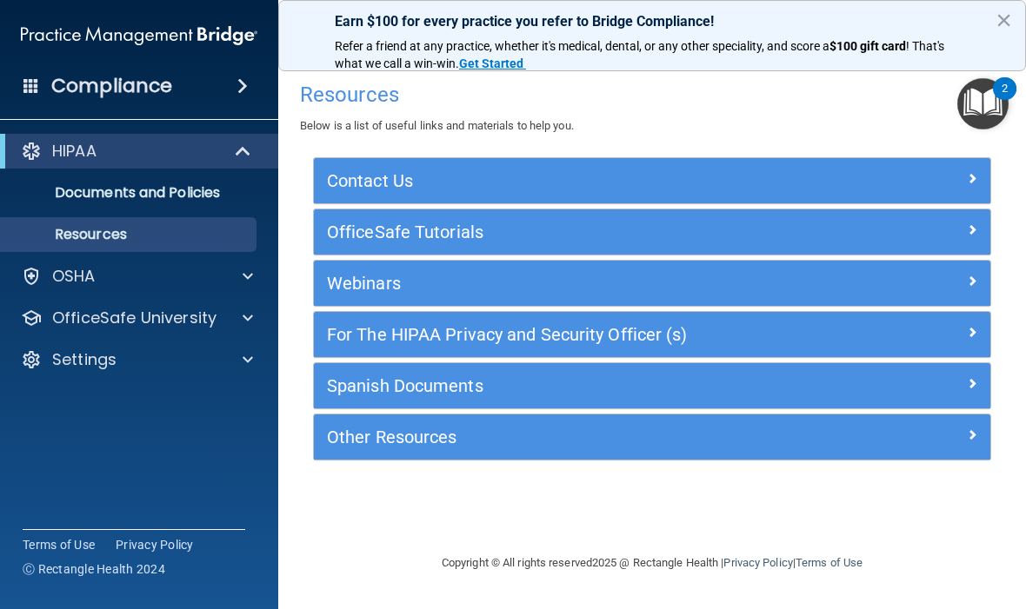
click at [170, 181] on link "Documents and Policies" at bounding box center [120, 193] width 274 height 35
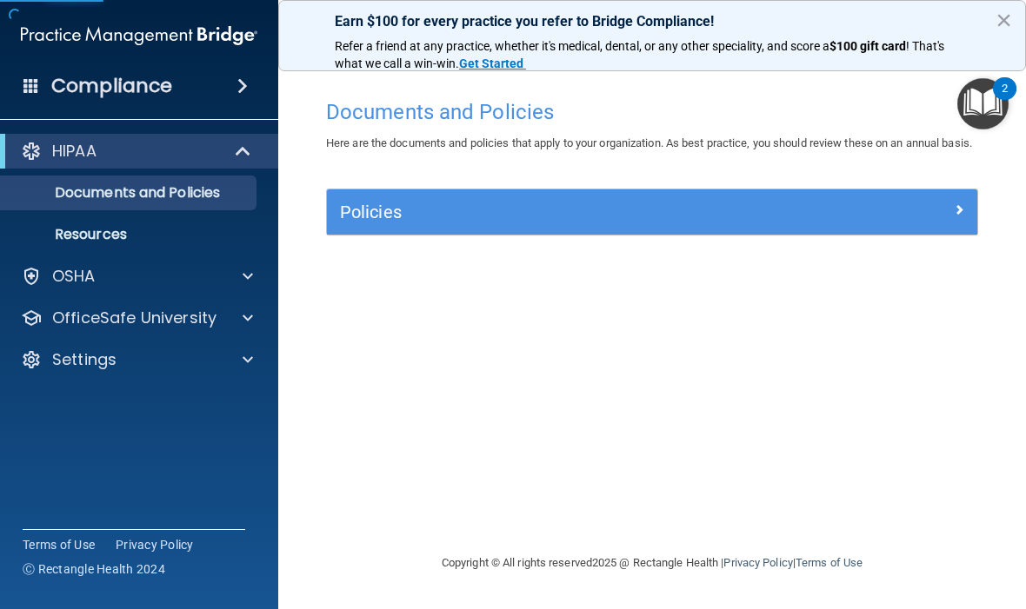
click at [151, 249] on link "Resources" at bounding box center [120, 234] width 274 height 35
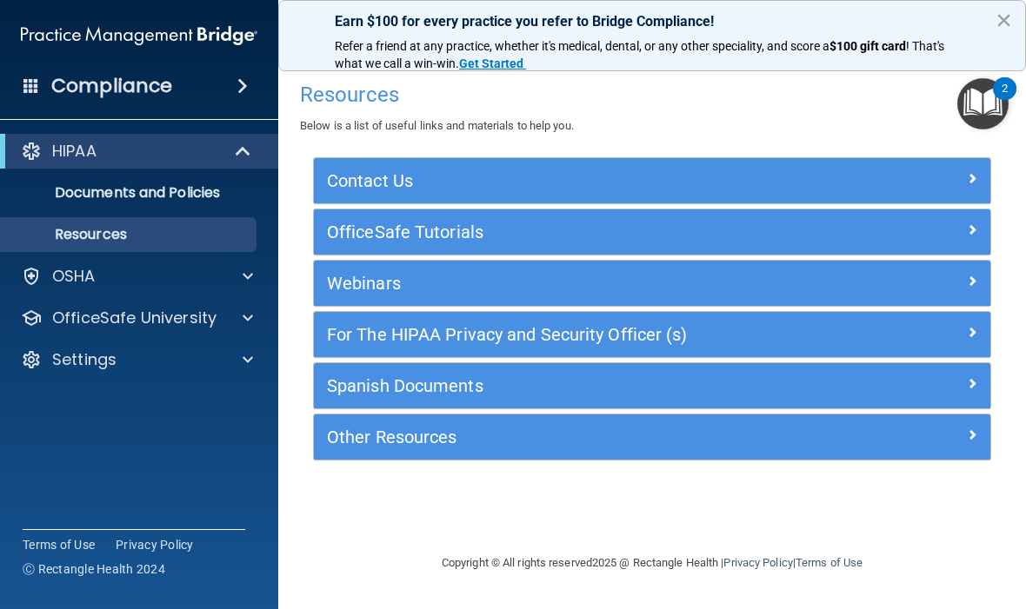
click at [153, 151] on div "HIPAA" at bounding box center [115, 151] width 215 height 21
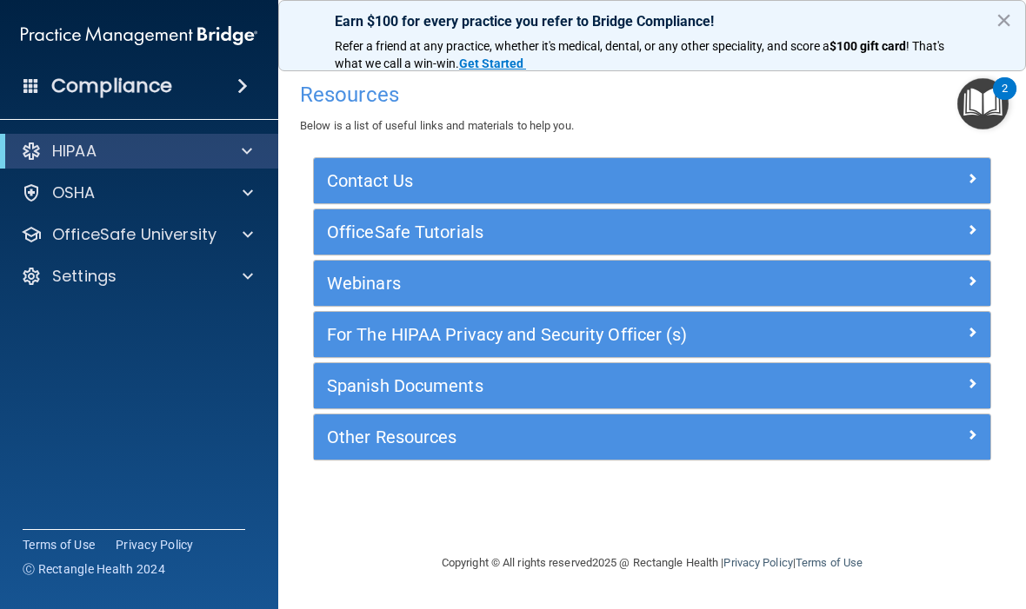
click at [47, 152] on div "HIPAA" at bounding box center [115, 151] width 215 height 21
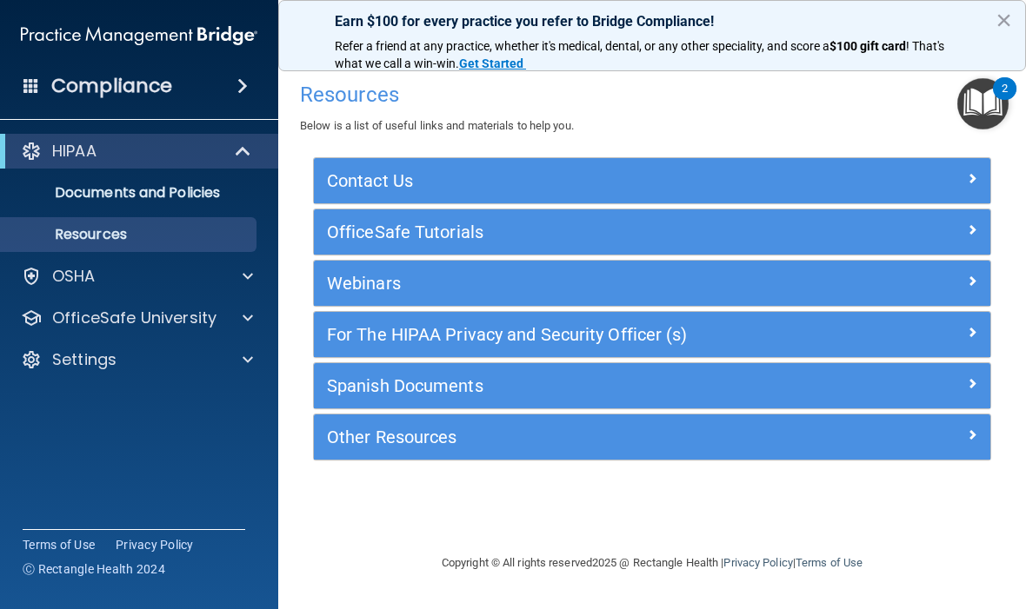
click at [250, 143] on span at bounding box center [244, 151] width 15 height 21
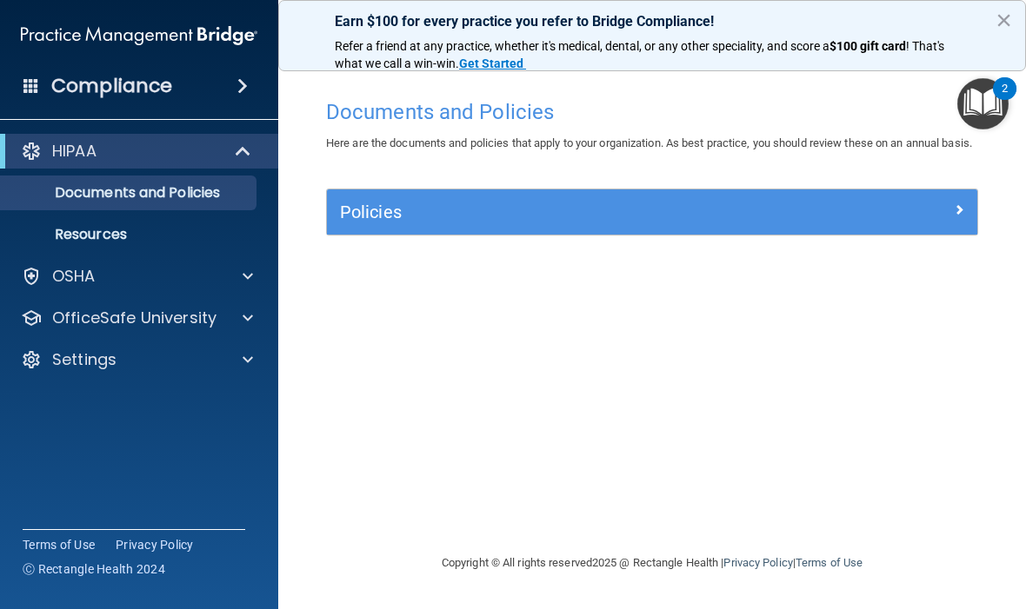
click at [108, 187] on p "Documents and Policies" at bounding box center [129, 192] width 237 height 17
click at [64, 148] on p "HIPAA" at bounding box center [74, 151] width 44 height 21
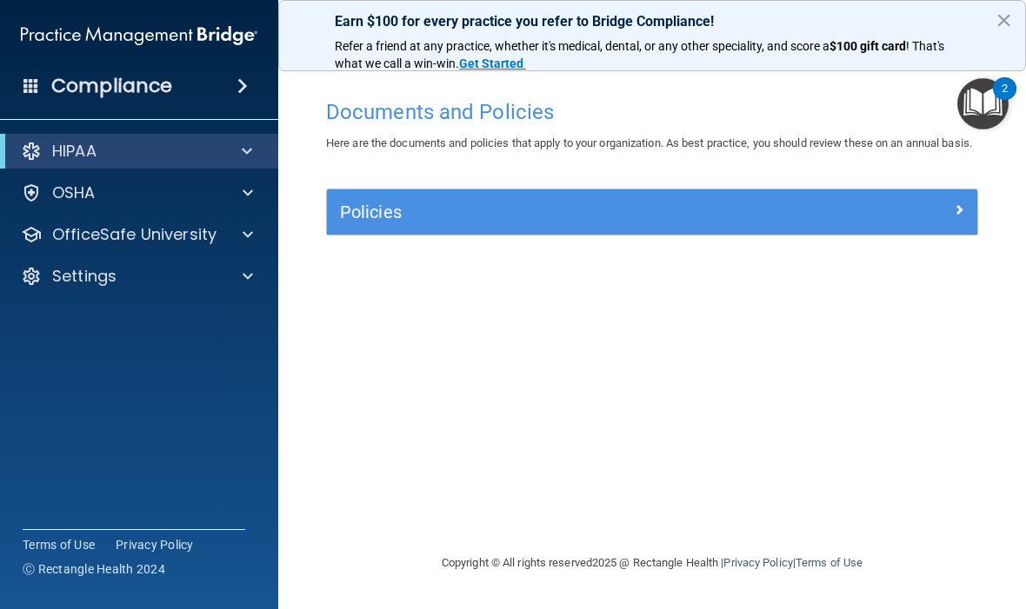
click at [73, 143] on p "HIPAA" at bounding box center [74, 151] width 44 height 21
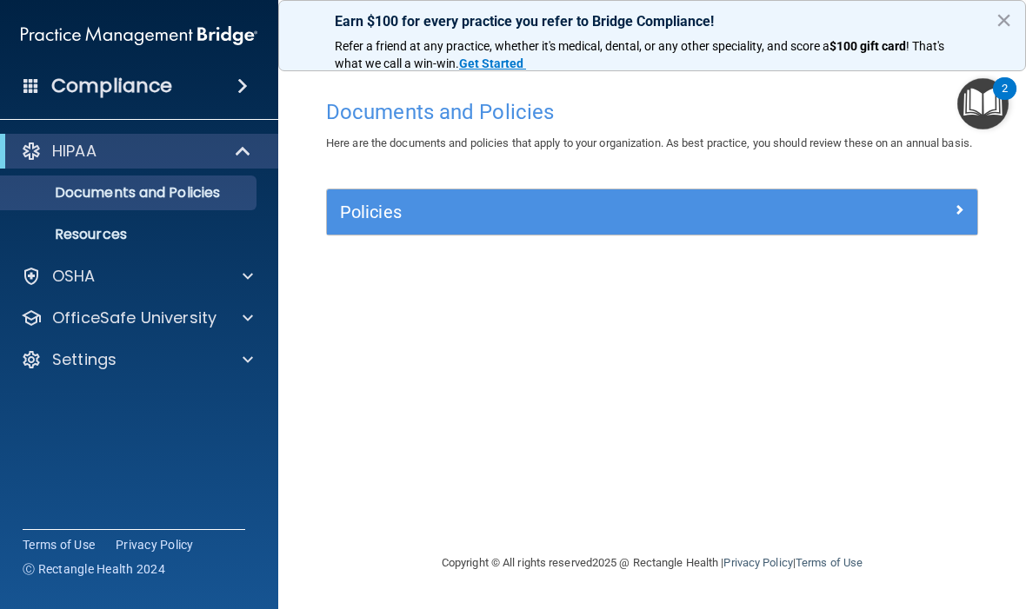
click at [74, 142] on p "HIPAA" at bounding box center [74, 151] width 44 height 21
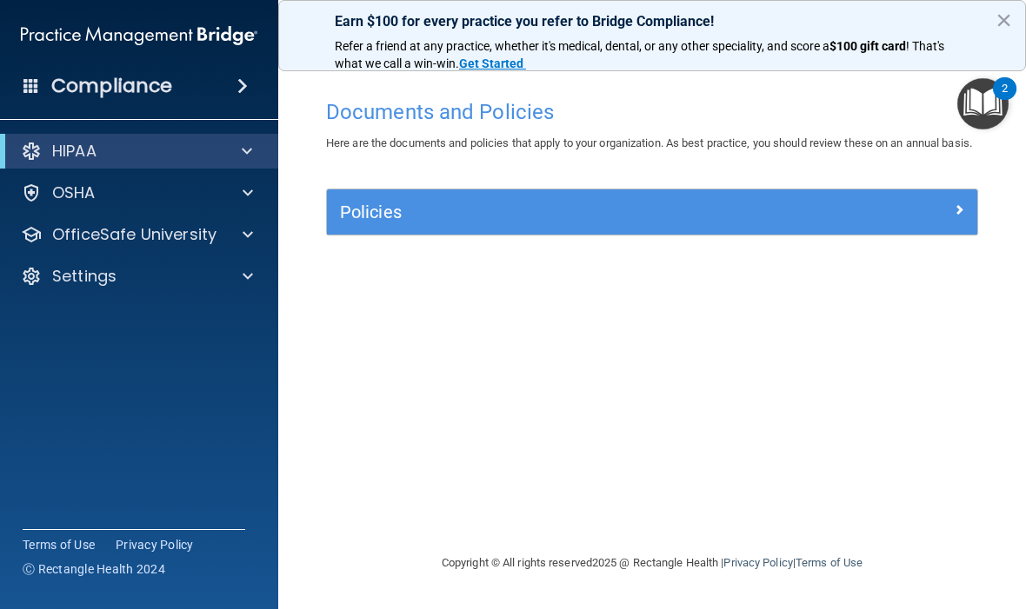
click at [74, 136] on div "HIPAA" at bounding box center [139, 151] width 278 height 35
click at [72, 197] on p "OSHA" at bounding box center [73, 193] width 43 height 21
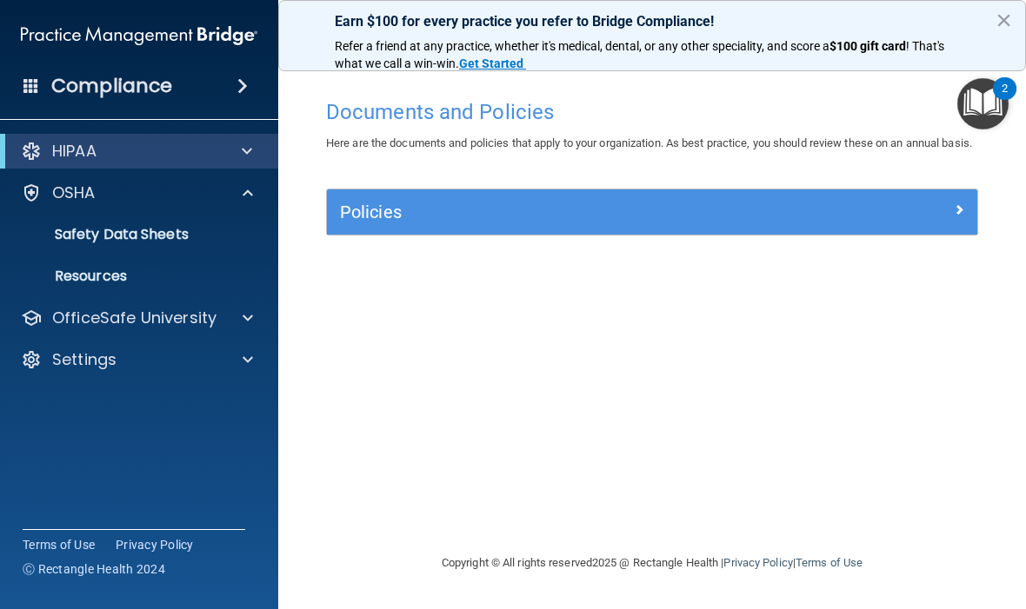
click at [65, 141] on p "HIPAA" at bounding box center [74, 151] width 44 height 21
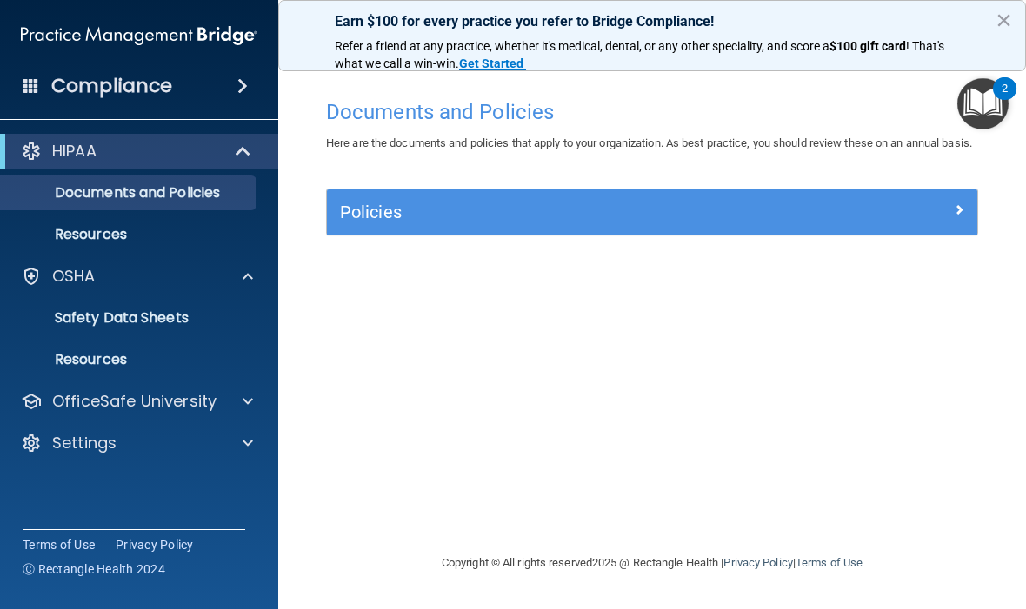
click at [143, 241] on p "Resources" at bounding box center [129, 234] width 237 height 17
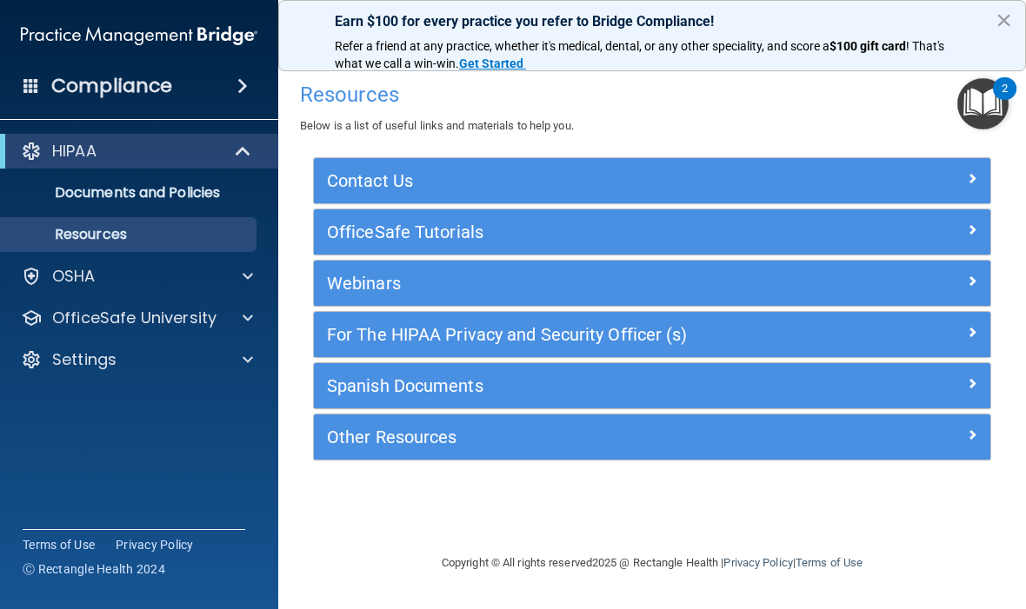
click at [987, 99] on img "Open Resource Center, 2 new notifications" at bounding box center [982, 103] width 51 height 51
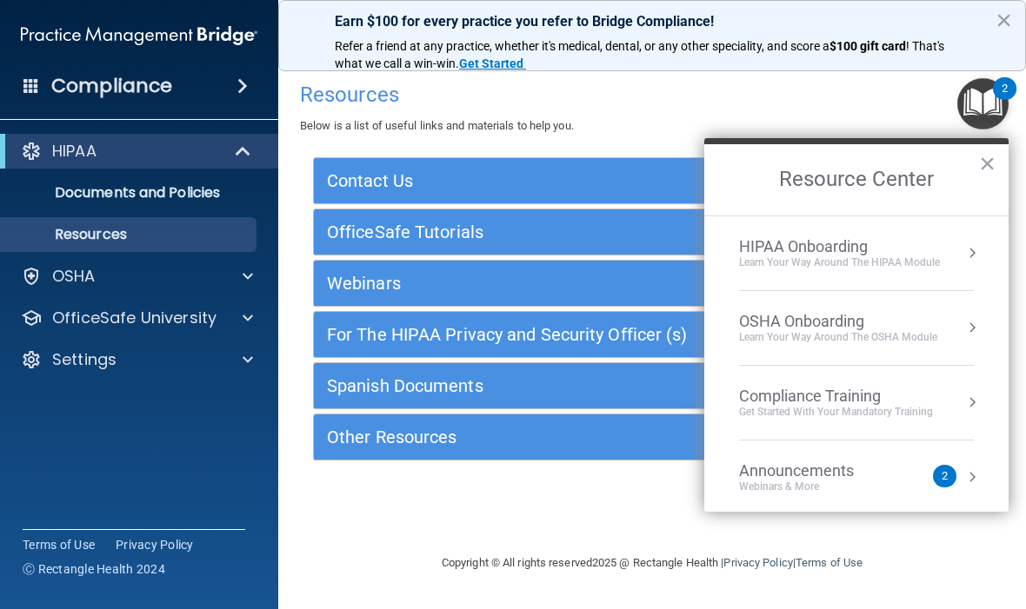
click at [988, 168] on button "×" at bounding box center [987, 164] width 17 height 28
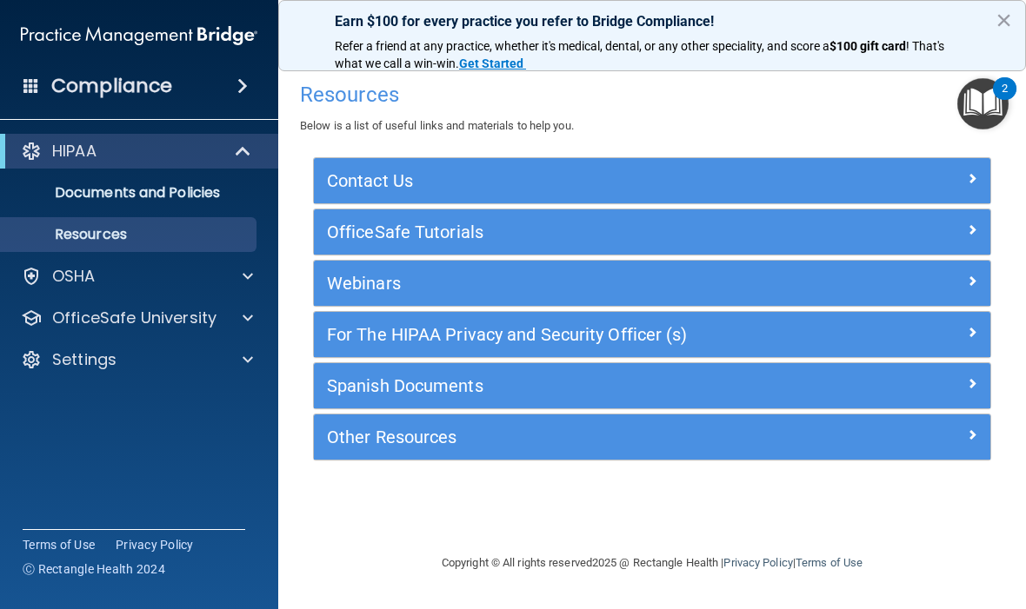
click at [155, 33] on img at bounding box center [139, 35] width 236 height 35
click at [53, 143] on p "HIPAA" at bounding box center [74, 151] width 44 height 21
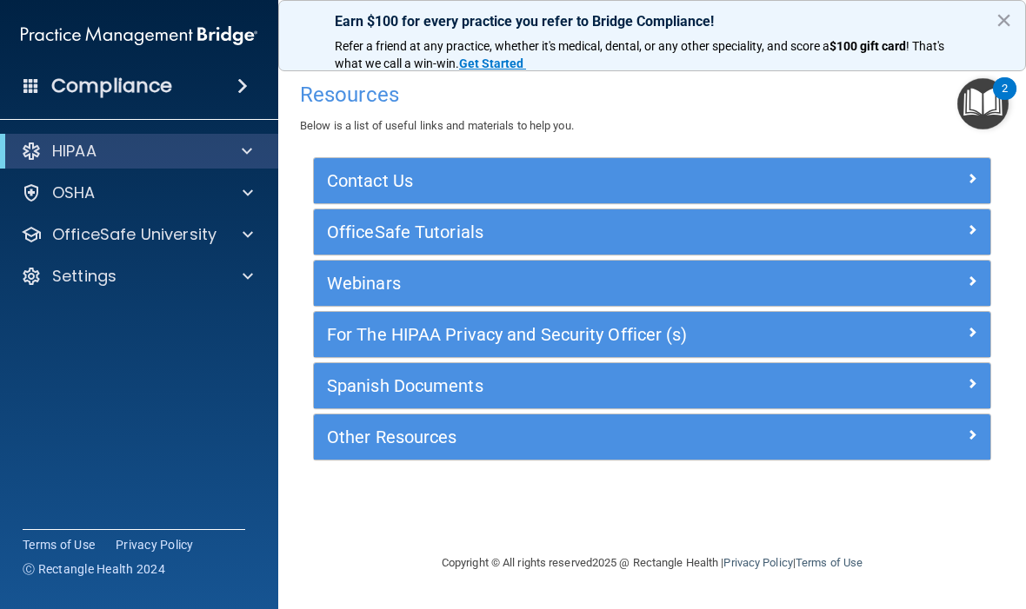
click at [90, 193] on p "OSHA" at bounding box center [73, 193] width 43 height 21
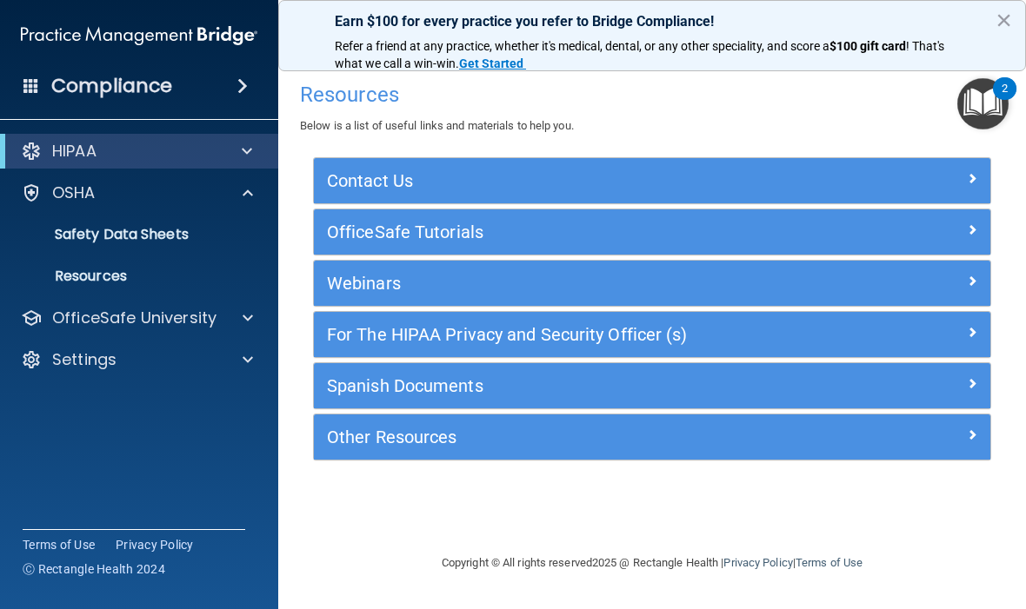
click at [162, 236] on p "Safety Data Sheets" at bounding box center [129, 234] width 237 height 17
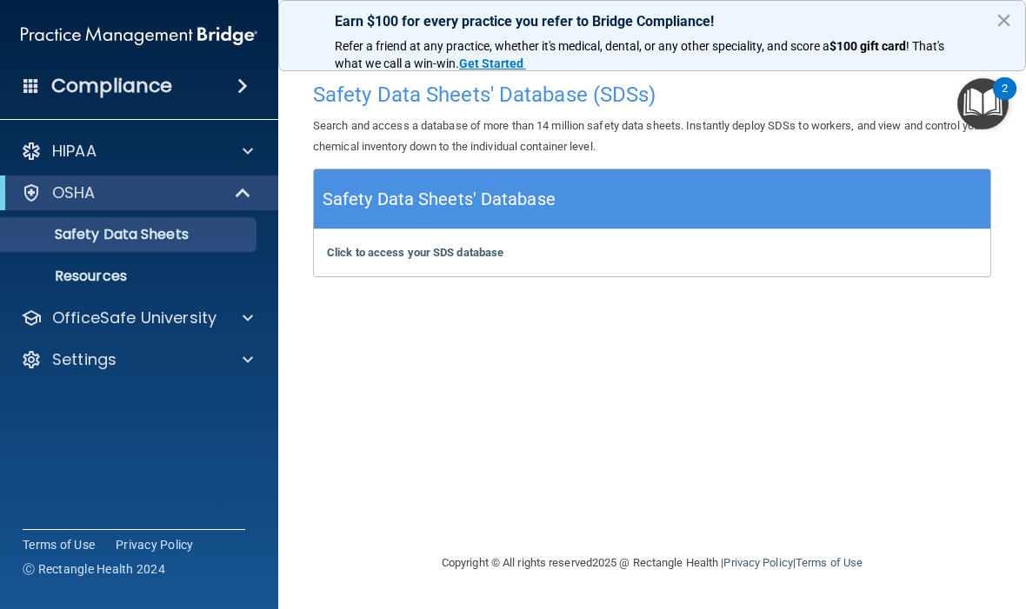
click at [118, 278] on p "Resources" at bounding box center [129, 276] width 237 height 17
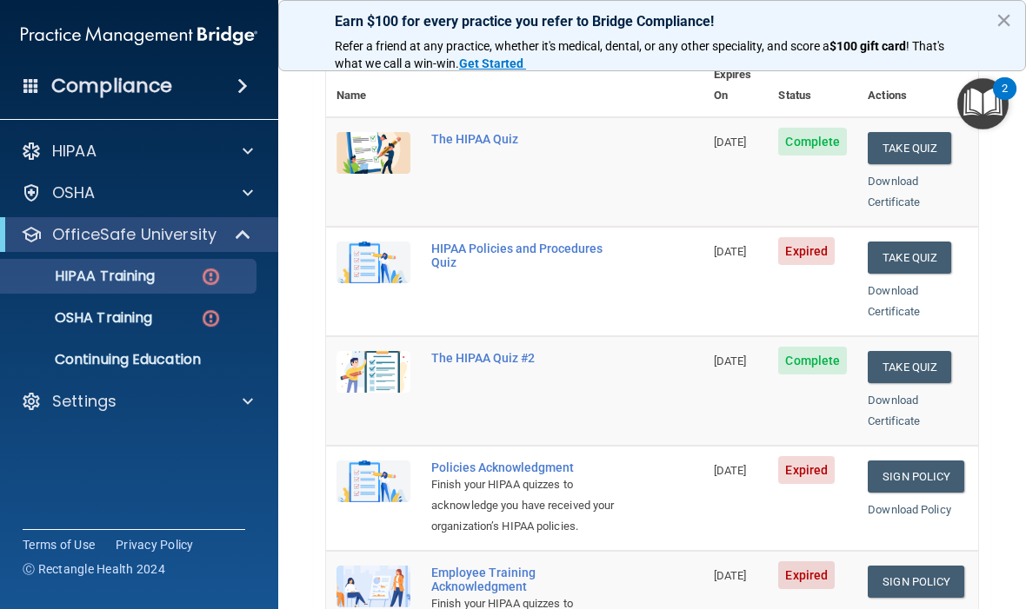
scroll to position [277, 0]
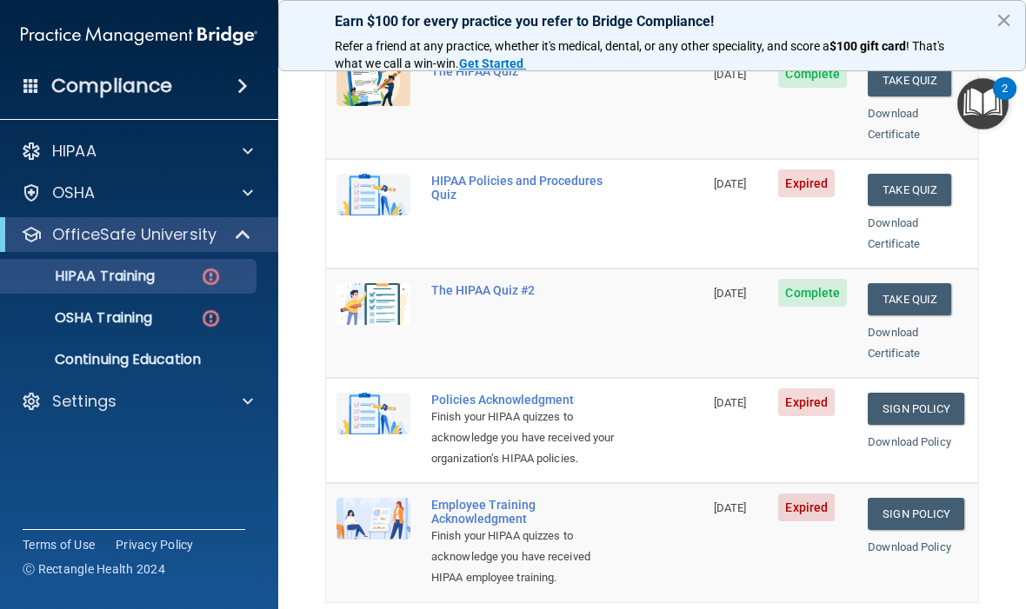
click at [918, 174] on button "Take Quiz" at bounding box center [909, 190] width 83 height 32
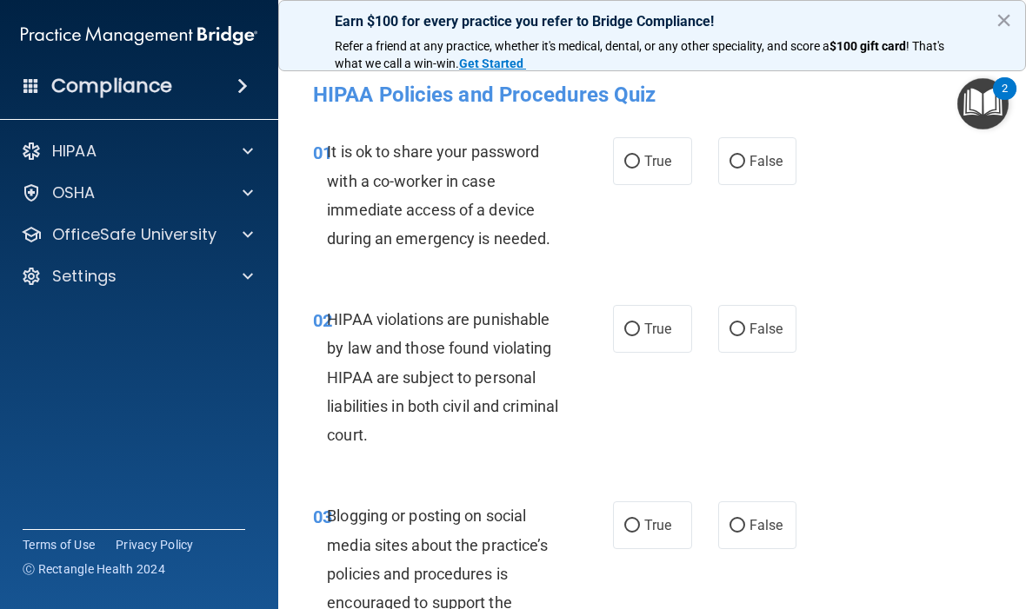
click at [656, 157] on span "True" at bounding box center [657, 161] width 27 height 17
click at [640, 157] on input "True" at bounding box center [632, 162] width 16 height 13
radio input "true"
click at [647, 321] on span "True" at bounding box center [657, 329] width 27 height 17
click at [640, 323] on input "True" at bounding box center [632, 329] width 16 height 13
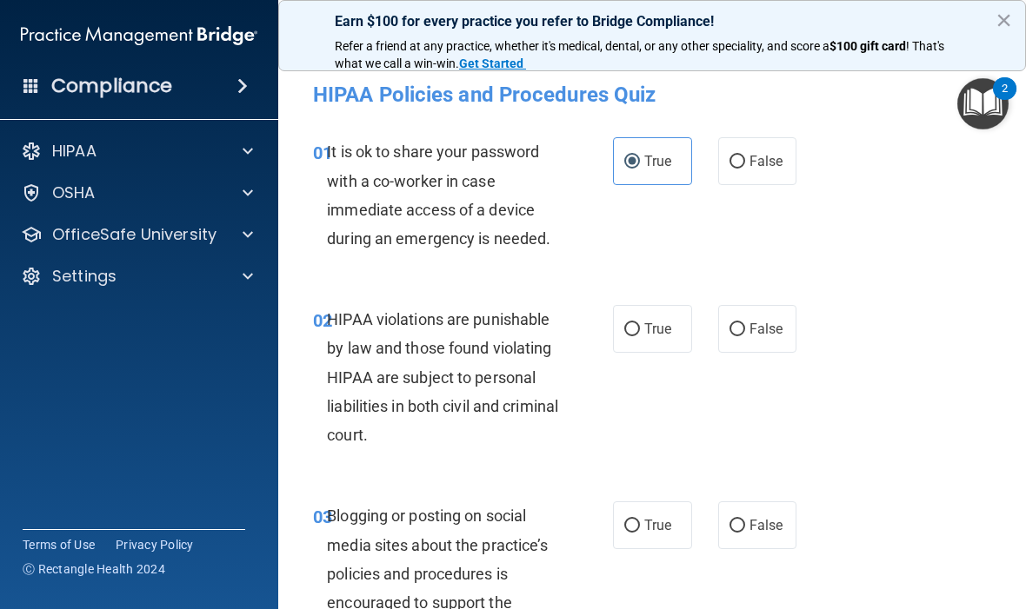
radio input "true"
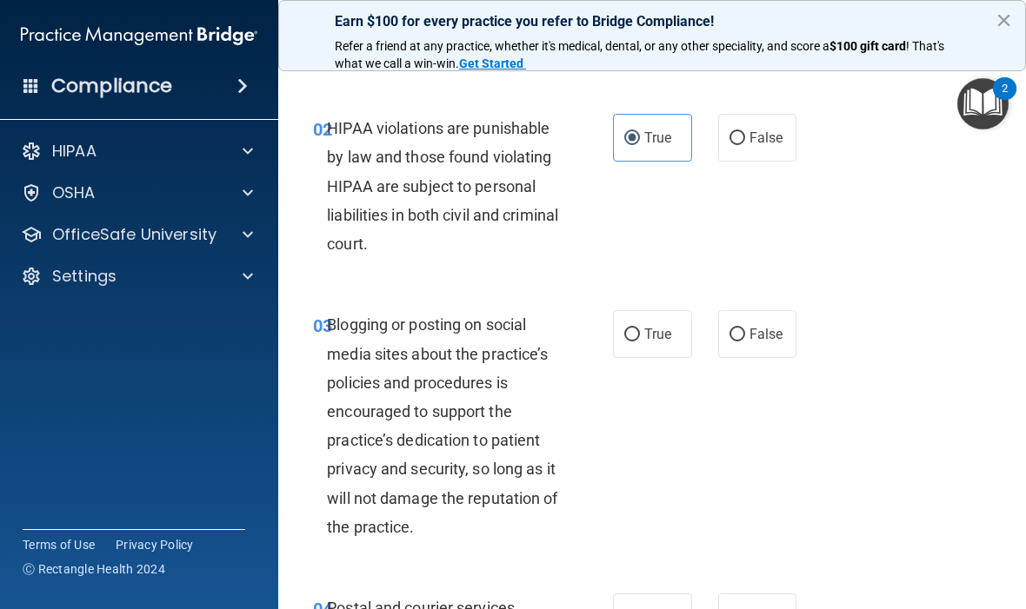
scroll to position [196, 0]
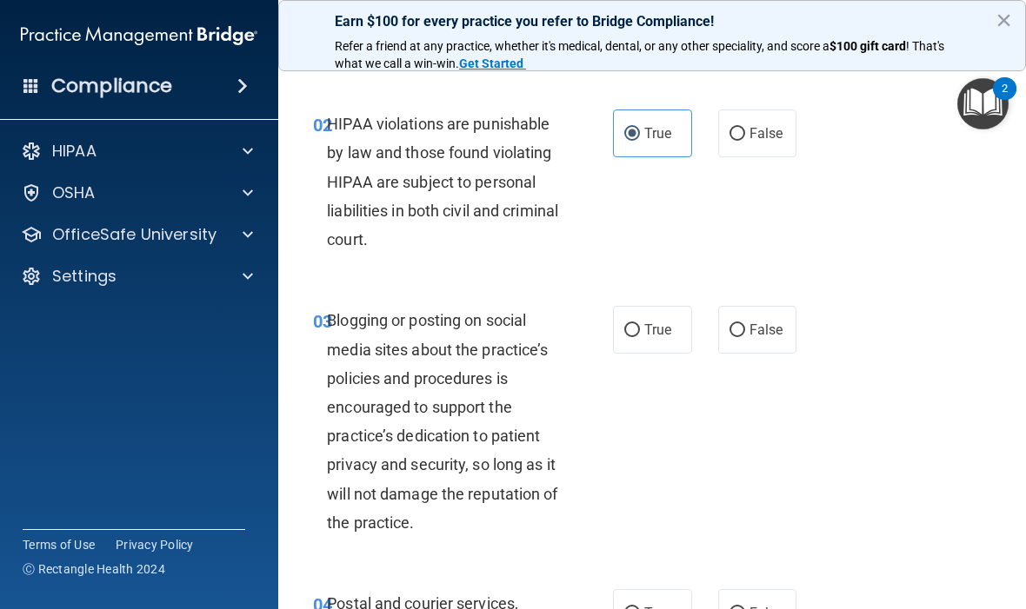
click at [653, 335] on span "True" at bounding box center [657, 330] width 27 height 17
click at [640, 335] on input "True" at bounding box center [632, 330] width 16 height 13
radio input "true"
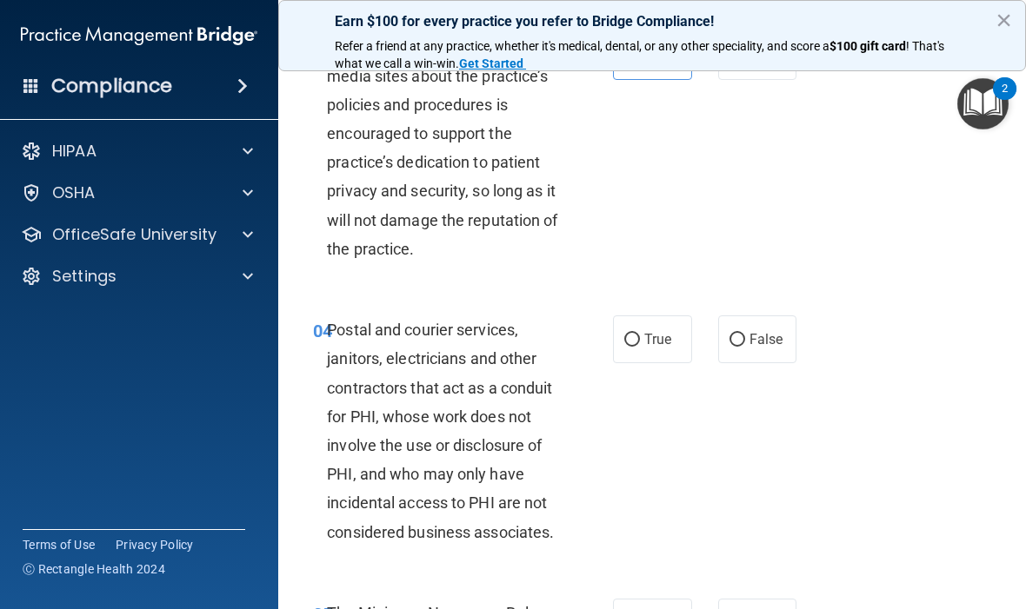
scroll to position [474, 0]
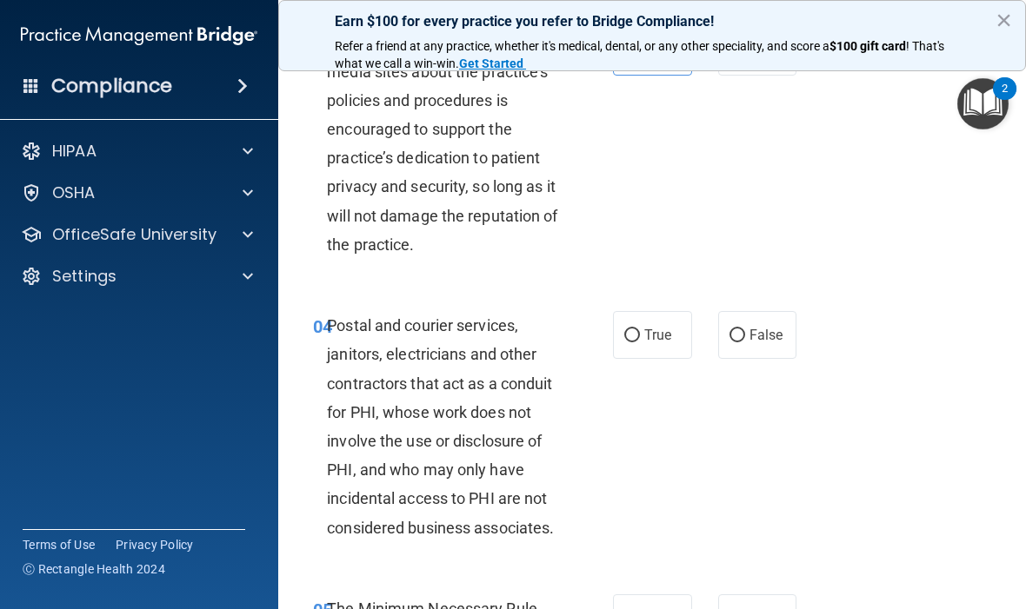
click at [759, 319] on label "False" at bounding box center [757, 335] width 79 height 48
click at [745, 330] on input "False" at bounding box center [737, 336] width 16 height 13
radio input "true"
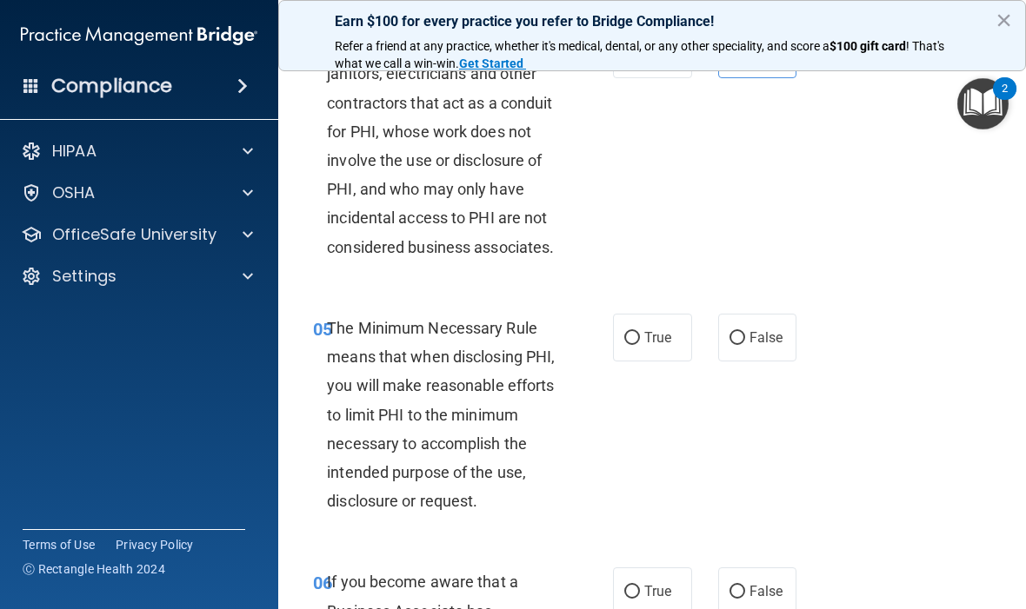
scroll to position [757, 0]
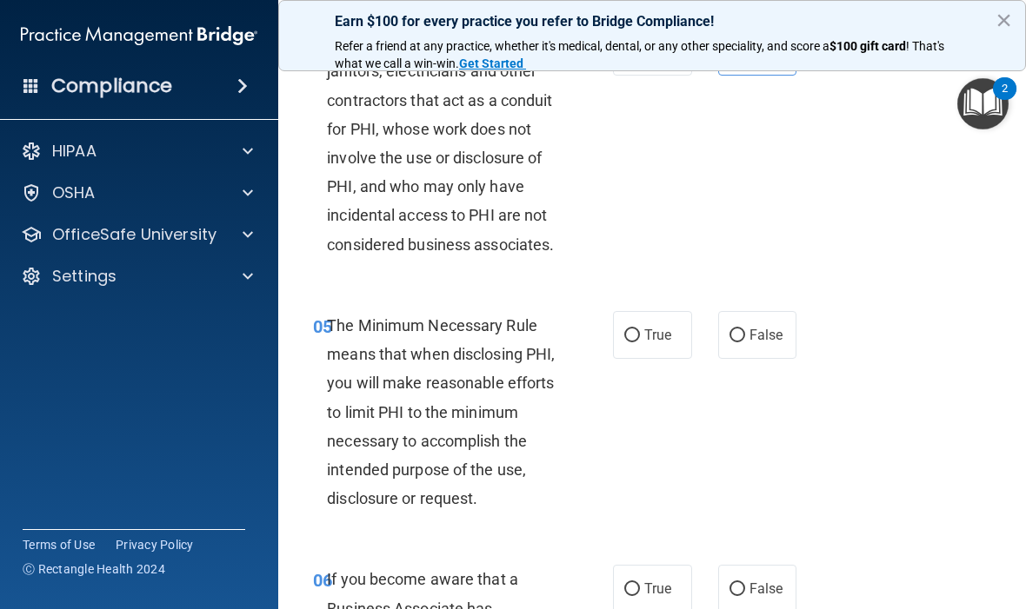
click at [644, 327] on span "True" at bounding box center [657, 335] width 27 height 17
click at [640, 330] on input "True" at bounding box center [632, 336] width 16 height 13
radio input "true"
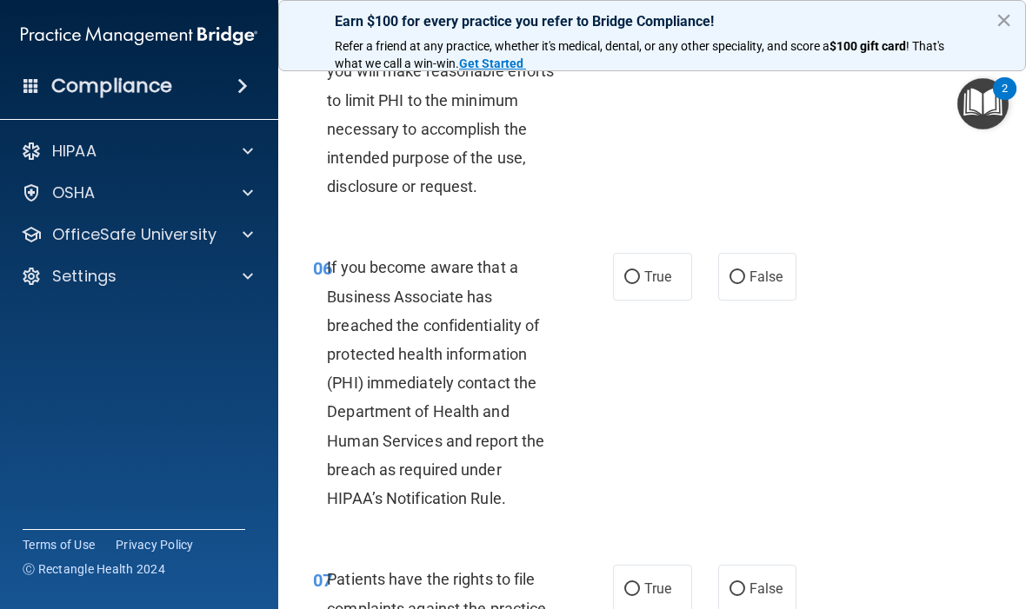
scroll to position [1072, 0]
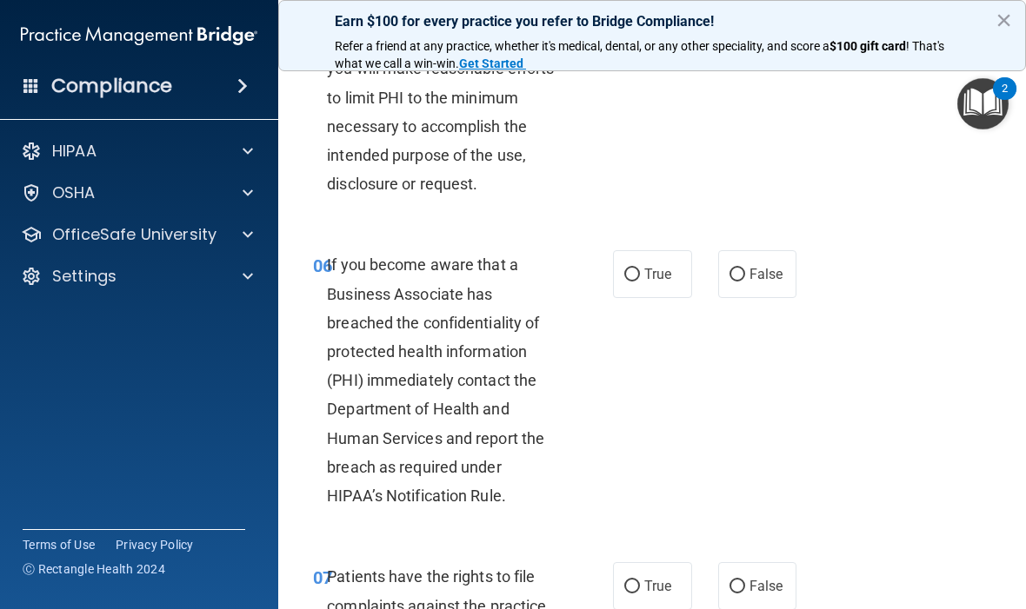
click at [650, 266] on span "True" at bounding box center [657, 274] width 27 height 17
click at [640, 269] on input "True" at bounding box center [632, 275] width 16 height 13
radio input "true"
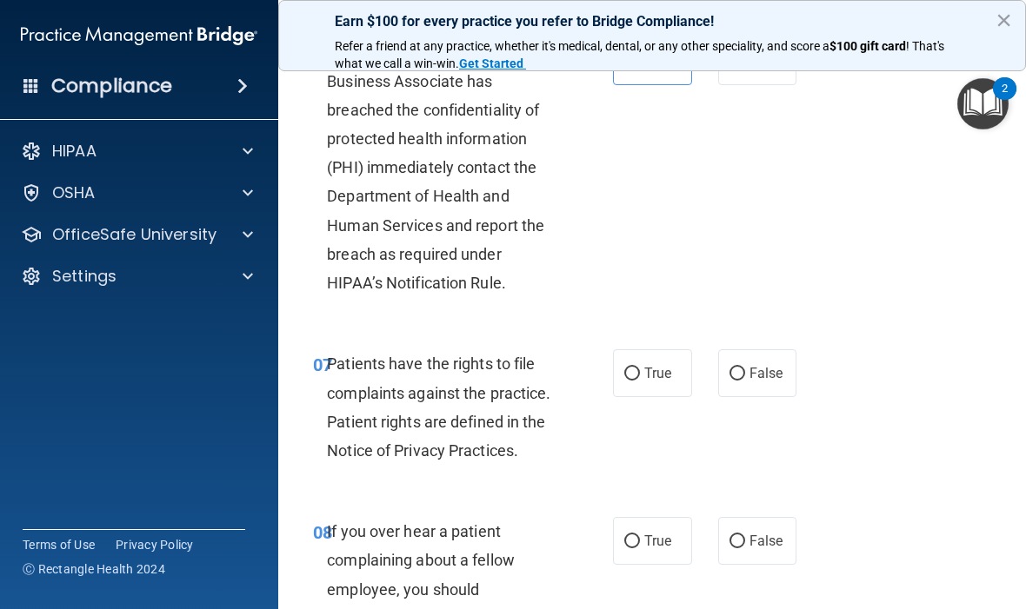
scroll to position [1288, 0]
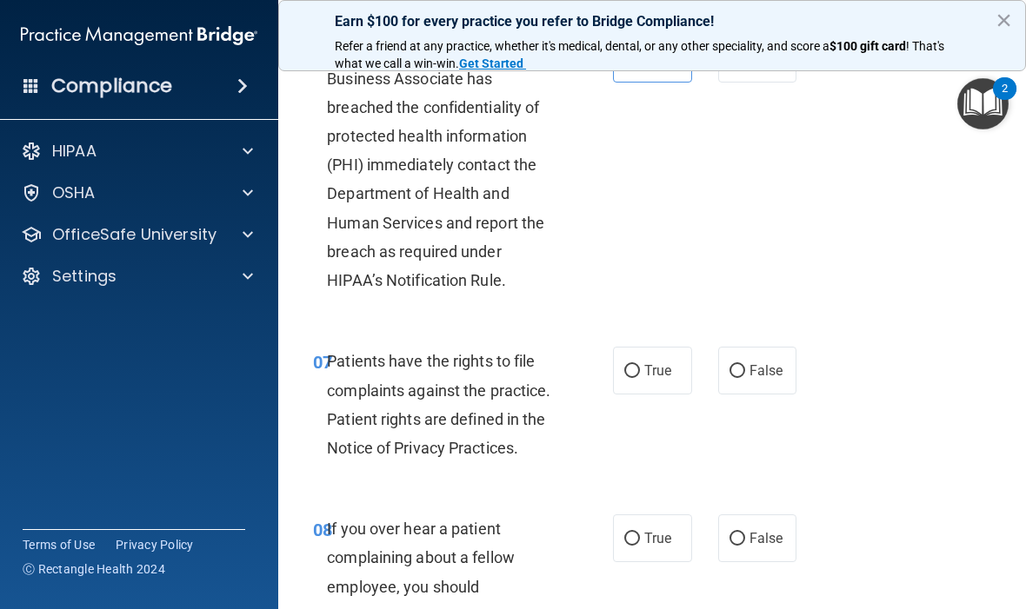
click at [652, 363] on span "True" at bounding box center [657, 371] width 27 height 17
click at [640, 365] on input "True" at bounding box center [632, 371] width 16 height 13
radio input "true"
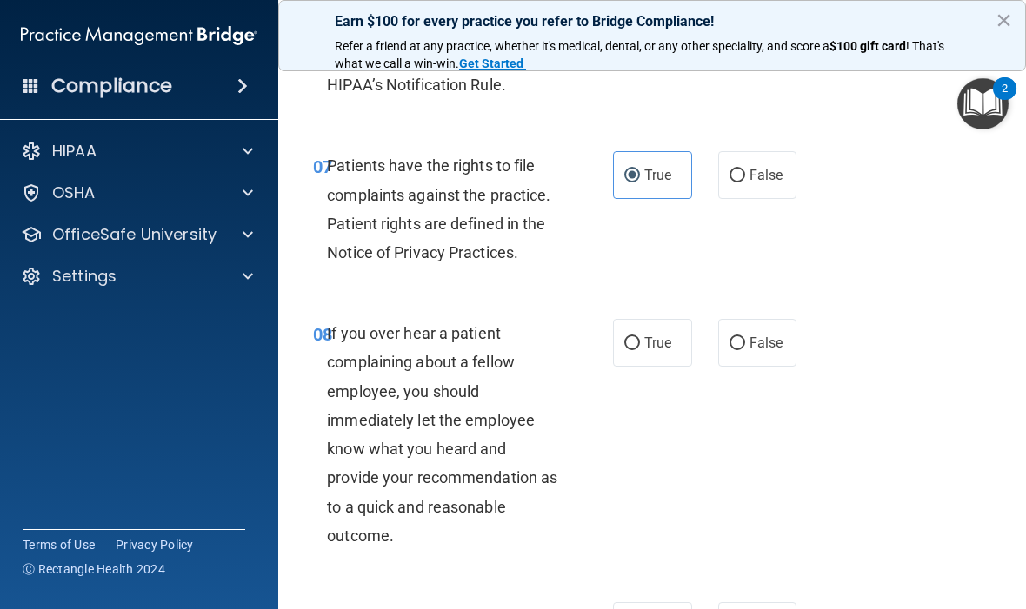
scroll to position [1484, 0]
click at [746, 324] on label "False" at bounding box center [757, 342] width 79 height 48
click at [745, 336] on input "False" at bounding box center [737, 342] width 16 height 13
radio input "true"
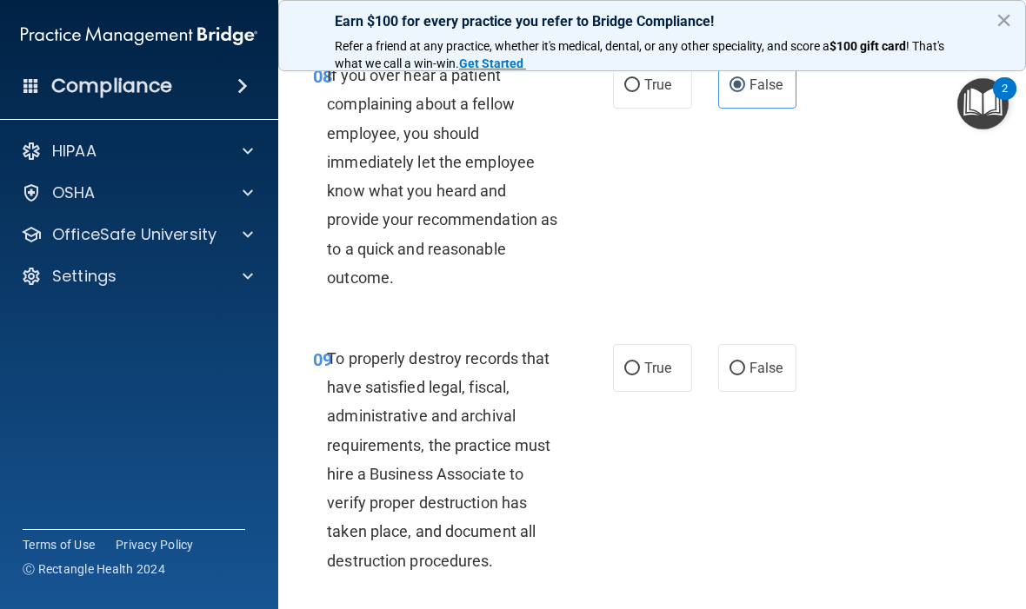
scroll to position [1742, 0]
click at [638, 362] on input "True" at bounding box center [632, 368] width 16 height 13
radio input "true"
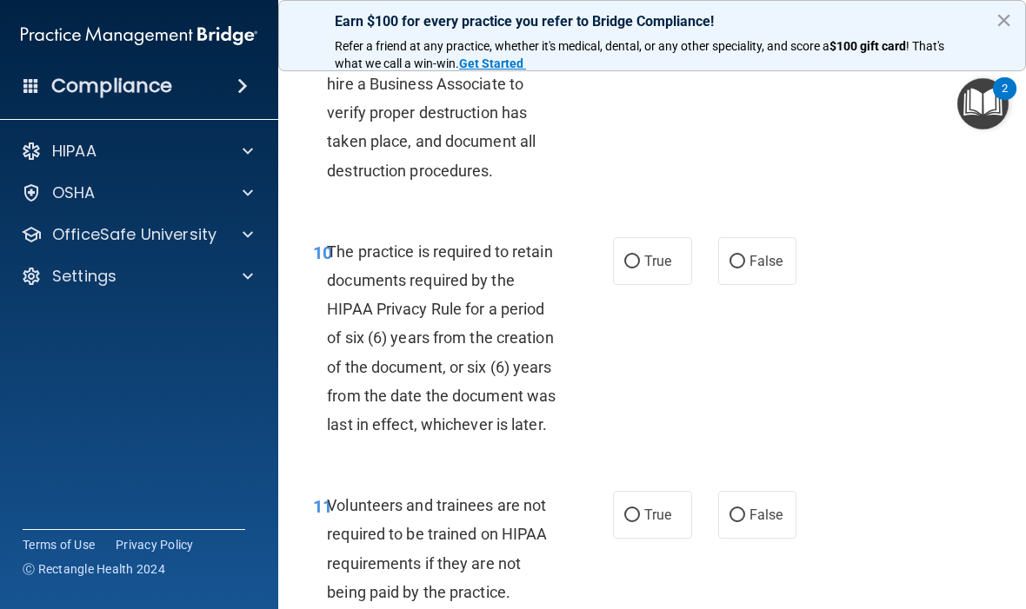
scroll to position [2129, 0]
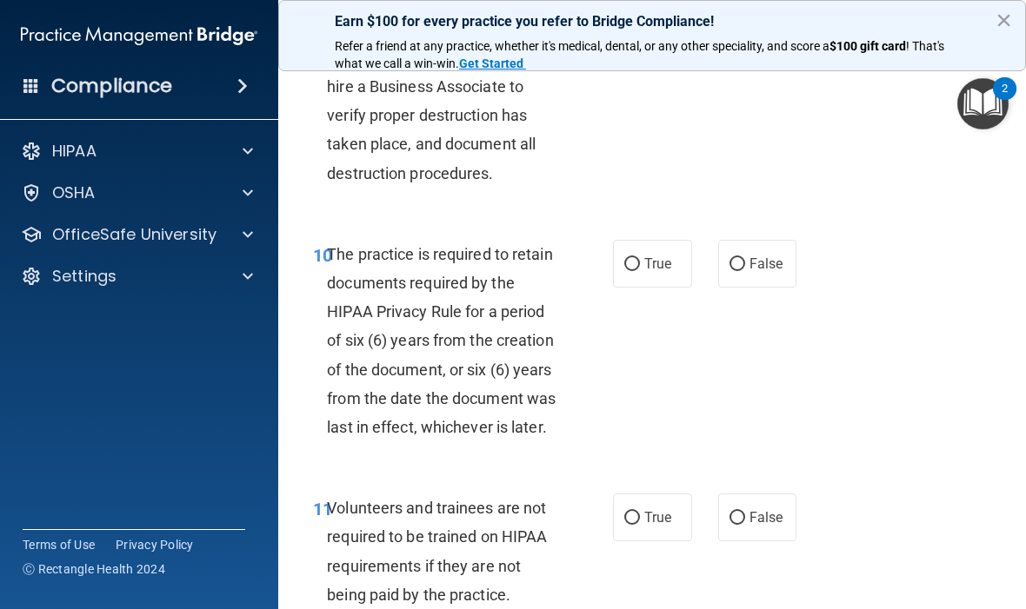
click at [735, 258] on input "False" at bounding box center [737, 264] width 16 height 13
radio input "true"
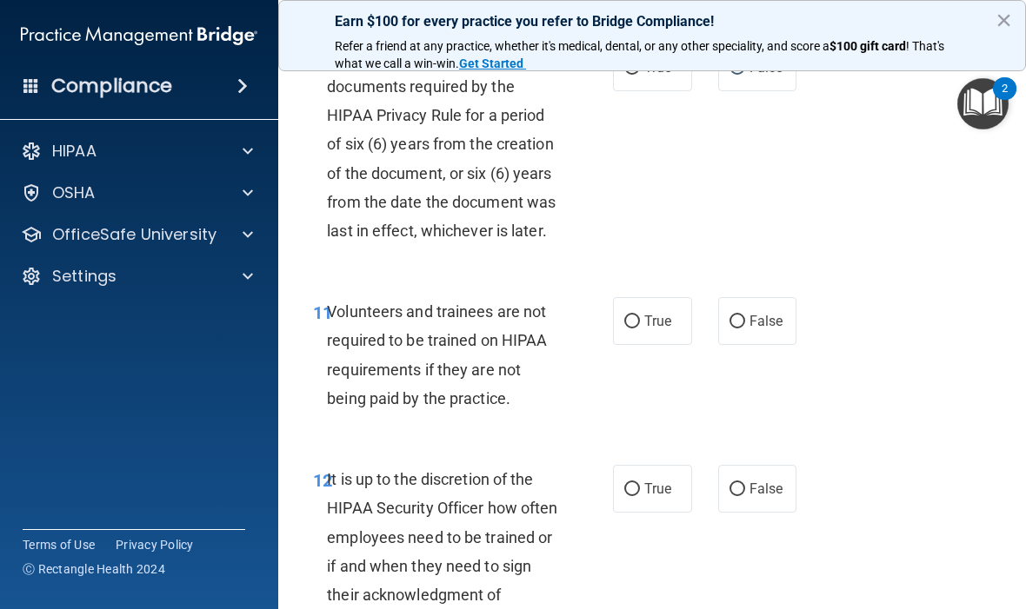
scroll to position [2327, 0]
click at [784, 297] on label "False" at bounding box center [757, 320] width 79 height 48
click at [745, 315] on input "False" at bounding box center [737, 321] width 16 height 13
radio input "true"
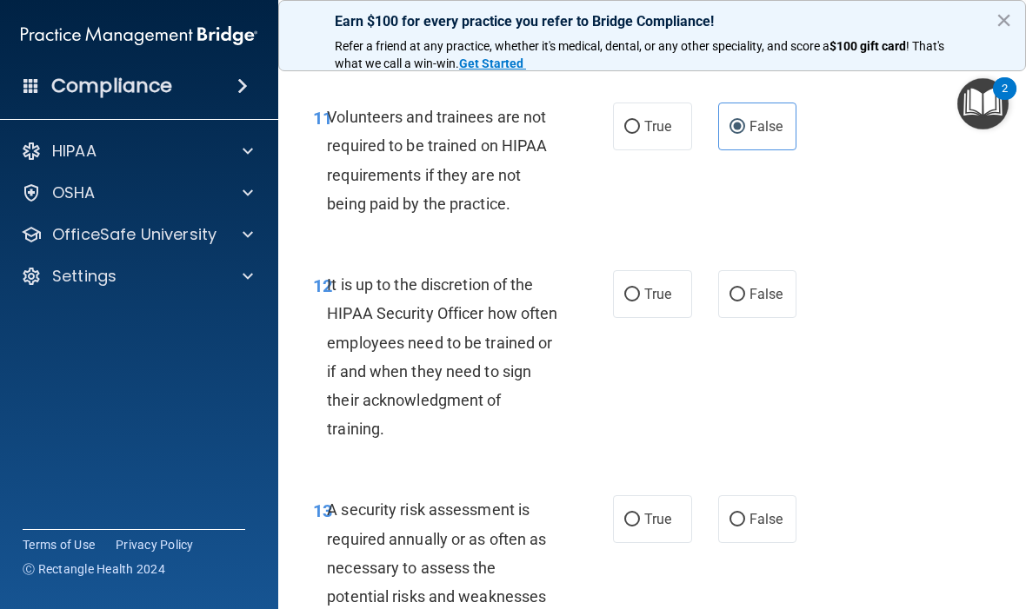
scroll to position [2522, 0]
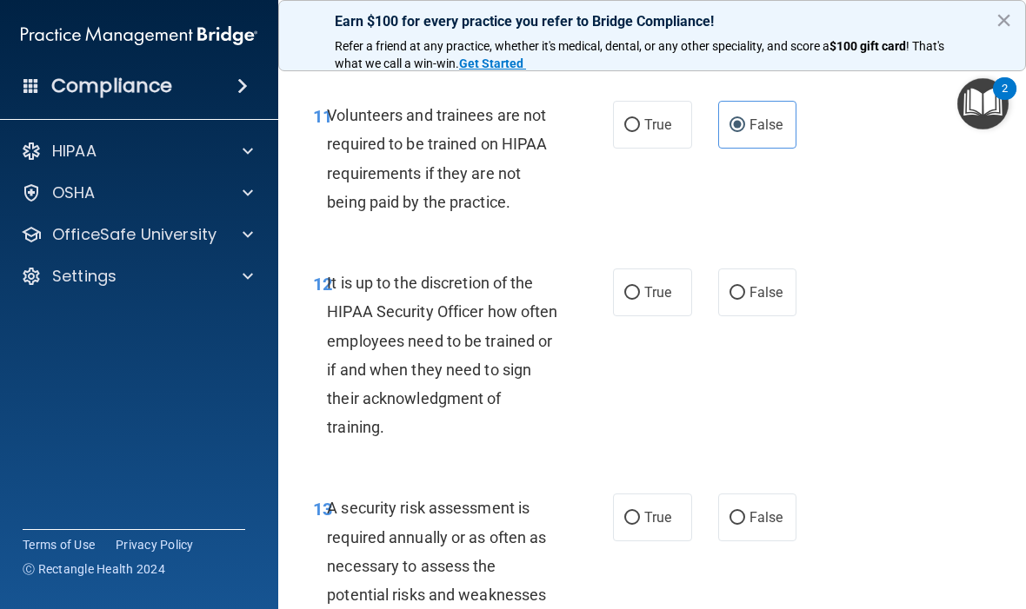
click at [759, 284] on span "False" at bounding box center [766, 292] width 34 height 17
click at [745, 287] on input "False" at bounding box center [737, 293] width 16 height 13
radio input "true"
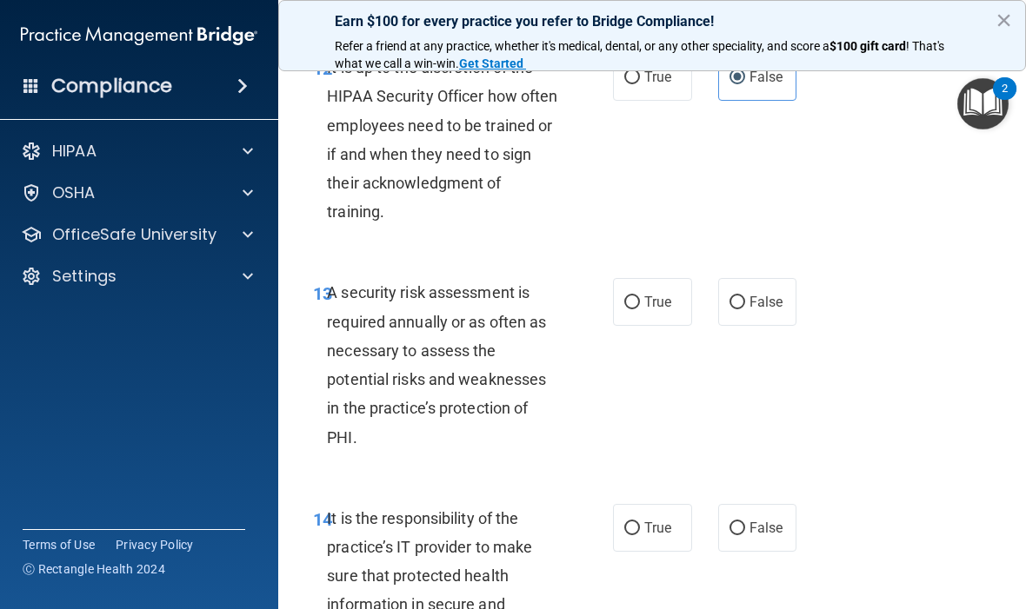
scroll to position [2742, 0]
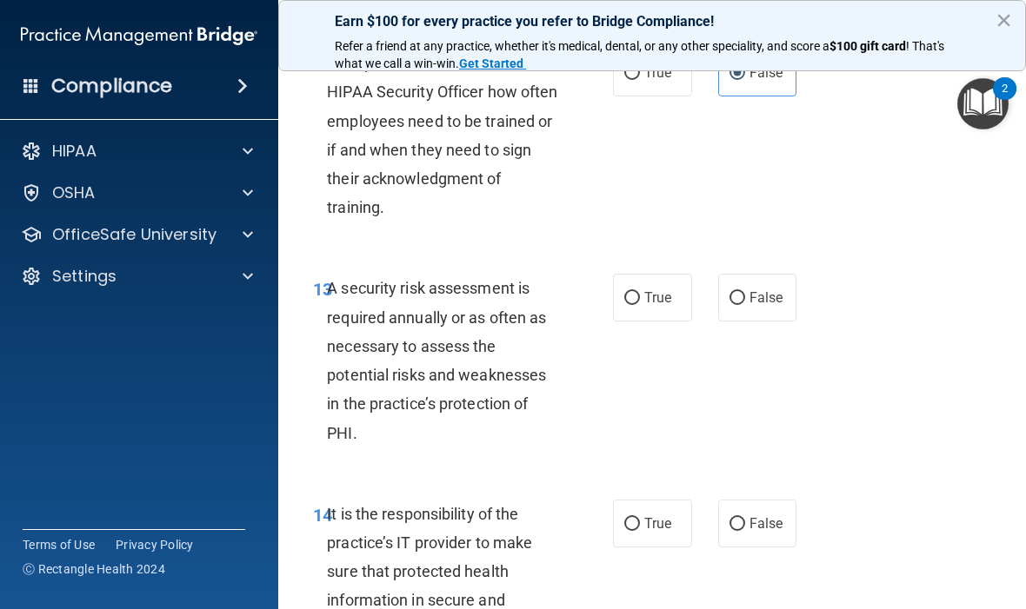
click at [661, 290] on span "True" at bounding box center [657, 298] width 27 height 17
click at [640, 292] on input "True" at bounding box center [632, 298] width 16 height 13
radio input "true"
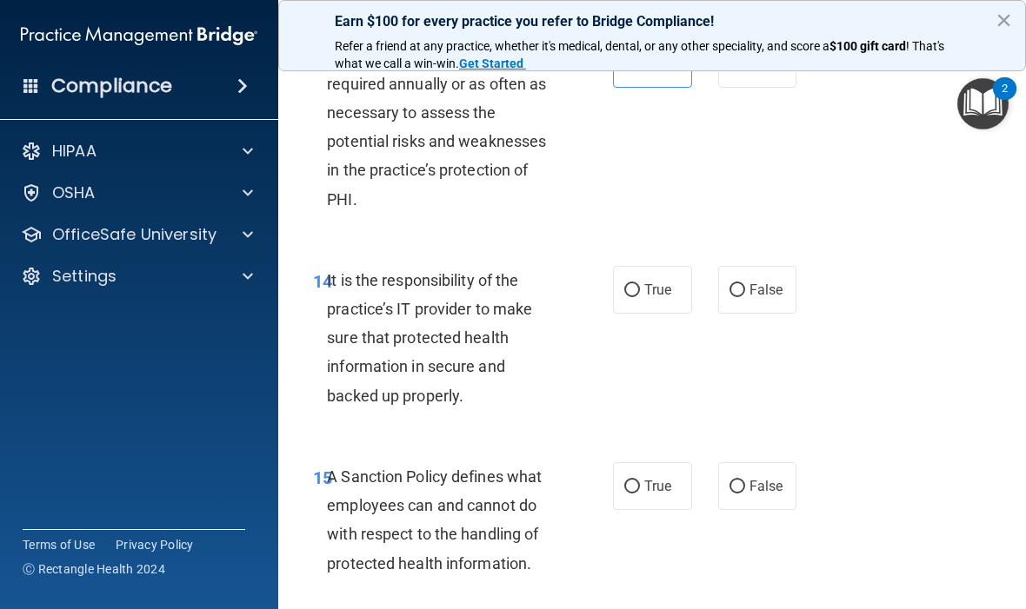
scroll to position [2980, 0]
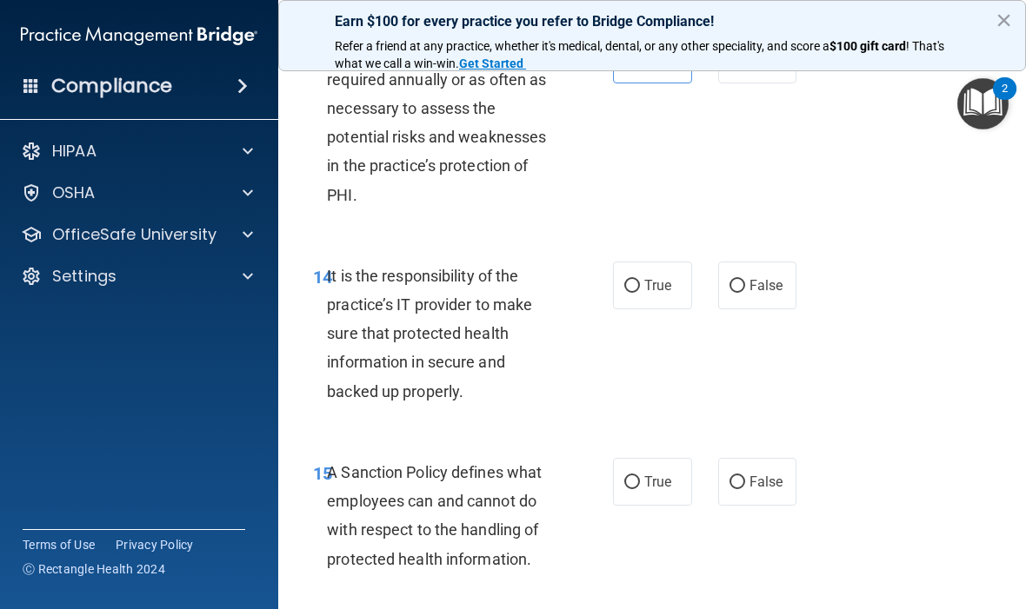
click at [664, 277] on span "True" at bounding box center [657, 285] width 27 height 17
click at [640, 280] on input "True" at bounding box center [632, 286] width 16 height 13
radio input "true"
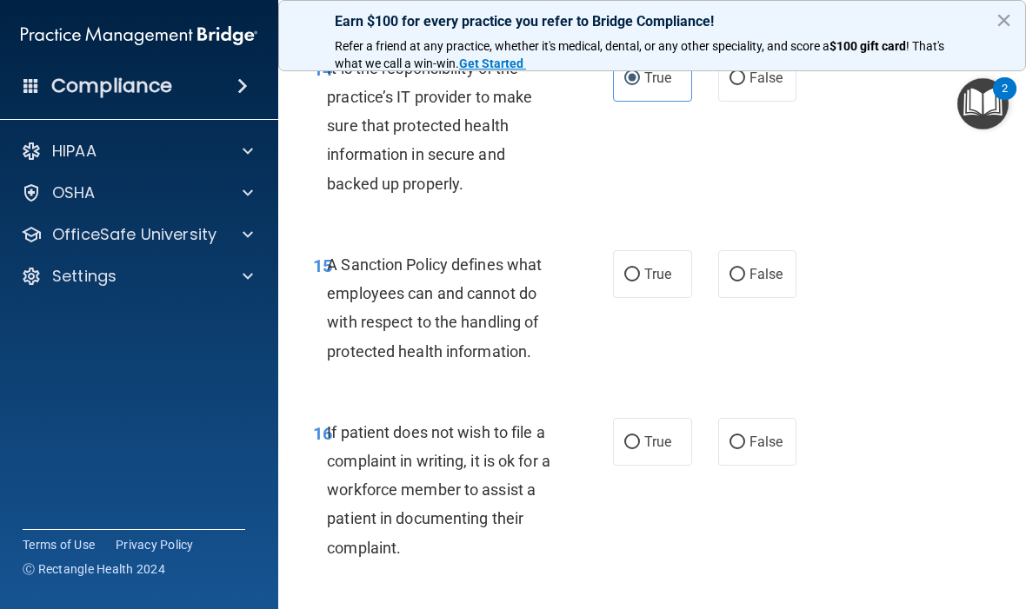
scroll to position [3190, 0]
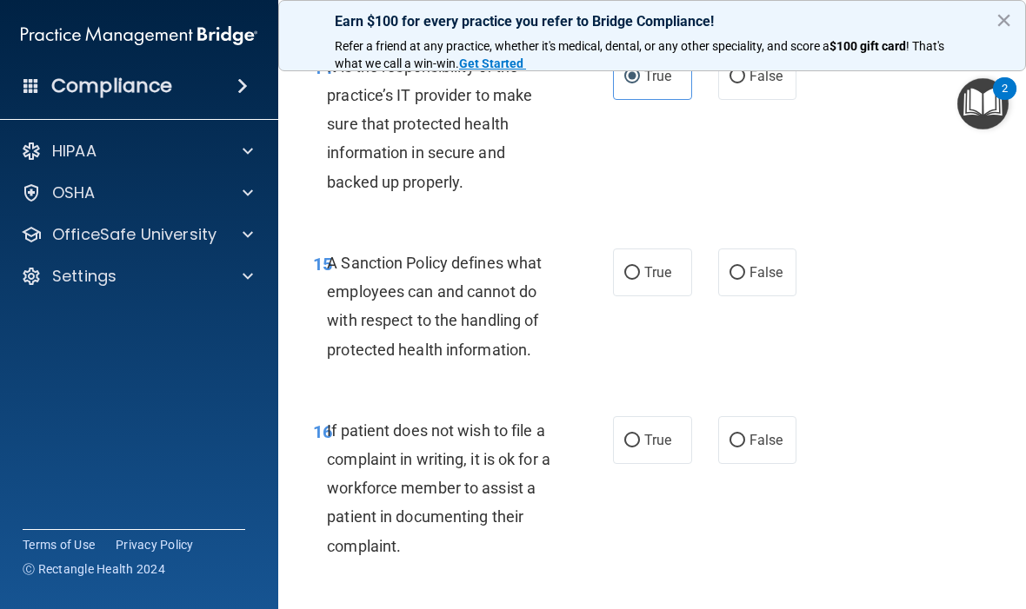
click at [658, 265] on label "True" at bounding box center [652, 273] width 79 height 48
click at [640, 267] on input "True" at bounding box center [632, 273] width 16 height 13
radio input "true"
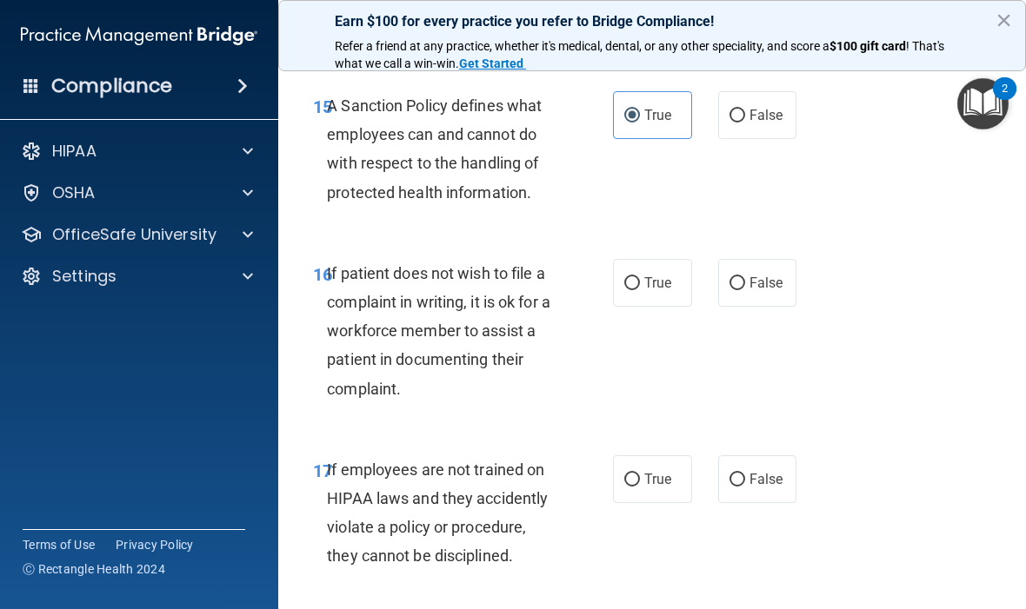
scroll to position [3352, 0]
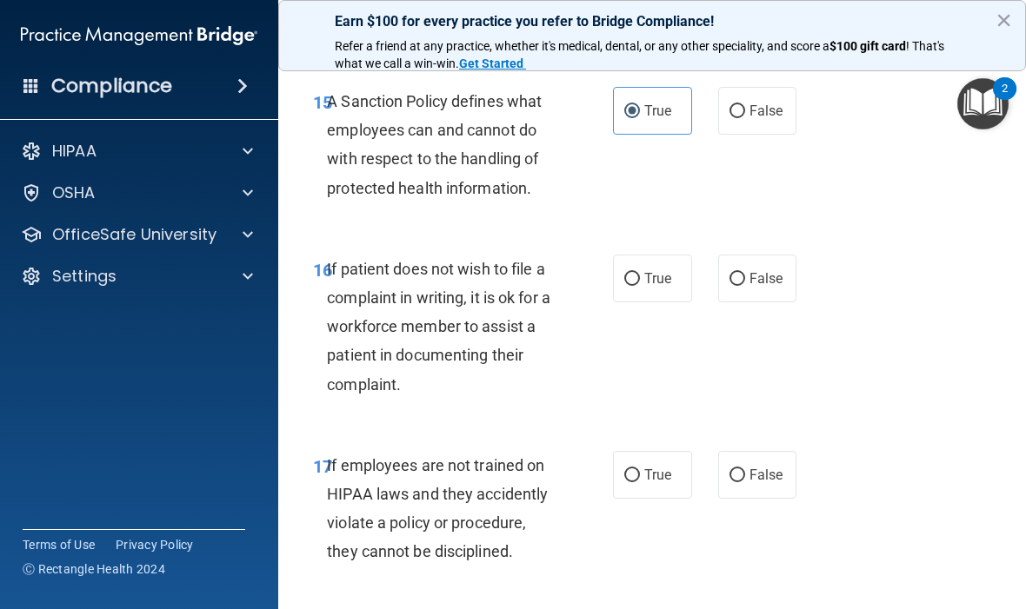
click at [759, 255] on label "False" at bounding box center [757, 279] width 79 height 48
click at [745, 273] on input "False" at bounding box center [737, 279] width 16 height 13
radio input "true"
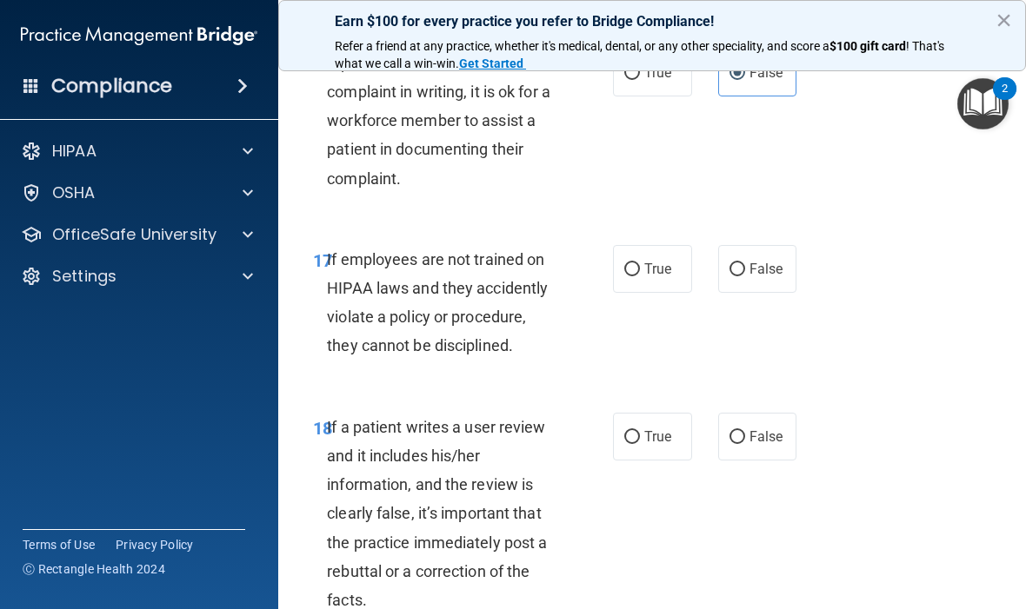
scroll to position [3559, 0]
click at [747, 244] on label "False" at bounding box center [757, 268] width 79 height 48
click at [745, 263] on input "False" at bounding box center [737, 269] width 16 height 13
radio input "true"
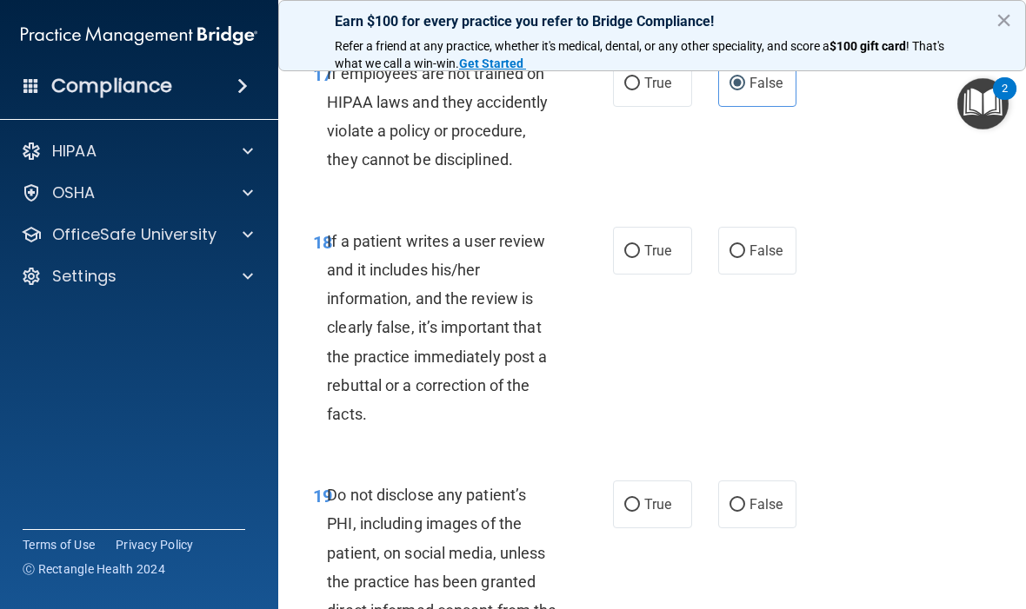
scroll to position [3745, 0]
click at [666, 242] on span "True" at bounding box center [657, 250] width 27 height 17
click at [640, 244] on input "True" at bounding box center [632, 250] width 16 height 13
radio input "true"
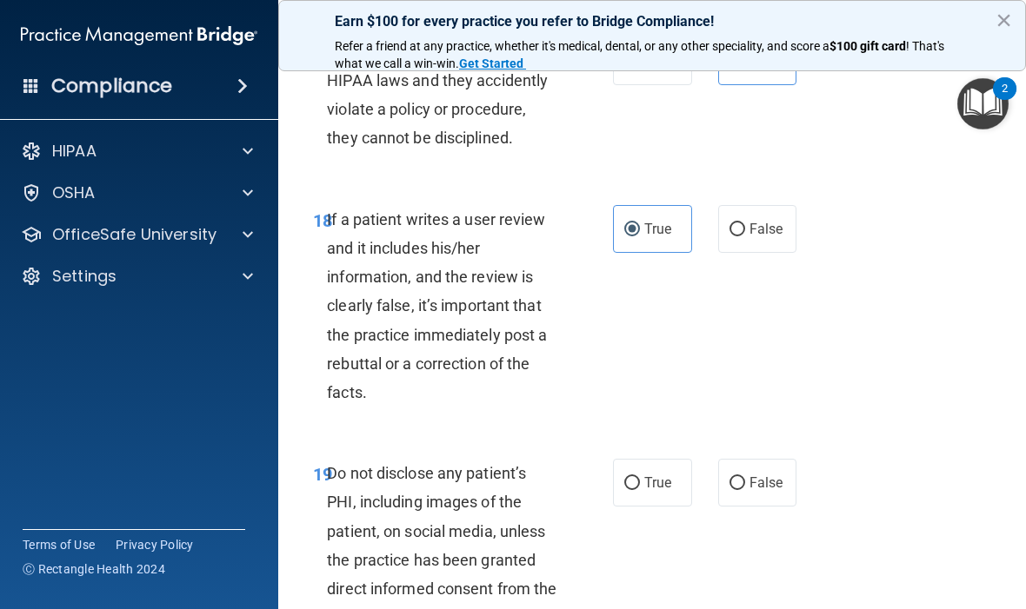
scroll to position [3764, 0]
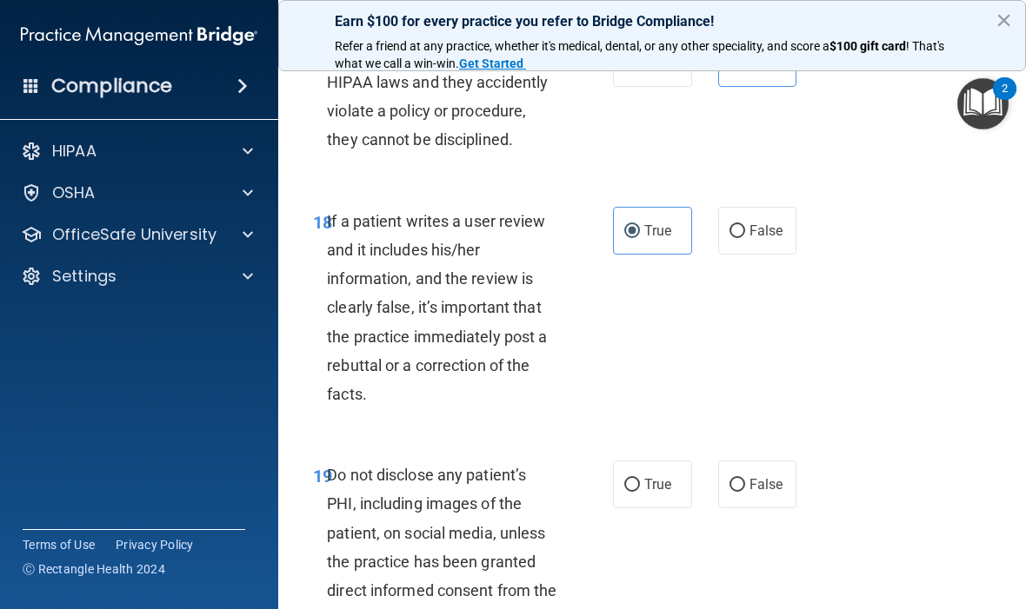
click at [763, 223] on span "False" at bounding box center [766, 231] width 34 height 17
click at [745, 225] on input "False" at bounding box center [737, 231] width 16 height 13
radio input "true"
radio input "false"
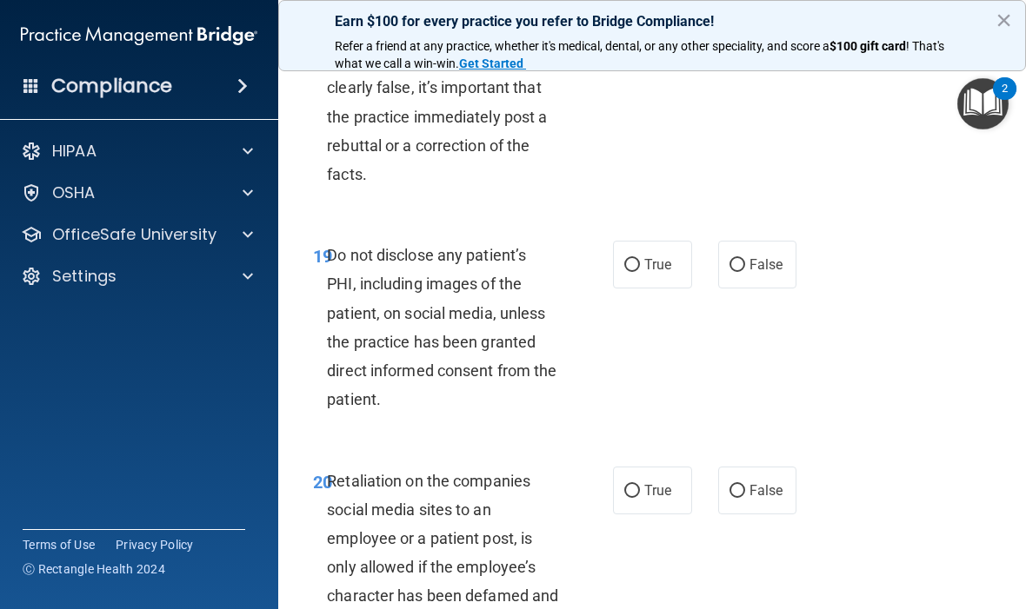
scroll to position [3992, 0]
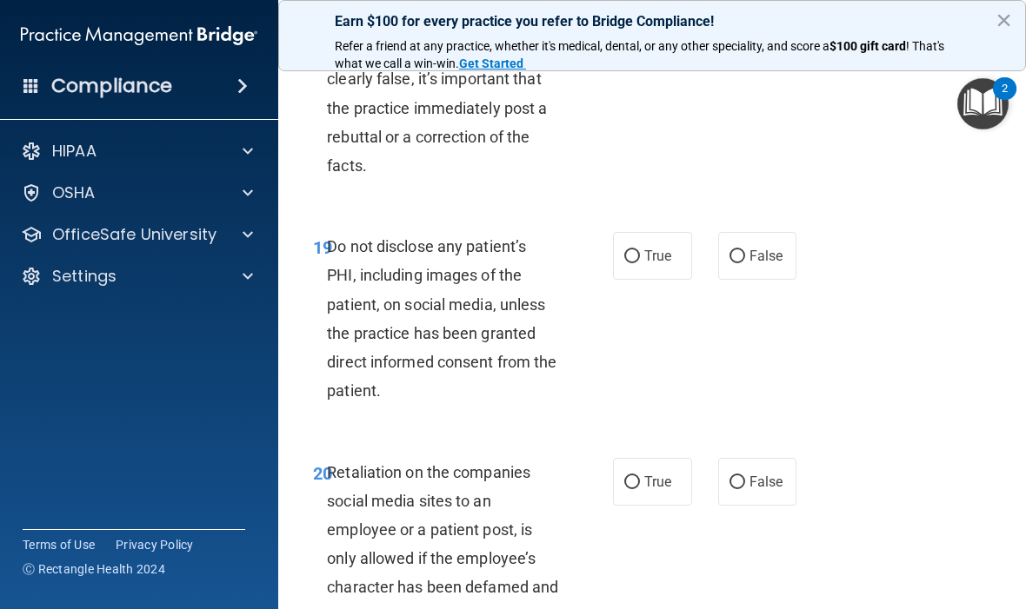
click at [666, 248] on span "True" at bounding box center [657, 256] width 27 height 17
click at [640, 250] on input "True" at bounding box center [632, 256] width 16 height 13
radio input "true"
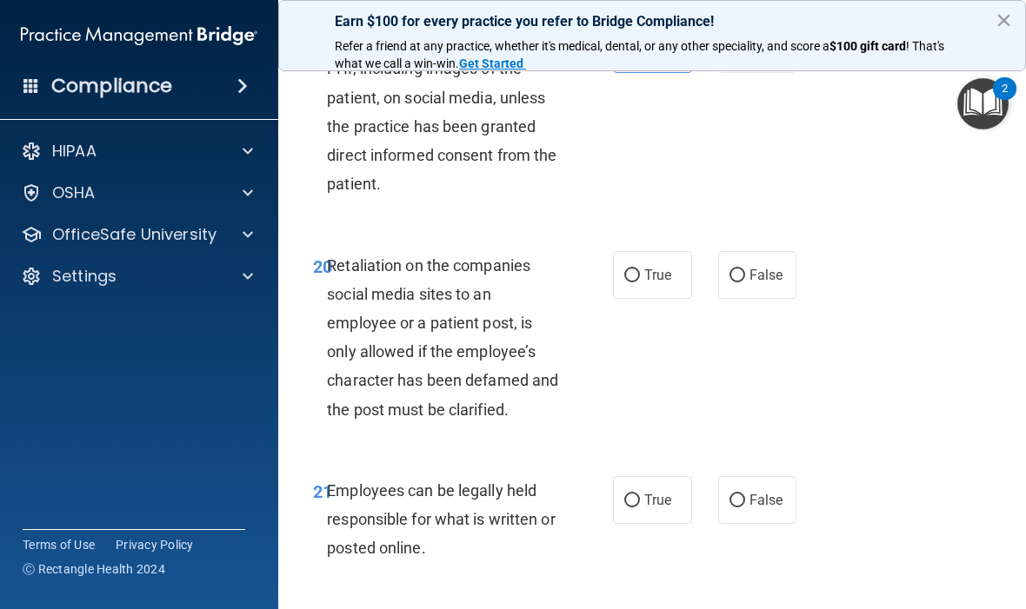
scroll to position [4202, 0]
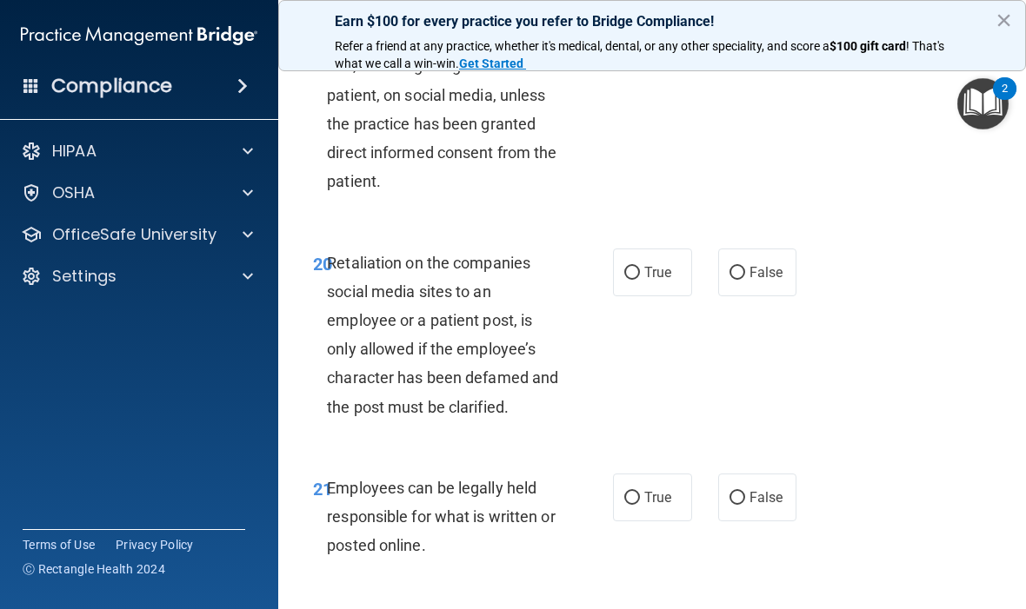
click at [743, 267] on input "False" at bounding box center [737, 273] width 16 height 13
radio input "true"
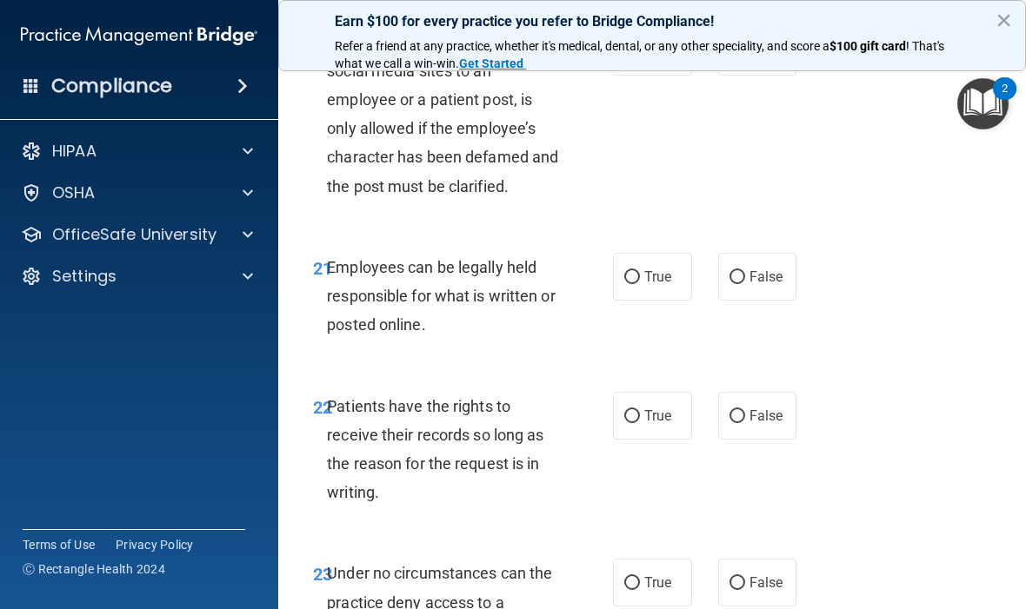
scroll to position [4425, 0]
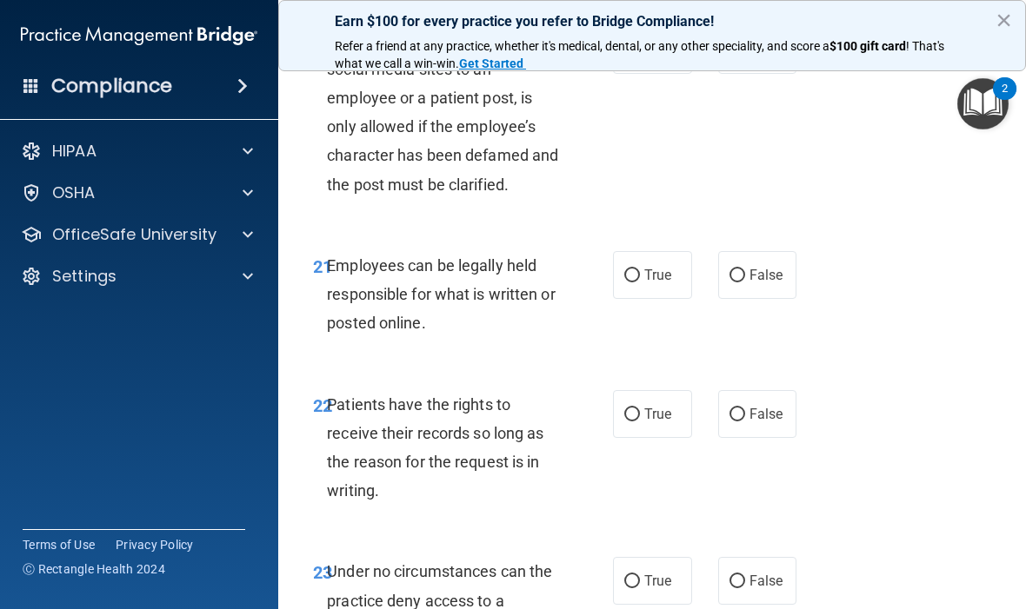
click at [653, 251] on label "True" at bounding box center [652, 275] width 79 height 48
click at [640, 270] on input "True" at bounding box center [632, 276] width 16 height 13
radio input "true"
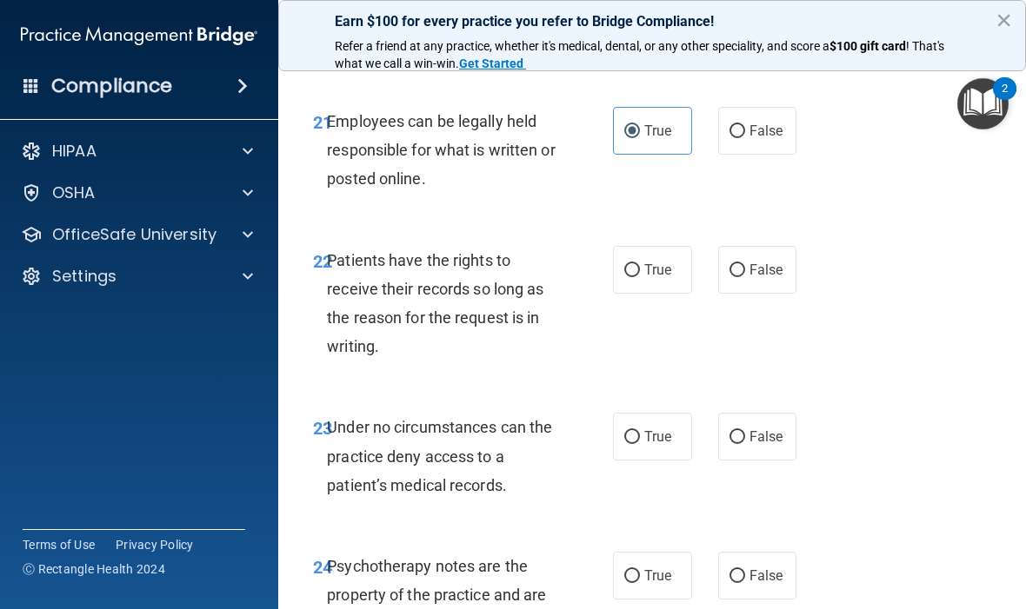
scroll to position [4598, 0]
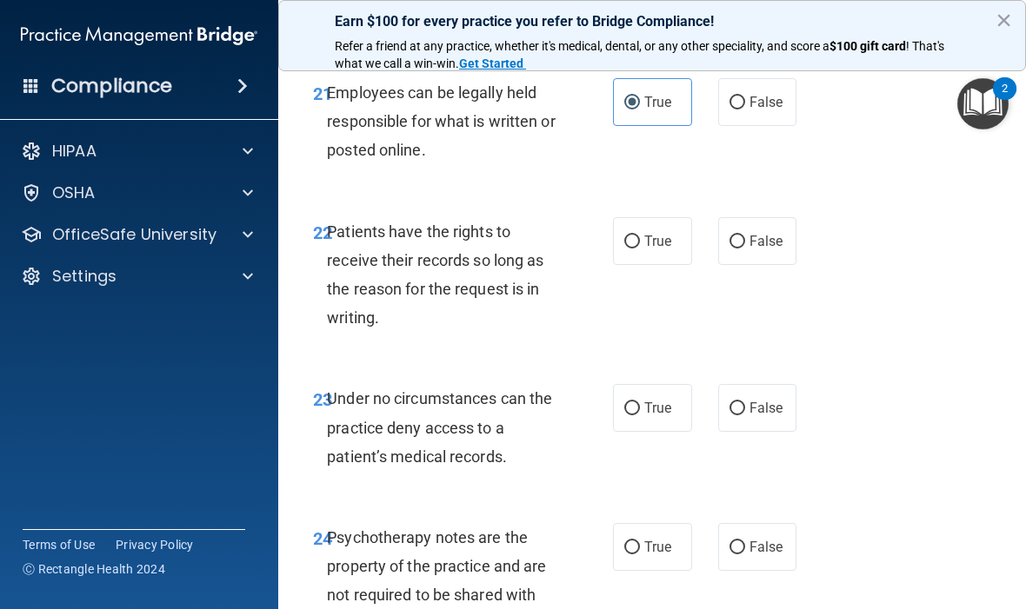
click at [648, 233] on span "True" at bounding box center [657, 241] width 27 height 17
click at [640, 236] on input "True" at bounding box center [632, 242] width 16 height 13
radio input "true"
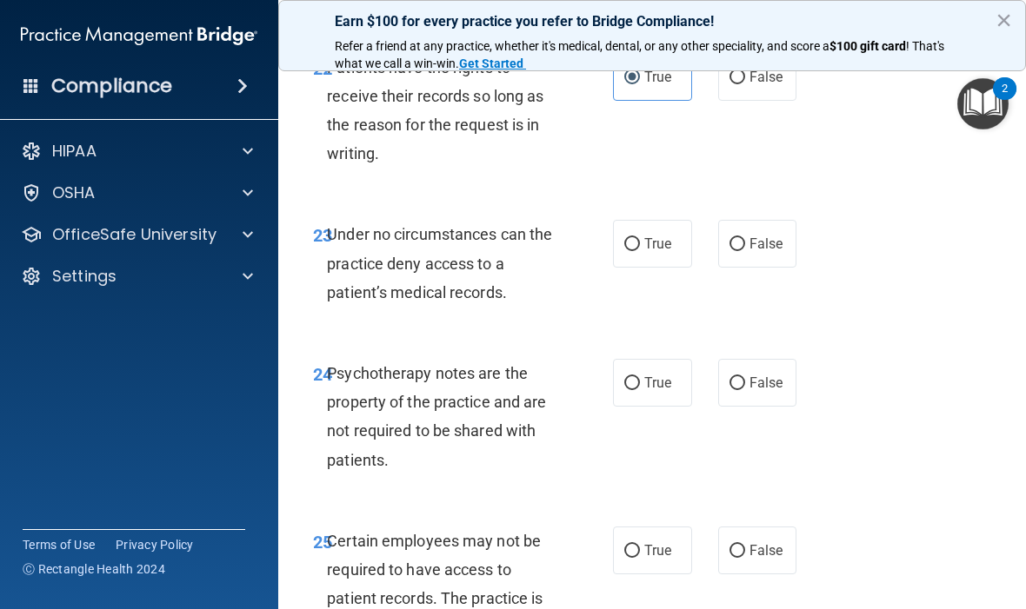
scroll to position [4766, 0]
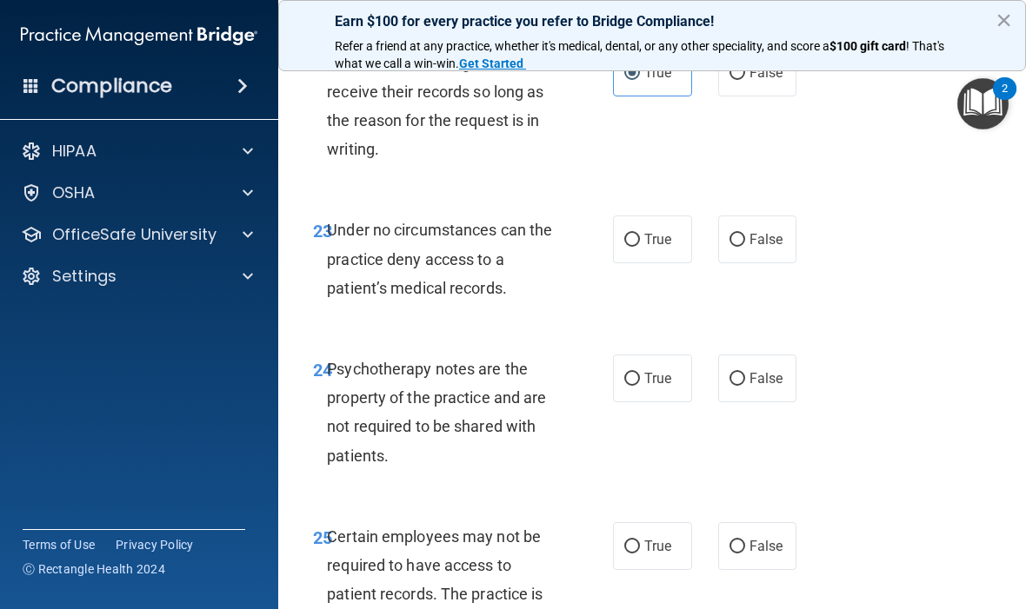
click at [653, 231] on span "True" at bounding box center [657, 239] width 27 height 17
click at [640, 234] on input "True" at bounding box center [632, 240] width 16 height 13
radio input "true"
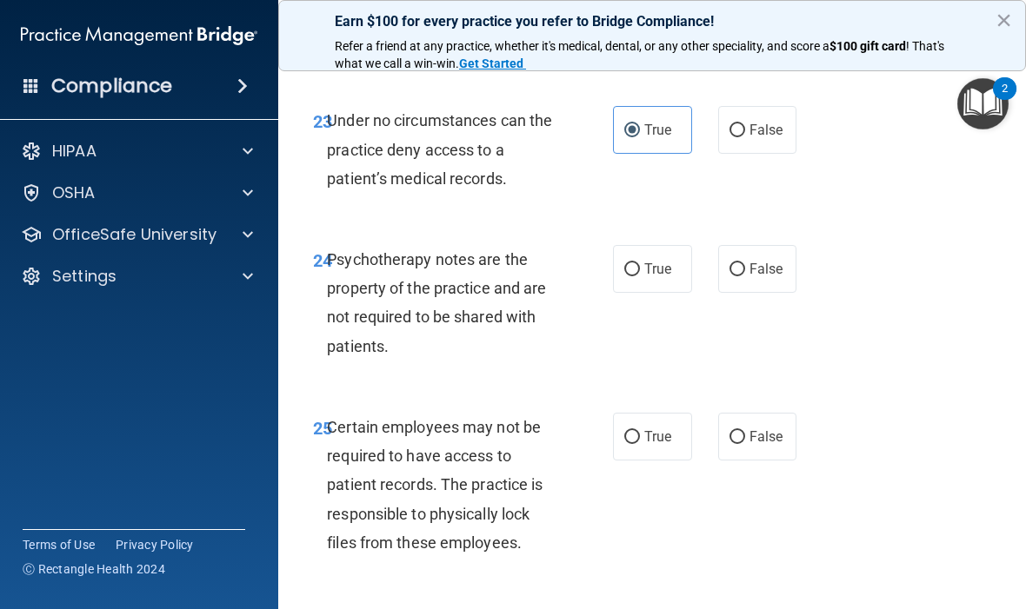
scroll to position [4877, 0]
click at [657, 260] on span "True" at bounding box center [657, 268] width 27 height 17
click at [640, 263] on input "True" at bounding box center [632, 269] width 16 height 13
radio input "true"
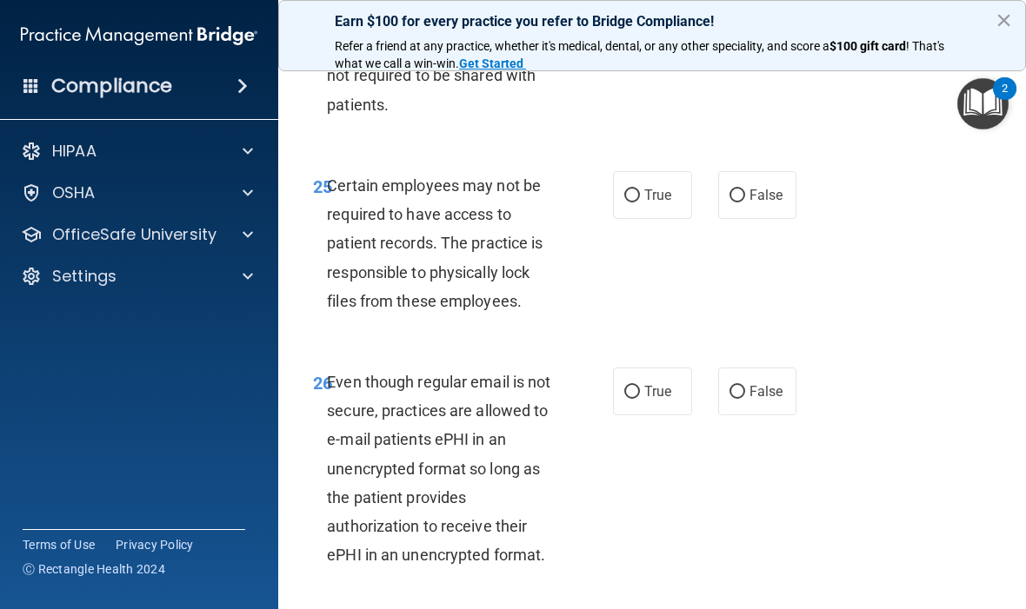
scroll to position [5118, 0]
click at [649, 186] on span "True" at bounding box center [657, 194] width 27 height 17
click at [640, 189] on input "True" at bounding box center [632, 195] width 16 height 13
radio input "true"
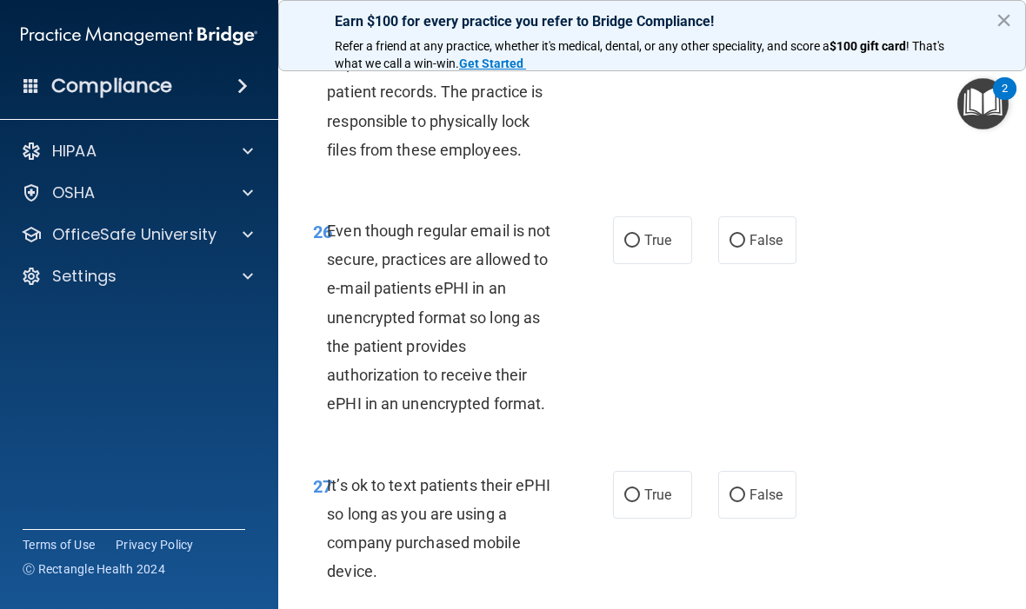
scroll to position [5270, 0]
click at [637, 234] on input "True" at bounding box center [632, 240] width 16 height 13
radio input "true"
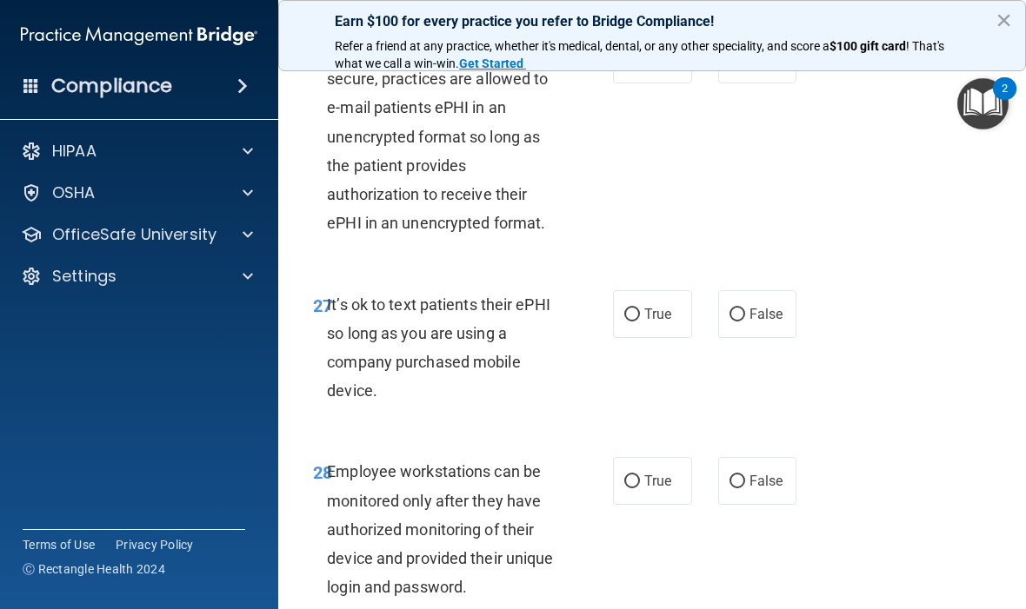
scroll to position [5457, 0]
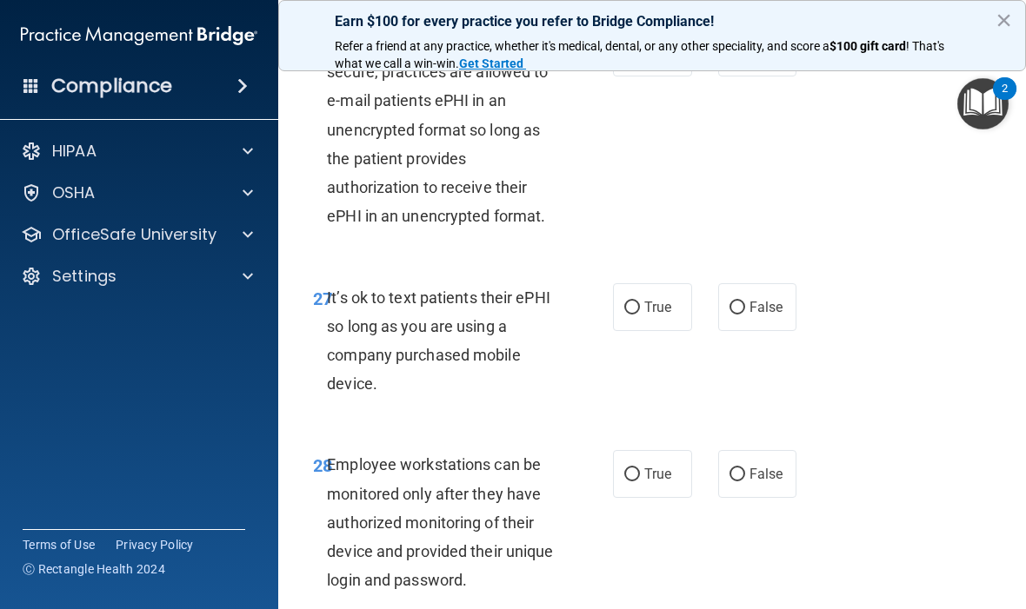
click at [756, 299] on span "False" at bounding box center [766, 307] width 34 height 17
click at [745, 302] on input "False" at bounding box center [737, 308] width 16 height 13
radio input "true"
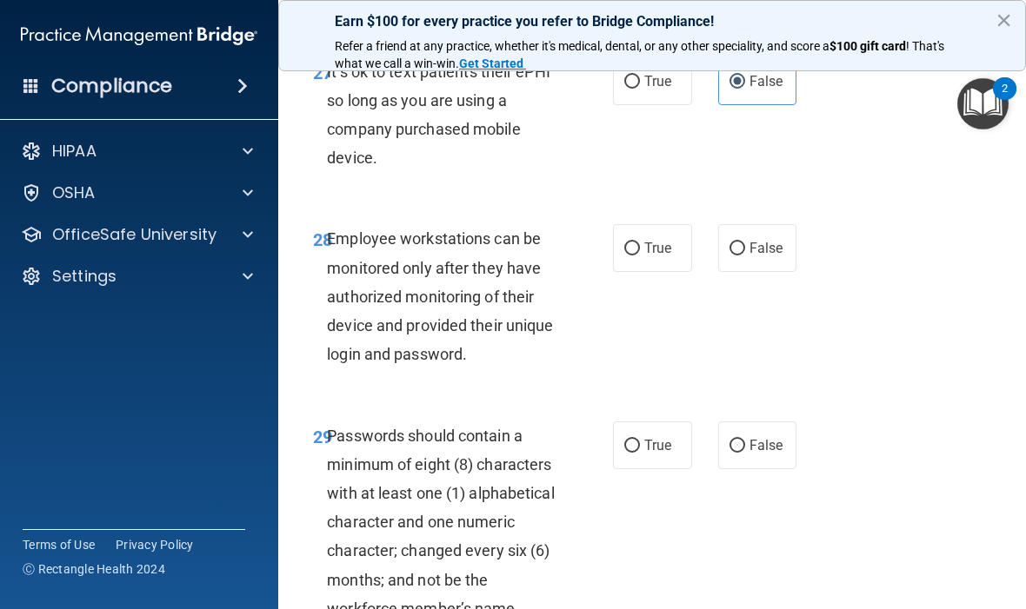
scroll to position [5684, 0]
click at [656, 239] on span "True" at bounding box center [657, 247] width 27 height 17
click at [640, 242] on input "True" at bounding box center [632, 248] width 16 height 13
radio input "true"
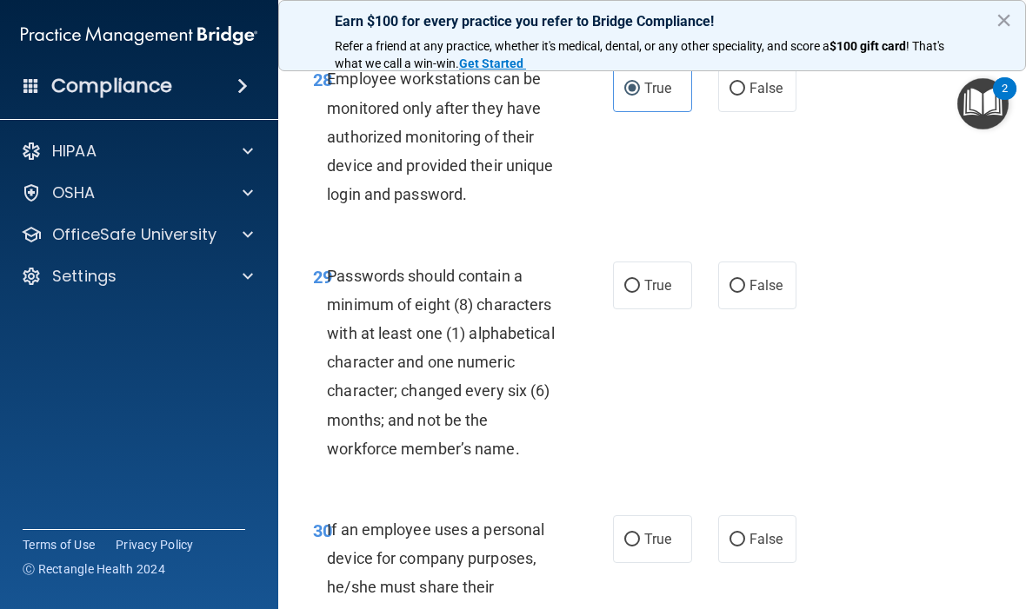
scroll to position [5850, 0]
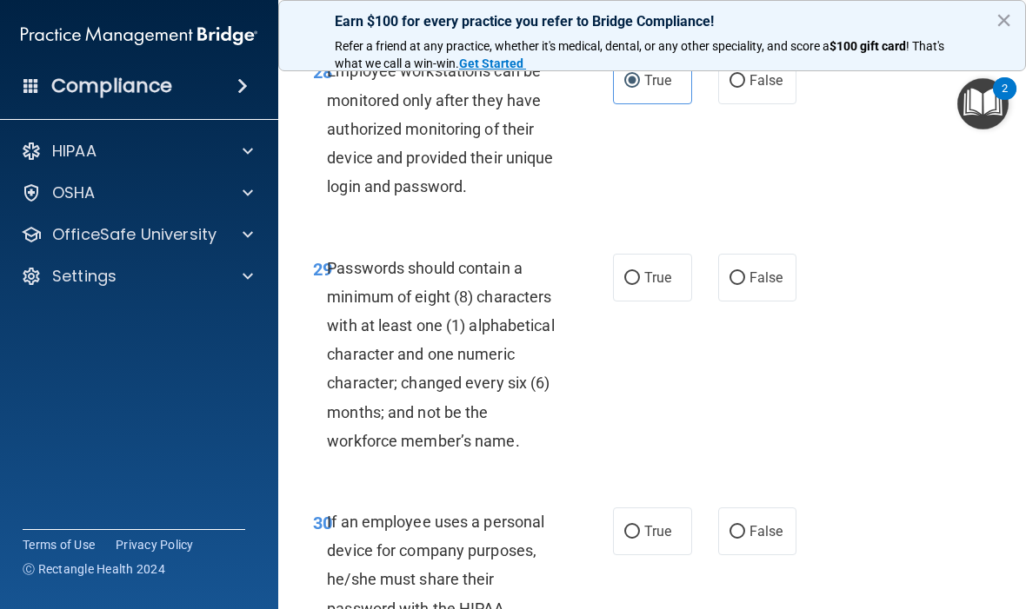
click at [662, 270] on span "True" at bounding box center [657, 278] width 27 height 17
click at [640, 272] on input "True" at bounding box center [632, 278] width 16 height 13
radio input "true"
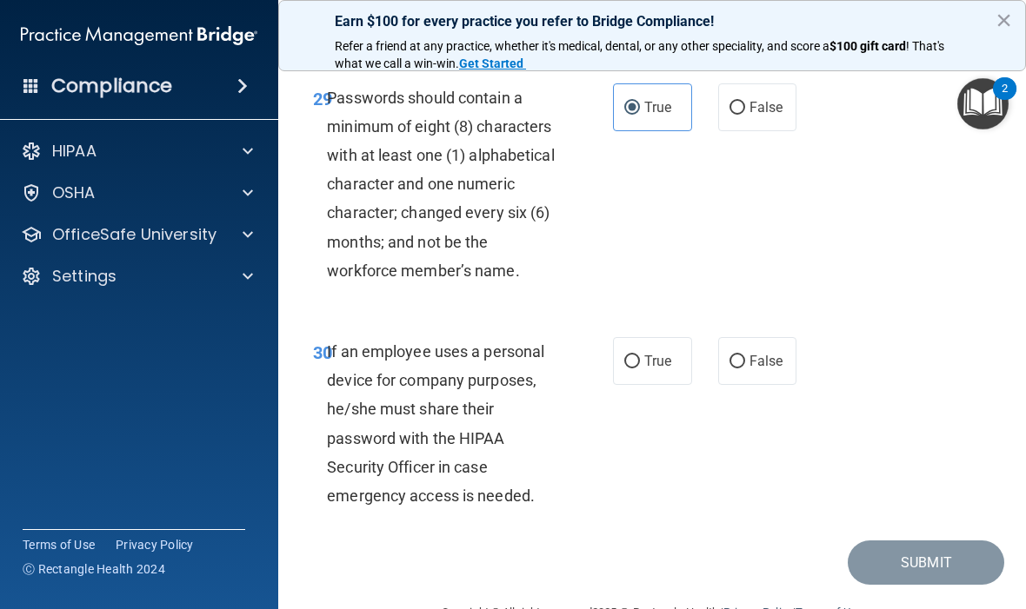
scroll to position [6030, 0]
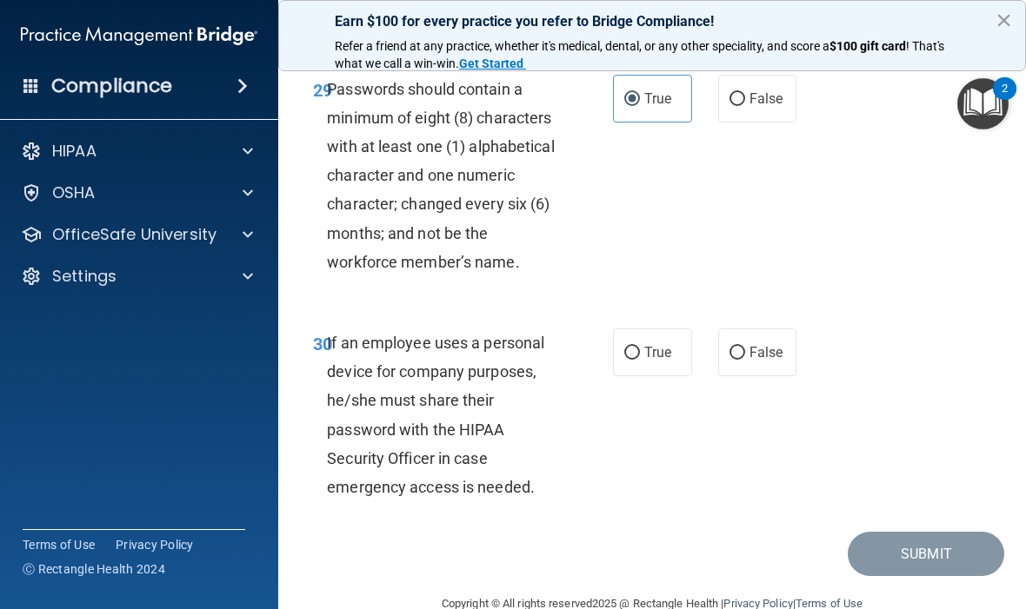
click at [665, 344] on span "True" at bounding box center [657, 352] width 27 height 17
click at [640, 347] on input "True" at bounding box center [632, 353] width 16 height 13
radio input "true"
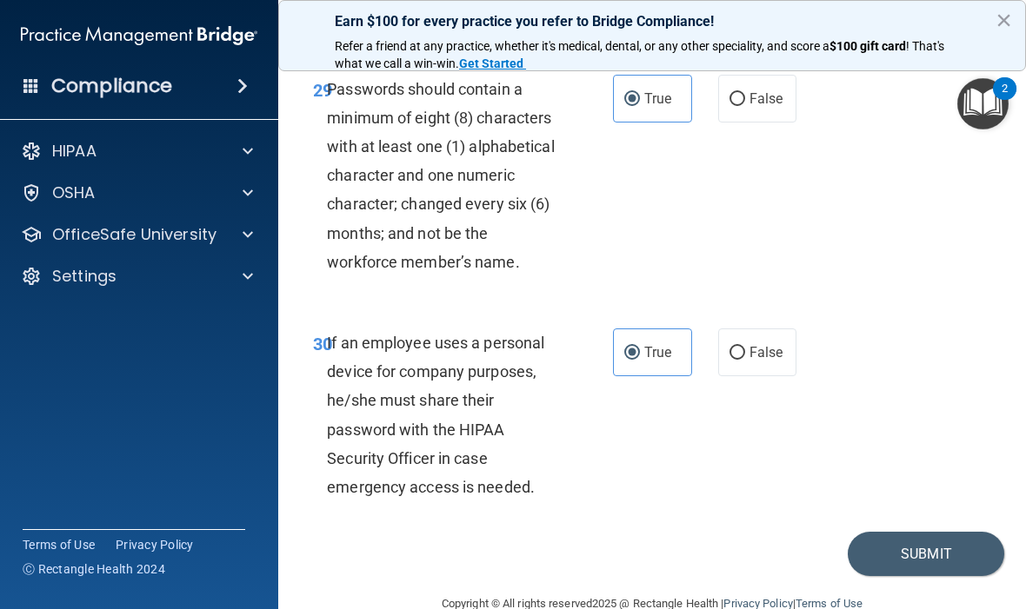
click at [941, 532] on button "Submit" at bounding box center [926, 554] width 156 height 44
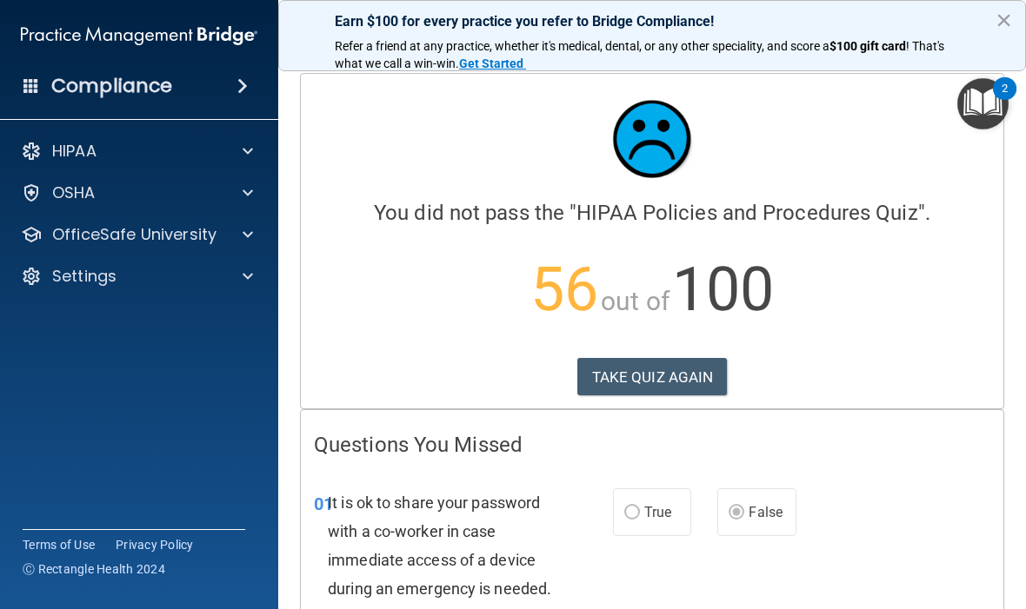
click at [657, 360] on button "TAKE QUIZ AGAIN" at bounding box center [652, 377] width 150 height 38
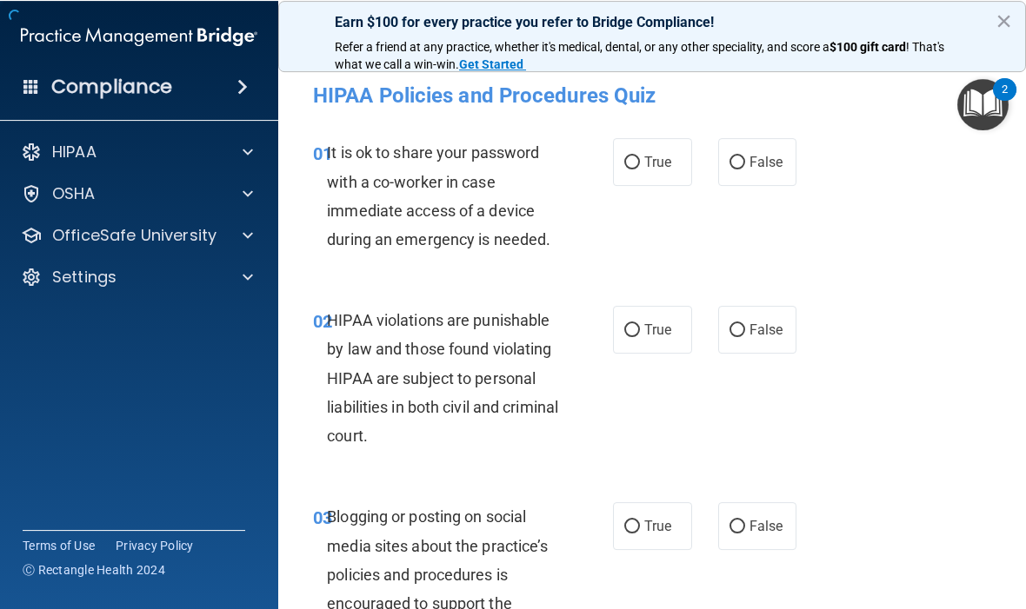
click at [641, 374] on div "02 HIPAA violations are punishable by law and those found violating HIPAA are s…" at bounding box center [652, 381] width 704 height 196
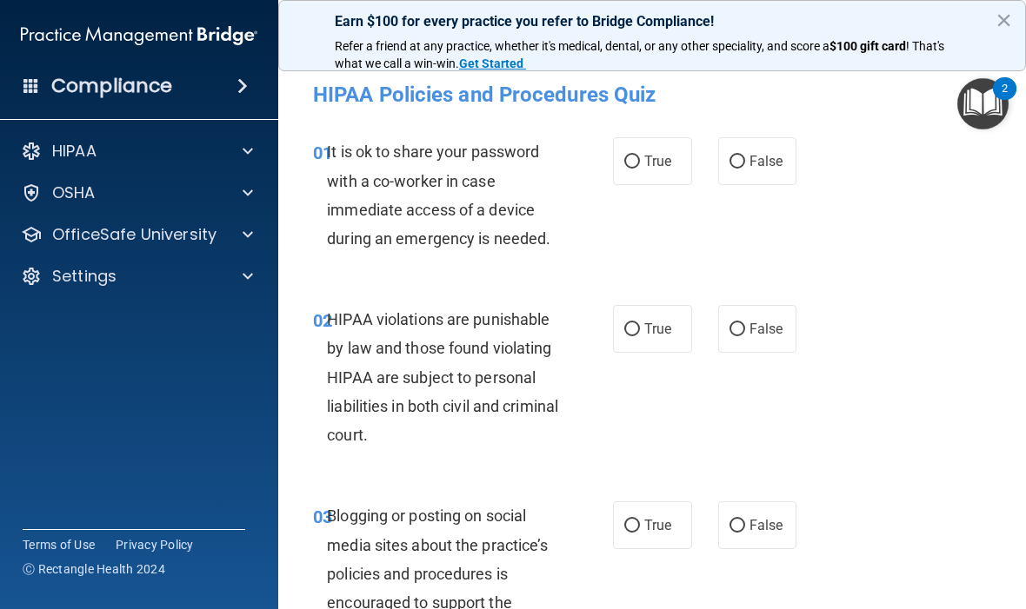
click at [763, 155] on span "False" at bounding box center [766, 161] width 34 height 17
click at [745, 156] on input "False" at bounding box center [737, 162] width 16 height 13
radio input "true"
click at [652, 321] on span "True" at bounding box center [657, 329] width 27 height 17
click at [640, 323] on input "True" at bounding box center [632, 329] width 16 height 13
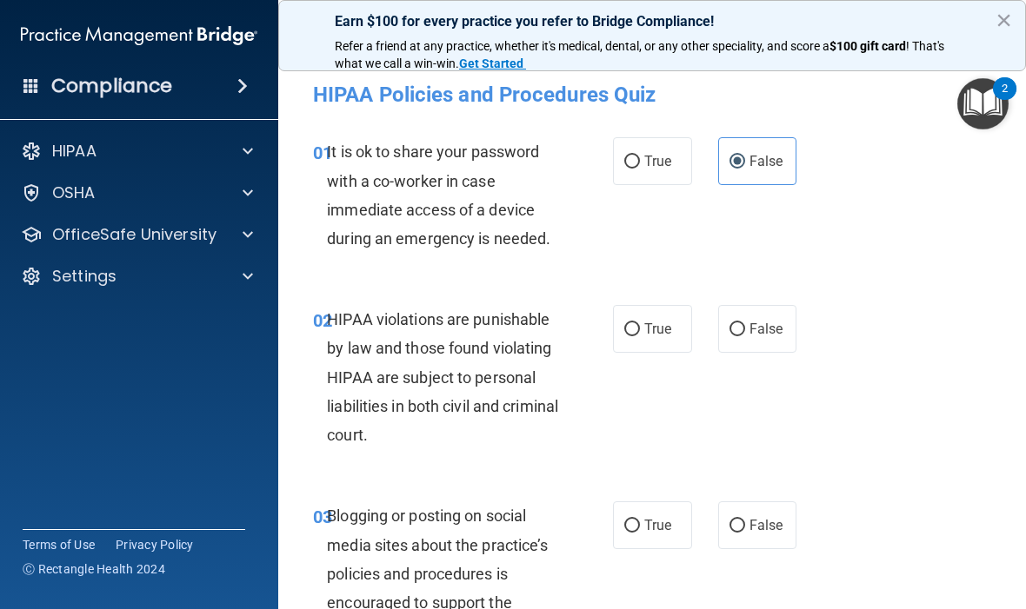
radio input "true"
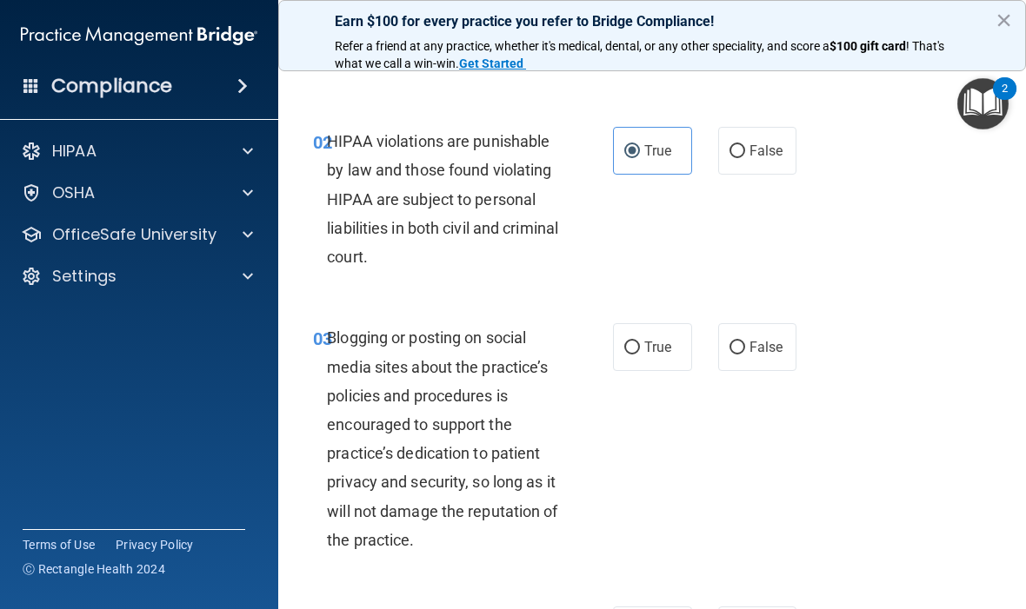
scroll to position [190, 0]
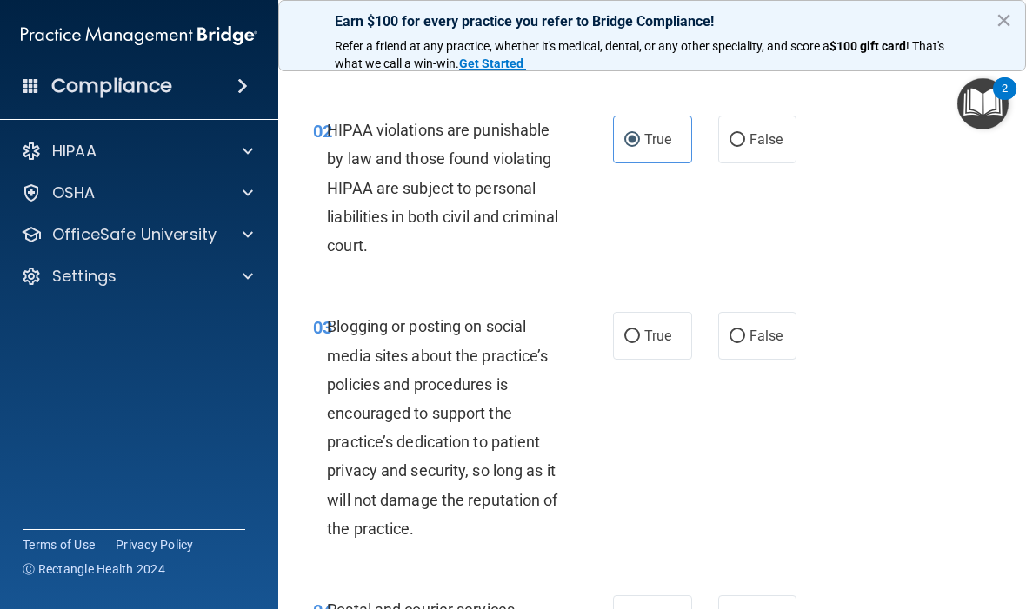
click at [743, 334] on input "False" at bounding box center [737, 336] width 16 height 13
radio input "true"
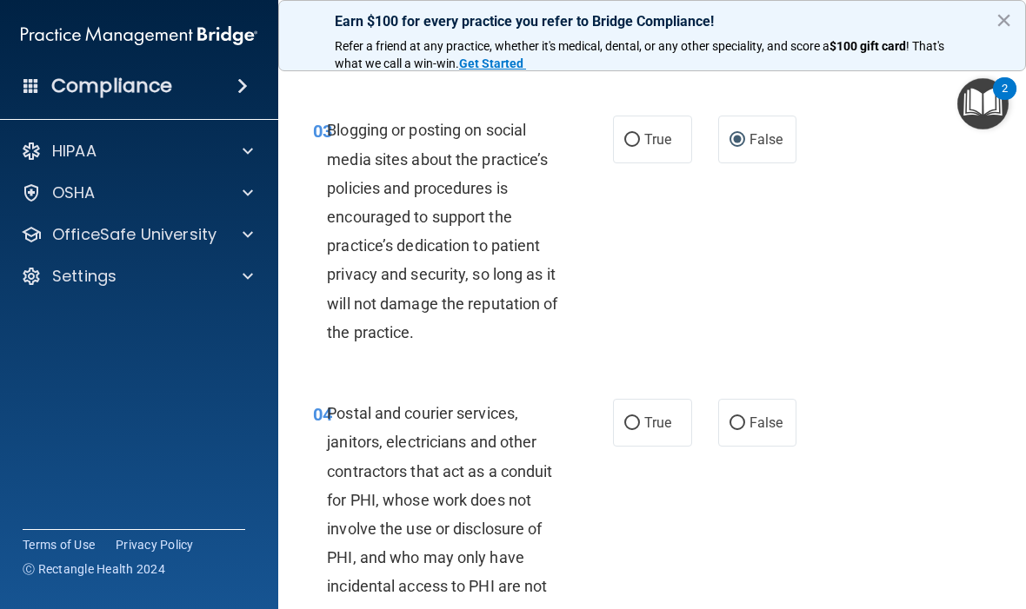
scroll to position [384, 0]
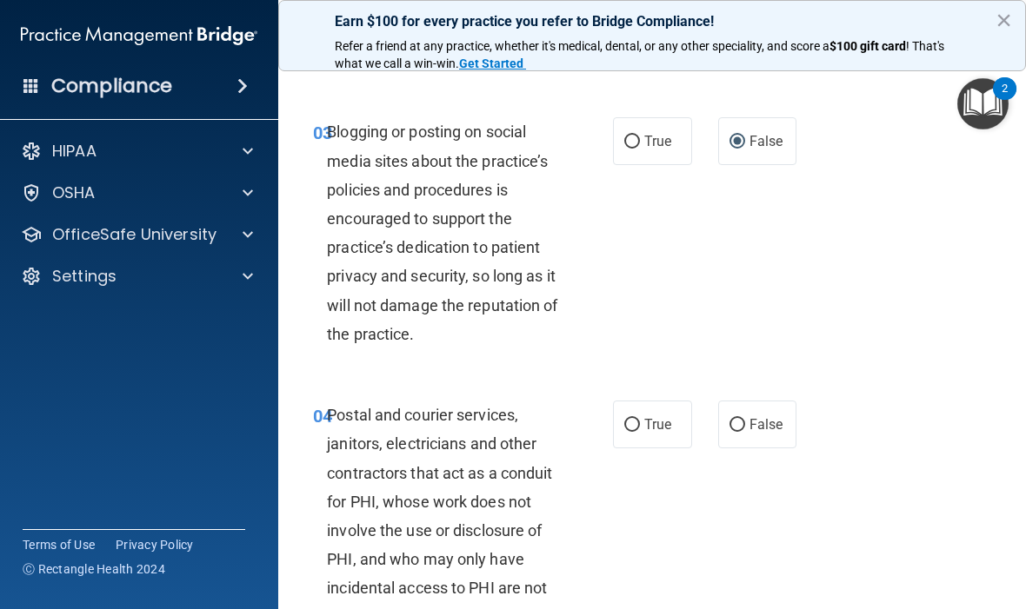
click at [653, 409] on label "True" at bounding box center [652, 425] width 79 height 48
click at [640, 419] on input "True" at bounding box center [632, 425] width 16 height 13
radio input "true"
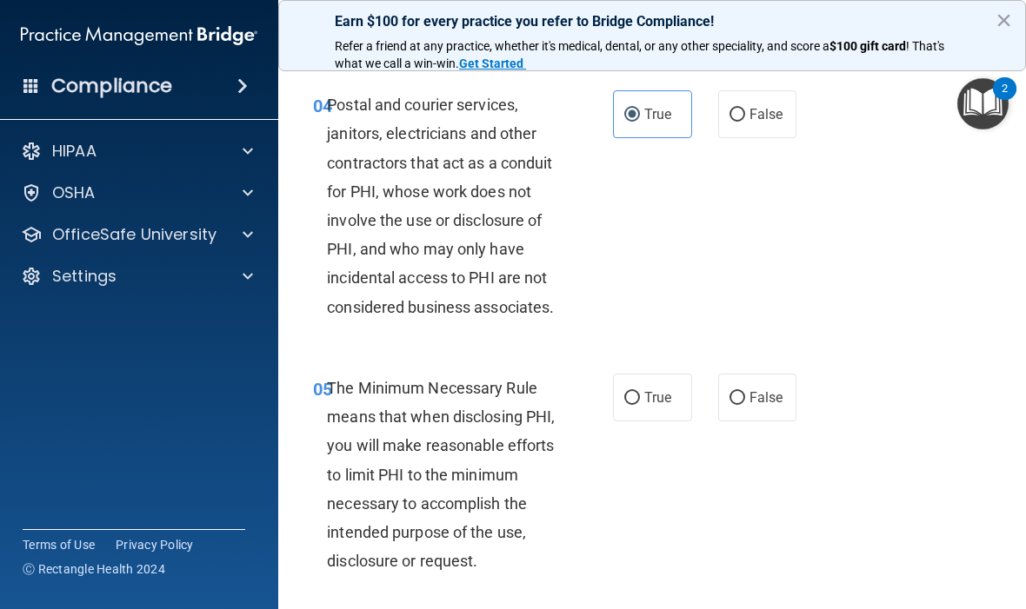
scroll to position [696, 0]
click at [654, 394] on span "True" at bounding box center [657, 397] width 27 height 17
click at [640, 394] on input "True" at bounding box center [632, 397] width 16 height 13
radio input "true"
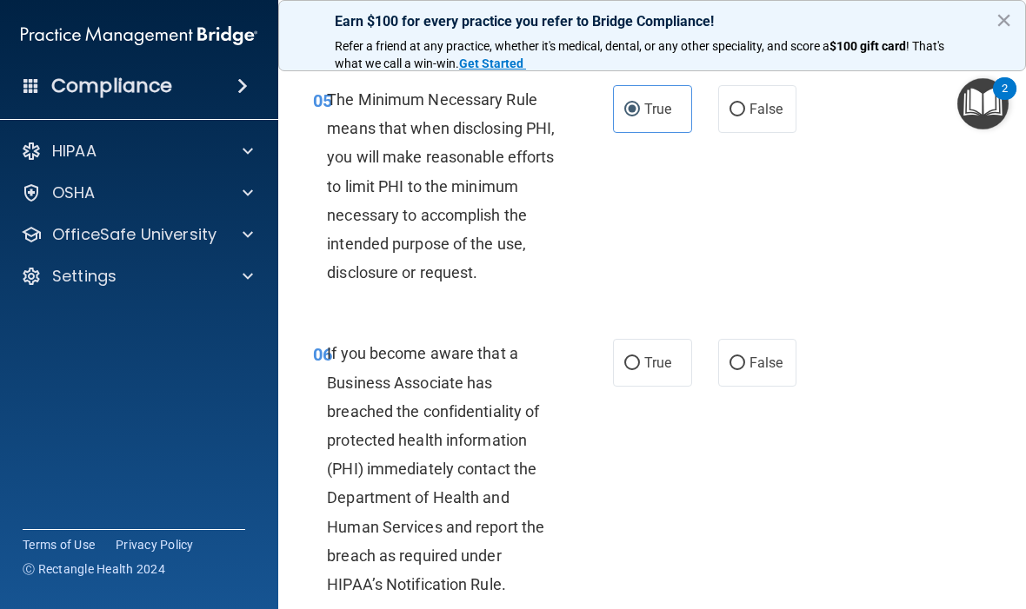
scroll to position [982, 0]
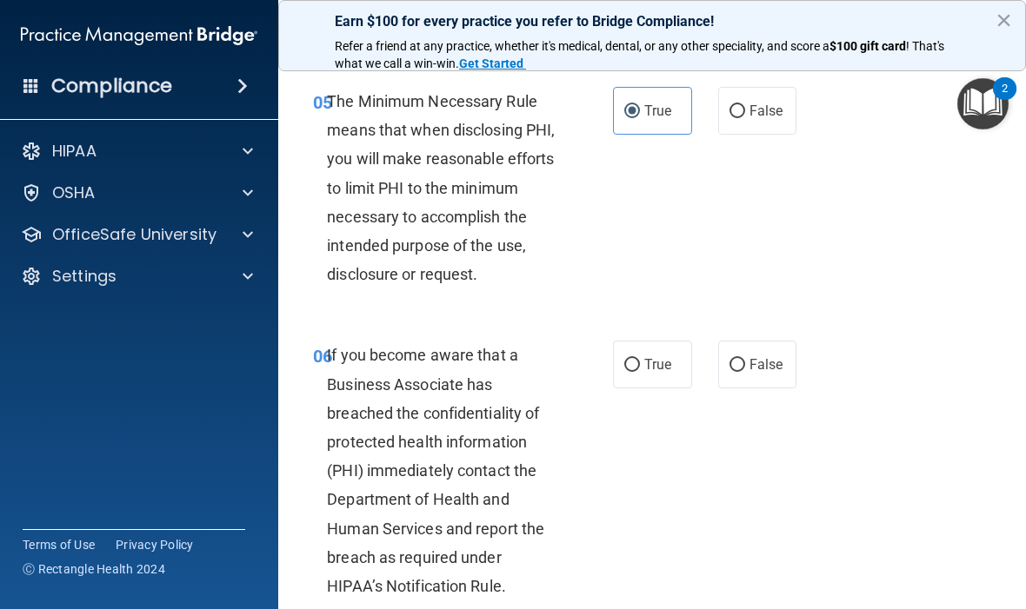
click at [757, 350] on label "False" at bounding box center [757, 365] width 79 height 48
click at [745, 359] on input "False" at bounding box center [737, 365] width 16 height 13
radio input "true"
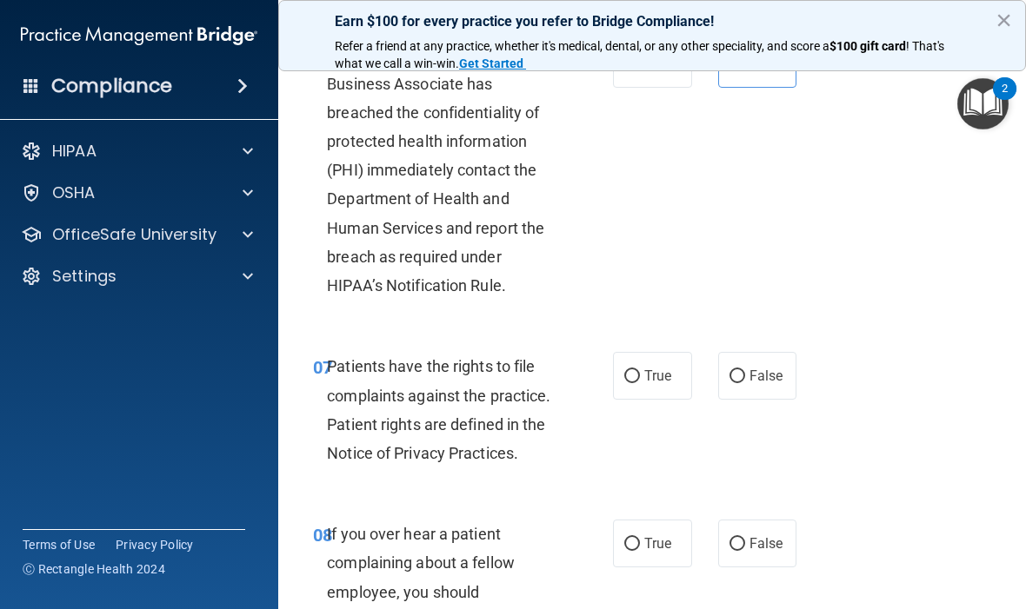
scroll to position [1283, 0]
click at [657, 370] on span "True" at bounding box center [657, 375] width 27 height 17
click at [640, 370] on input "True" at bounding box center [632, 376] width 16 height 13
radio input "true"
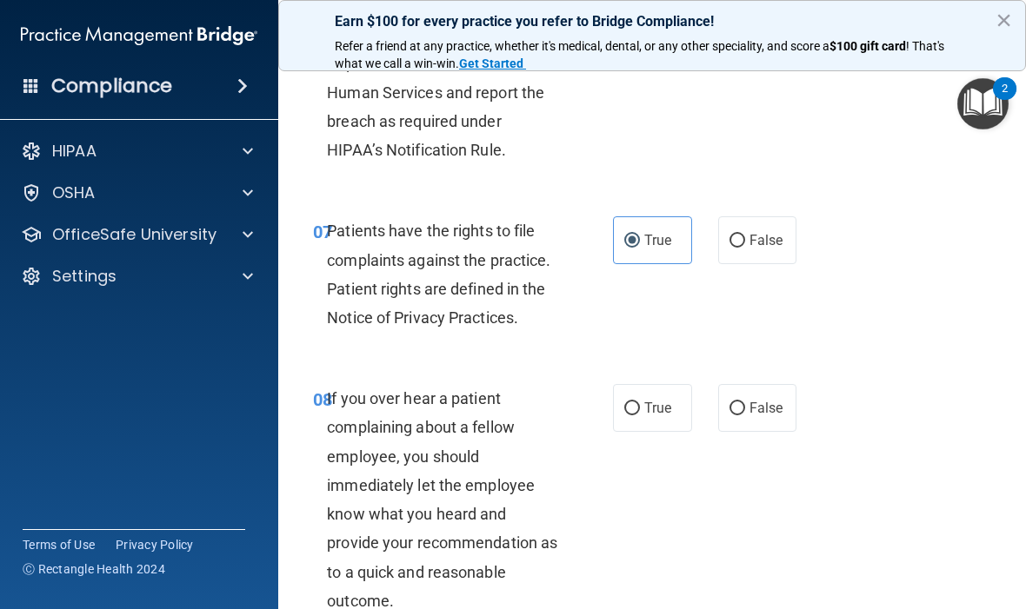
scroll to position [1524, 0]
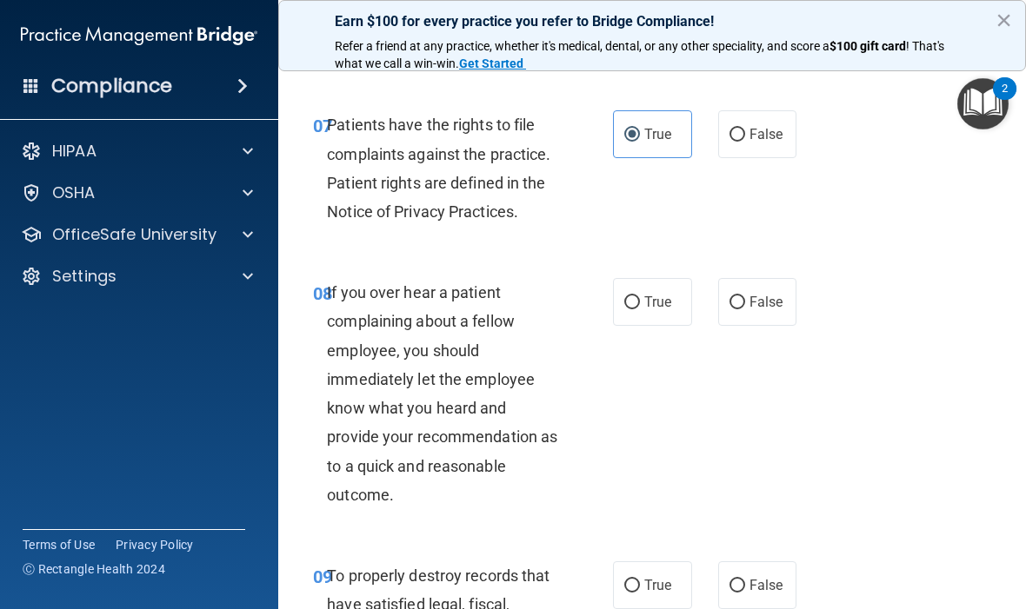
click at [738, 296] on input "False" at bounding box center [737, 302] width 16 height 13
radio input "true"
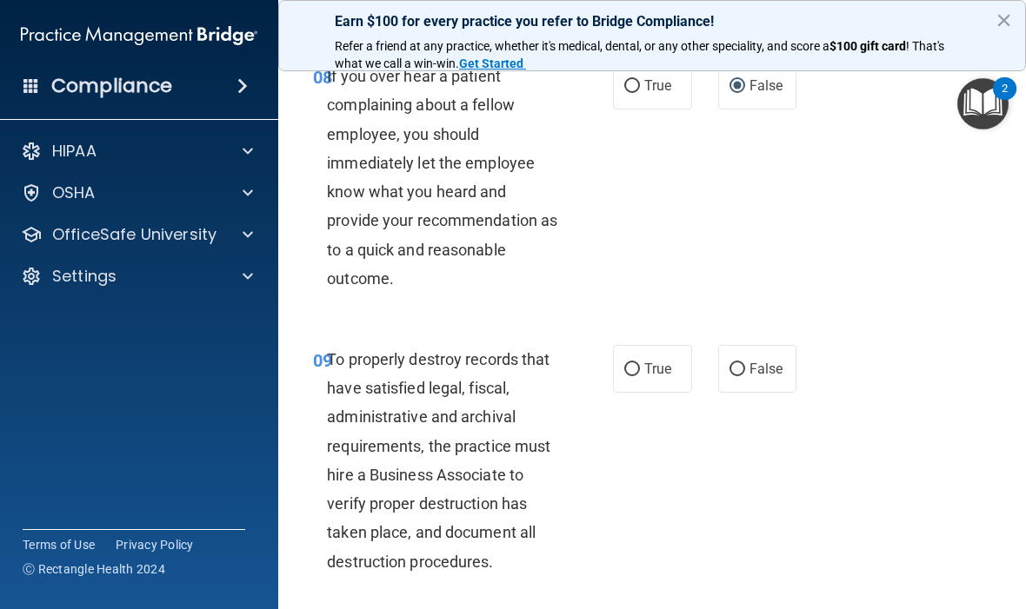
scroll to position [1759, 0]
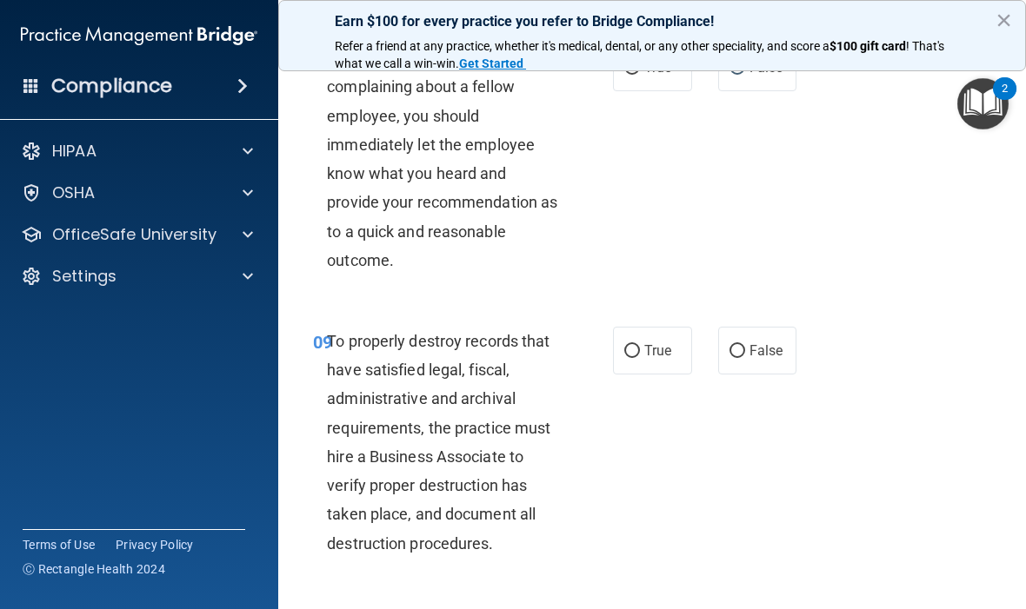
click at [758, 343] on span "False" at bounding box center [766, 351] width 34 height 17
click at [745, 345] on input "False" at bounding box center [737, 351] width 16 height 13
radio input "true"
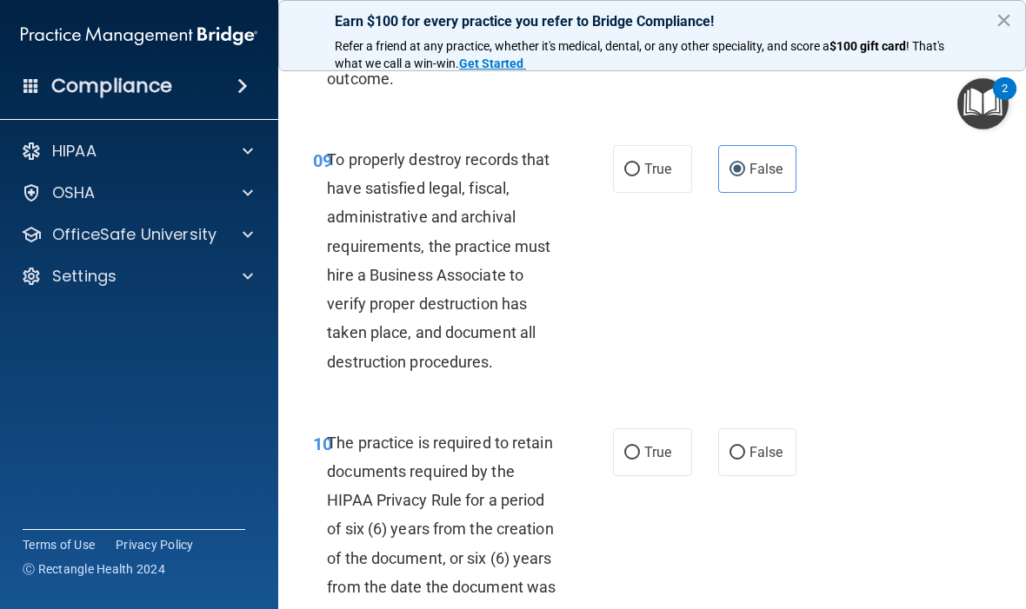
scroll to position [1939, 0]
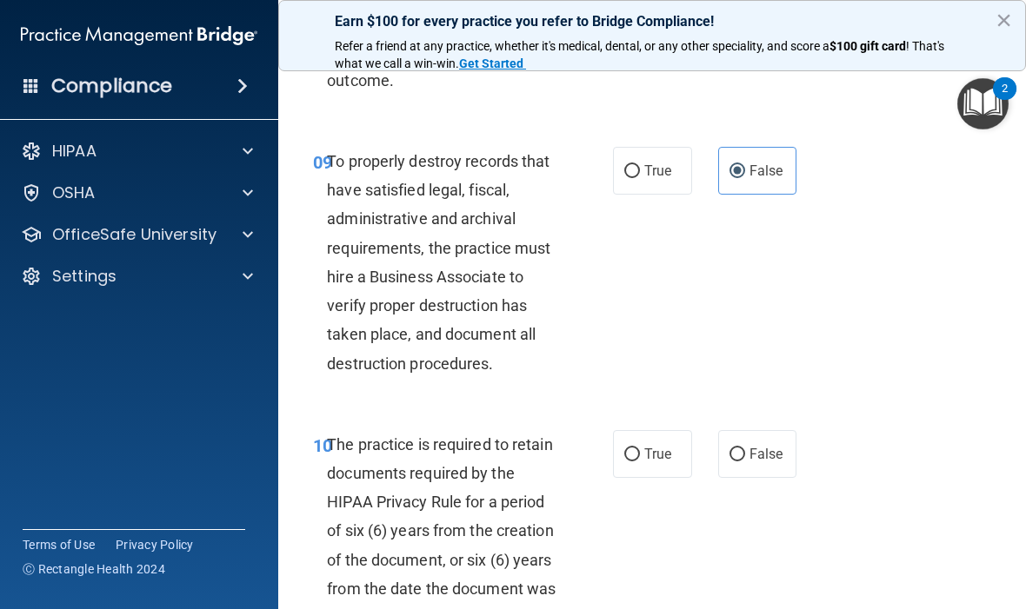
click at [650, 446] on span "True" at bounding box center [657, 454] width 27 height 17
click at [640, 449] on input "True" at bounding box center [632, 455] width 16 height 13
radio input "true"
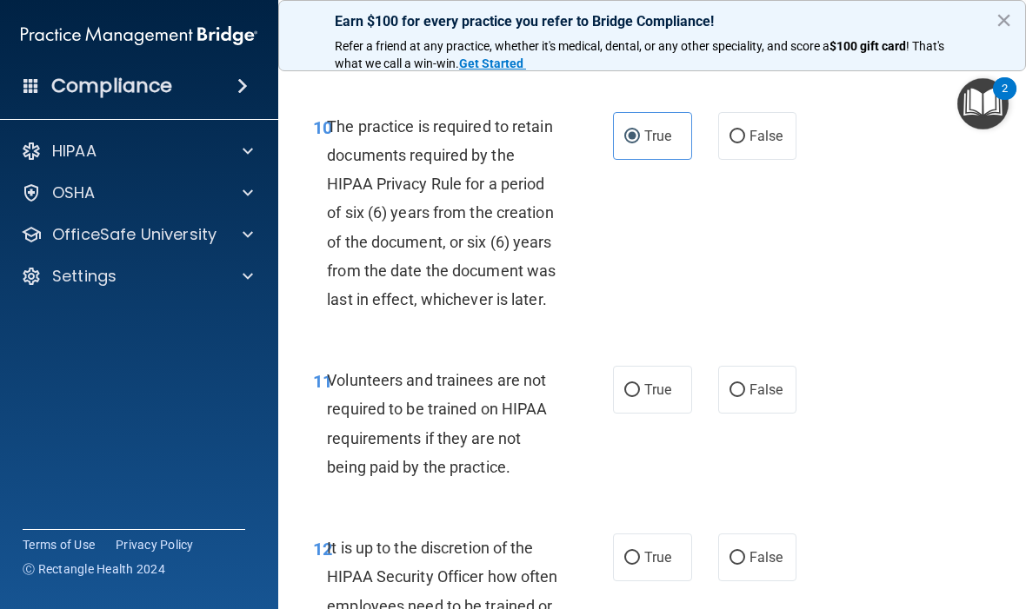
scroll to position [2255, 0]
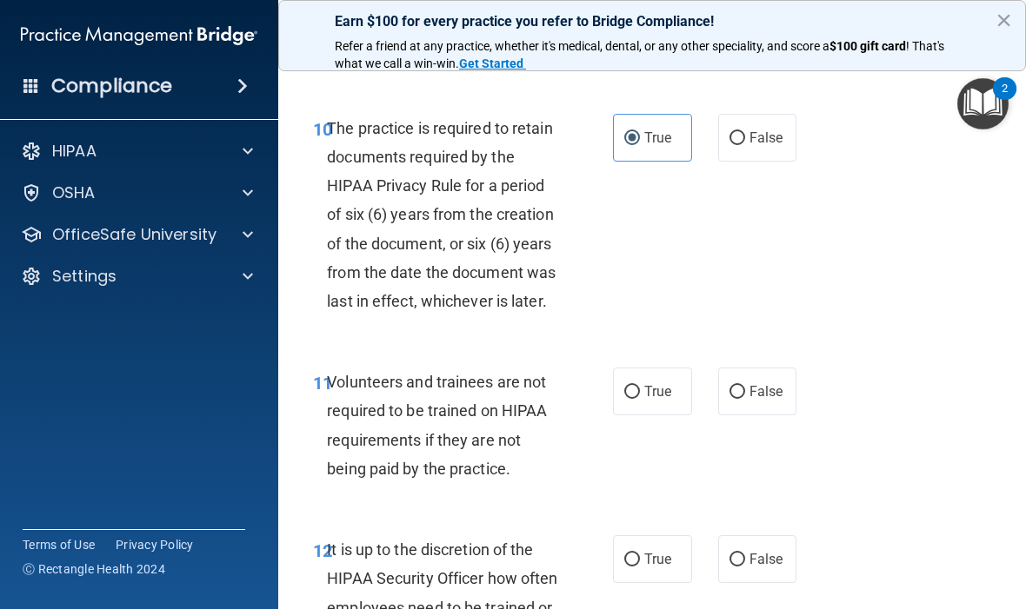
click at [760, 383] on span "False" at bounding box center [766, 391] width 34 height 17
click at [745, 386] on input "False" at bounding box center [737, 392] width 16 height 13
radio input "true"
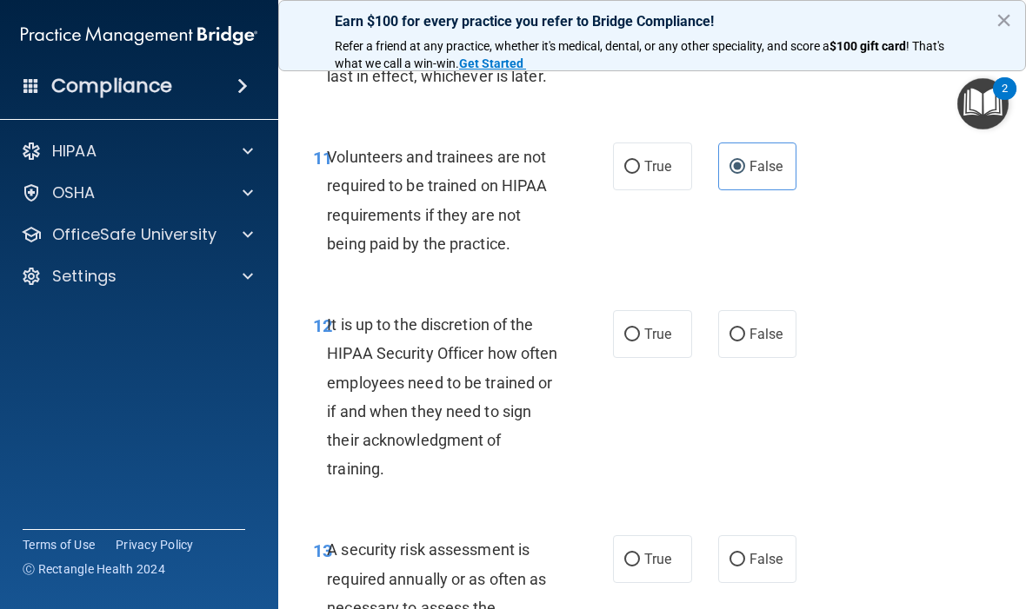
scroll to position [2480, 0]
click at [752, 311] on label "False" at bounding box center [757, 335] width 79 height 48
click at [745, 330] on input "False" at bounding box center [737, 336] width 16 height 13
radio input "true"
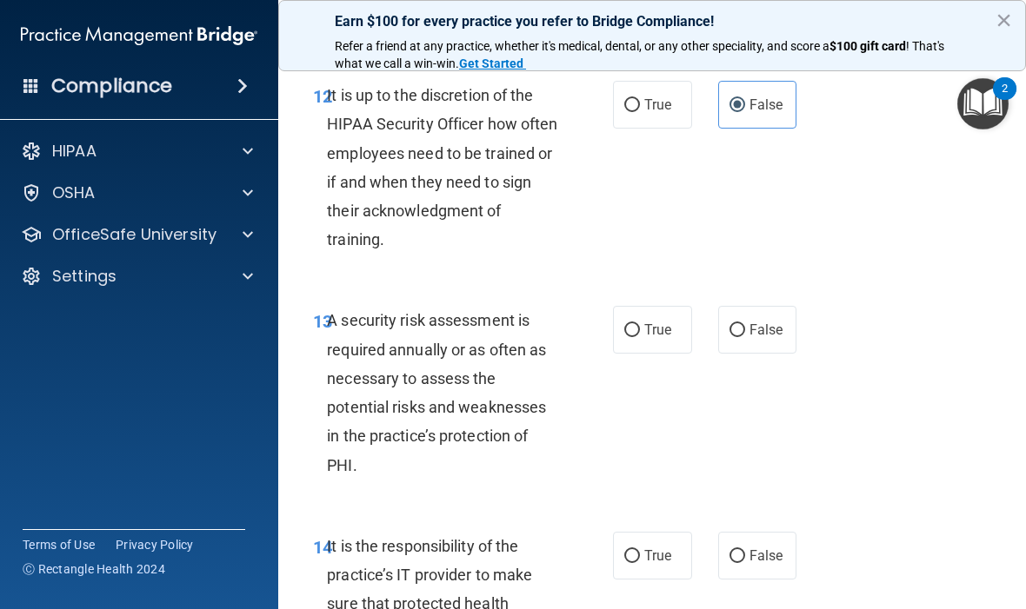
scroll to position [2708, 0]
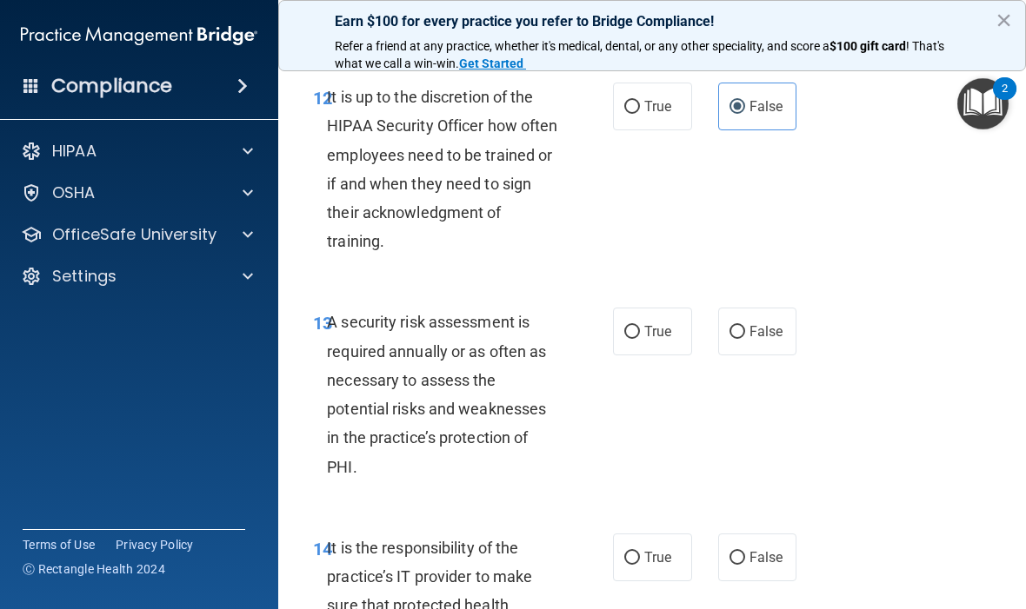
click at [655, 323] on span "True" at bounding box center [657, 331] width 27 height 17
click at [640, 326] on input "True" at bounding box center [632, 332] width 16 height 13
radio input "true"
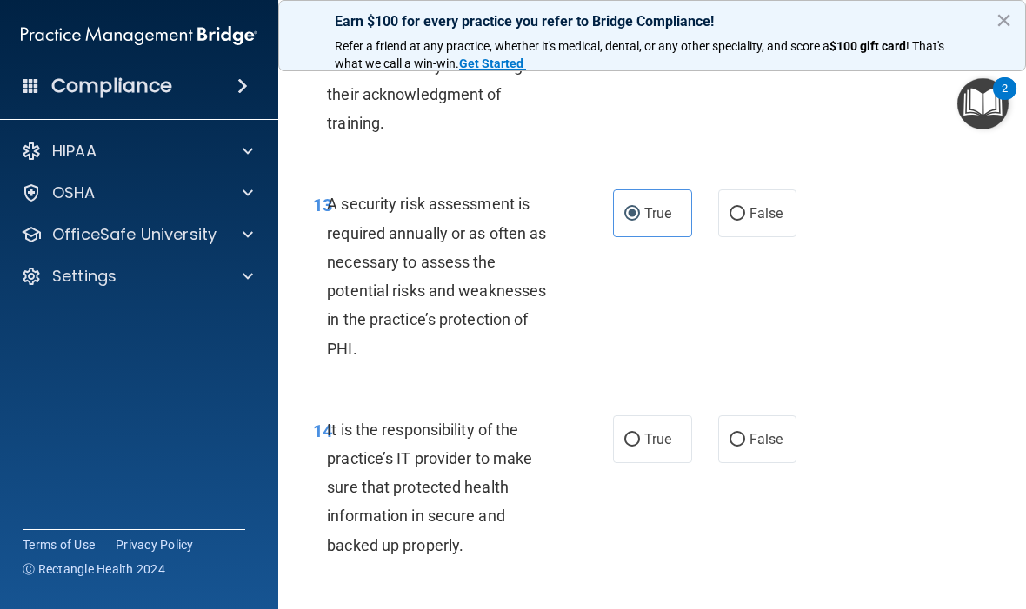
scroll to position [2842, 0]
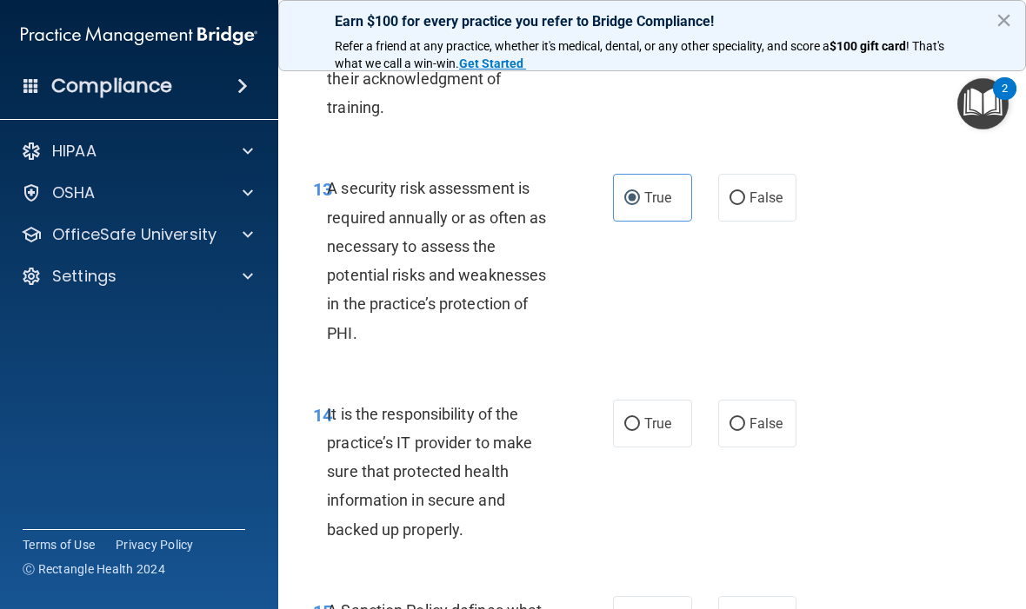
click at [760, 416] on span "False" at bounding box center [766, 424] width 34 height 17
click at [745, 418] on input "False" at bounding box center [737, 424] width 16 height 13
radio input "true"
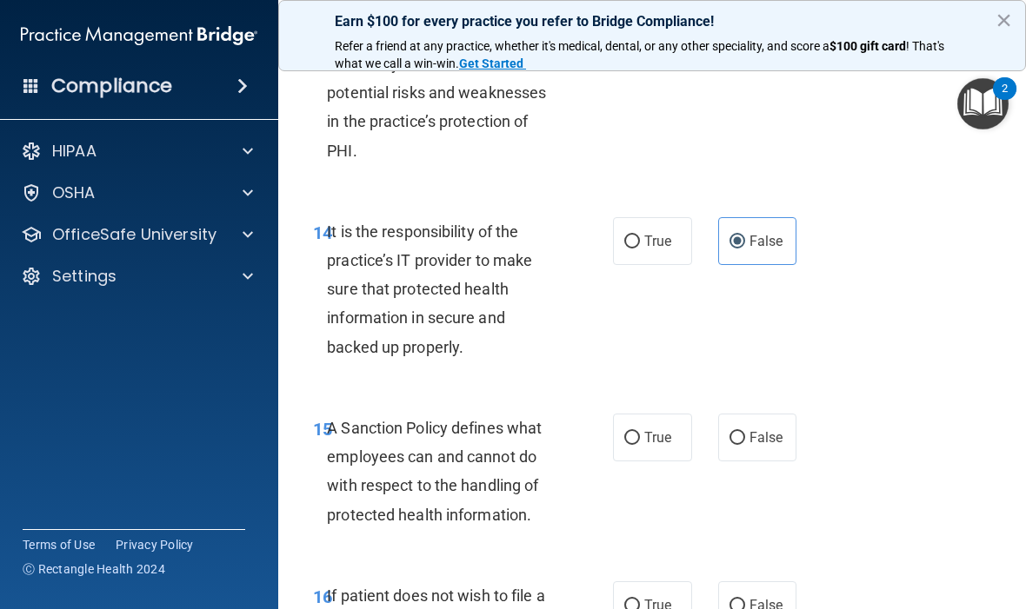
scroll to position [3029, 0]
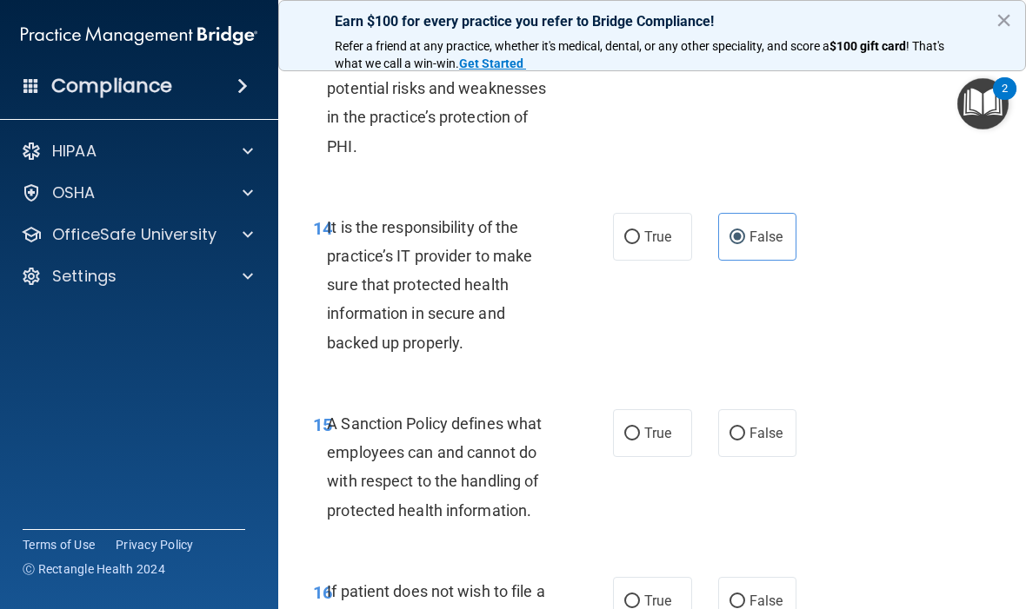
click at [755, 425] on span "False" at bounding box center [766, 433] width 34 height 17
click at [745, 428] on input "False" at bounding box center [737, 434] width 16 height 13
radio input "true"
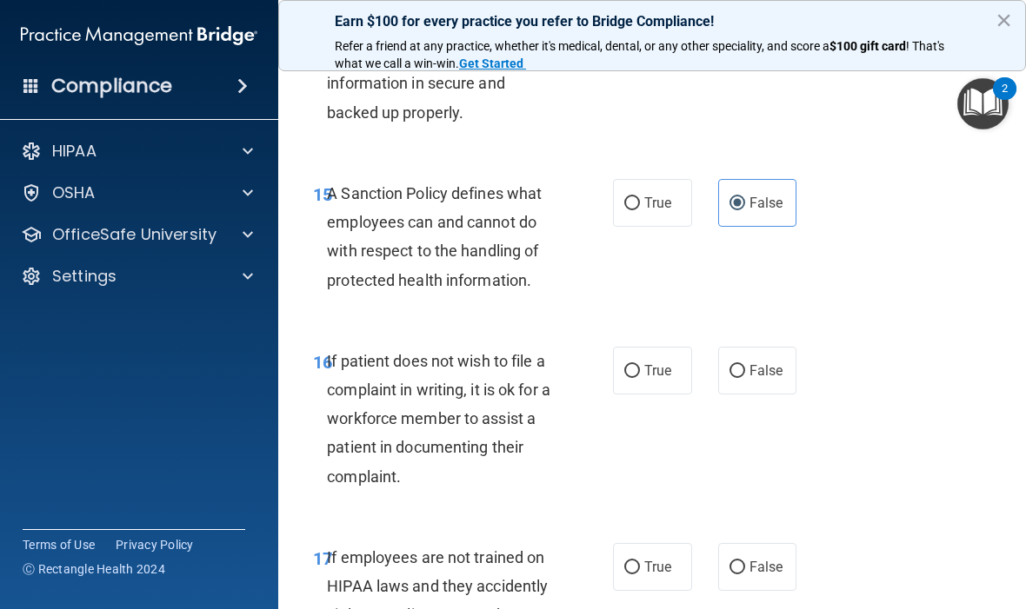
scroll to position [3259, 0]
click at [647, 363] on span "True" at bounding box center [657, 371] width 27 height 17
click at [640, 366] on input "True" at bounding box center [632, 372] width 16 height 13
radio input "true"
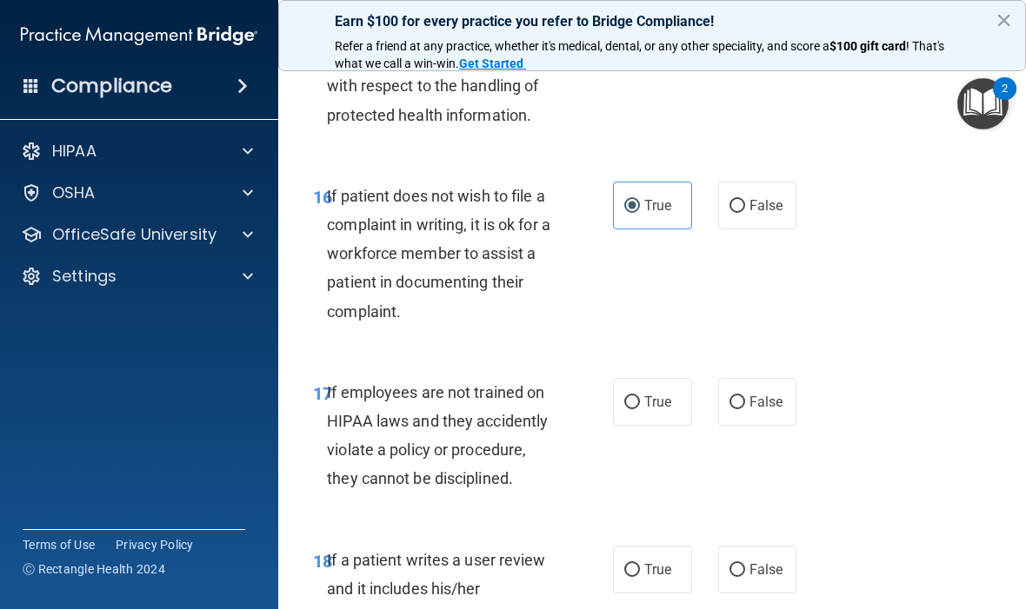
scroll to position [3426, 0]
click at [763, 393] on span "False" at bounding box center [766, 401] width 34 height 17
click at [745, 396] on input "False" at bounding box center [737, 402] width 16 height 13
radio input "true"
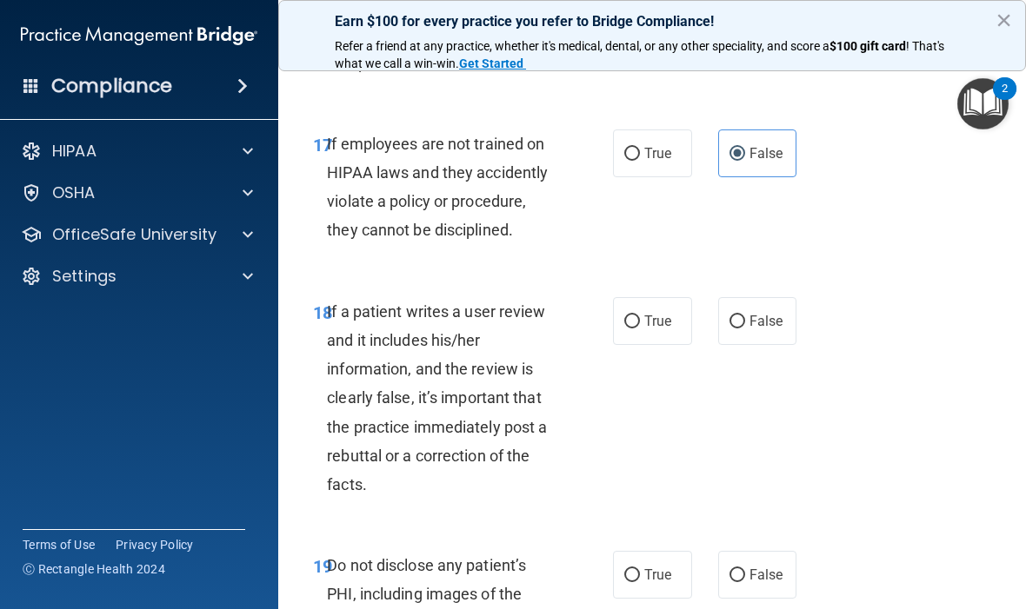
scroll to position [3673, 0]
click at [756, 314] on span "False" at bounding box center [766, 322] width 34 height 17
click at [745, 316] on input "False" at bounding box center [737, 322] width 16 height 13
radio input "true"
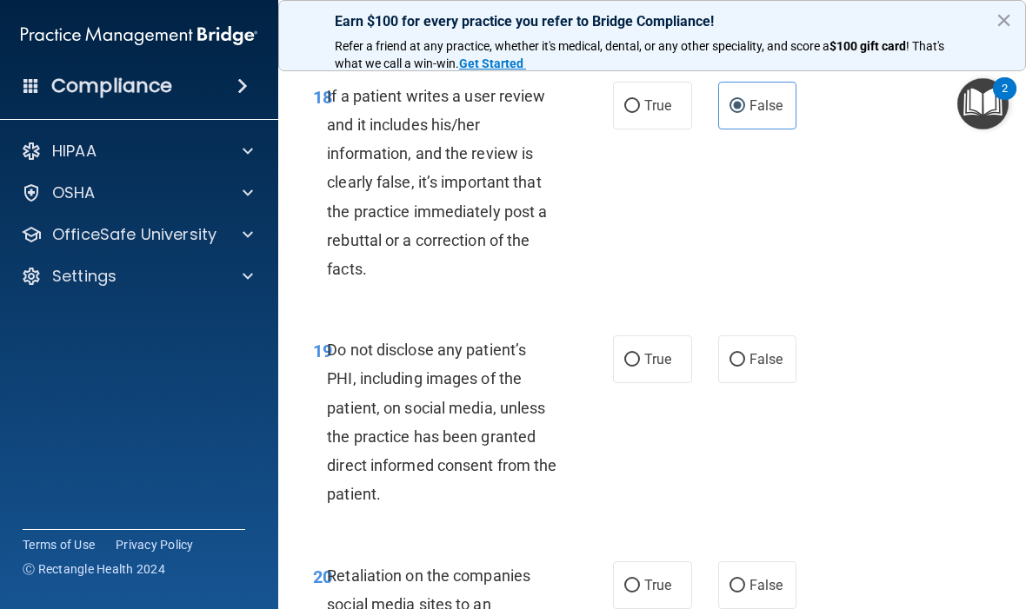
scroll to position [3896, 0]
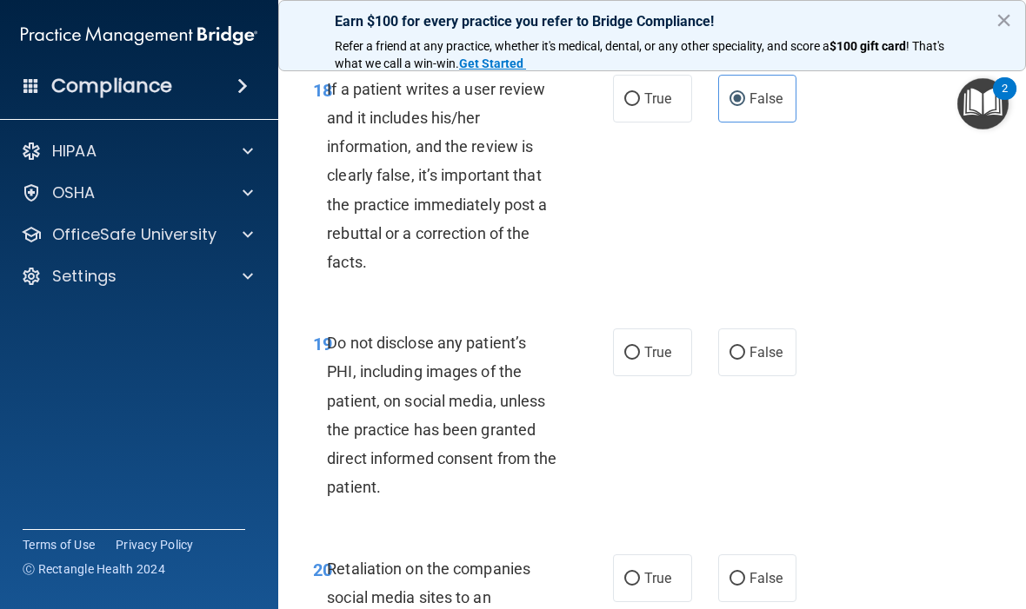
click at [658, 344] on span "True" at bounding box center [657, 352] width 27 height 17
click at [640, 347] on input "True" at bounding box center [632, 353] width 16 height 13
radio input "true"
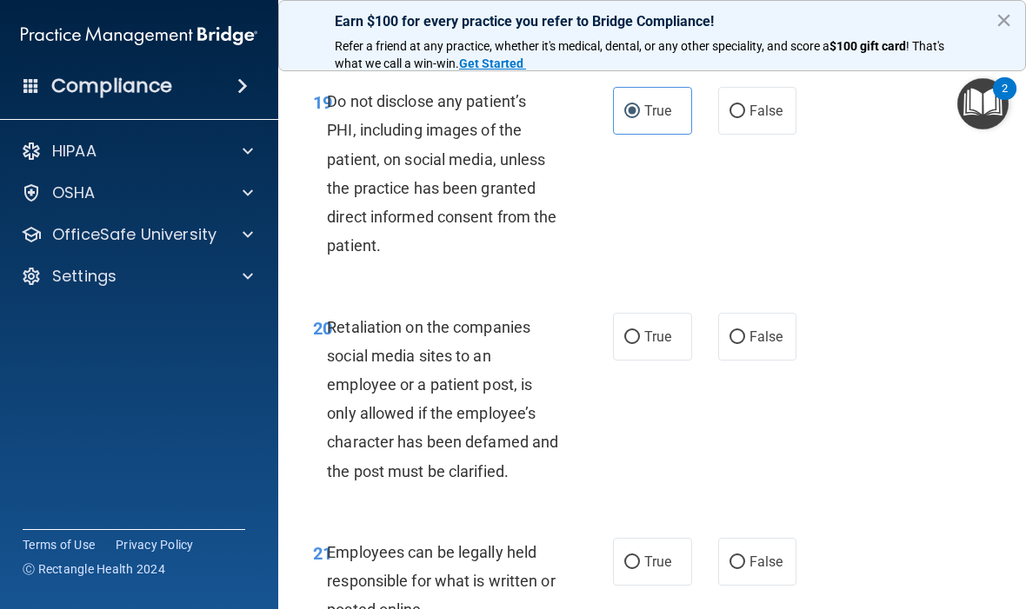
scroll to position [4140, 0]
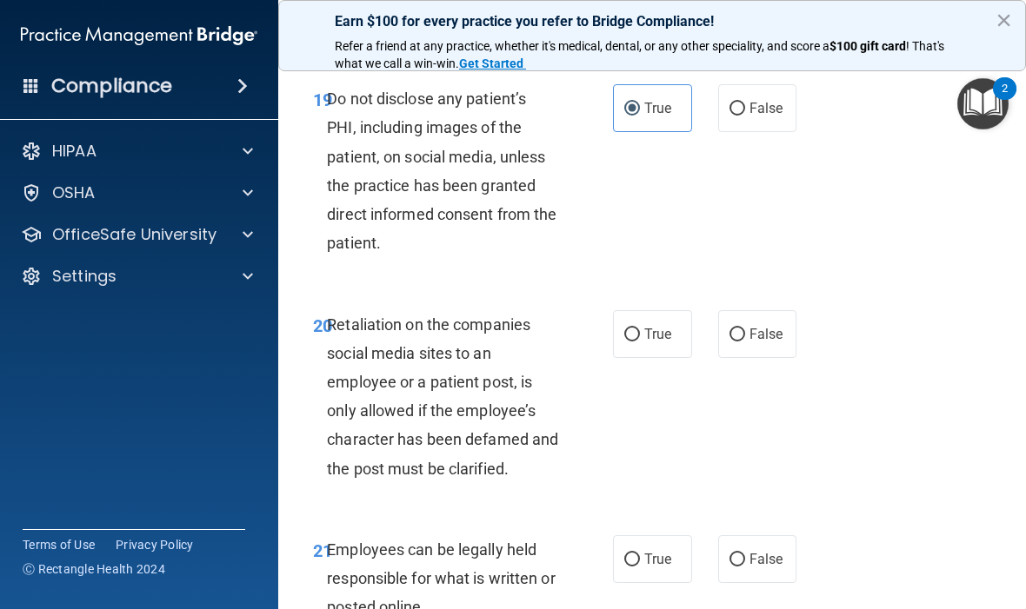
click at [757, 326] on span "False" at bounding box center [766, 334] width 34 height 17
click at [745, 329] on input "False" at bounding box center [737, 335] width 16 height 13
radio input "true"
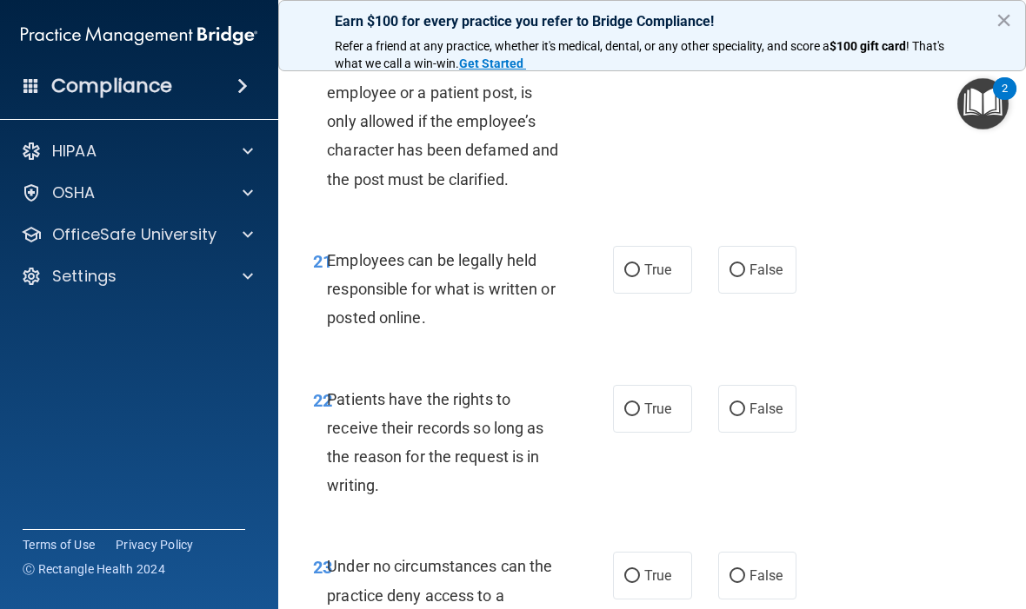
scroll to position [4436, 0]
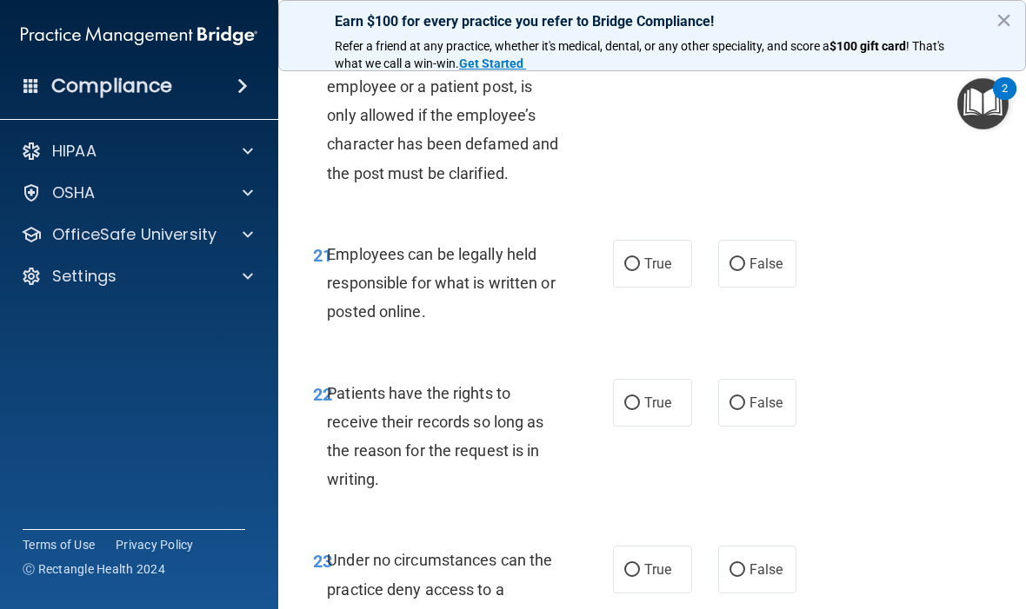
click at [665, 240] on label "True" at bounding box center [652, 264] width 79 height 48
click at [640, 258] on input "True" at bounding box center [632, 264] width 16 height 13
radio input "true"
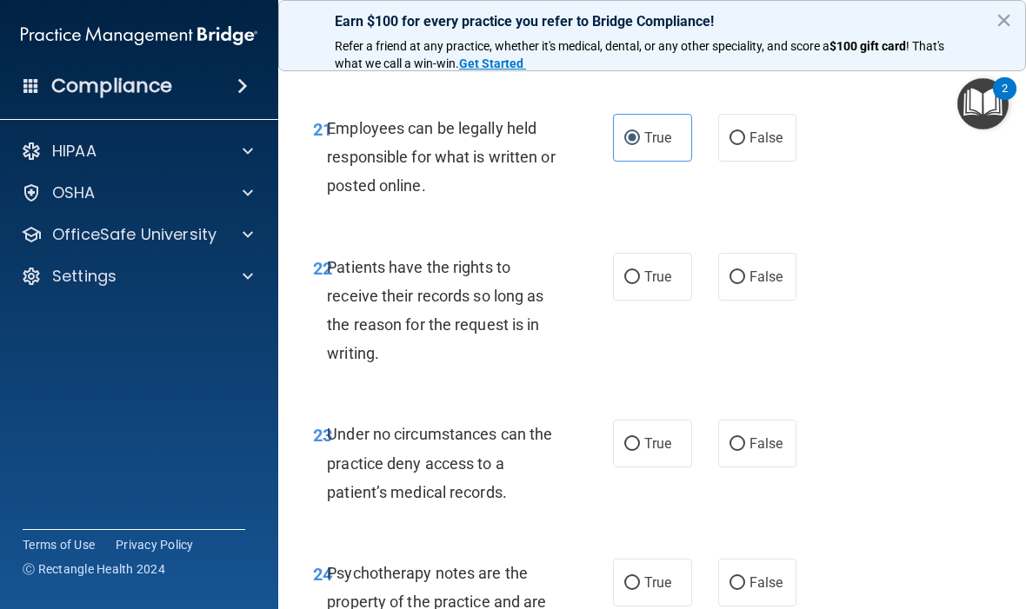
scroll to position [4565, 0]
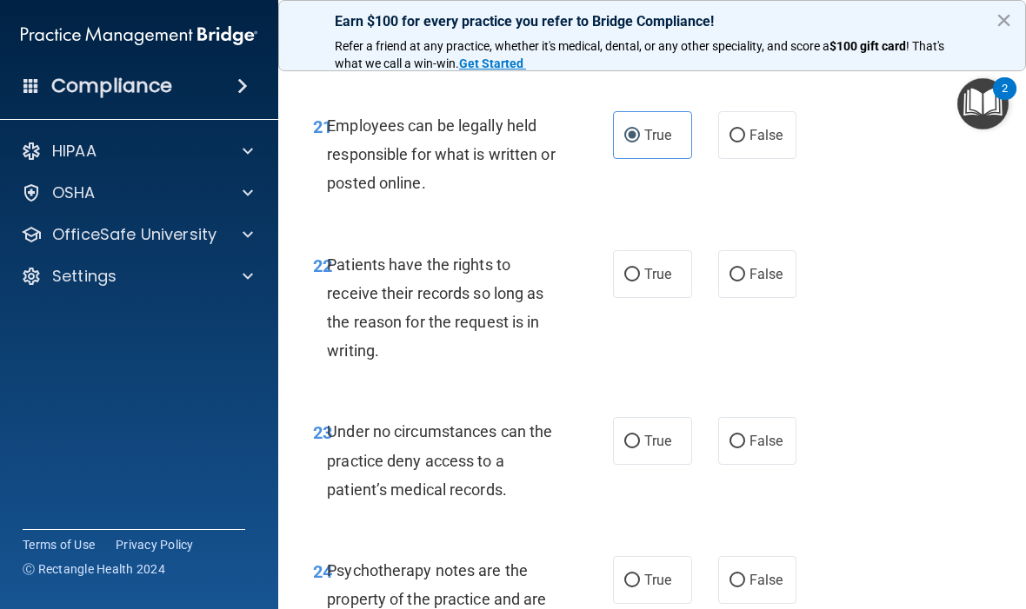
click at [752, 266] on span "False" at bounding box center [766, 274] width 34 height 17
click at [745, 269] on input "False" at bounding box center [737, 275] width 16 height 13
radio input "true"
click at [754, 417] on label "False" at bounding box center [757, 441] width 79 height 48
click at [745, 436] on input "False" at bounding box center [737, 442] width 16 height 13
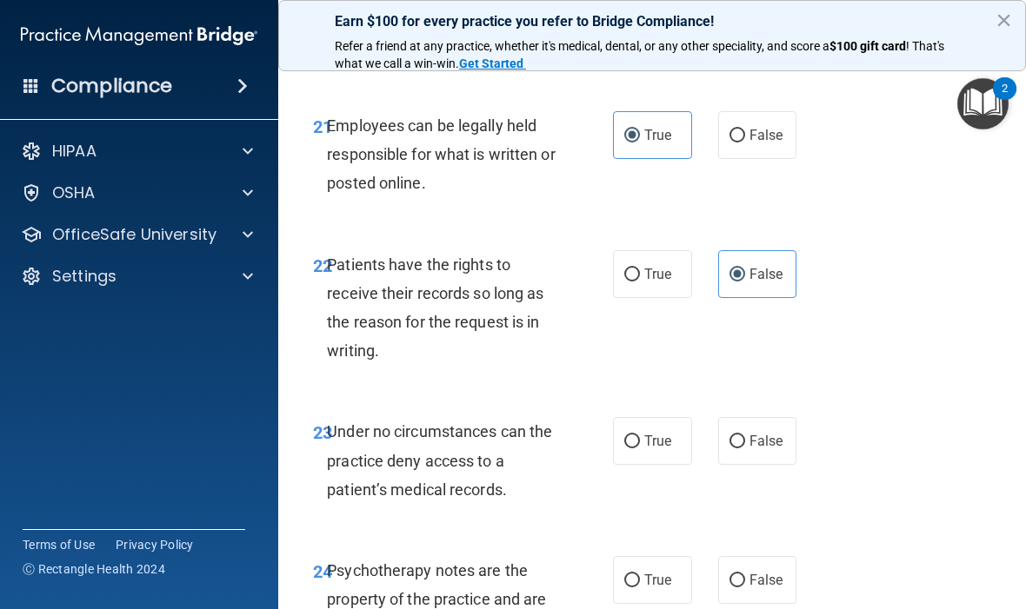
radio input "true"
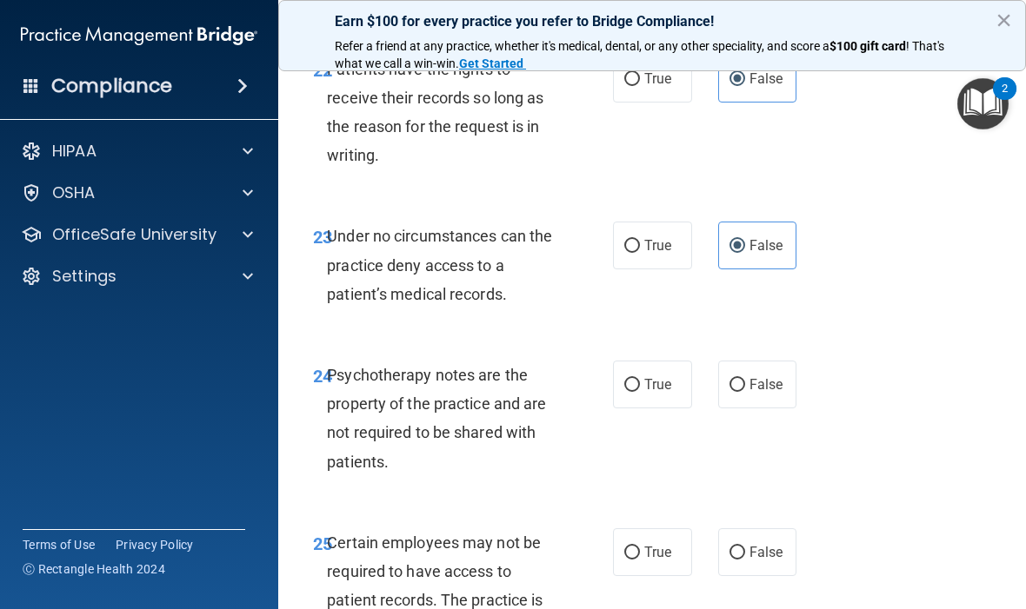
scroll to position [4761, 0]
click at [663, 360] on label "True" at bounding box center [652, 384] width 79 height 48
click at [640, 378] on input "True" at bounding box center [632, 384] width 16 height 13
radio input "true"
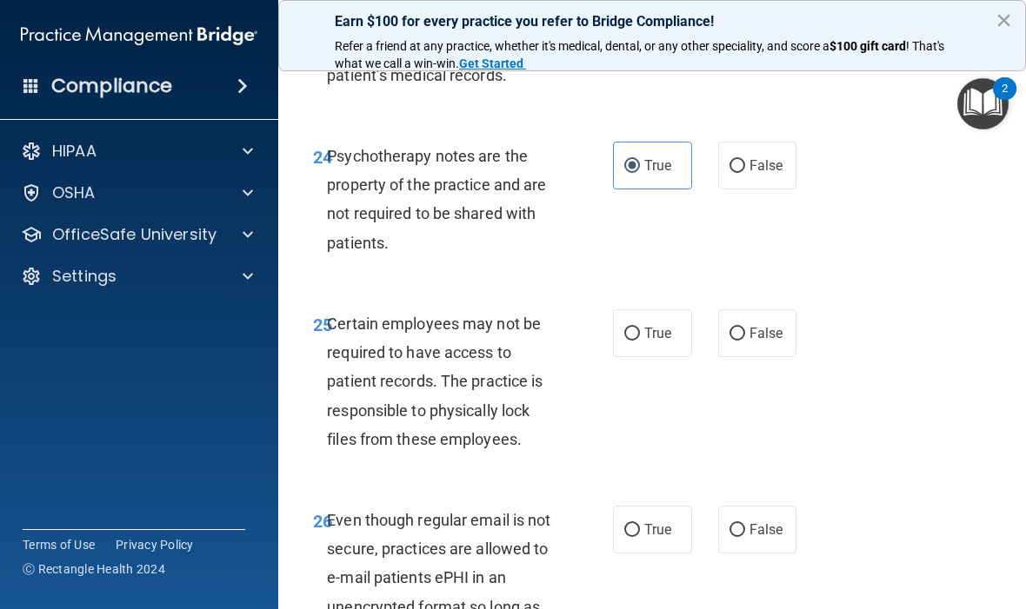
scroll to position [4982, 0]
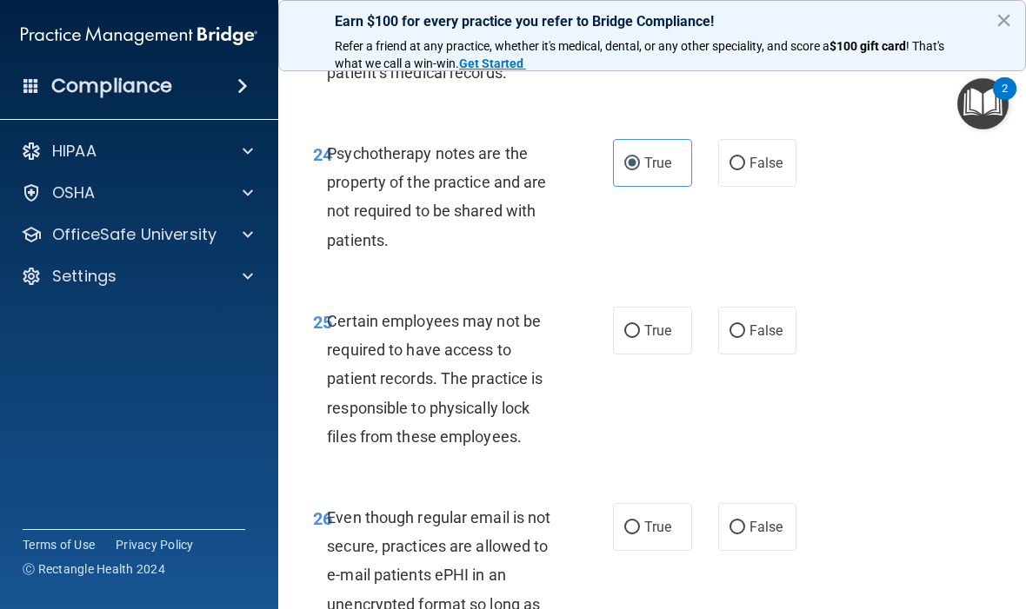
click at [659, 323] on span "True" at bounding box center [657, 331] width 27 height 17
click at [640, 325] on input "True" at bounding box center [632, 331] width 16 height 13
radio input "true"
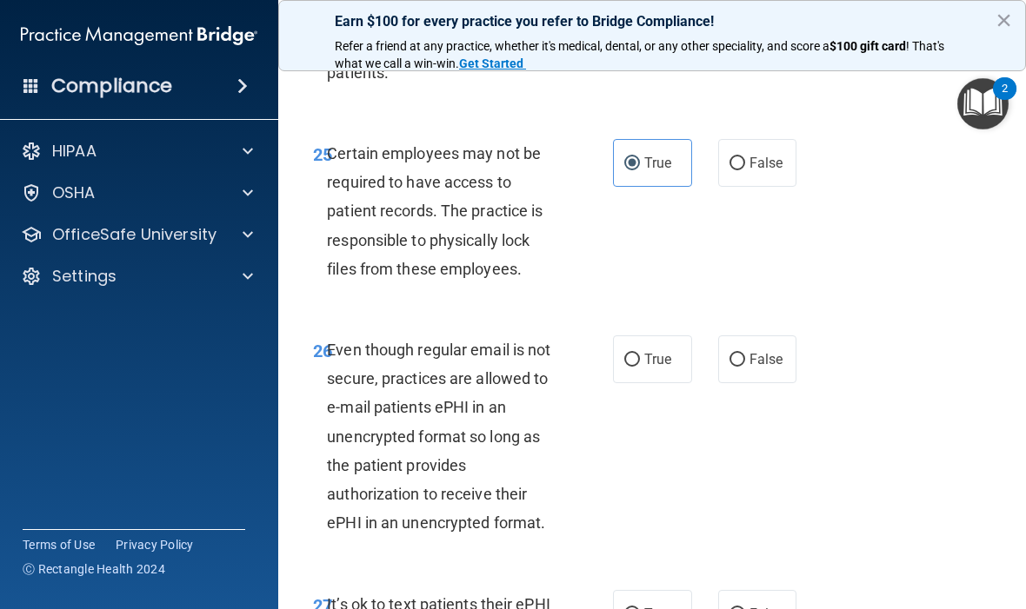
scroll to position [5156, 0]
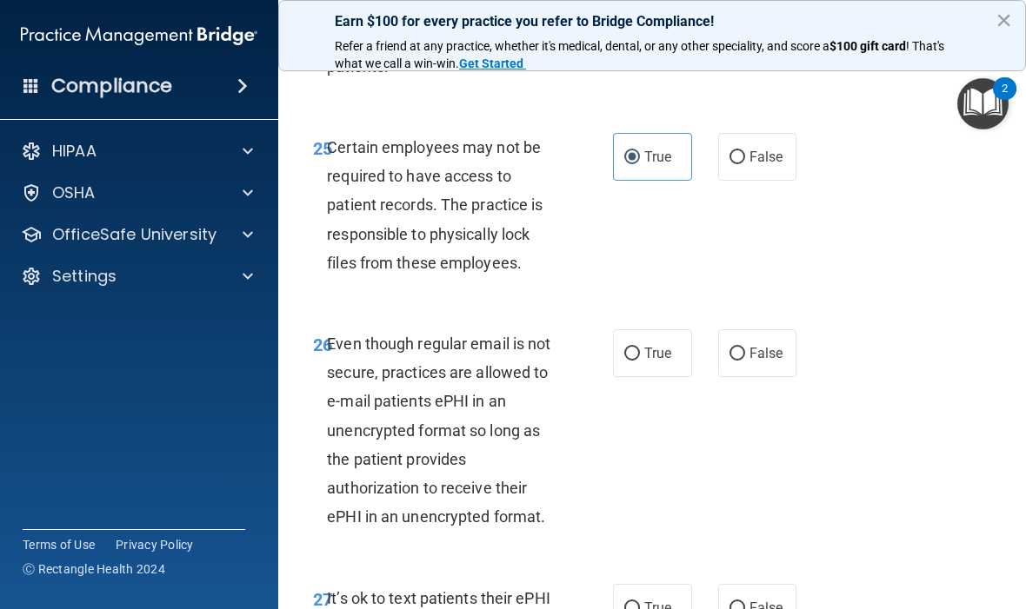
click at [636, 348] on input "True" at bounding box center [632, 354] width 16 height 13
radio input "true"
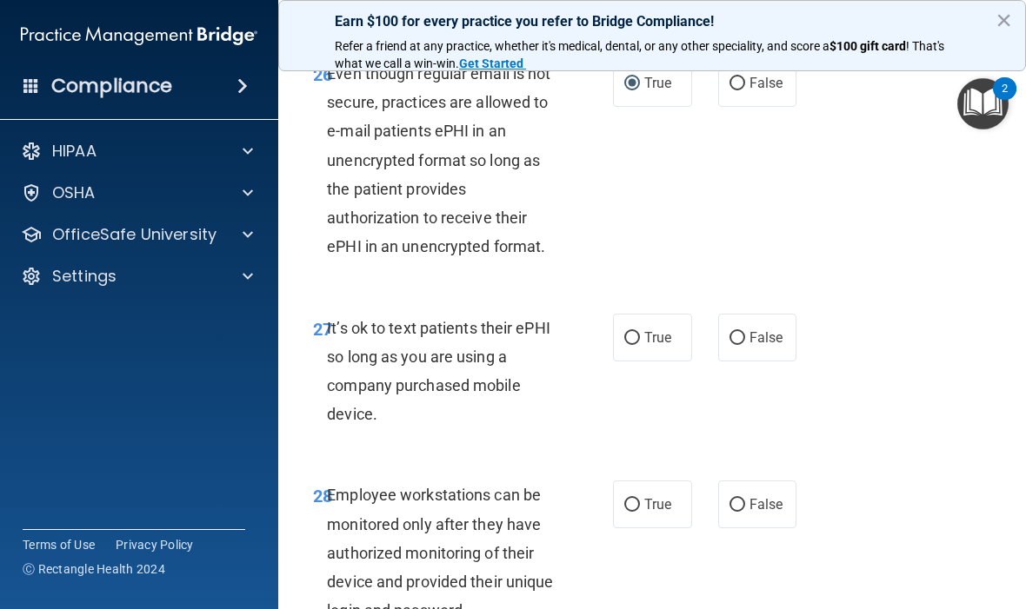
scroll to position [5427, 0]
click at [766, 313] on label "False" at bounding box center [757, 337] width 79 height 48
click at [745, 331] on input "False" at bounding box center [737, 337] width 16 height 13
radio input "true"
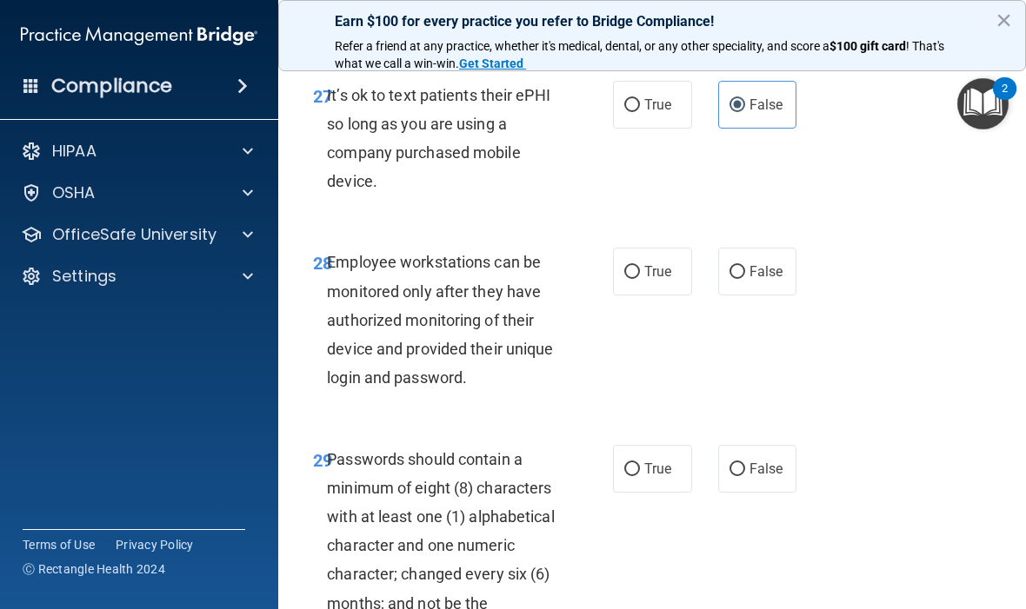
scroll to position [5667, 0]
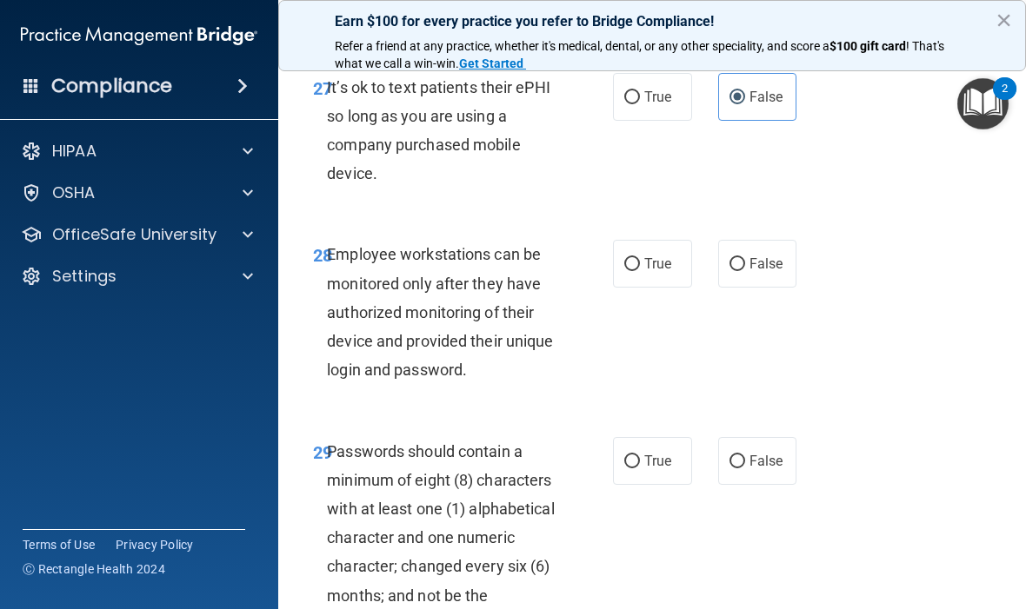
click at [743, 258] on input "False" at bounding box center [737, 264] width 16 height 13
radio input "true"
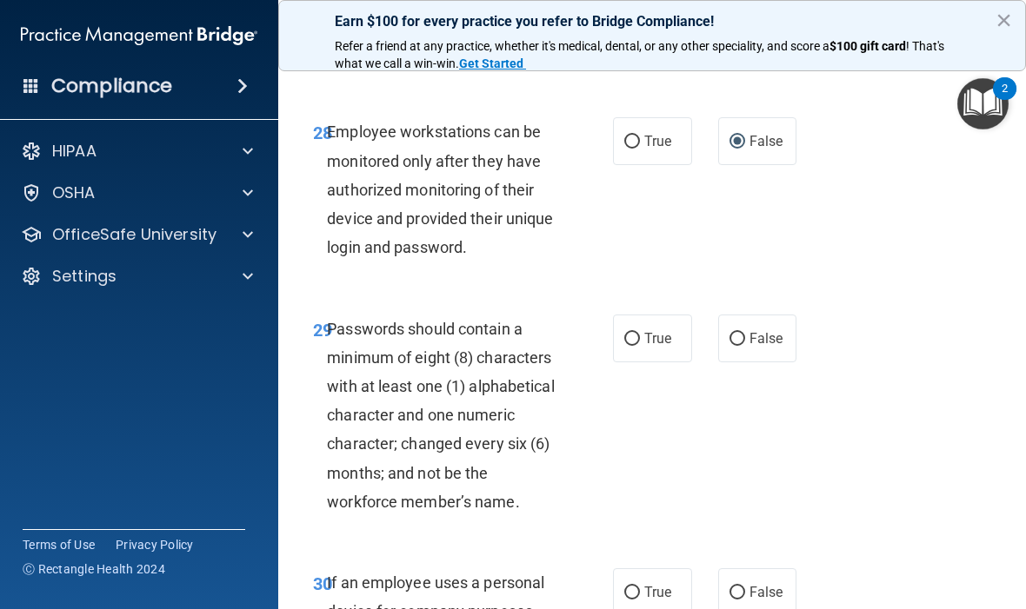
scroll to position [5790, 0]
click at [652, 330] on span "True" at bounding box center [657, 338] width 27 height 17
click at [640, 332] on input "True" at bounding box center [632, 338] width 16 height 13
radio input "true"
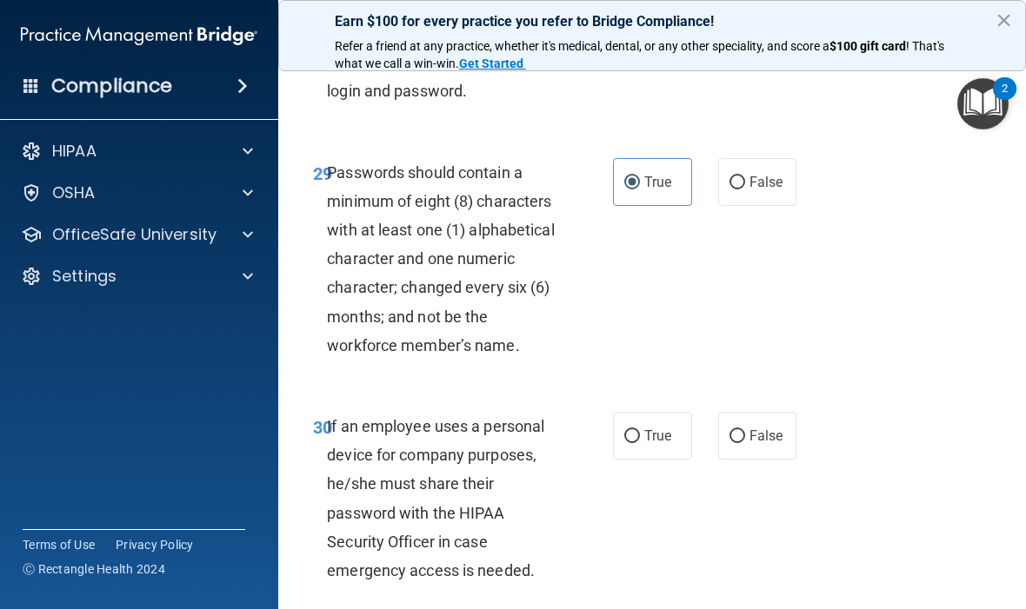
scroll to position [5945, 0]
click at [782, 429] on span "False" at bounding box center [766, 437] width 34 height 17
click at [745, 431] on input "False" at bounding box center [737, 437] width 16 height 13
radio input "true"
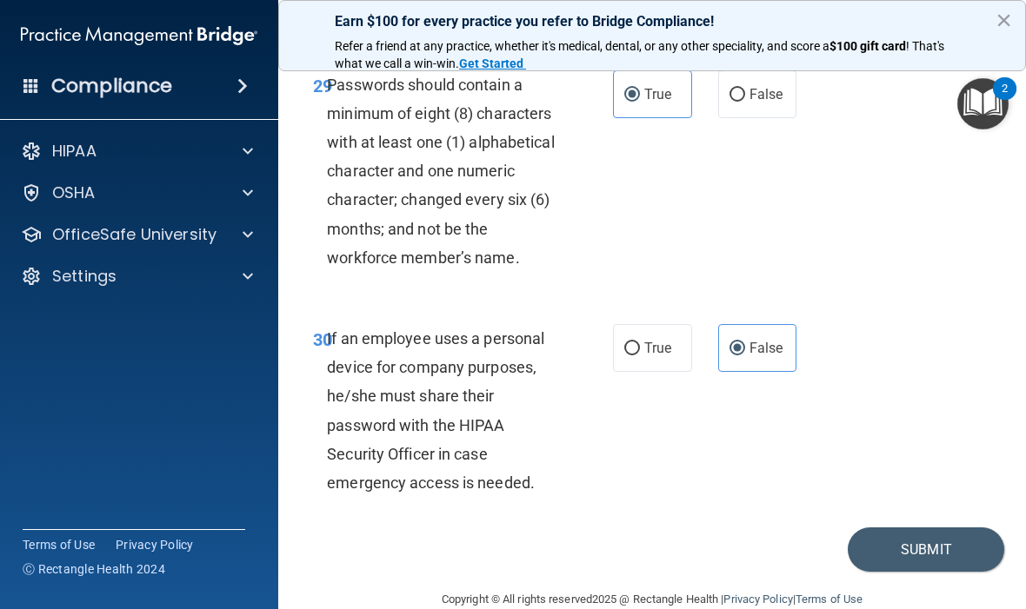
scroll to position [6033, 0]
click at [930, 529] on button "Submit" at bounding box center [926, 551] width 156 height 44
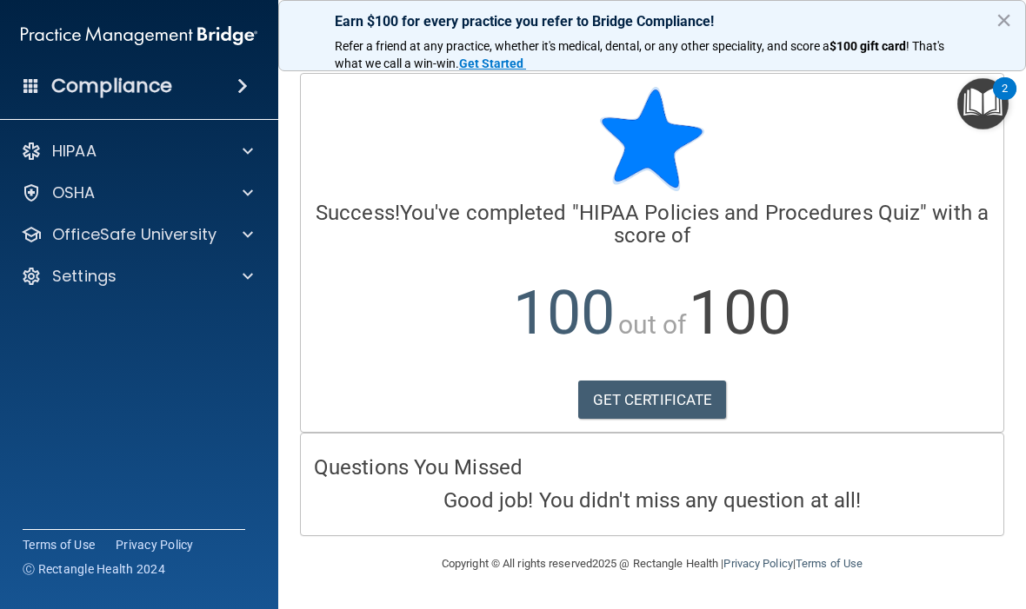
click at [174, 236] on p "OfficeSafe University" at bounding box center [134, 234] width 164 height 21
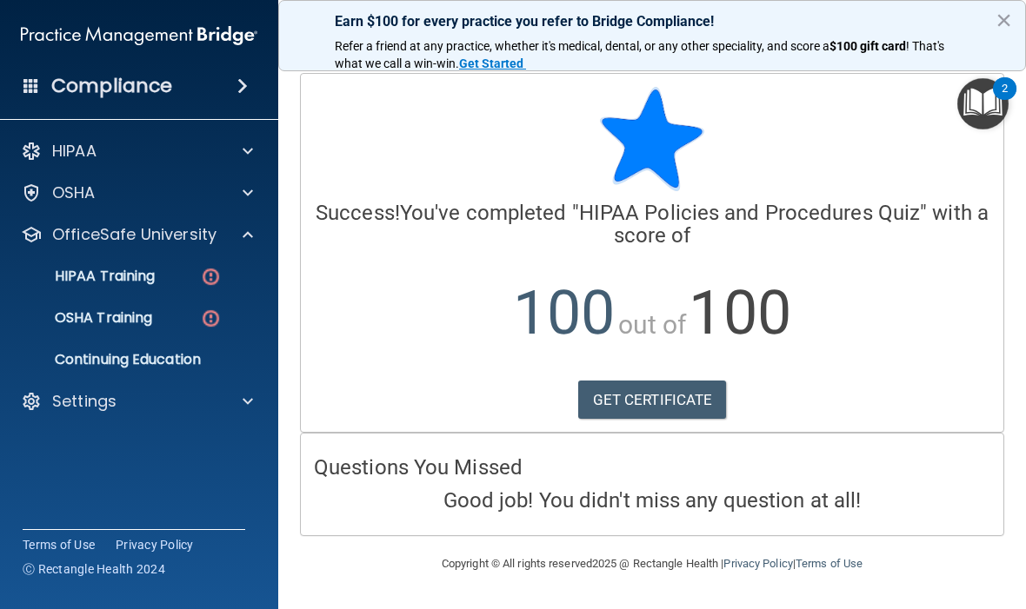
click at [155, 270] on p "HIPAA Training" at bounding box center [82, 276] width 143 height 17
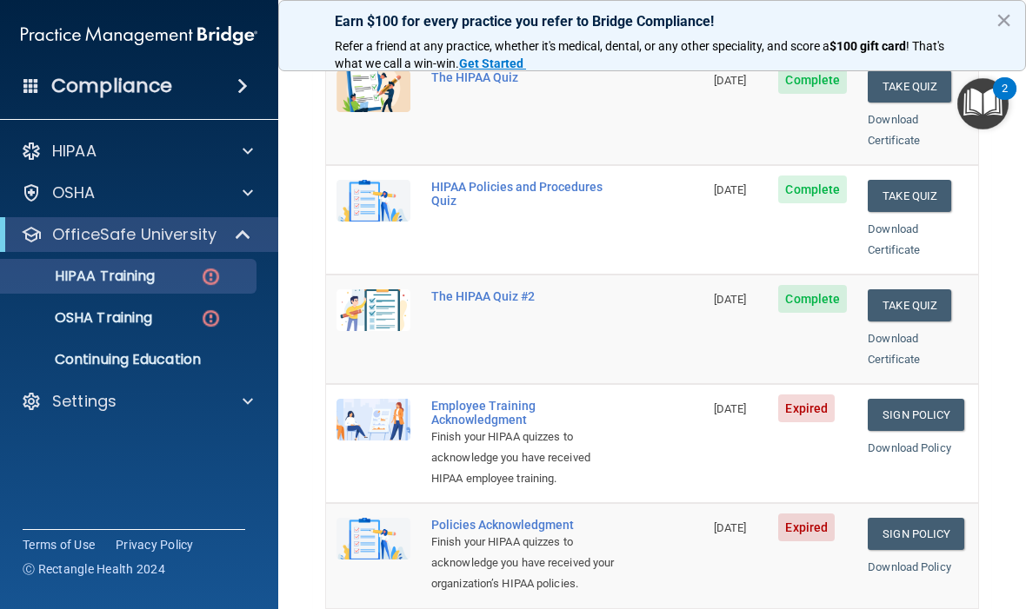
scroll to position [275, 0]
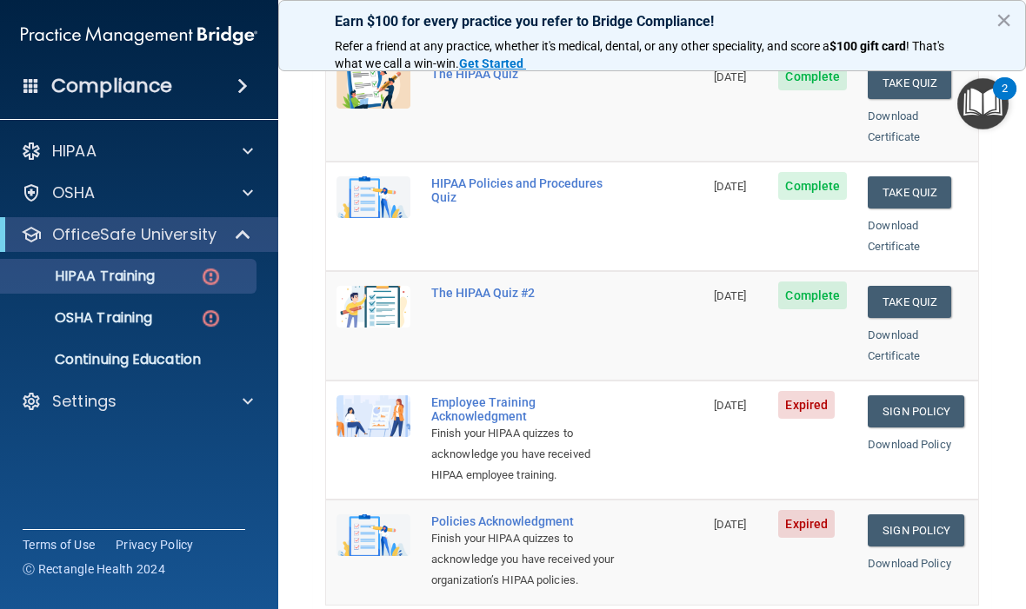
click at [922, 396] on link "Sign Policy" at bounding box center [916, 412] width 97 height 32
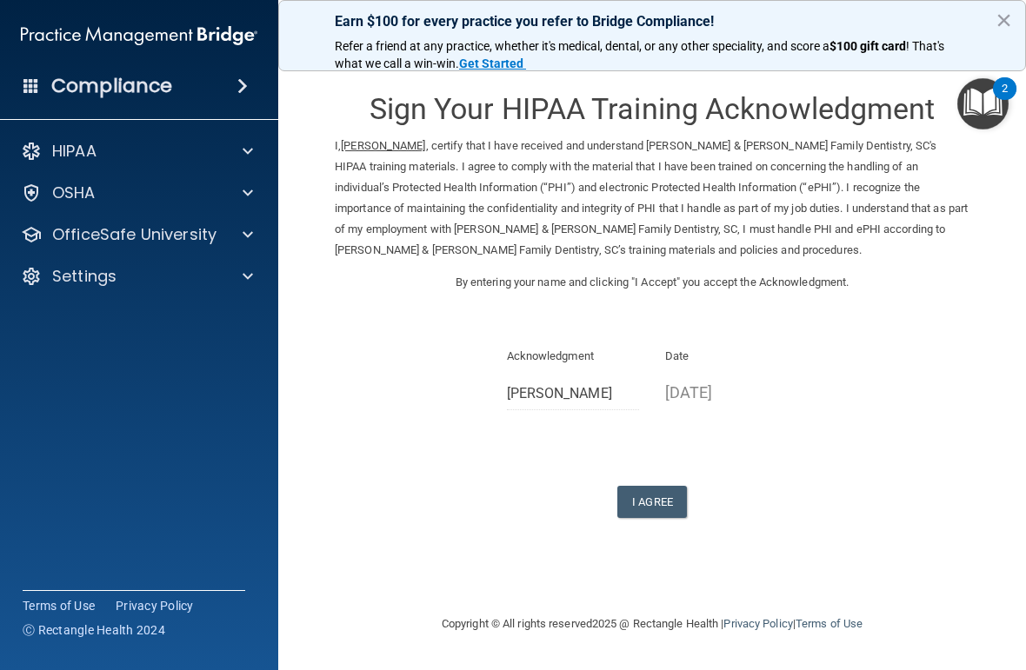
click at [651, 488] on button "I Agree" at bounding box center [652, 502] width 70 height 32
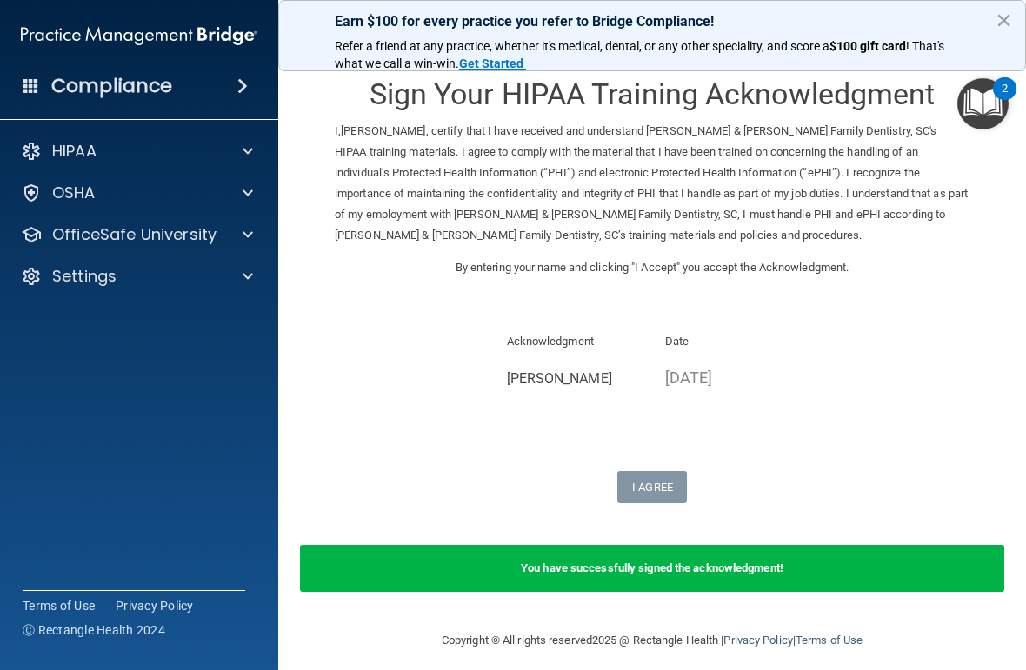
scroll to position [12, 0]
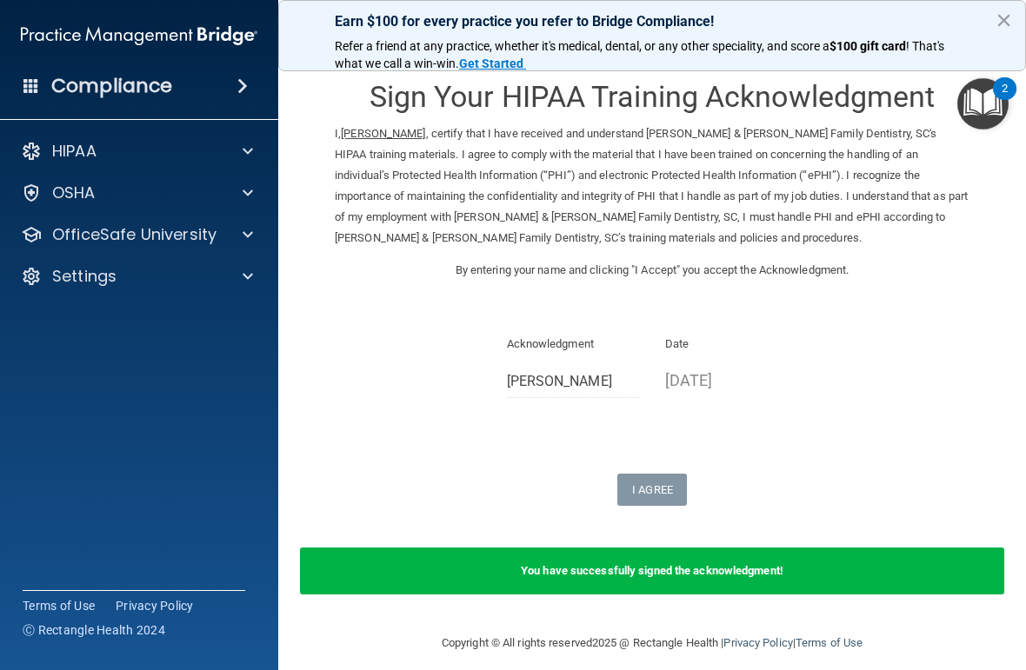
click at [186, 235] on p "OfficeSafe University" at bounding box center [134, 234] width 164 height 21
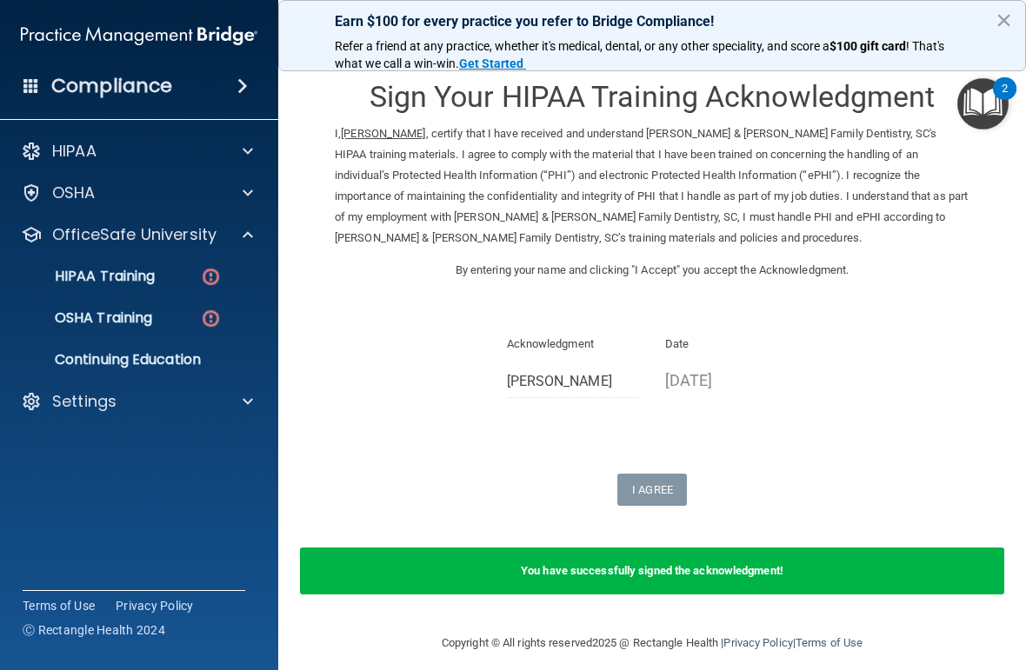
click at [151, 275] on p "HIPAA Training" at bounding box center [82, 276] width 143 height 17
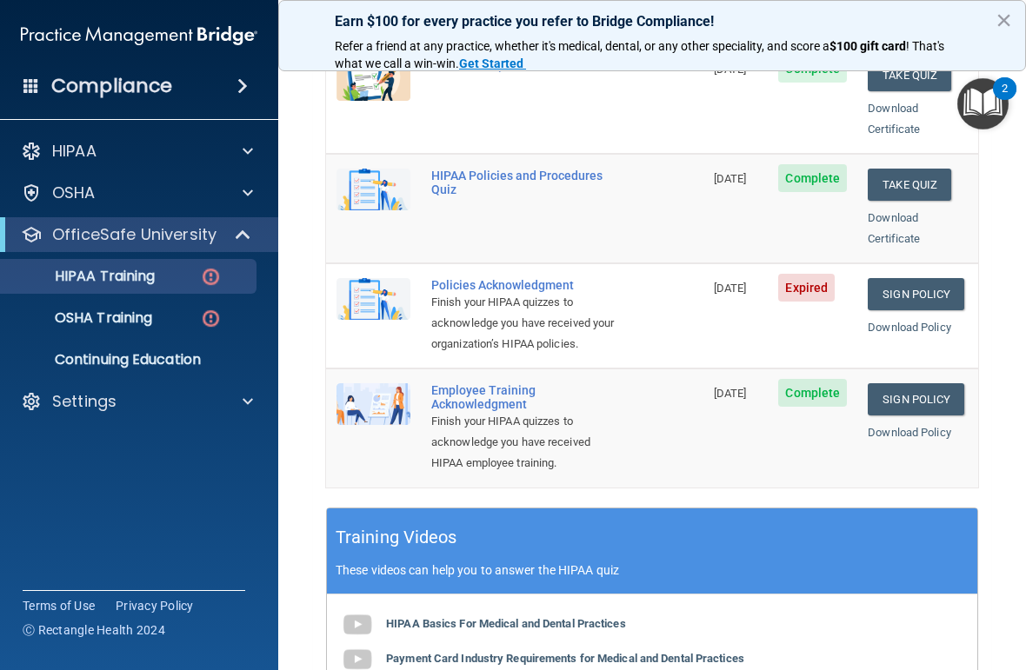
scroll to position [393, 0]
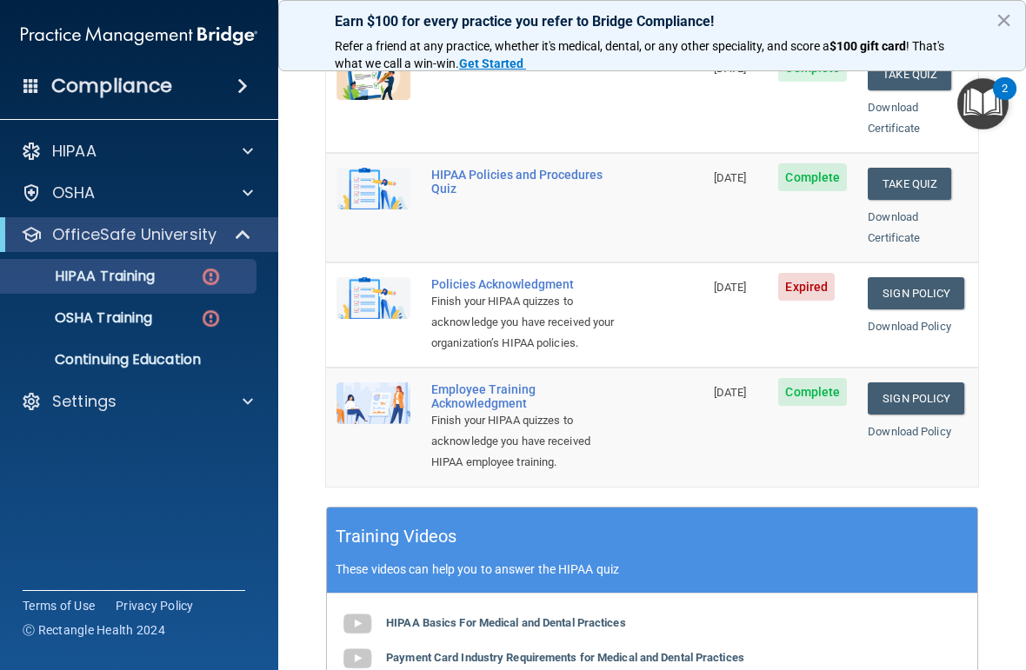
click at [919, 277] on link "Sign Policy" at bounding box center [916, 293] width 97 height 32
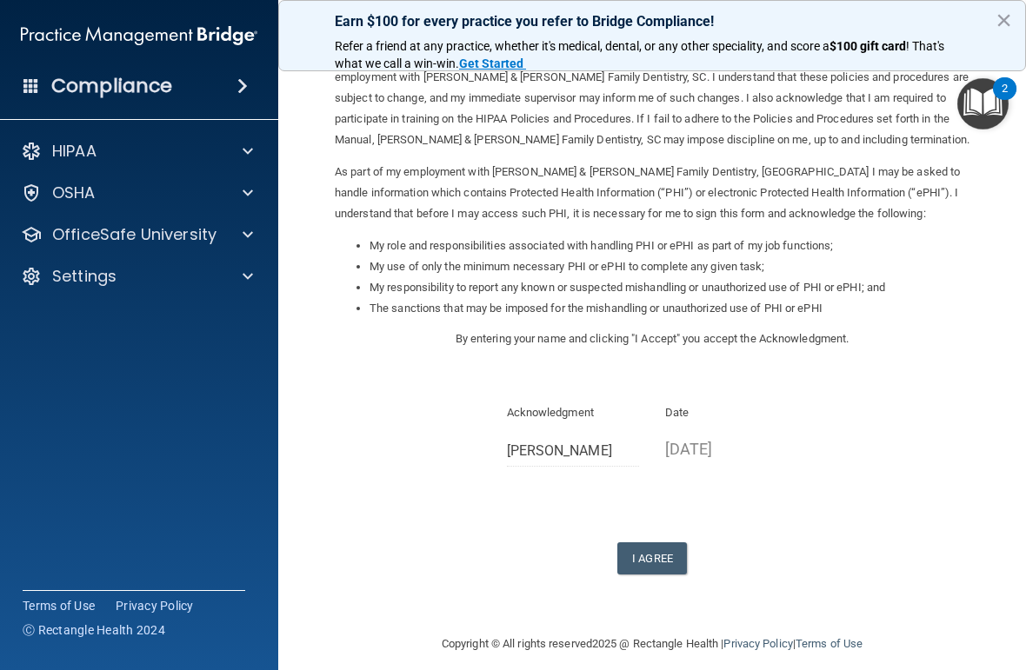
scroll to position [110, 0]
click at [656, 543] on button "I Agree" at bounding box center [652, 559] width 70 height 32
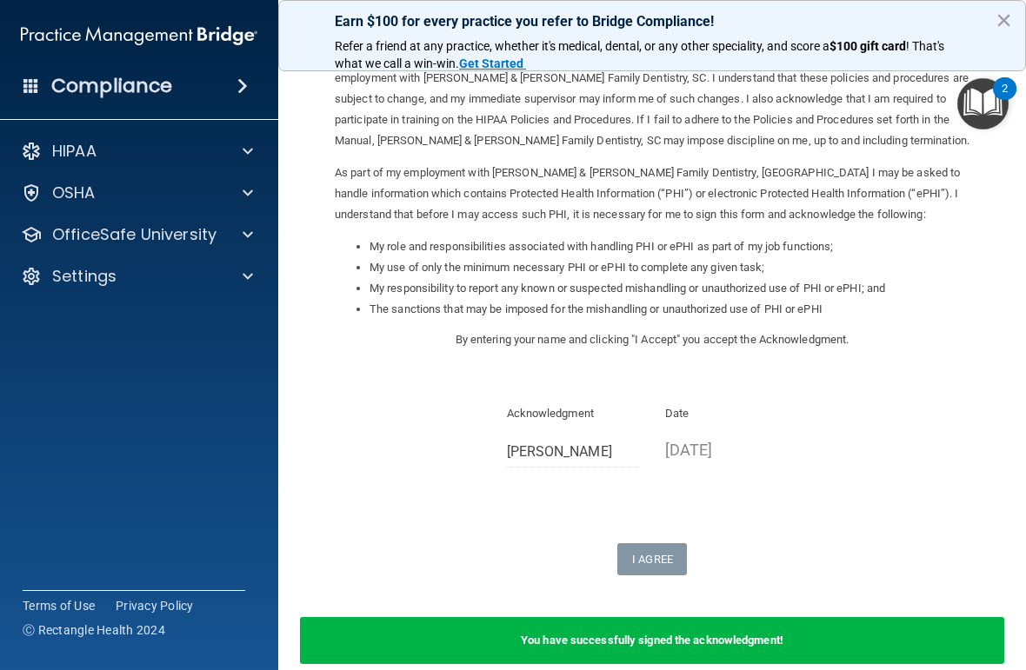
click at [182, 236] on p "OfficeSafe University" at bounding box center [134, 234] width 164 height 21
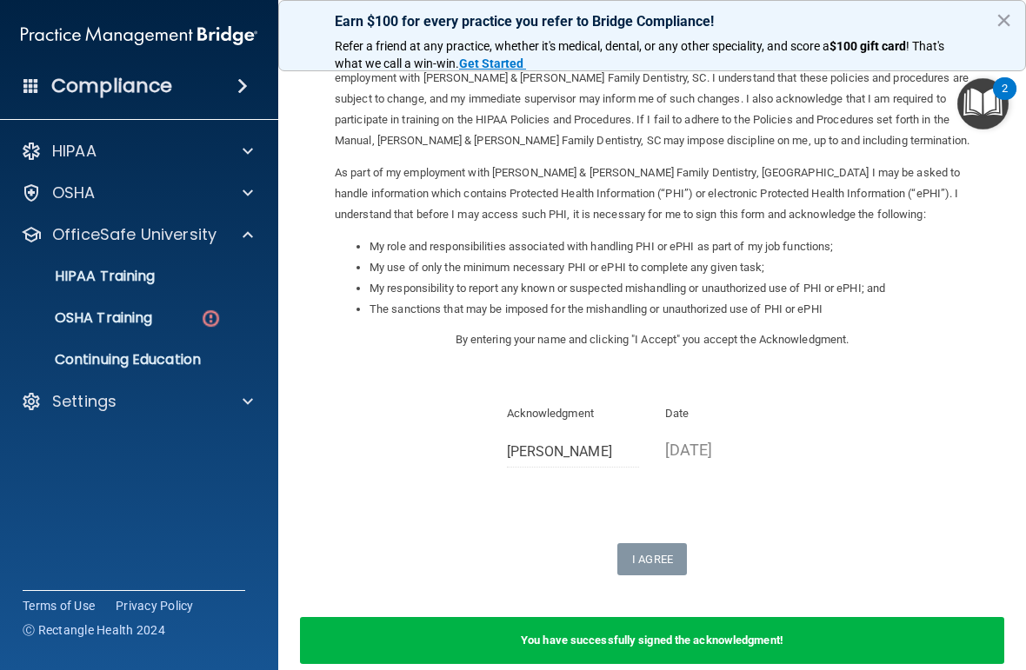
click at [155, 278] on p "HIPAA Training" at bounding box center [82, 276] width 143 height 17
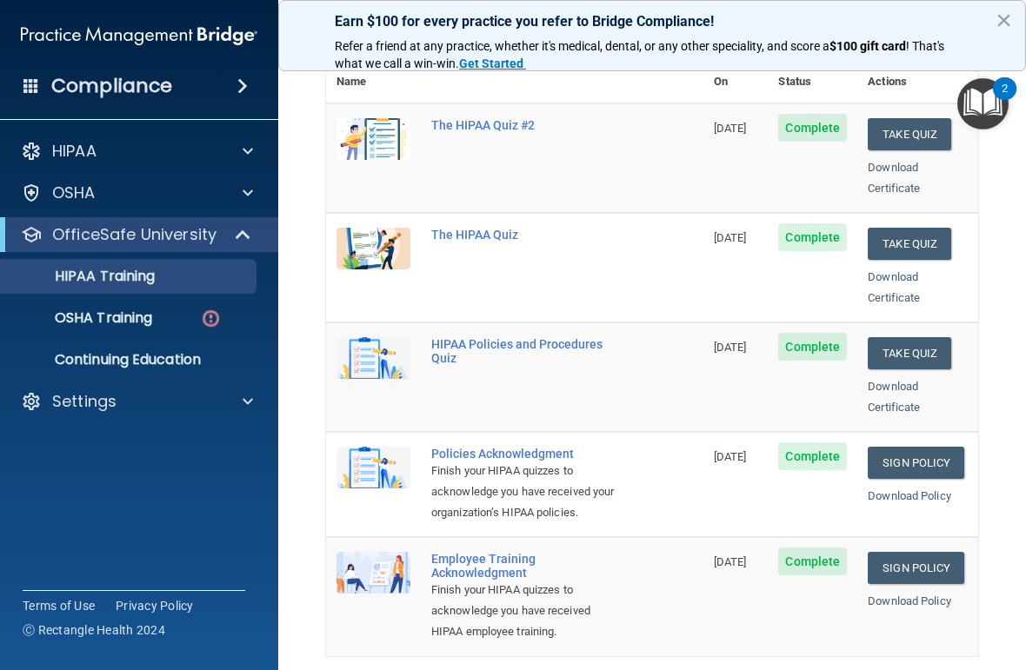
scroll to position [225, 0]
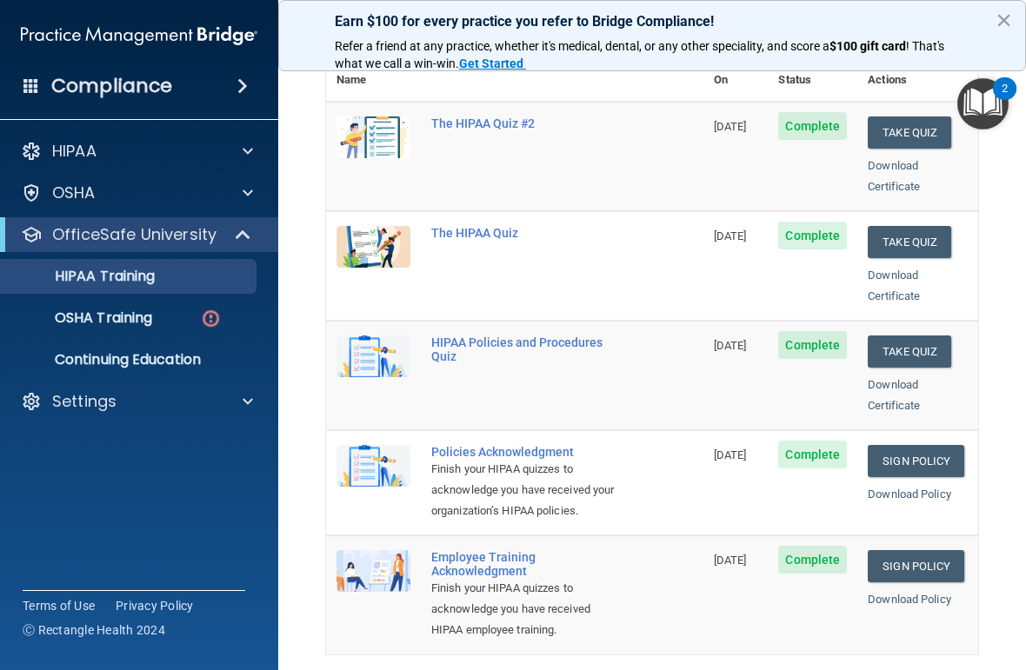
click at [146, 313] on p "OSHA Training" at bounding box center [81, 318] width 141 height 17
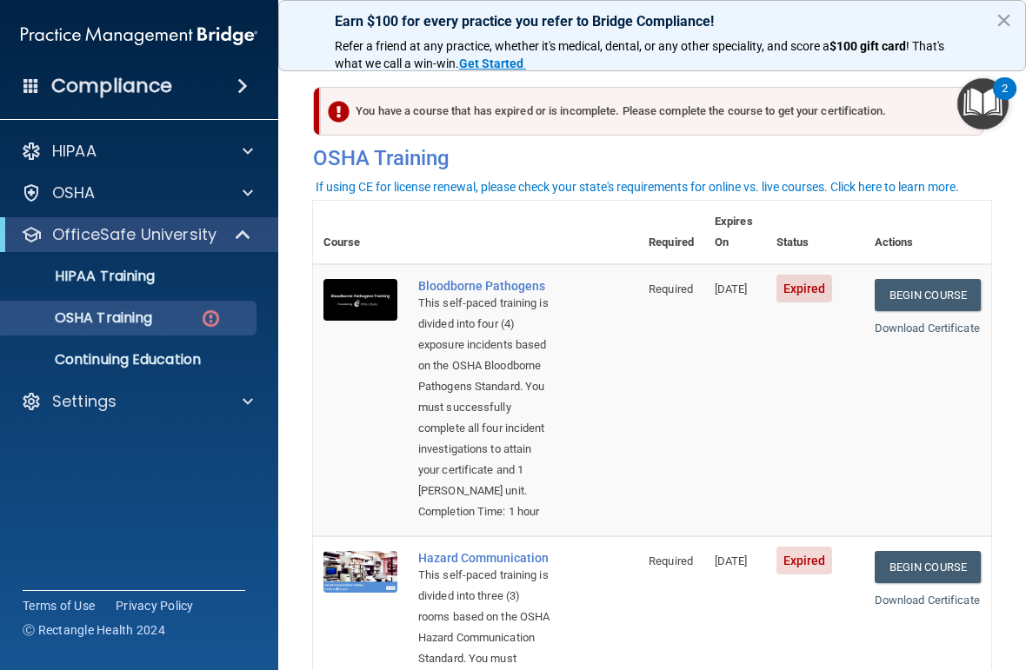
click at [925, 279] on link "Begin Course" at bounding box center [928, 295] width 106 height 32
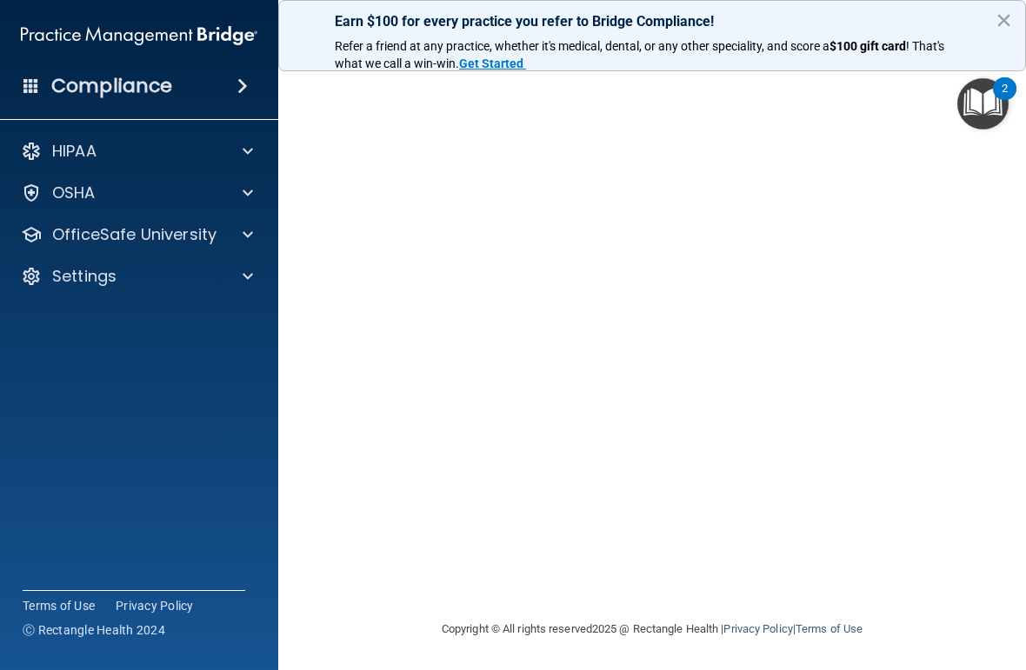
scroll to position [73, 0]
click at [95, 192] on p "OSHA" at bounding box center [73, 193] width 43 height 21
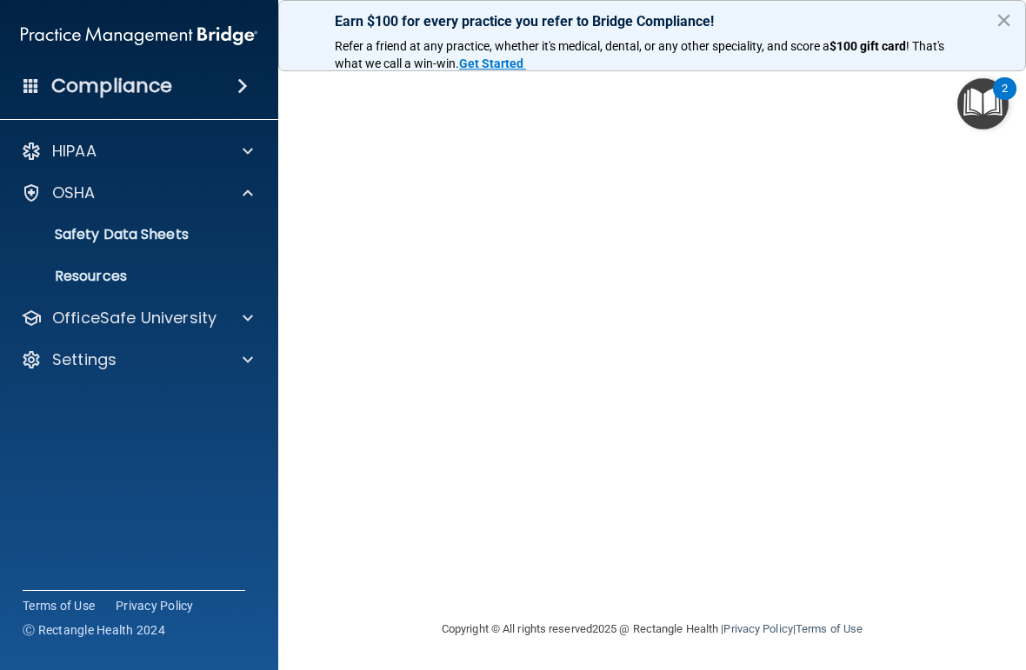
click at [185, 316] on p "OfficeSafe University" at bounding box center [134, 318] width 164 height 21
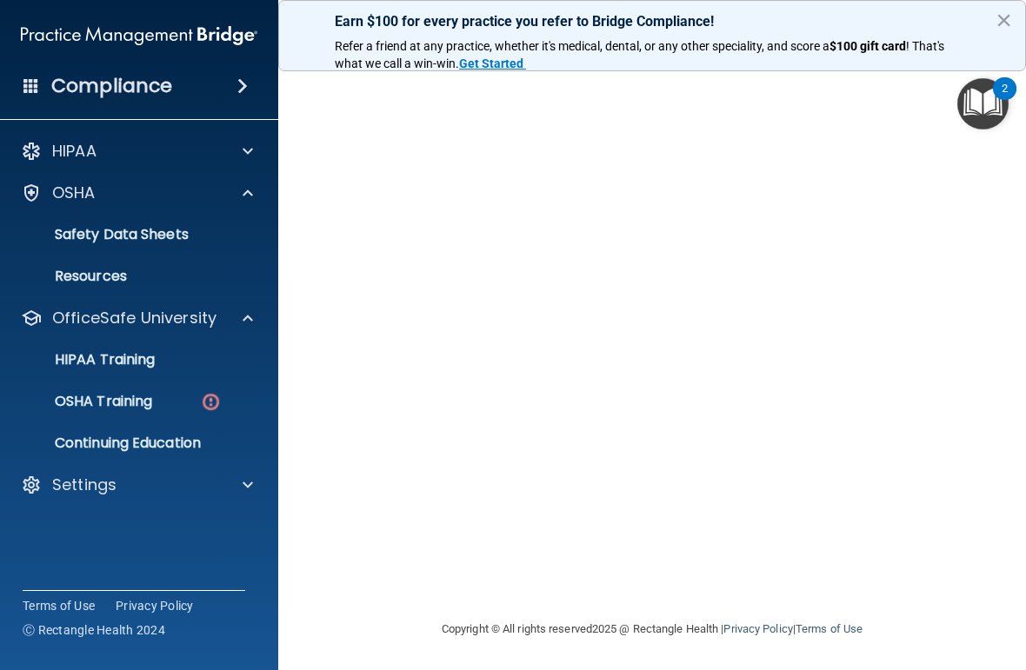
click at [259, 199] on div at bounding box center [244, 193] width 43 height 21
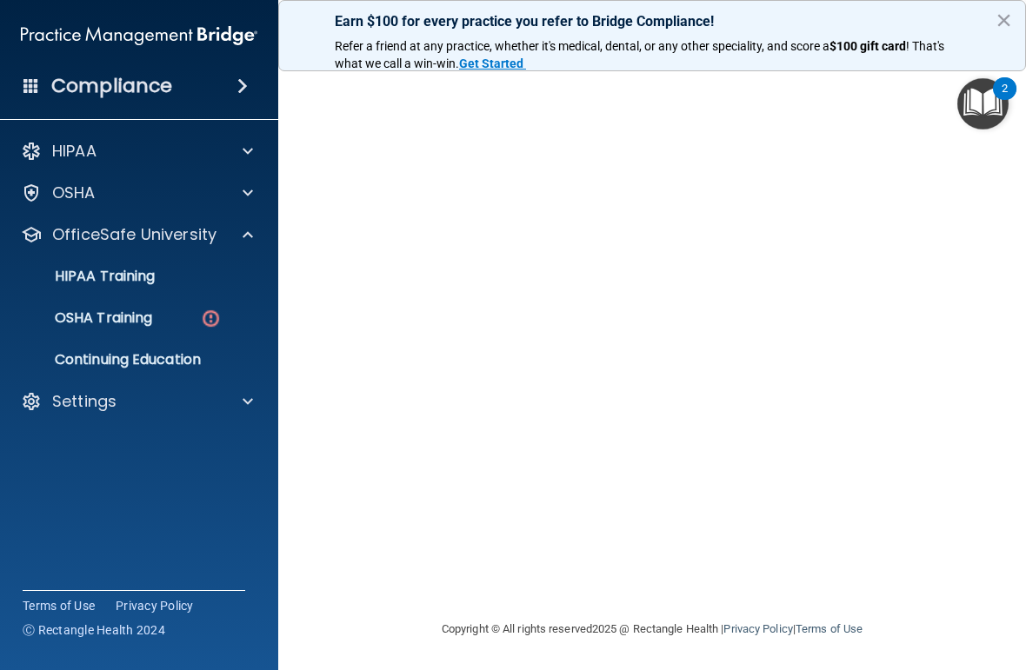
click at [146, 322] on p "OSHA Training" at bounding box center [81, 318] width 141 height 17
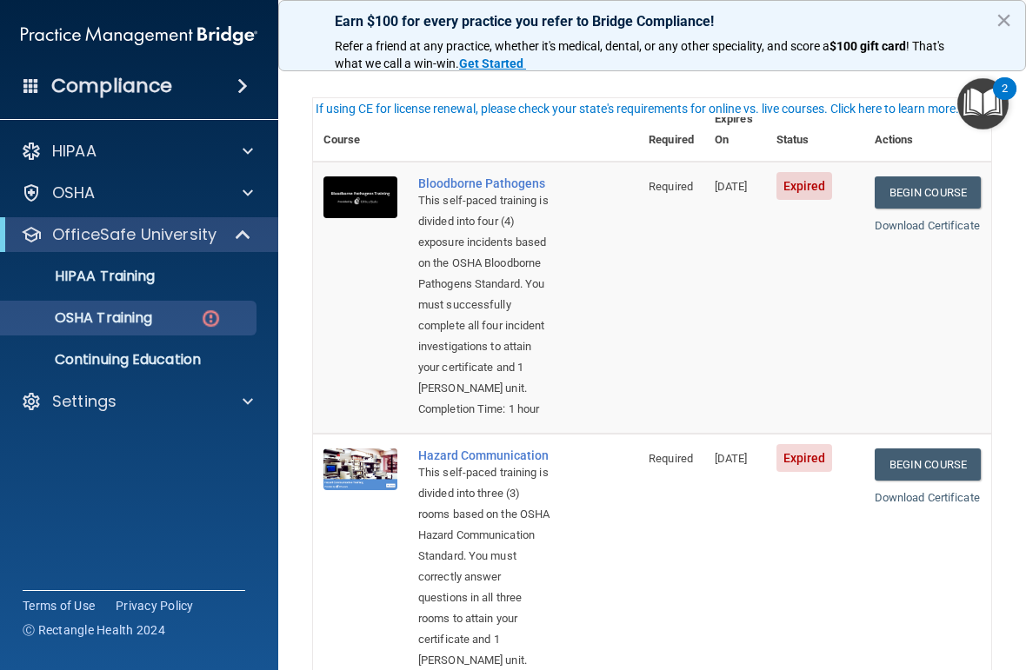
scroll to position [71, 0]
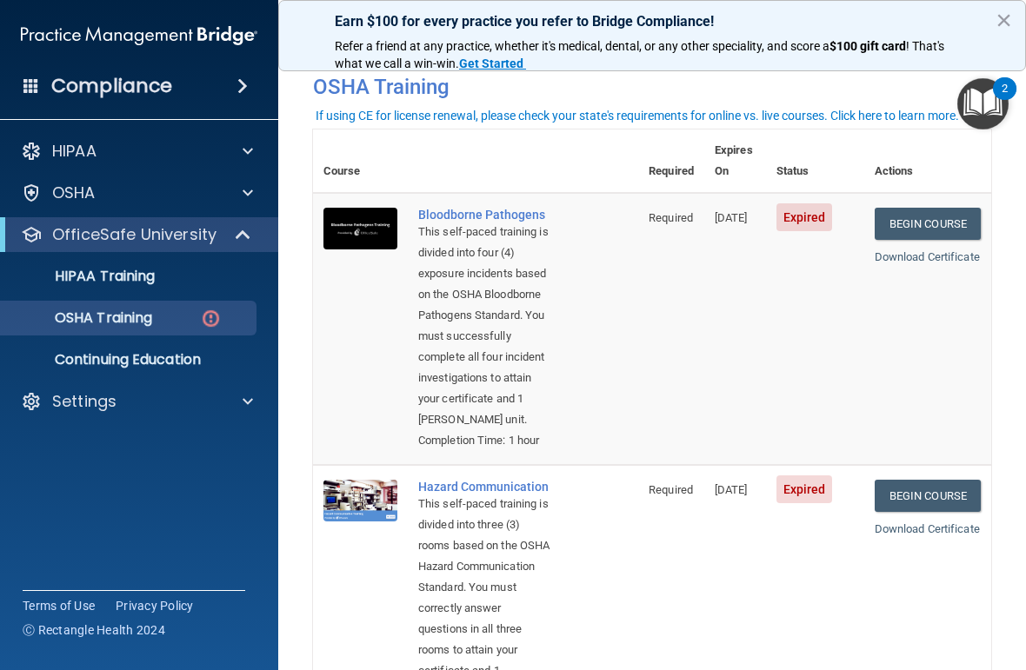
click at [925, 208] on link "Begin Course" at bounding box center [928, 224] width 106 height 32
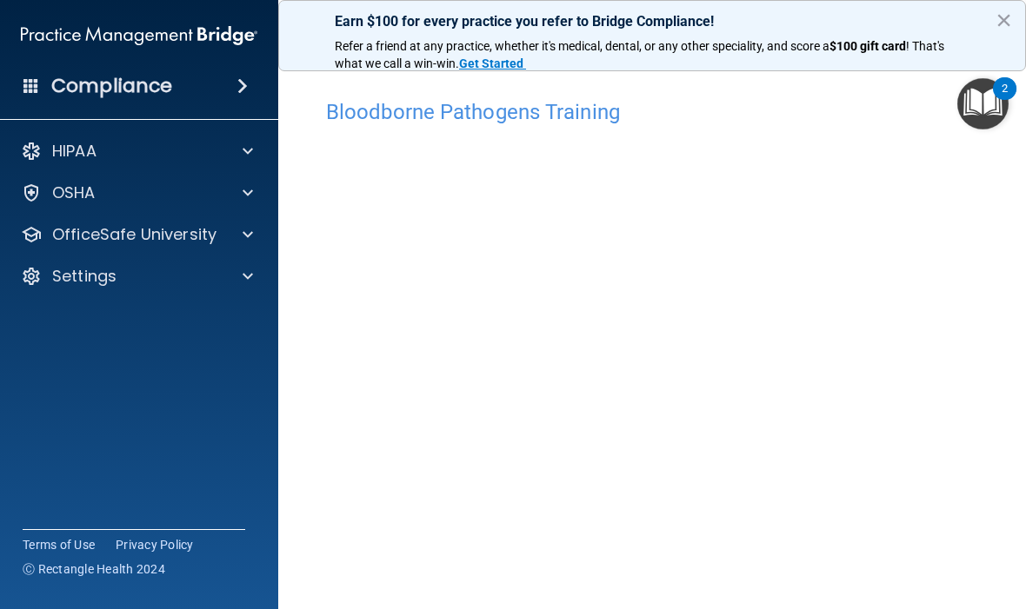
click at [1008, 203] on main "Bloodborne Pathogens Training This course doesn’t expire until [DATE]. Are you …" at bounding box center [652, 333] width 748 height 554
click at [251, 225] on span at bounding box center [248, 234] width 10 height 21
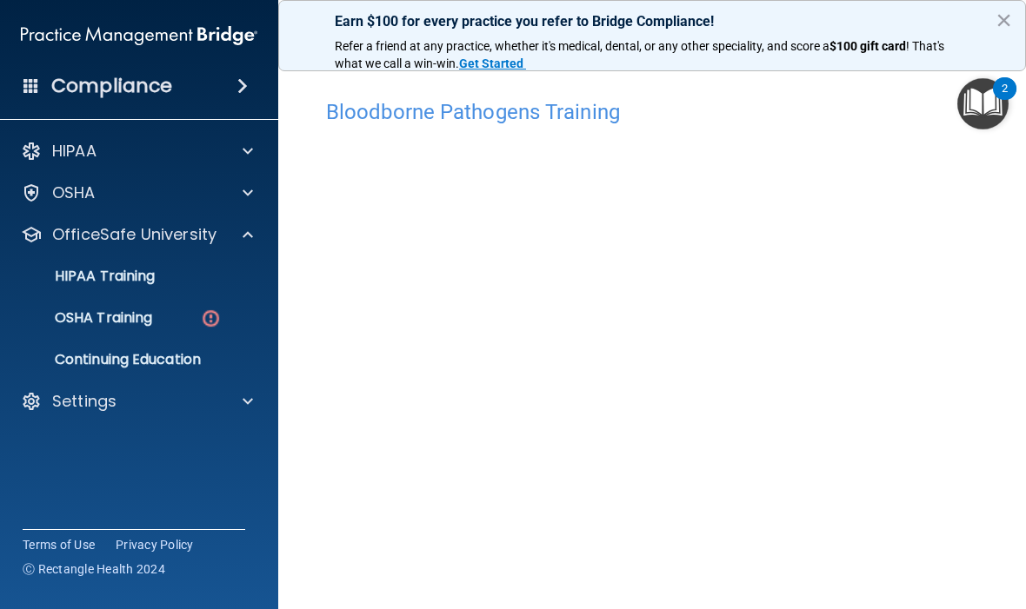
click at [221, 311] on img at bounding box center [211, 319] width 22 height 22
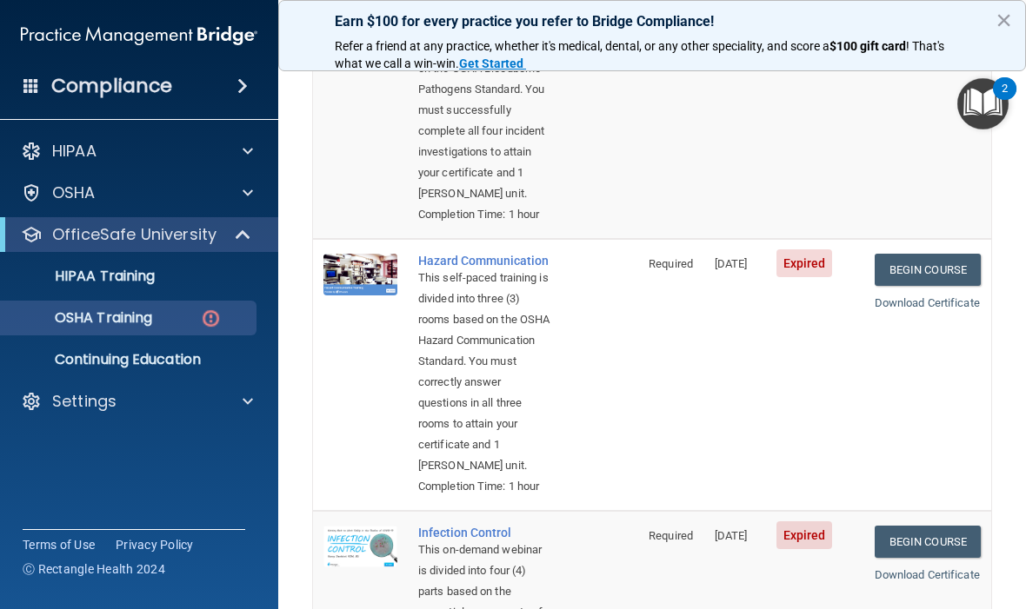
scroll to position [302, 0]
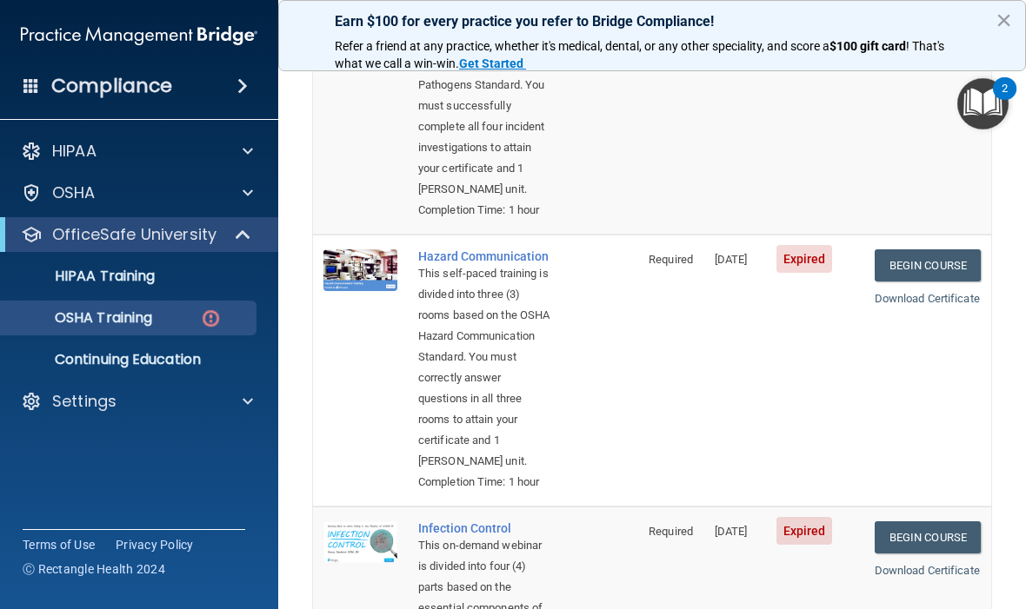
click at [922, 282] on link "Begin Course" at bounding box center [928, 266] width 106 height 32
click at [935, 282] on link "Begin Course" at bounding box center [928, 266] width 106 height 32
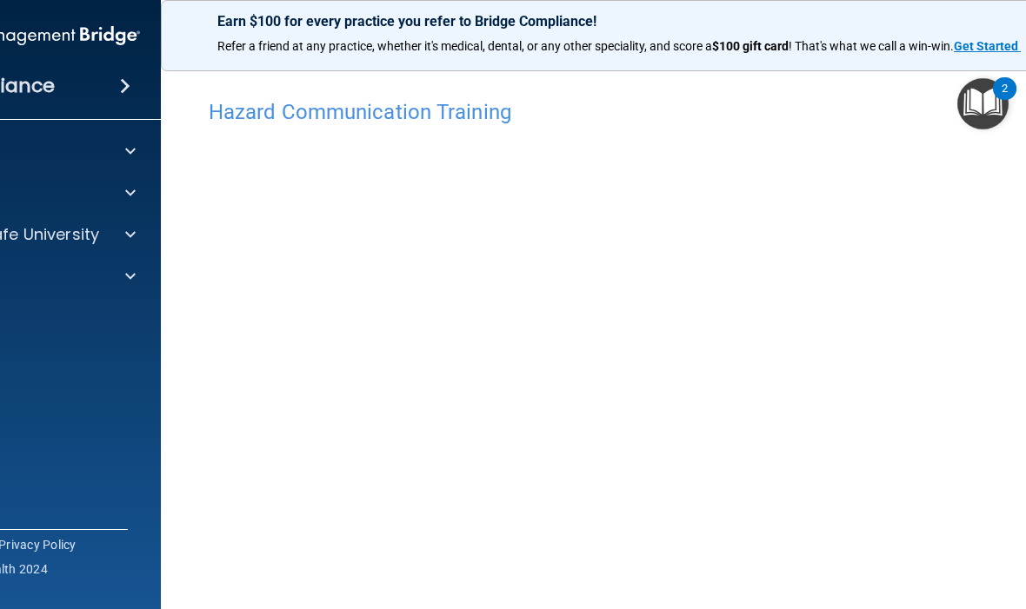
click at [143, 226] on div at bounding box center [127, 234] width 43 height 21
click at [98, 316] on img at bounding box center [94, 319] width 22 height 22
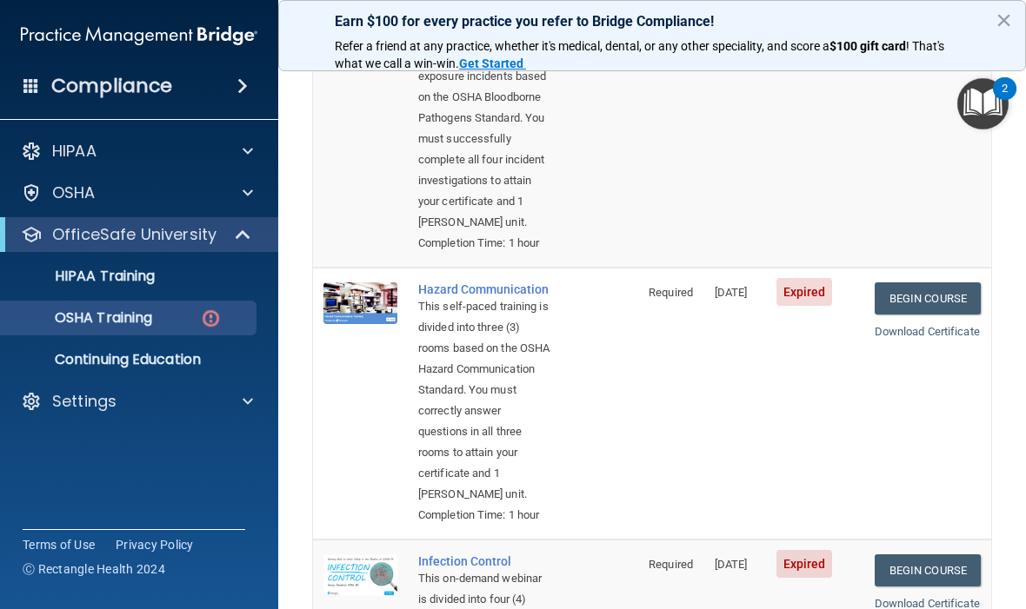
scroll to position [284, 0]
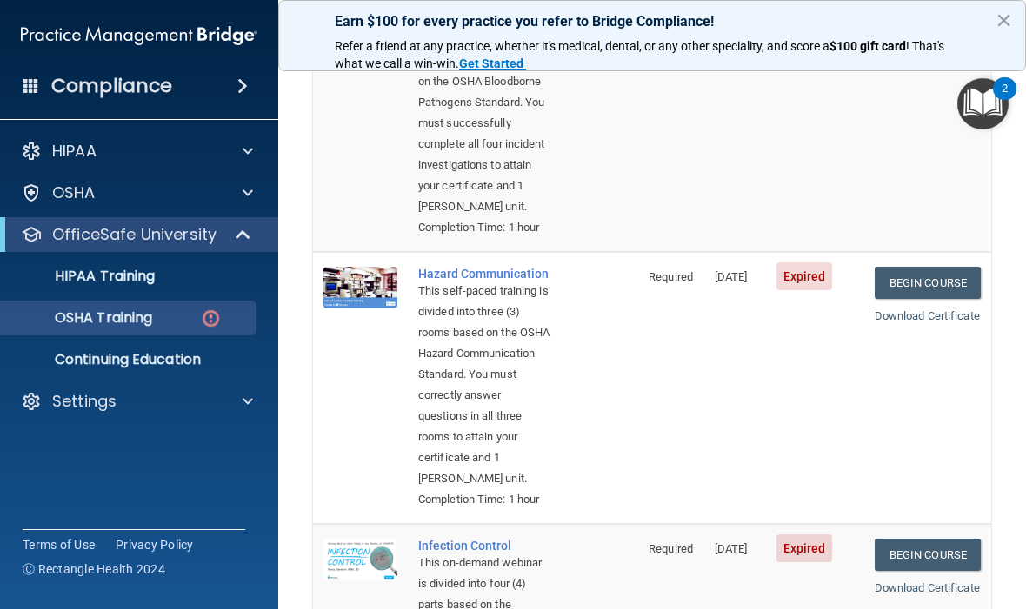
click at [932, 299] on link "Begin Course" at bounding box center [928, 283] width 106 height 32
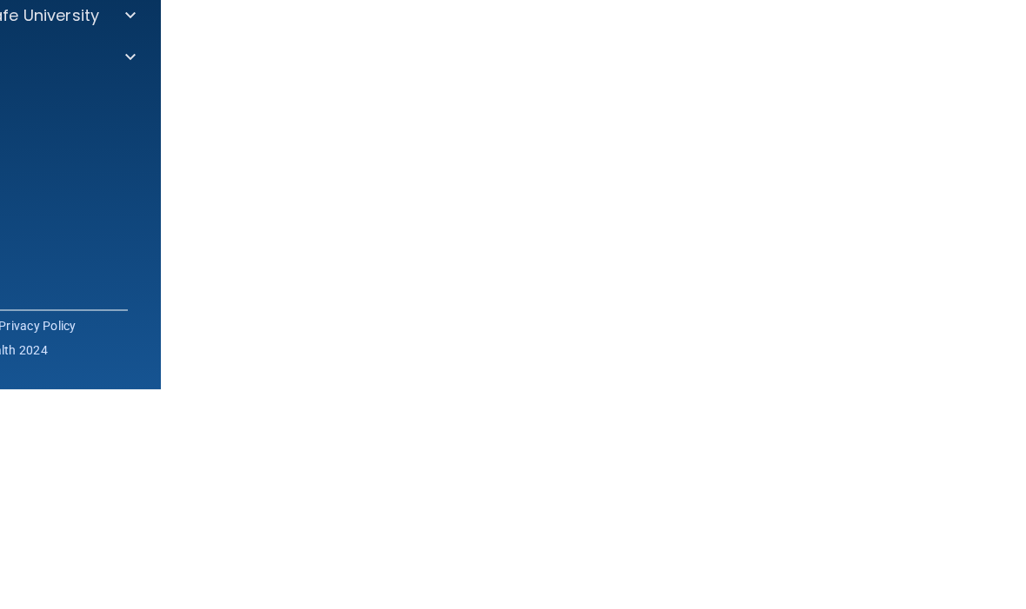
click at [183, 176] on main "Hazard Communication Training This course doesn’t expire until [DATE]. Are you …" at bounding box center [652, 333] width 982 height 554
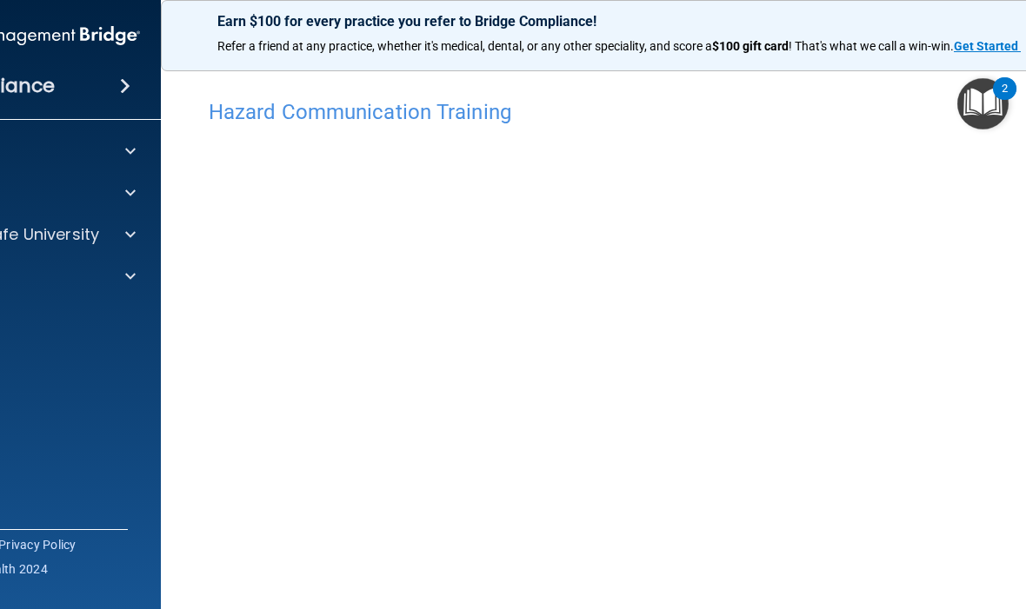
click at [138, 227] on div at bounding box center [127, 234] width 43 height 21
click at [129, 483] on div "Compliance HIPAA Documents and Policies Report an Incident Business Associates …" at bounding box center [22, 304] width 278 height 609
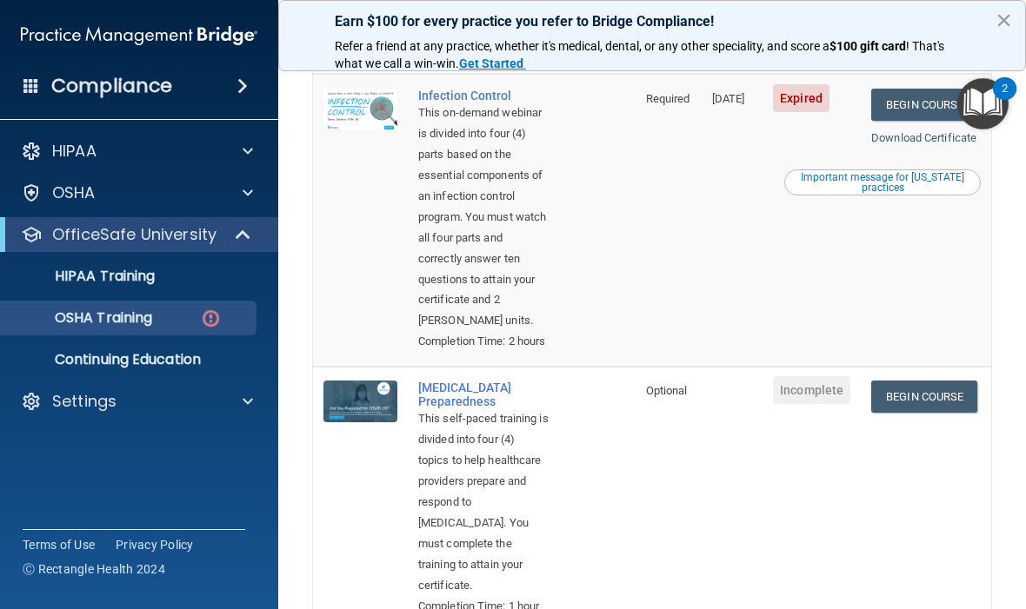
scroll to position [748, 0]
click at [932, 122] on link "Begin Course" at bounding box center [924, 106] width 106 height 32
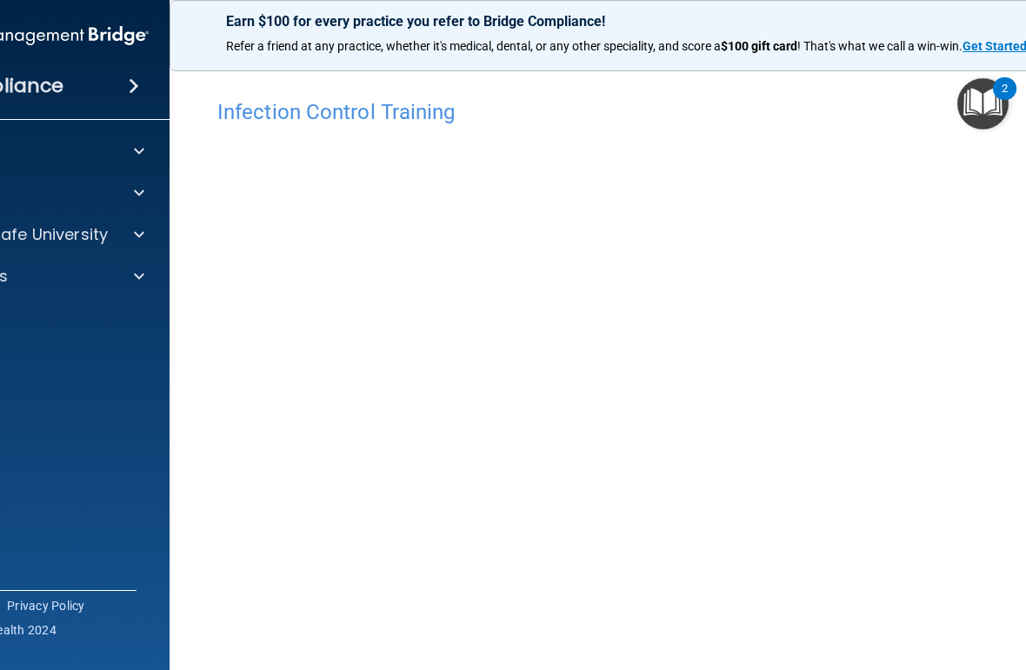
click at [163, 231] on div "OfficeSafe University" at bounding box center [30, 234] width 279 height 35
click at [91, 240] on p "OfficeSafe University" at bounding box center [25, 234] width 164 height 21
click at [100, 322] on img at bounding box center [102, 319] width 22 height 22
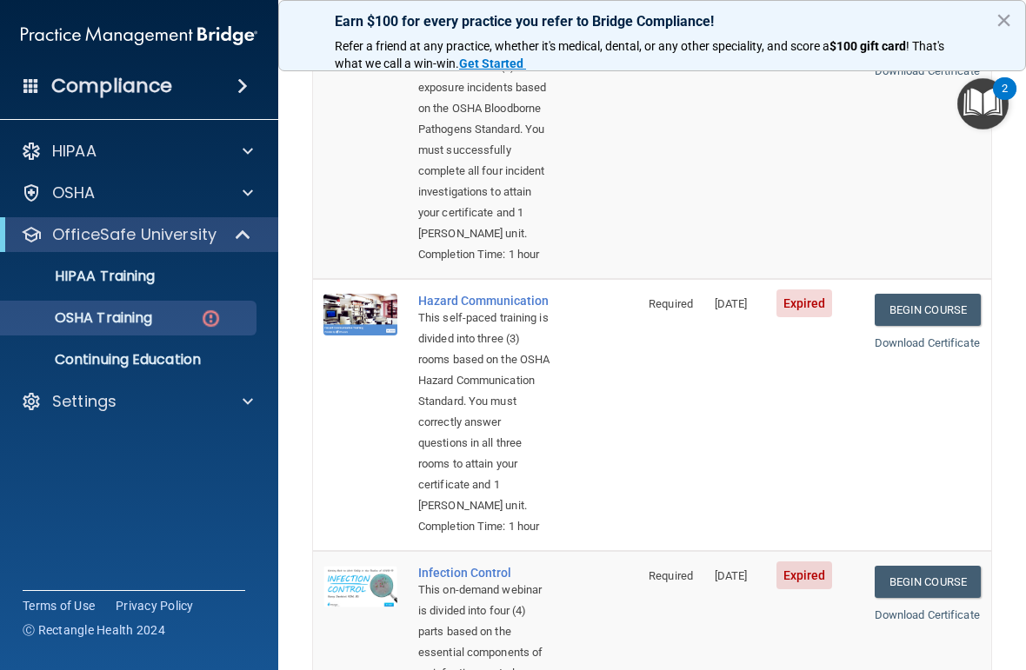
scroll to position [269, 0]
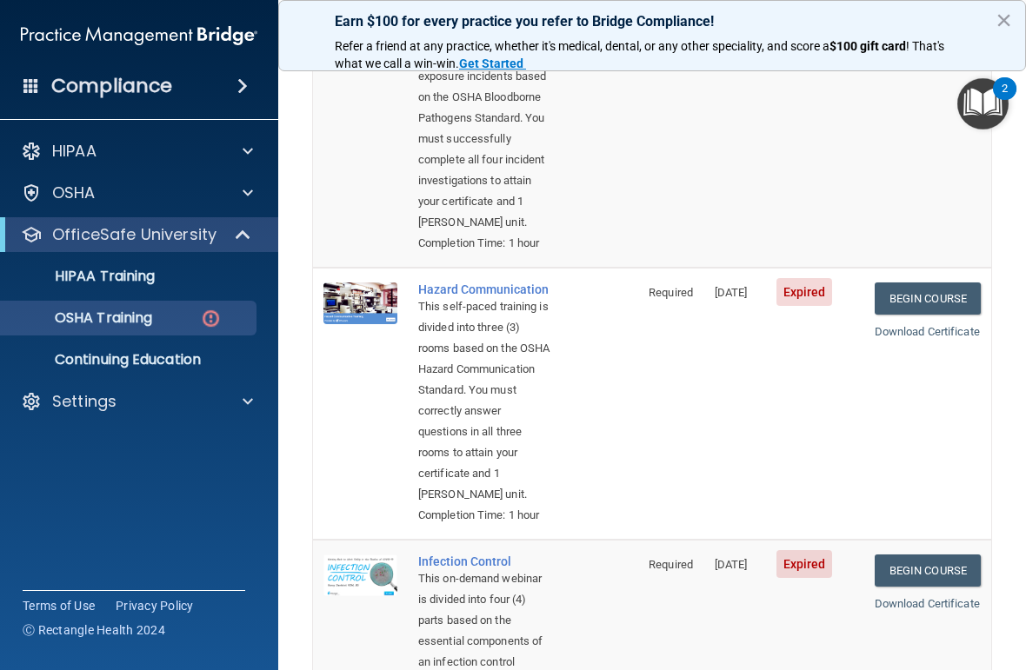
click at [456, 296] on div "Hazard Communication" at bounding box center [484, 290] width 133 height 14
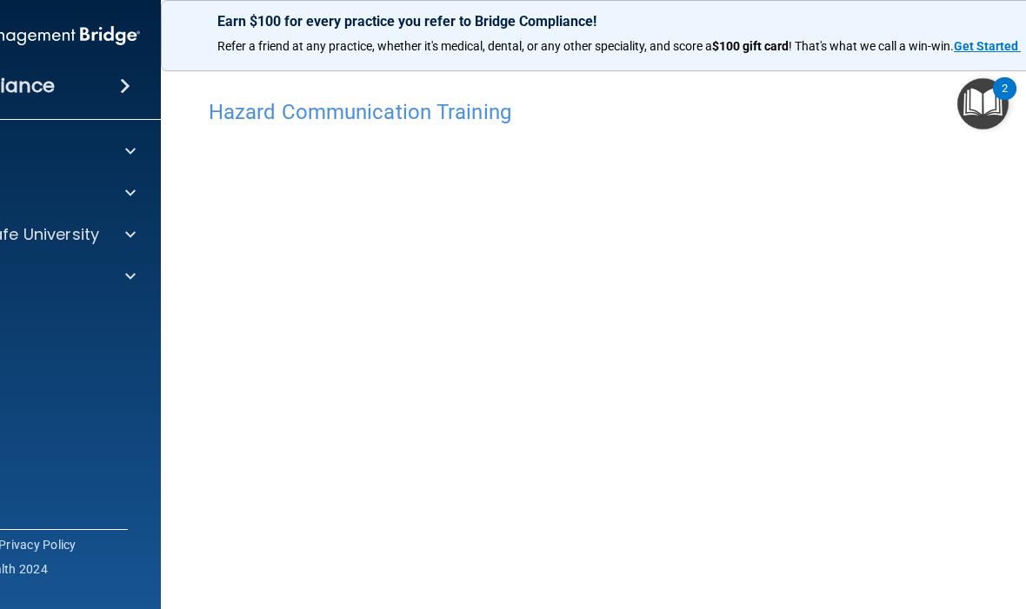
click at [130, 233] on span at bounding box center [130, 234] width 10 height 21
click at [102, 315] on img at bounding box center [94, 319] width 22 height 22
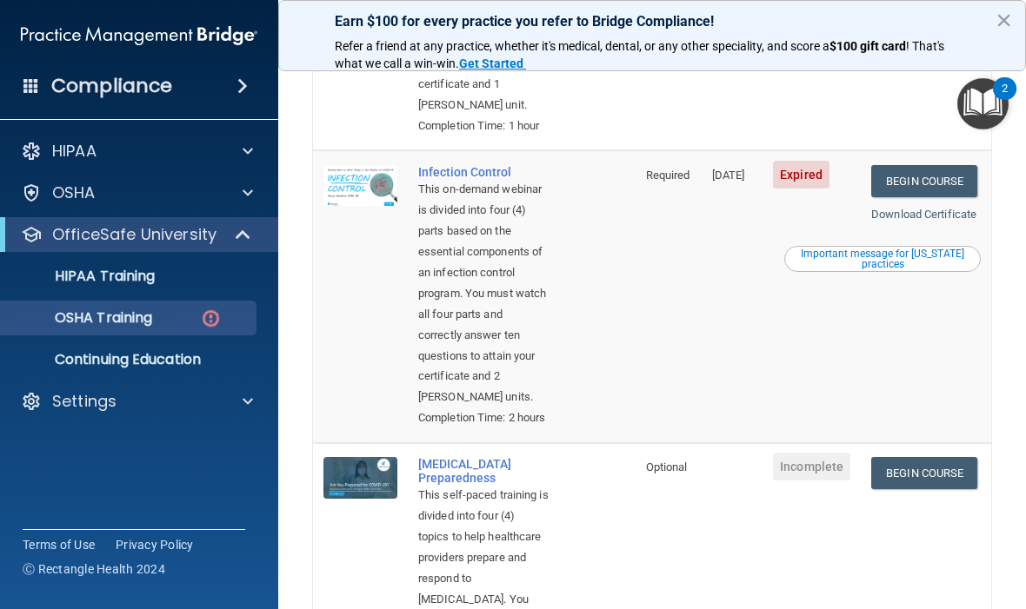
scroll to position [671, 0]
click at [939, 198] on link "Begin Course" at bounding box center [924, 182] width 106 height 32
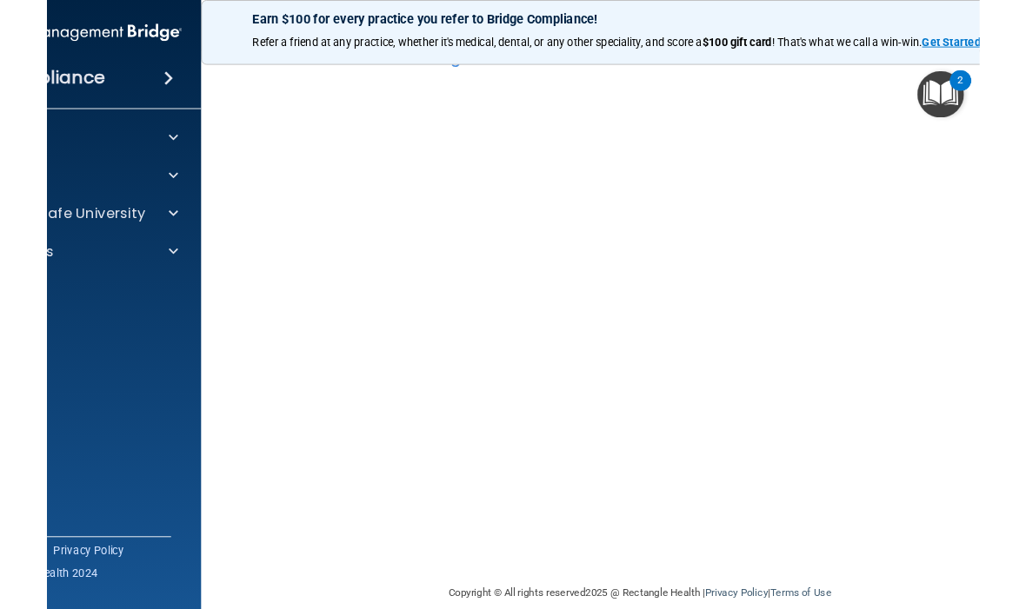
scroll to position [33, 0]
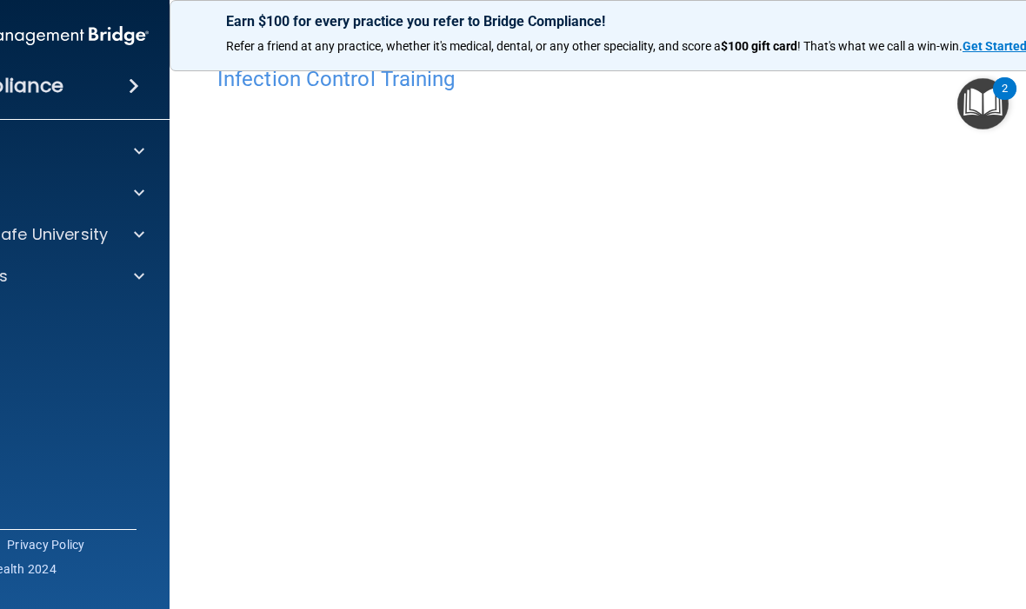
click at [990, 106] on img "Open Resource Center, 2 new notifications" at bounding box center [982, 103] width 51 height 51
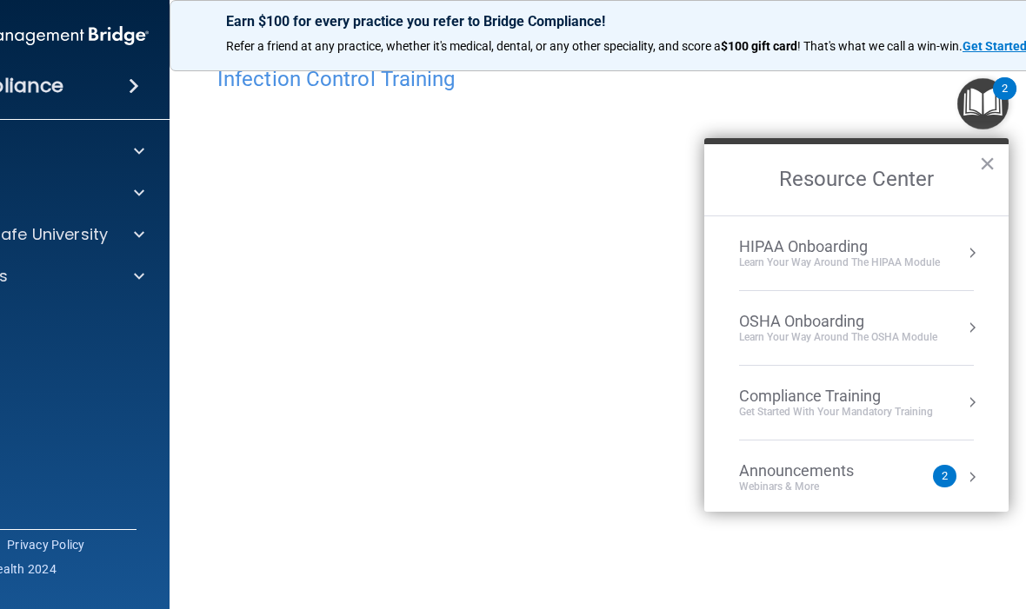
click at [989, 163] on button "×" at bounding box center [987, 164] width 17 height 28
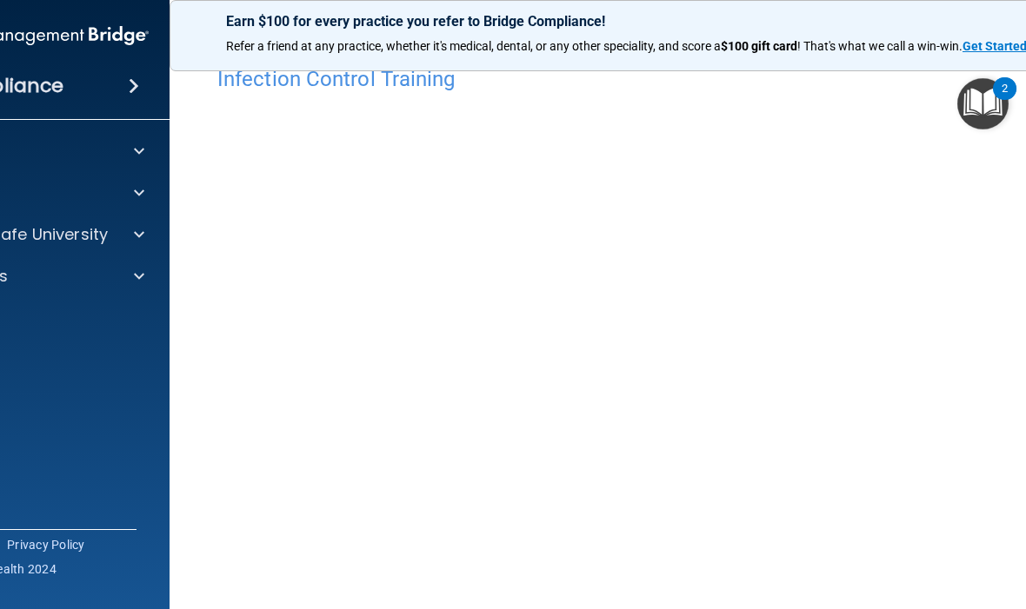
click at [107, 234] on div "OfficeSafe University" at bounding box center [7, 234] width 216 height 21
click at [55, 324] on div "OSHA Training" at bounding box center [21, 318] width 237 height 17
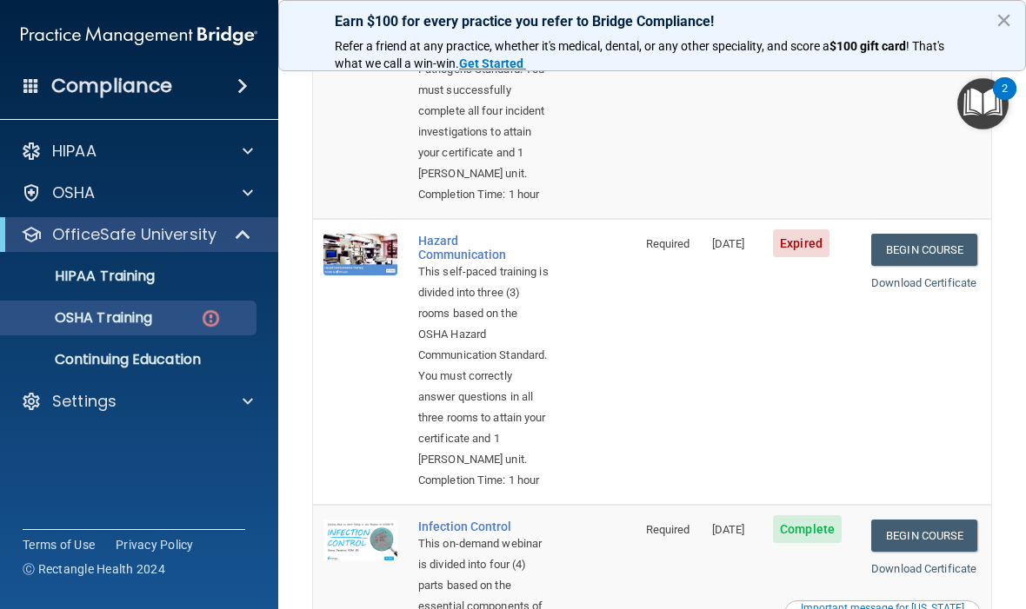
scroll to position [327, 0]
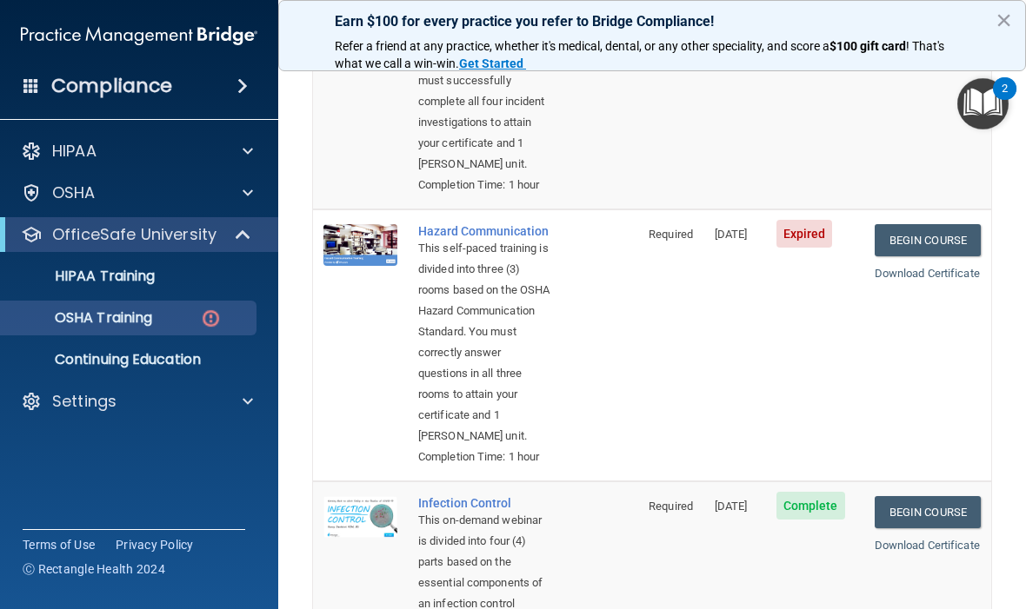
click at [933, 256] on link "Begin Course" at bounding box center [928, 240] width 106 height 32
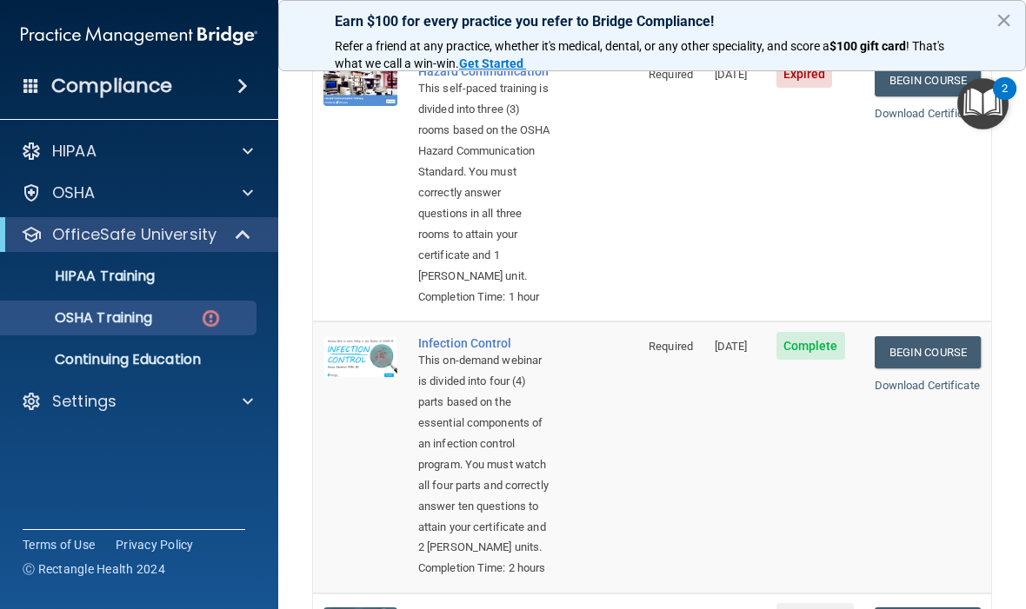
scroll to position [488, 0]
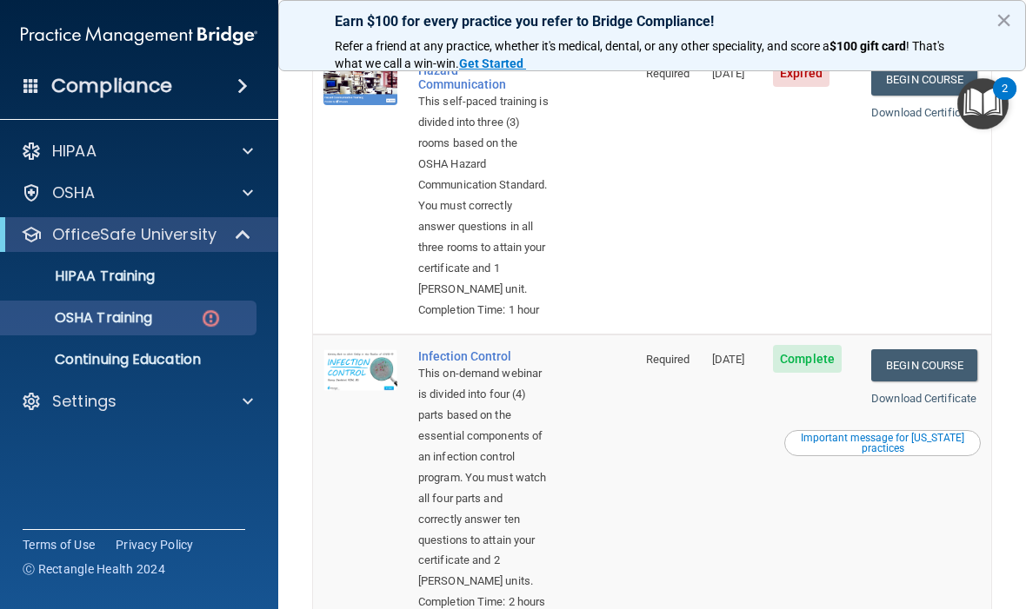
click at [926, 96] on link "Begin Course" at bounding box center [924, 79] width 106 height 32
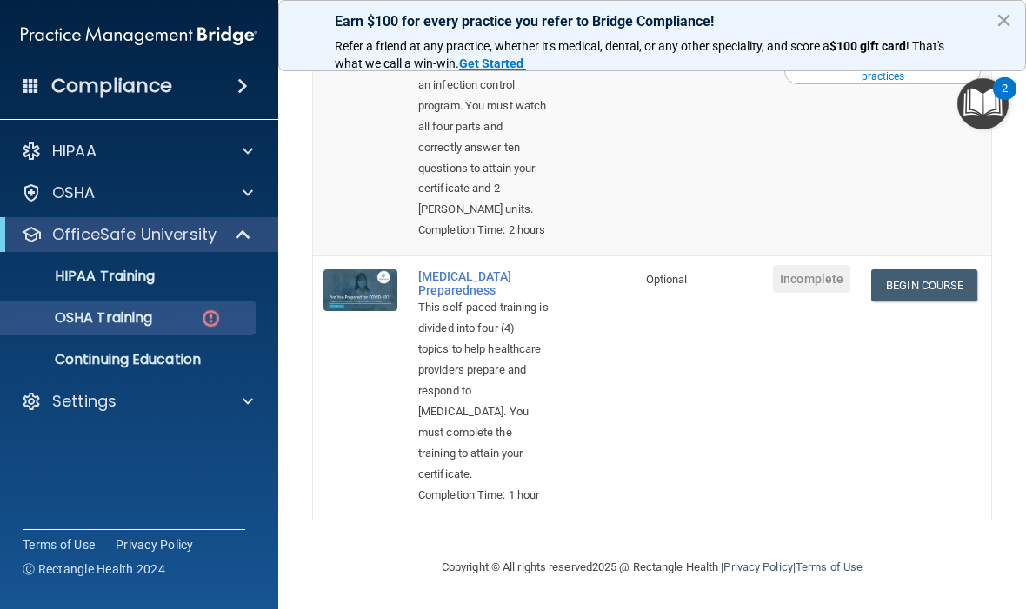
scroll to position [1042, 0]
click at [943, 270] on link "Begin Course" at bounding box center [924, 286] width 106 height 32
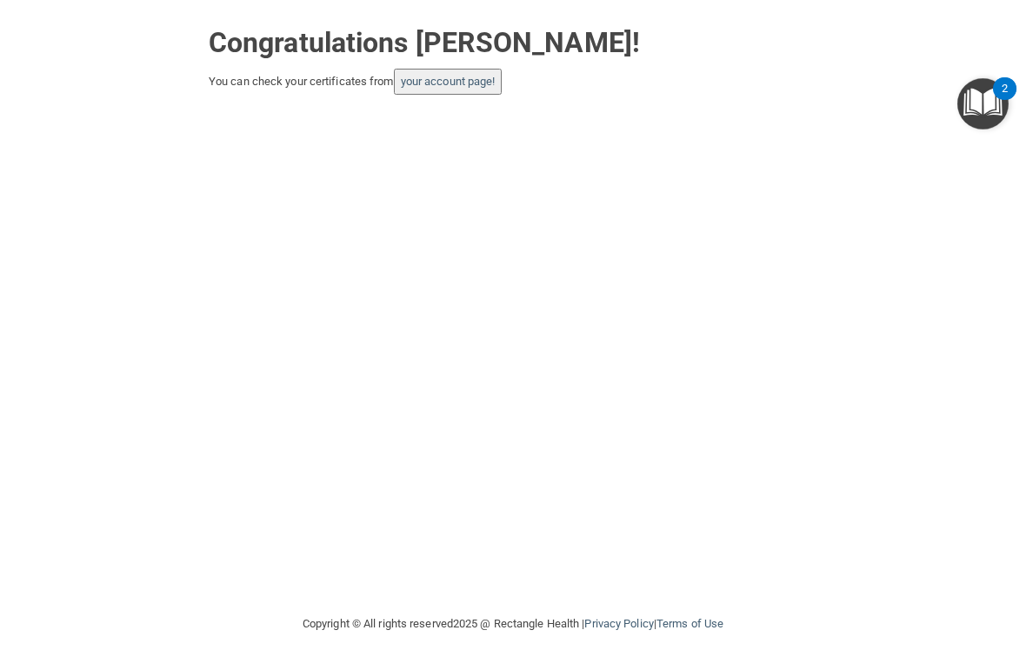
click at [473, 79] on link "your account page!" at bounding box center [448, 81] width 95 height 13
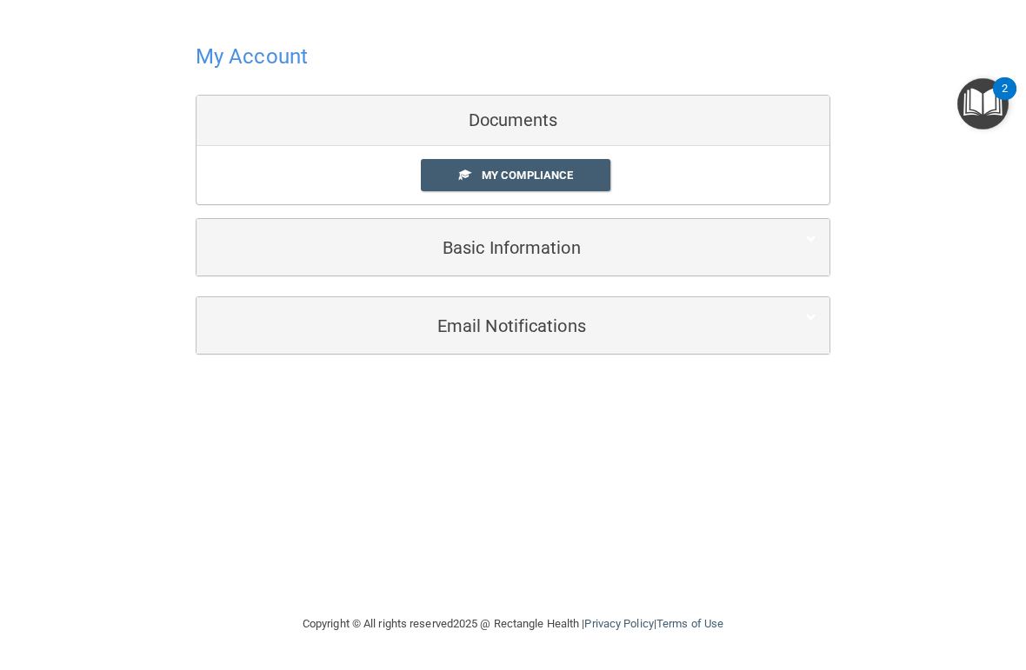
click at [572, 176] on span "My Compliance" at bounding box center [527, 175] width 91 height 13
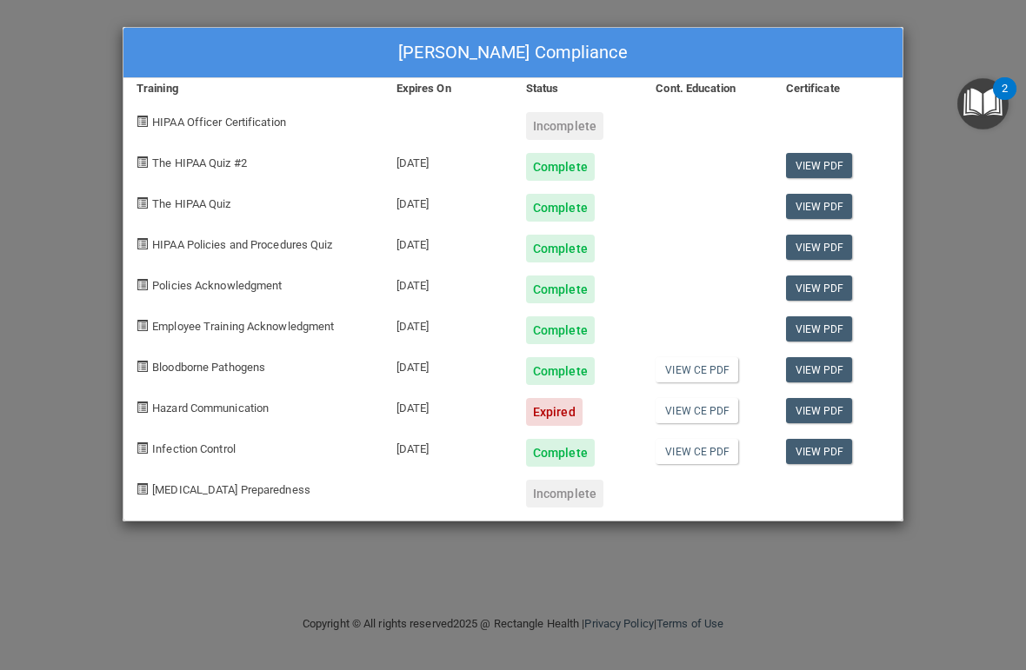
click at [585, 413] on div "Expired" at bounding box center [578, 405] width 130 height 41
click at [561, 404] on div "Expired" at bounding box center [554, 412] width 57 height 28
click at [253, 406] on span "Hazard Communication" at bounding box center [210, 408] width 117 height 13
click at [835, 406] on link "View PDF" at bounding box center [819, 410] width 67 height 25
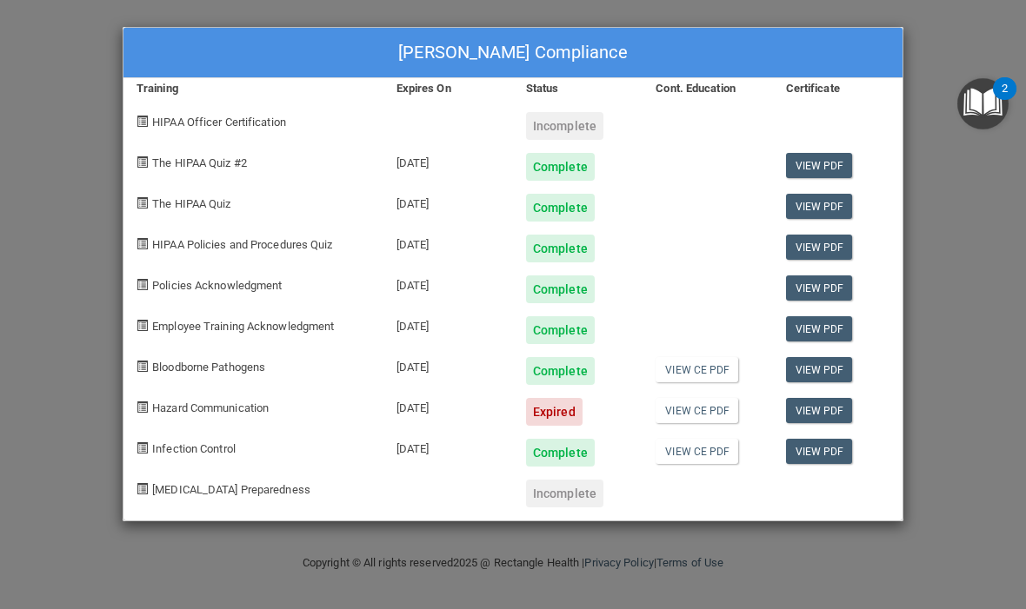
click at [560, 480] on div "Incomplete" at bounding box center [564, 494] width 77 height 28
click at [562, 403] on div "Expired" at bounding box center [554, 412] width 57 height 28
click at [707, 410] on link "View CE PDF" at bounding box center [697, 410] width 83 height 25
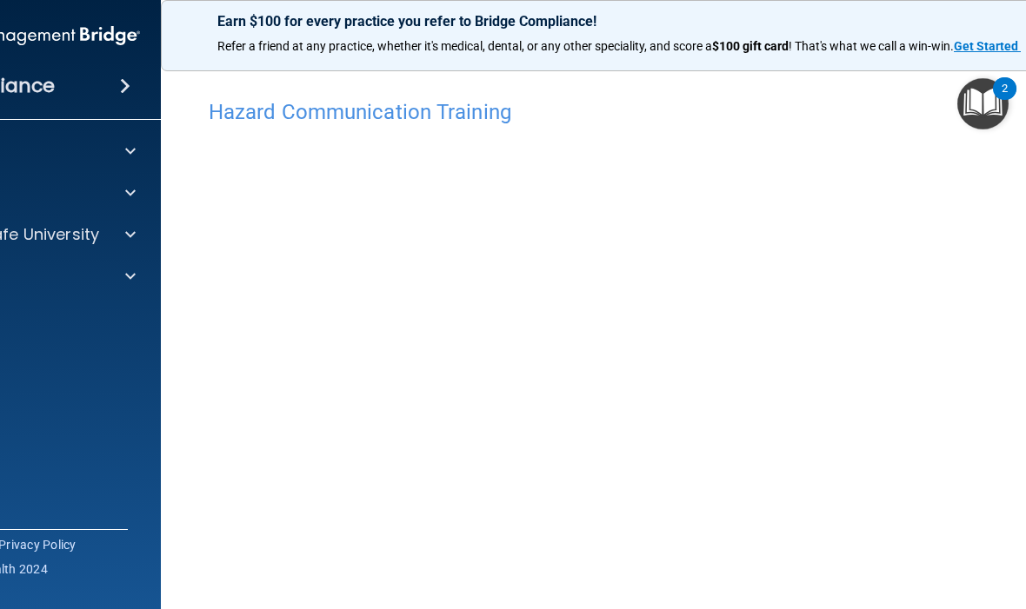
click at [435, 101] on h4 "Hazard Communication Training" at bounding box center [652, 112] width 887 height 23
click at [987, 99] on img "Open Resource Center, 2 new notifications" at bounding box center [982, 103] width 51 height 51
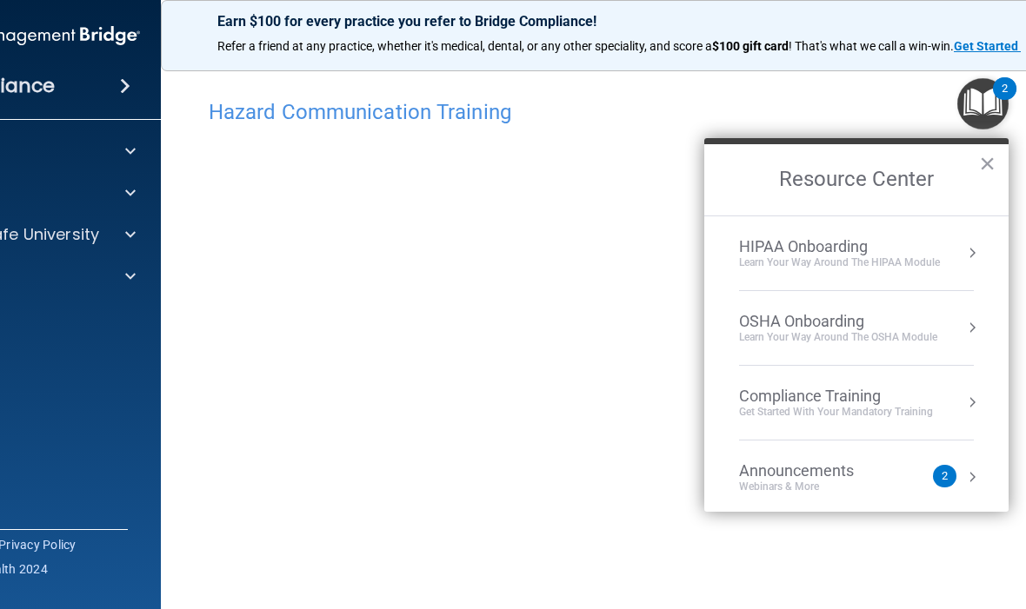
click at [977, 319] on button "Resource Center" at bounding box center [971, 327] width 17 height 17
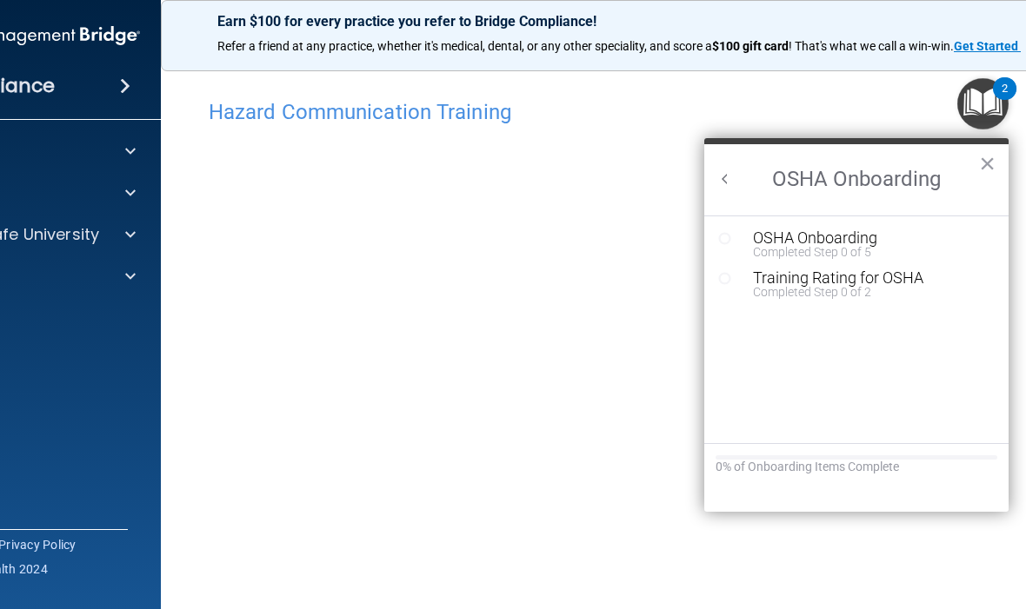
click at [861, 237] on div "OSHA Onboarding" at bounding box center [869, 238] width 233 height 16
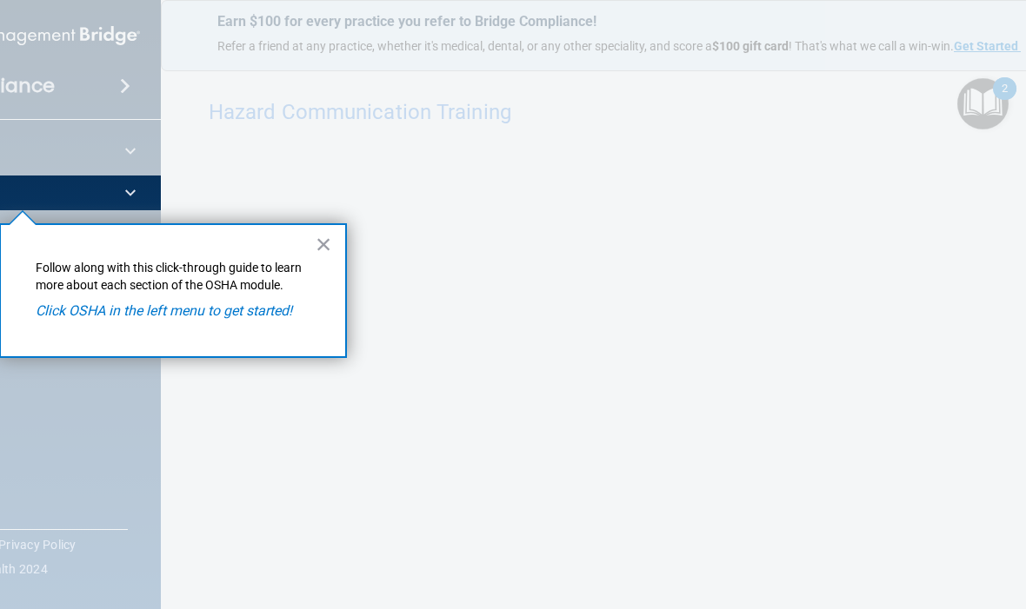
click at [326, 238] on button "×" at bounding box center [324, 244] width 17 height 28
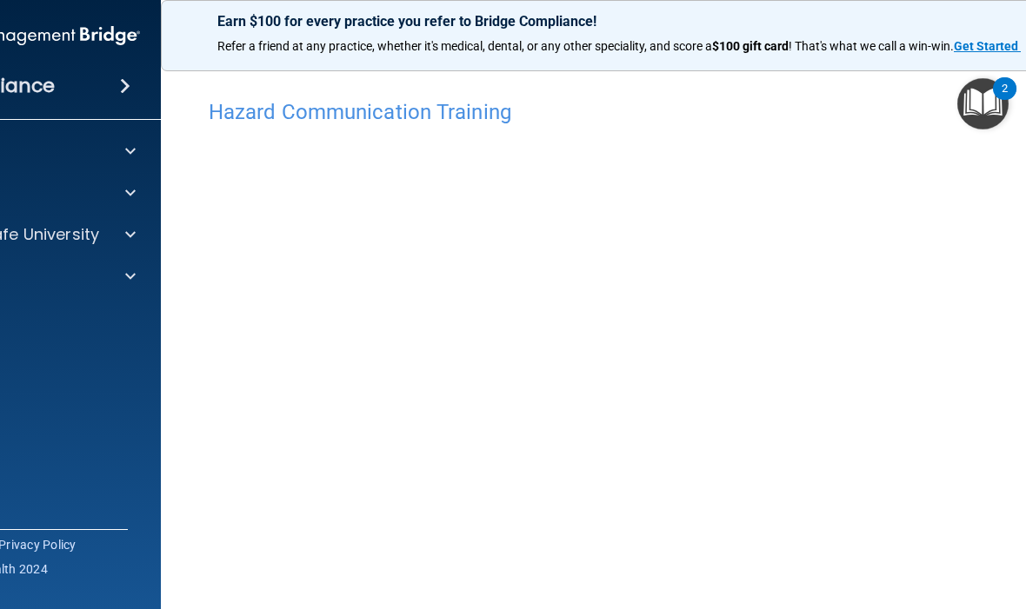
click at [192, 382] on main "Hazard Communication Training This course doesn’t expire until [DATE]. Are you …" at bounding box center [652, 333] width 982 height 554
click at [666, 97] on div "Hazard Communication Training" at bounding box center [652, 111] width 913 height 43
click at [676, 103] on h4 "Hazard Communication Training" at bounding box center [652, 112] width 887 height 23
click at [459, 116] on h4 "Hazard Communication Training" at bounding box center [652, 112] width 887 height 23
click at [473, 113] on h4 "Hazard Communication Training" at bounding box center [652, 112] width 887 height 23
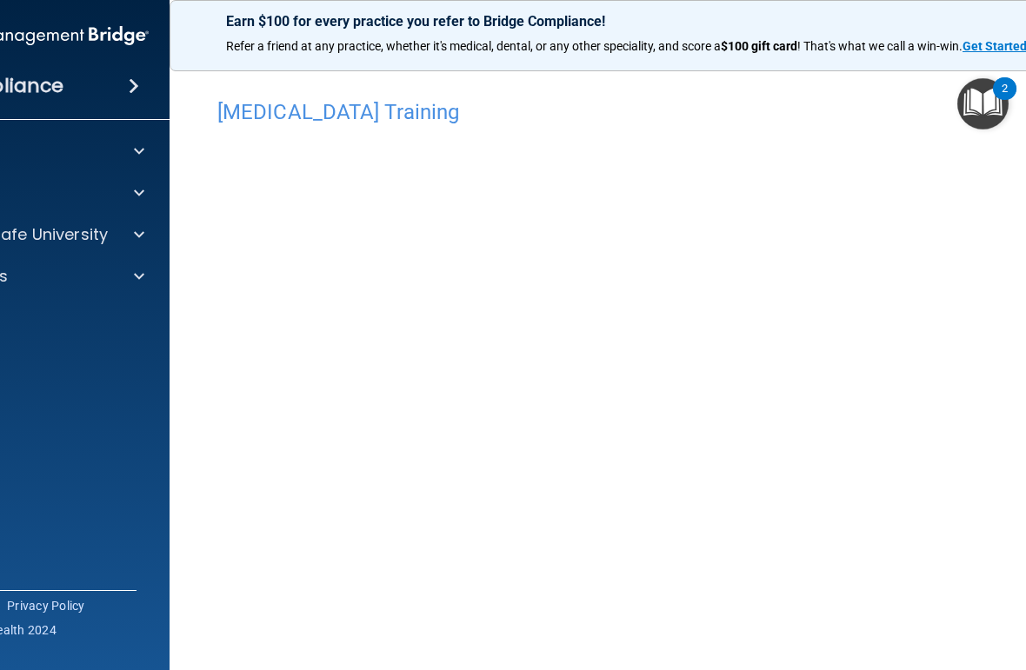
click at [344, 105] on h4 "[MEDICAL_DATA] Training" at bounding box center [651, 112] width 869 height 23
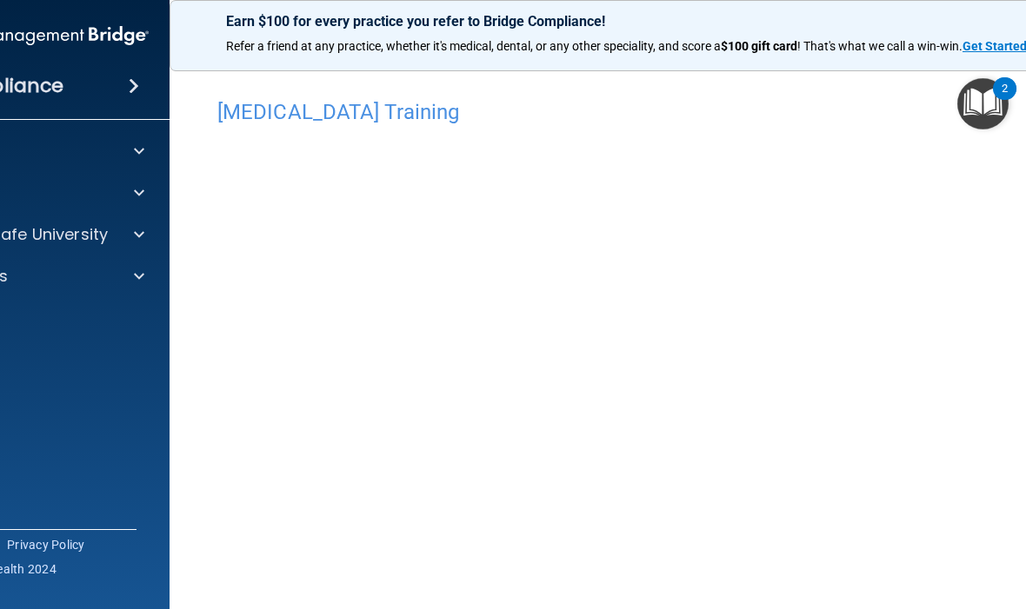
click at [896, 96] on div "[MEDICAL_DATA] Training" at bounding box center [652, 111] width 896 height 43
click at [93, 446] on div "Compliance HIPAA Documents and Policies Report an Incident Business Associates …" at bounding box center [30, 304] width 278 height 609
click at [88, 449] on div "Compliance HIPAA Documents and Policies Report an Incident Business Associates …" at bounding box center [30, 304] width 278 height 609
click at [147, 403] on div "Compliance HIPAA Documents and Policies Report an Incident Business Associates …" at bounding box center [30, 304] width 278 height 609
click at [132, 393] on div "Compliance HIPAA Documents and Policies Report an Incident Business Associates …" at bounding box center [30, 304] width 278 height 609
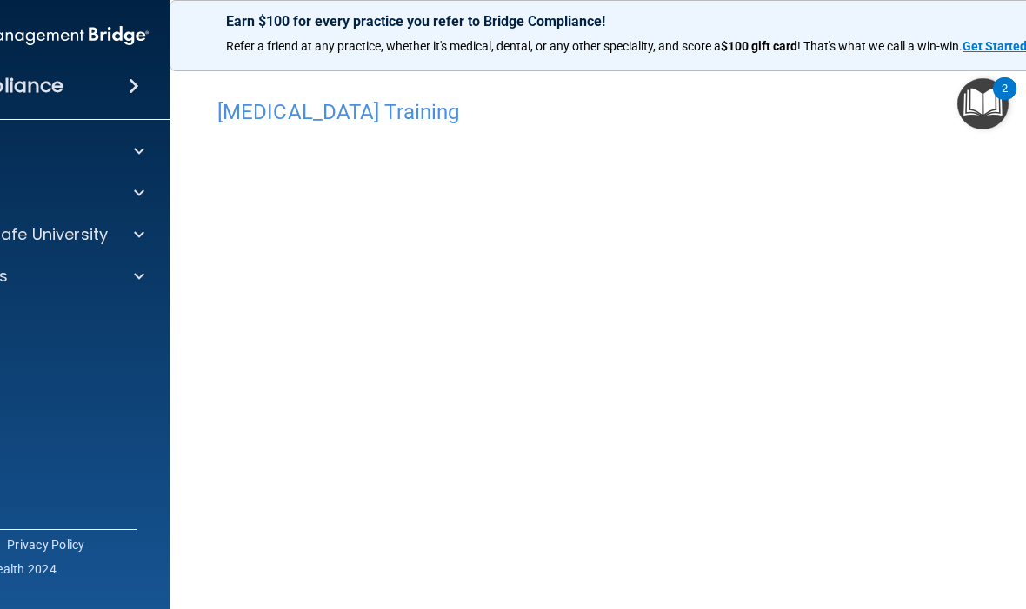
click at [97, 370] on accordion "HIPAA Documents and Policies Report an Incident Business Associates Emergency P…" at bounding box center [30, 255] width 279 height 257
click at [82, 363] on accordion "HIPAA Documents and Policies Report an Incident Business Associates Emergency P…" at bounding box center [30, 255] width 279 height 257
